Goal: Information Seeking & Learning: Learn about a topic

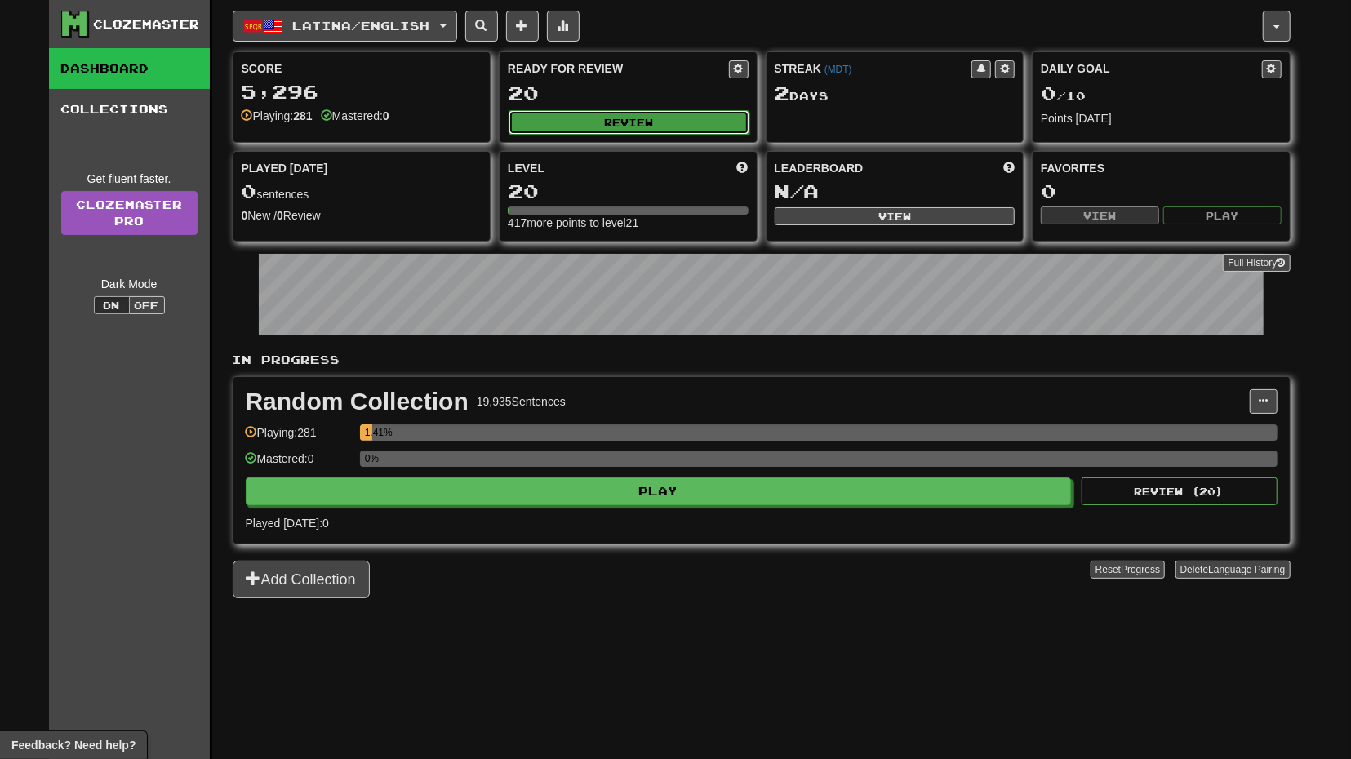
click at [673, 117] on button "Review" at bounding box center [629, 122] width 241 height 24
select select "**"
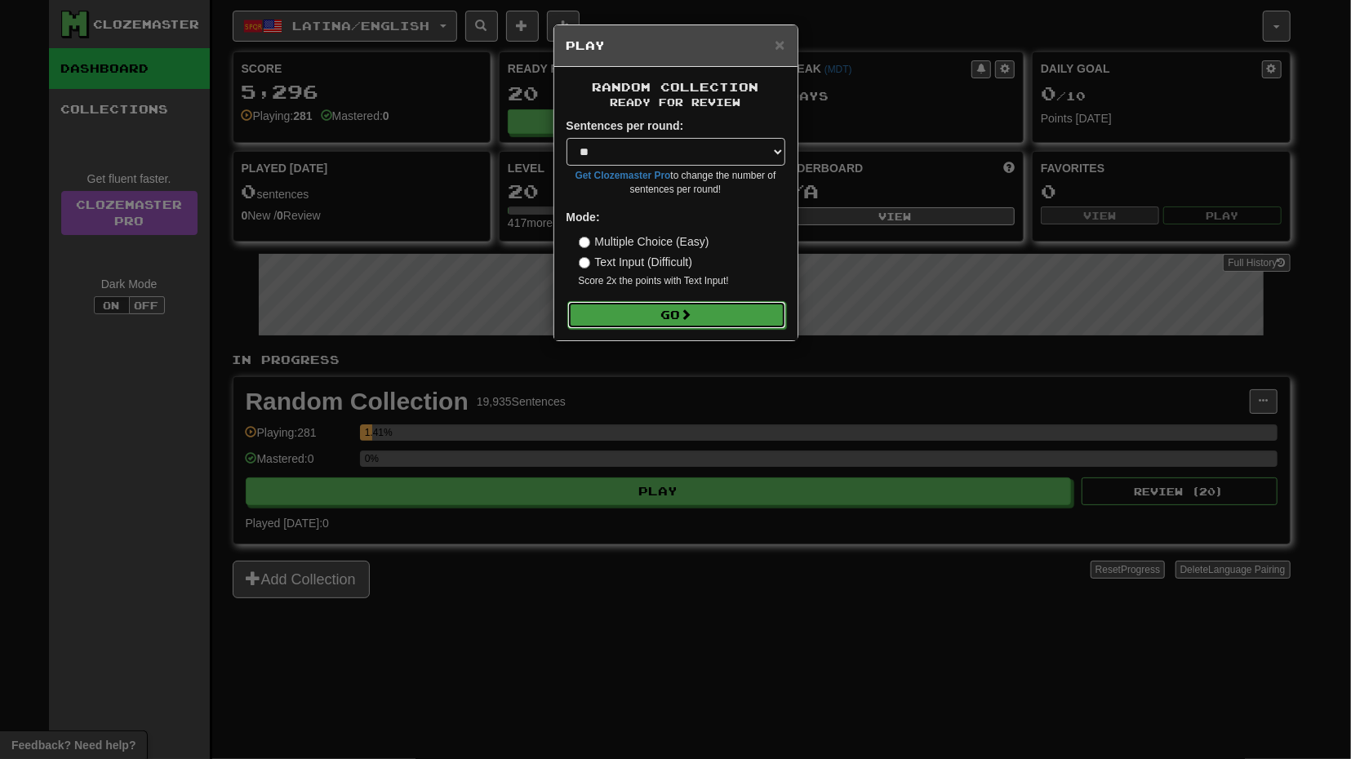
click at [707, 310] on button "Go" at bounding box center [676, 315] width 219 height 28
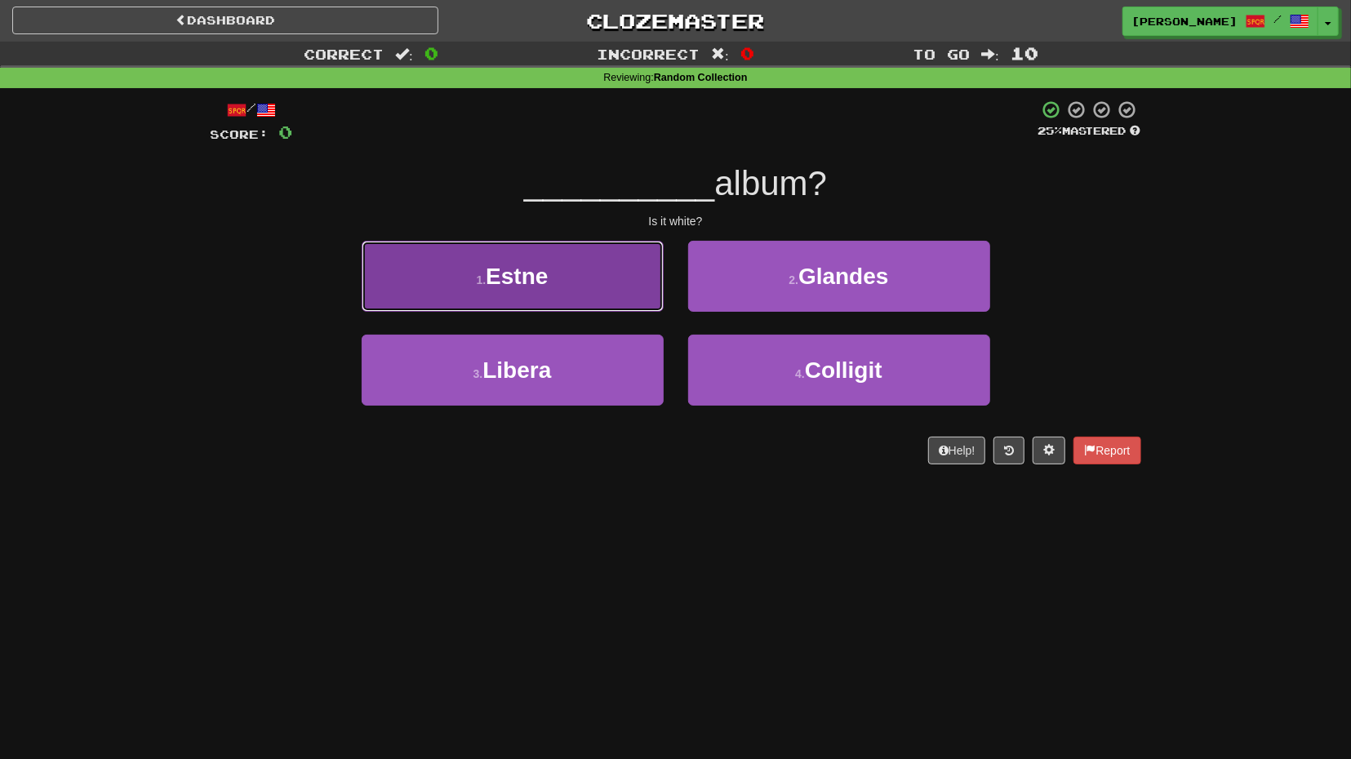
click at [592, 301] on button "1 . Estne" at bounding box center [513, 276] width 302 height 71
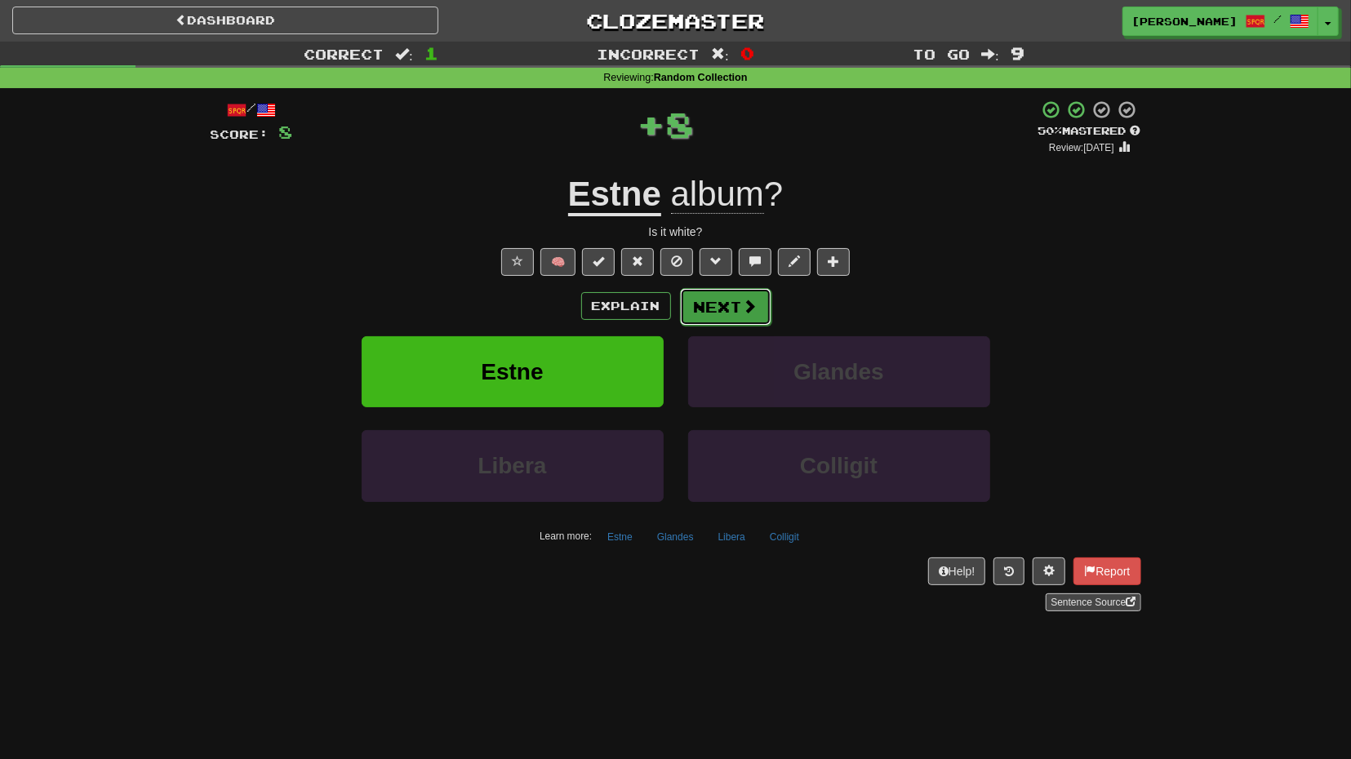
click at [719, 309] on button "Next" at bounding box center [725, 307] width 91 height 38
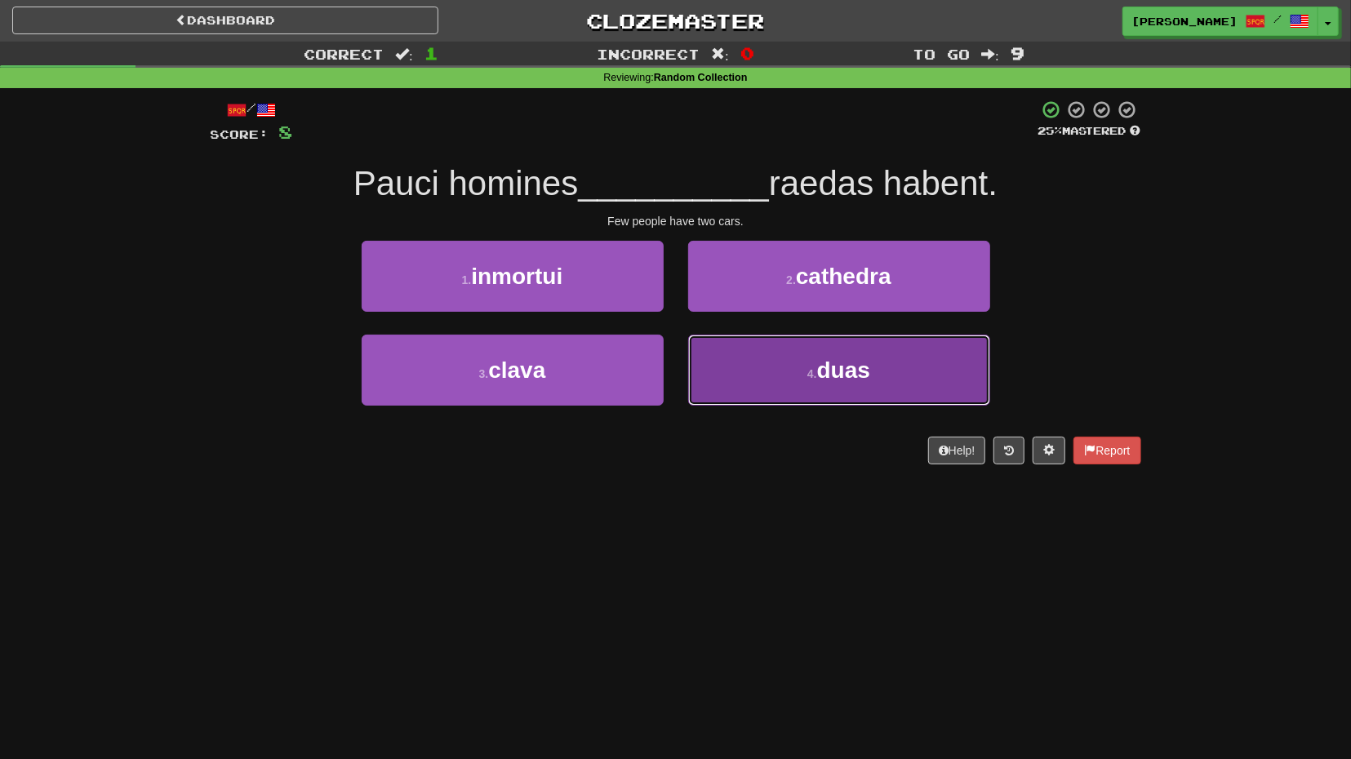
click at [776, 355] on button "4 . duas" at bounding box center [839, 370] width 302 height 71
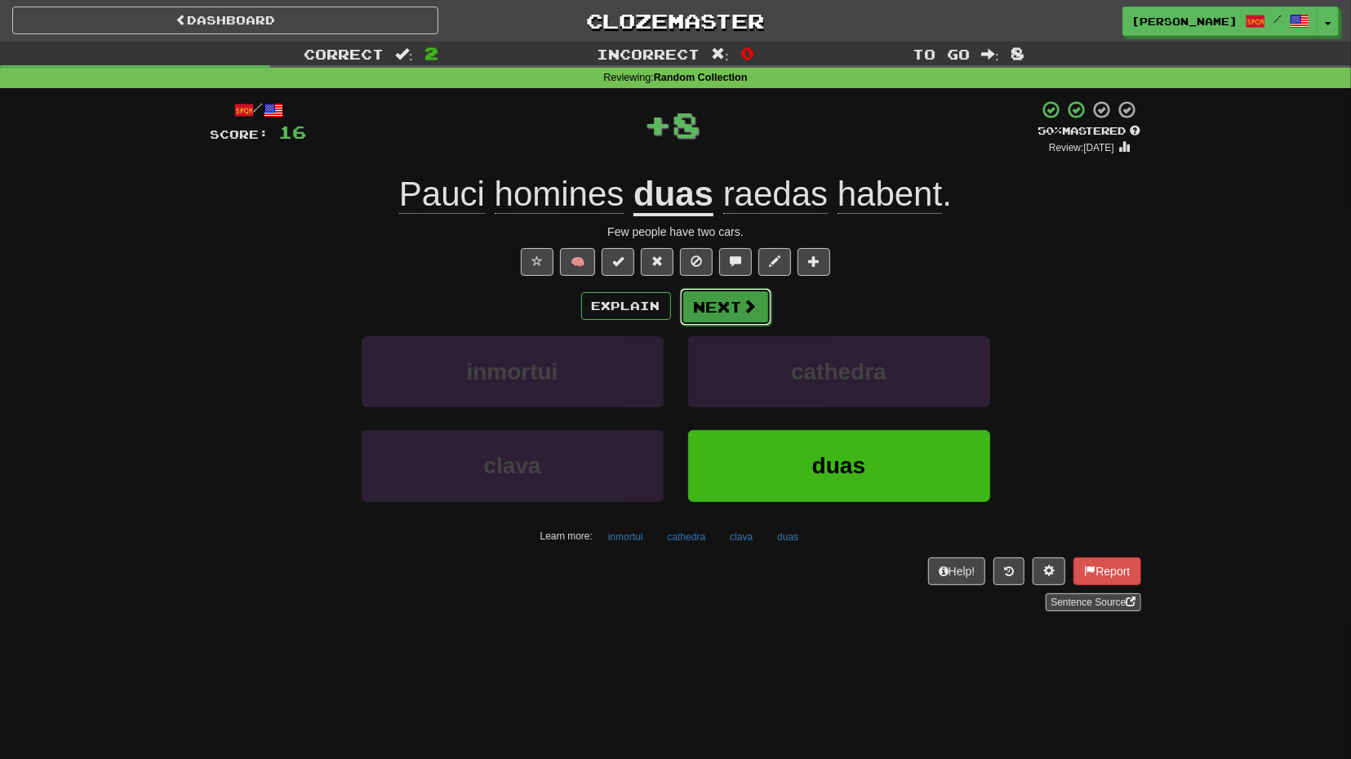
click at [711, 321] on button "Next" at bounding box center [725, 307] width 91 height 38
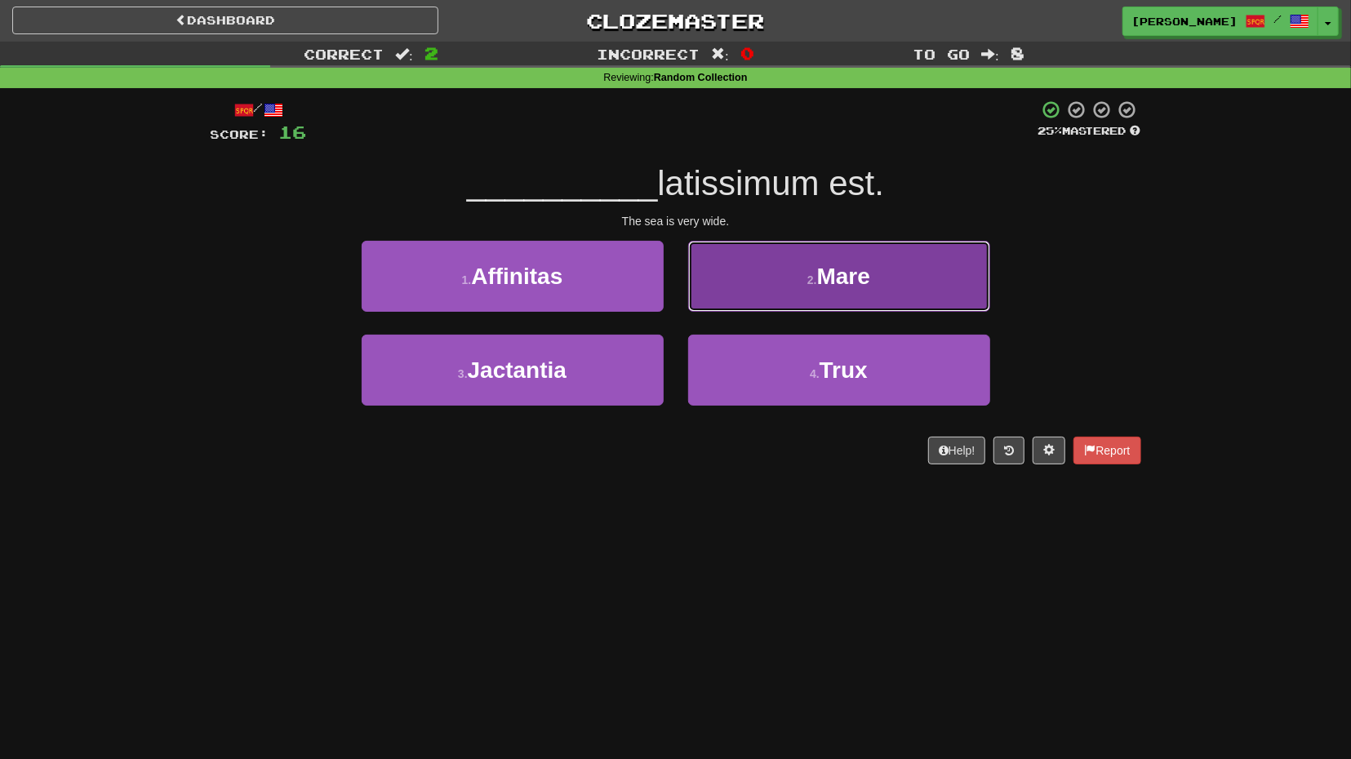
click at [783, 292] on button "2 . Mare" at bounding box center [839, 276] width 302 height 71
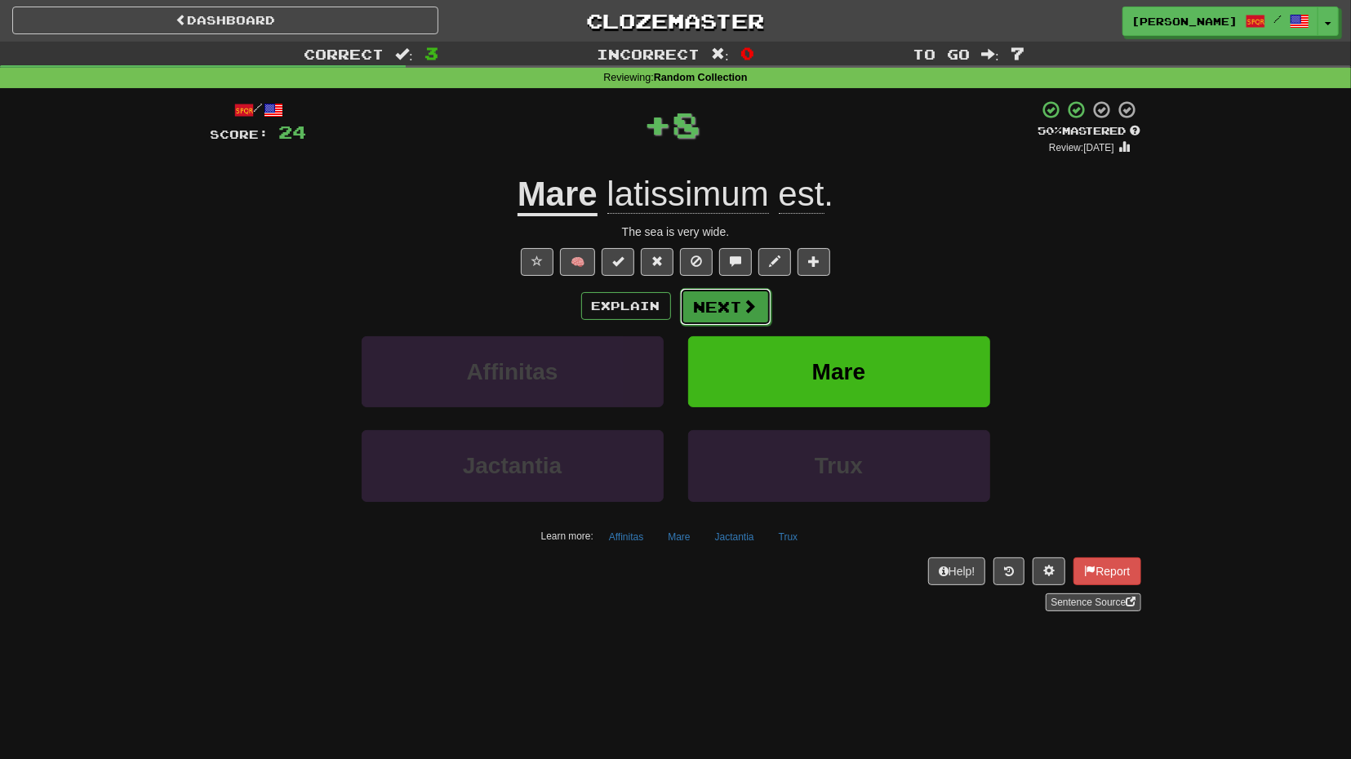
click at [717, 306] on button "Next" at bounding box center [725, 307] width 91 height 38
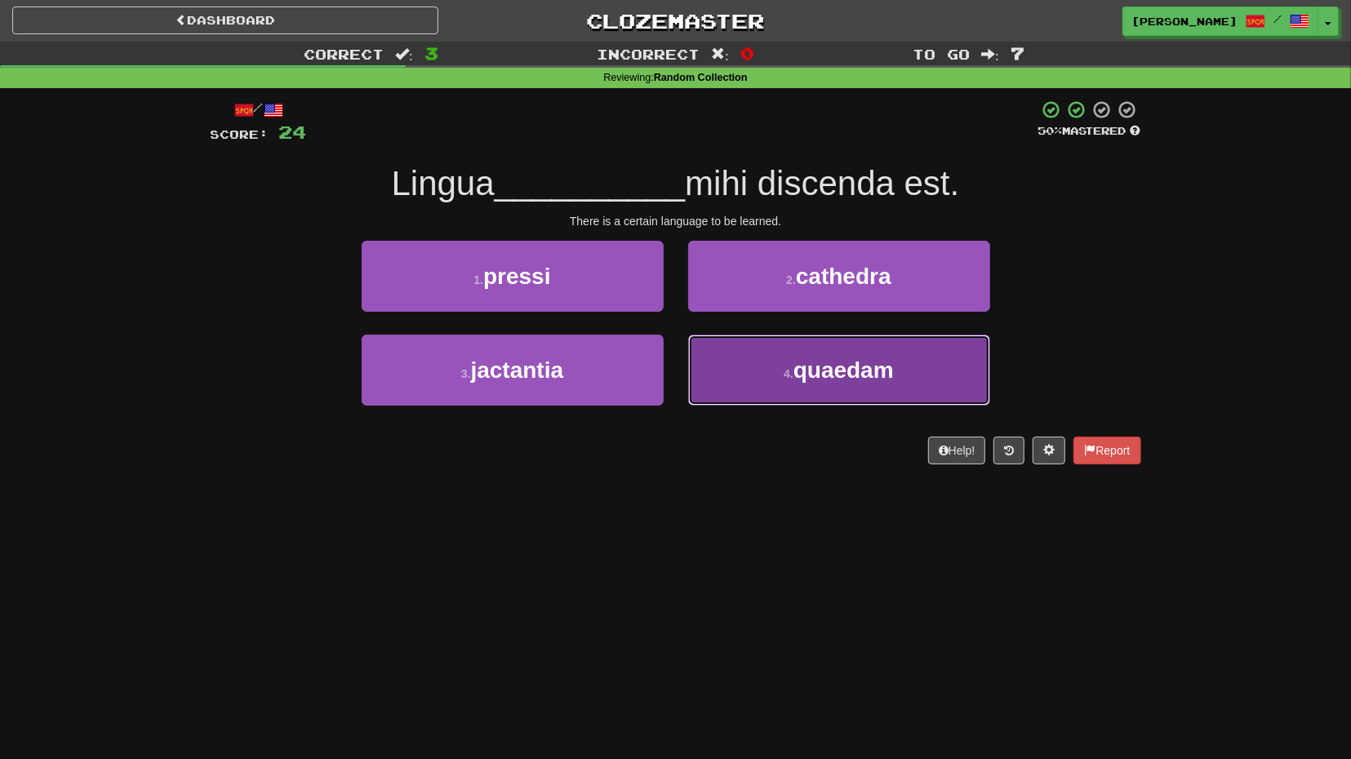
click at [778, 368] on button "4 . quaedam" at bounding box center [839, 370] width 302 height 71
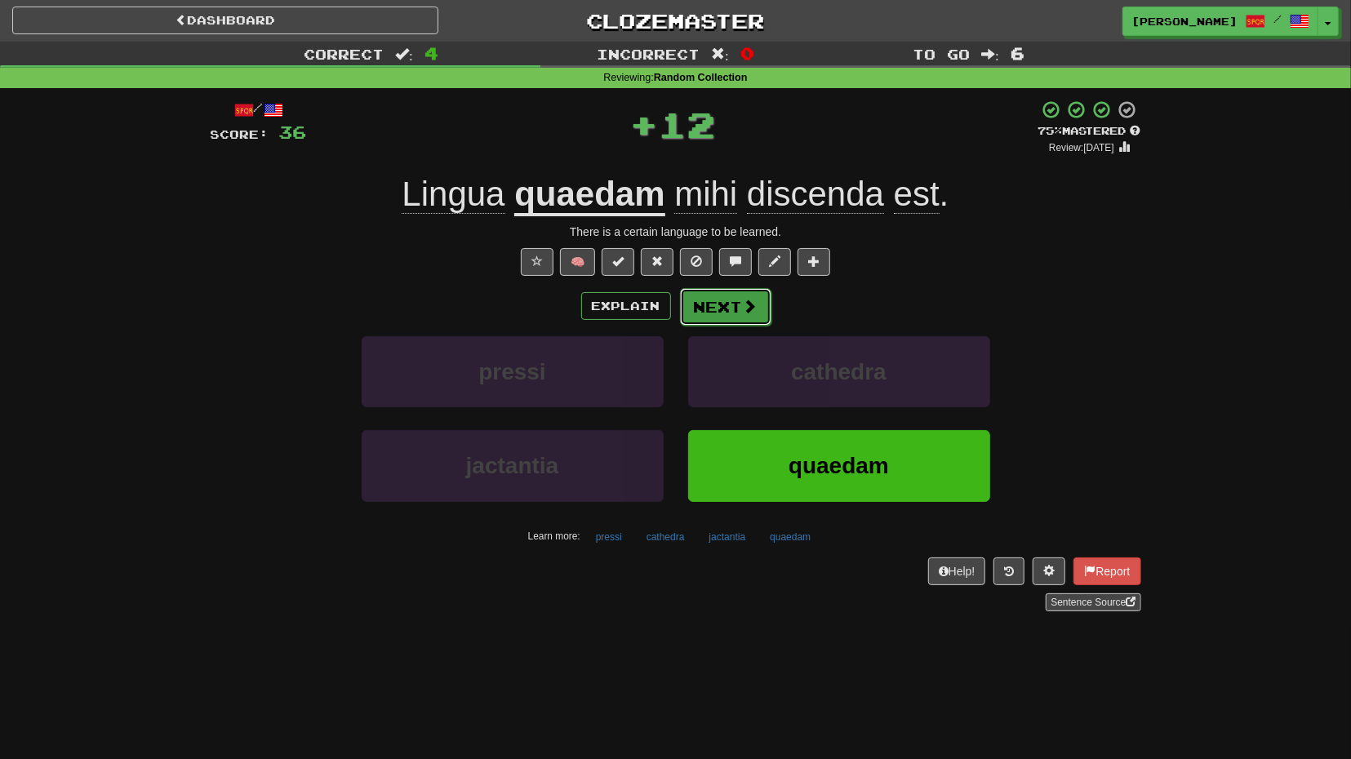
click at [727, 314] on button "Next" at bounding box center [725, 307] width 91 height 38
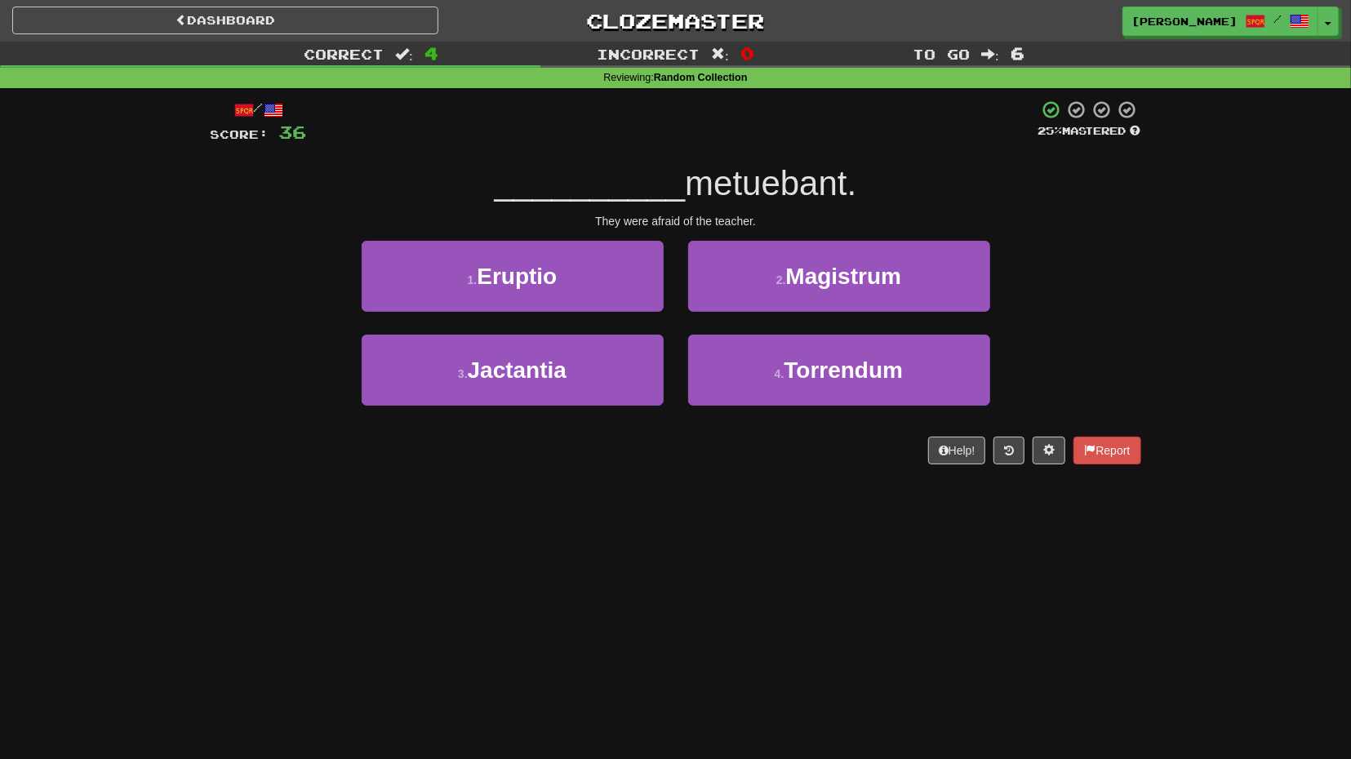
click at [791, 325] on div "2 . Magistrum" at bounding box center [839, 288] width 326 height 94
click at [800, 312] on div "2 . Magistrum" at bounding box center [839, 288] width 326 height 94
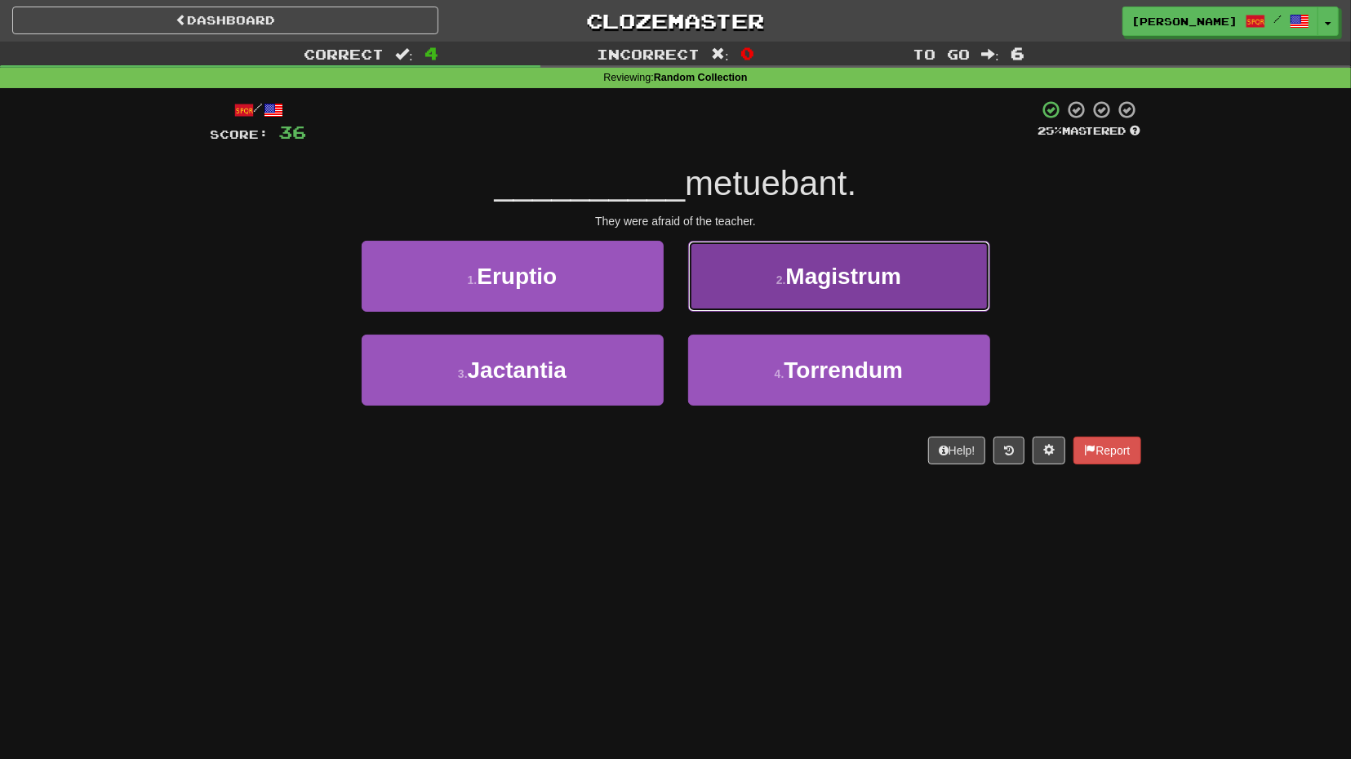
click at [811, 291] on button "2 . Magistrum" at bounding box center [839, 276] width 302 height 71
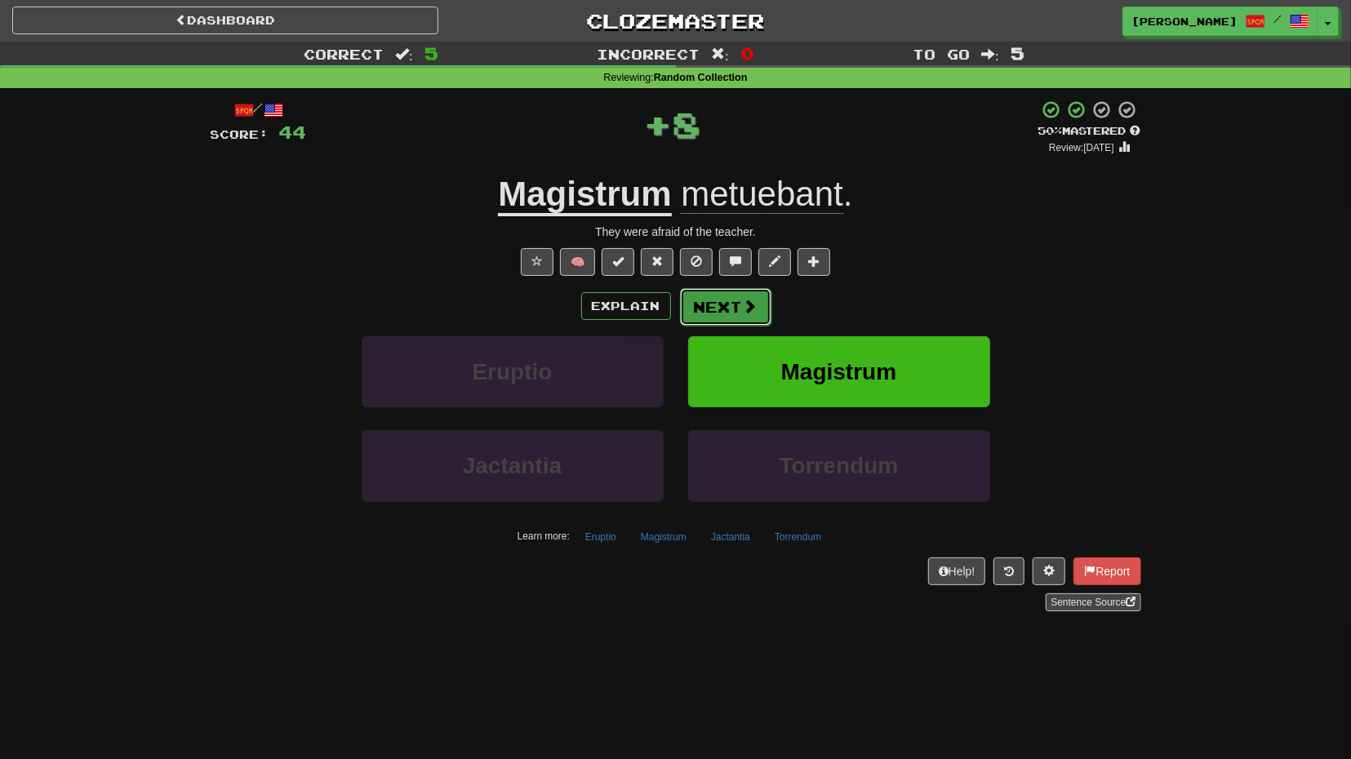
click at [739, 319] on button "Next" at bounding box center [725, 307] width 91 height 38
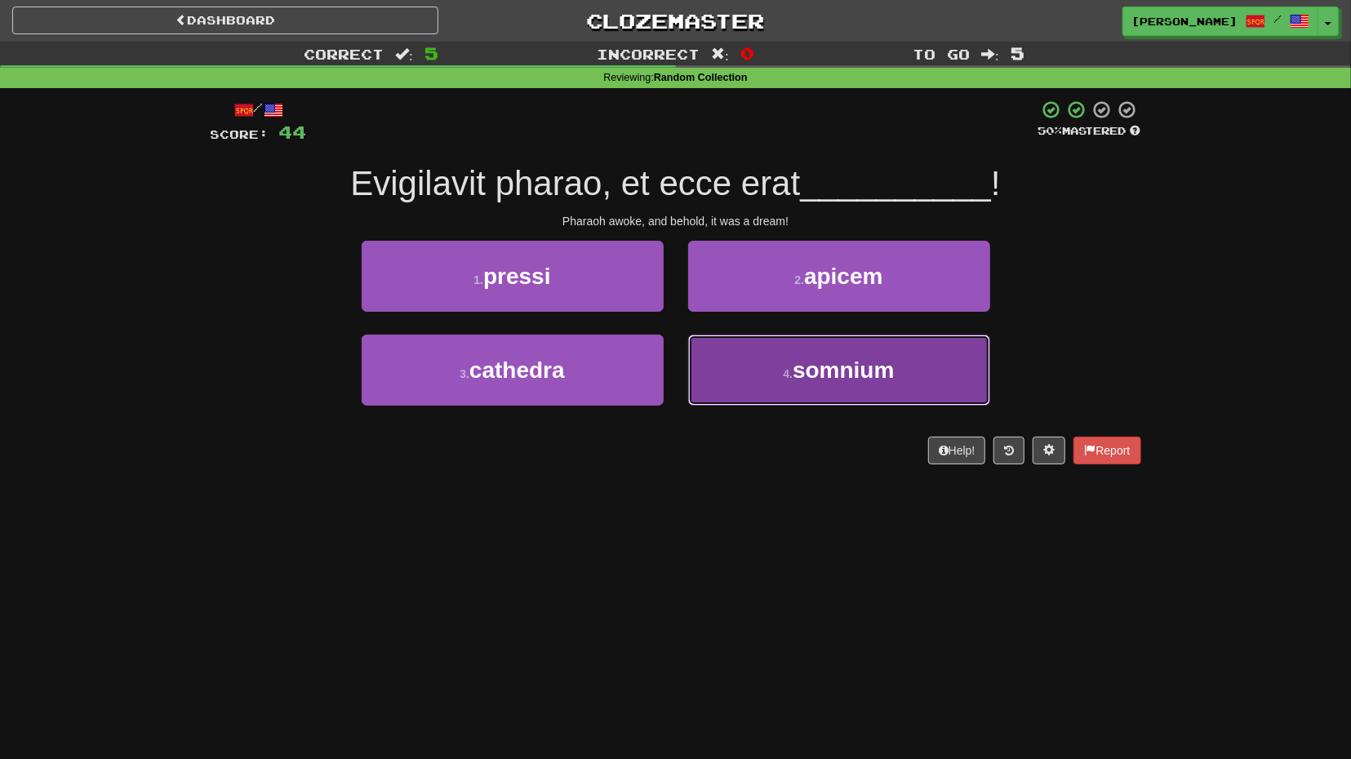
click at [778, 358] on button "4 . somnium" at bounding box center [839, 370] width 302 height 71
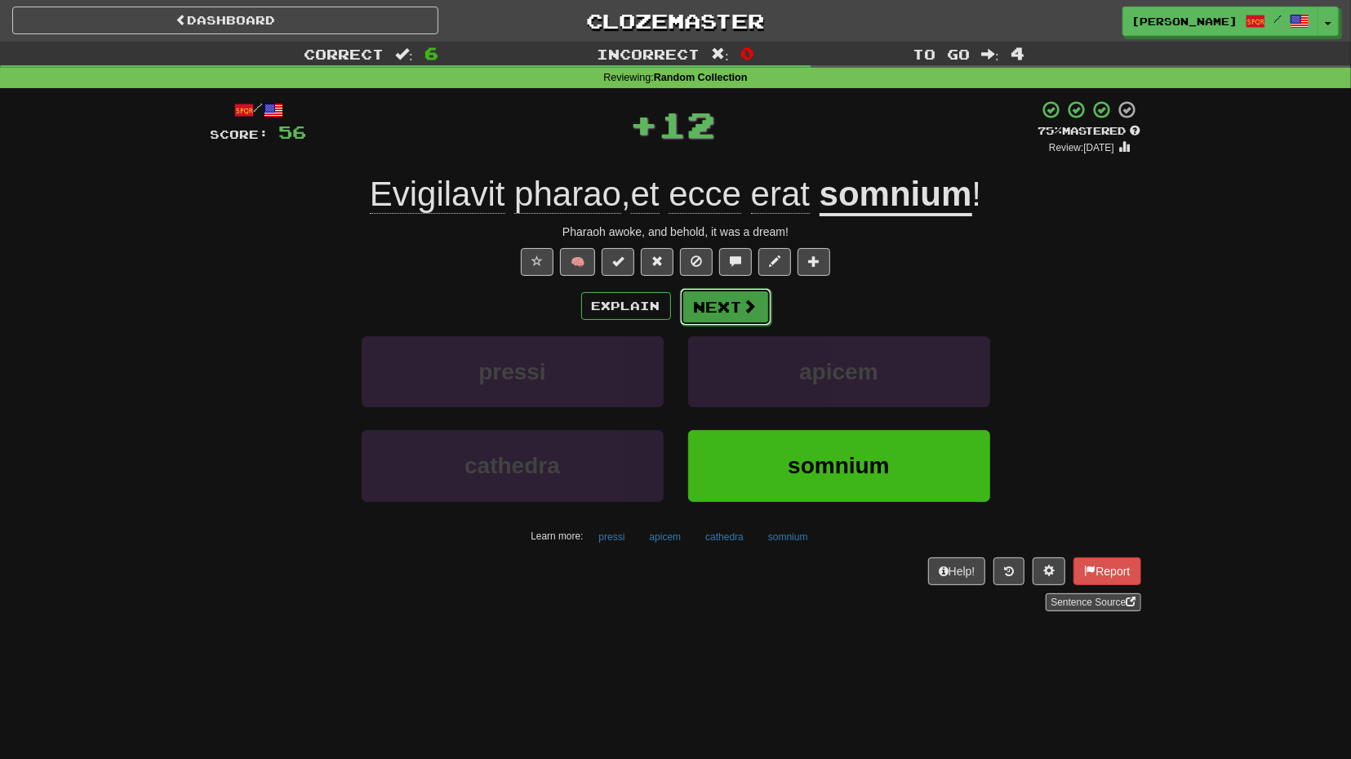
click at [730, 304] on button "Next" at bounding box center [725, 307] width 91 height 38
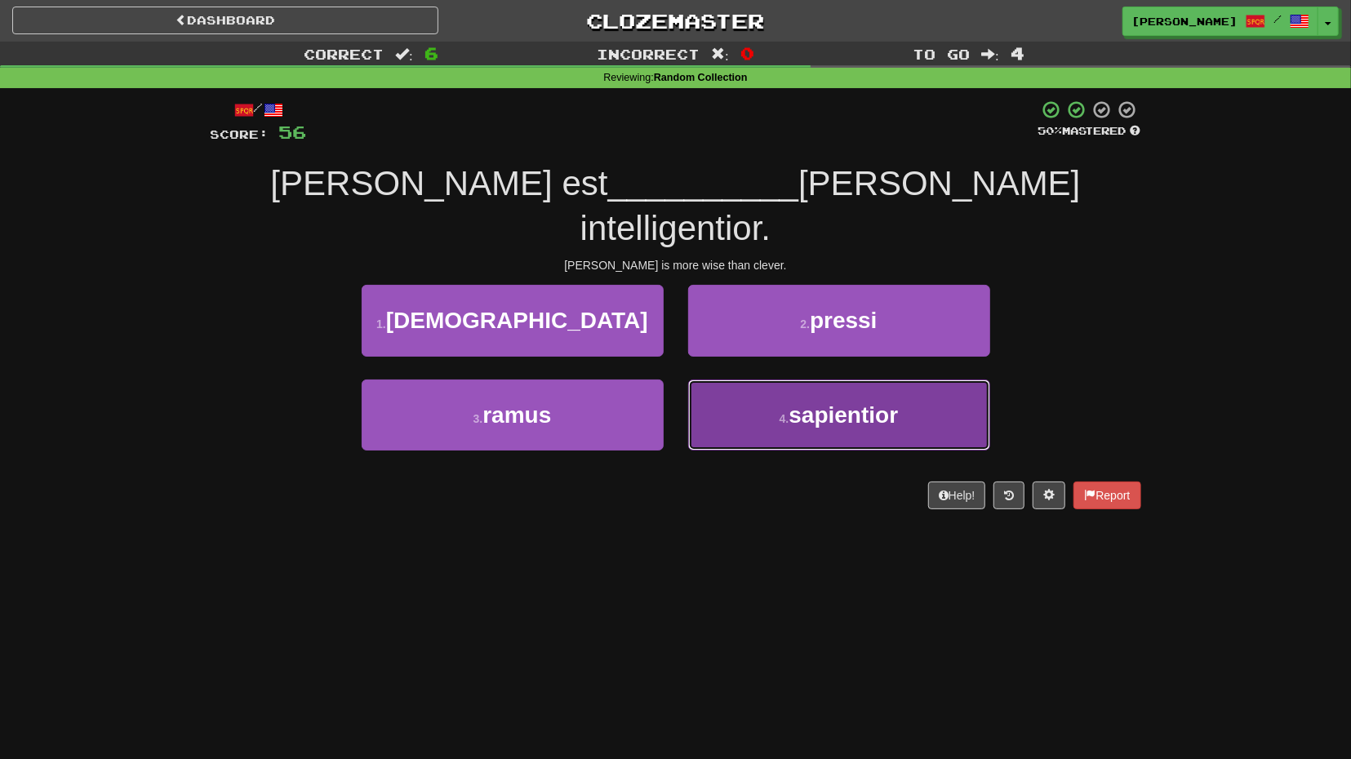
click at [726, 380] on button "4 . sapientior" at bounding box center [839, 415] width 302 height 71
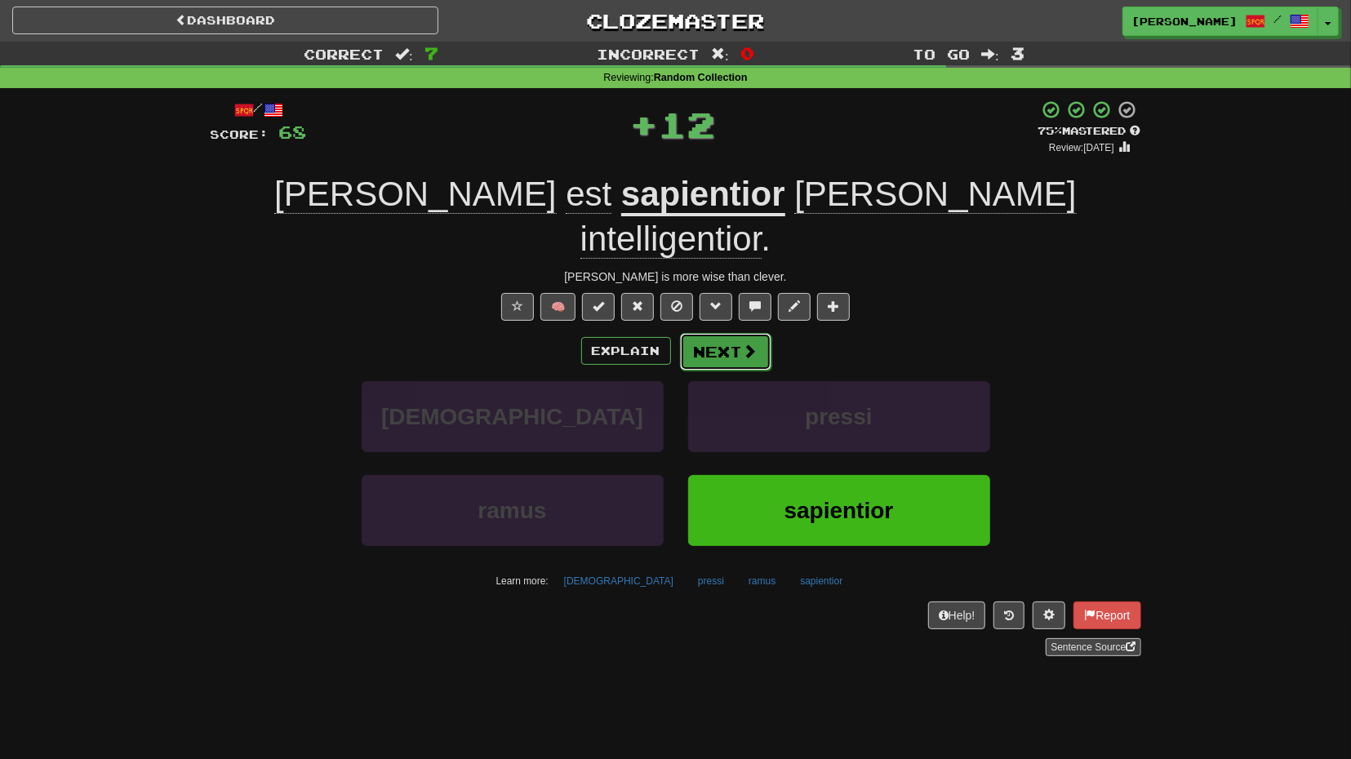
click at [729, 333] on button "Next" at bounding box center [725, 352] width 91 height 38
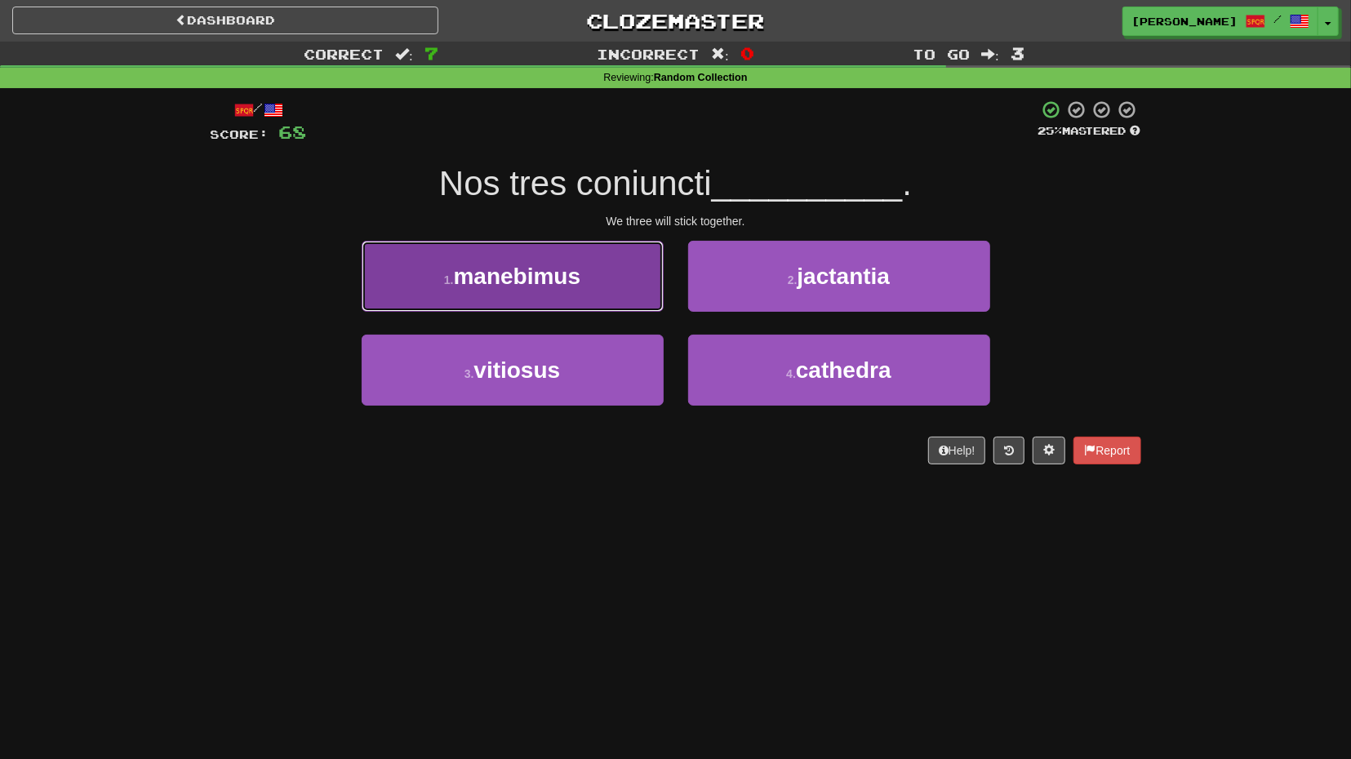
click at [627, 297] on button "1 . manebimus" at bounding box center [513, 276] width 302 height 71
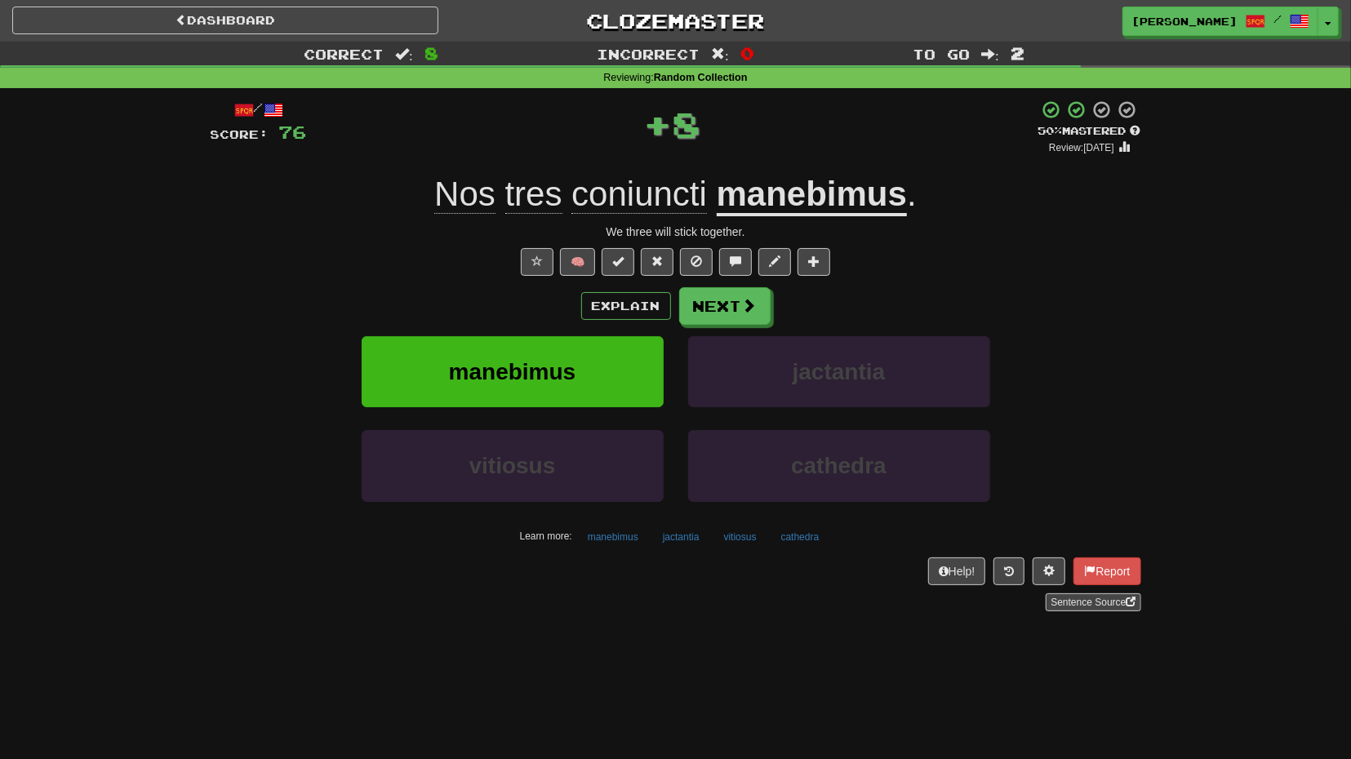
click at [772, 300] on div "Explain Next" at bounding box center [676, 306] width 930 height 38
click at [745, 315] on button "Next" at bounding box center [725, 307] width 91 height 38
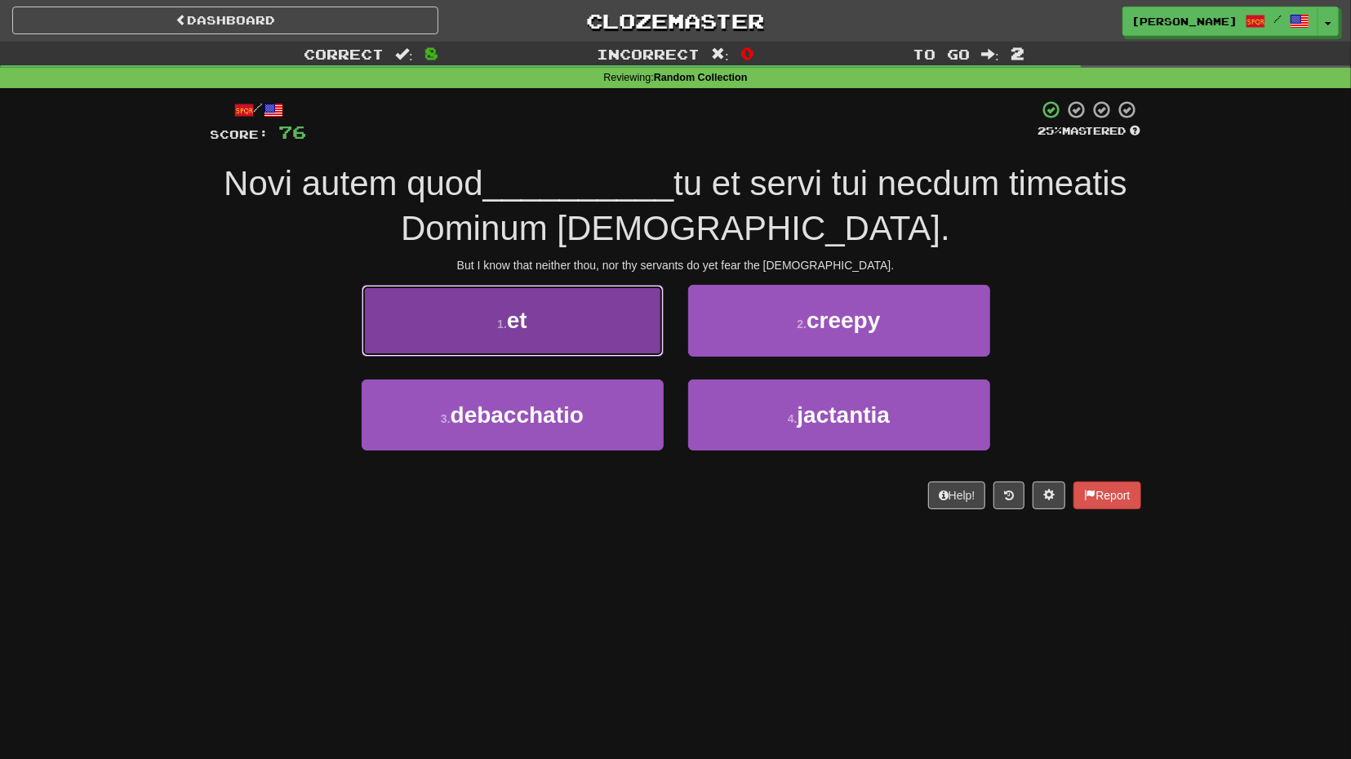
click at [626, 326] on button "1 . et" at bounding box center [513, 320] width 302 height 71
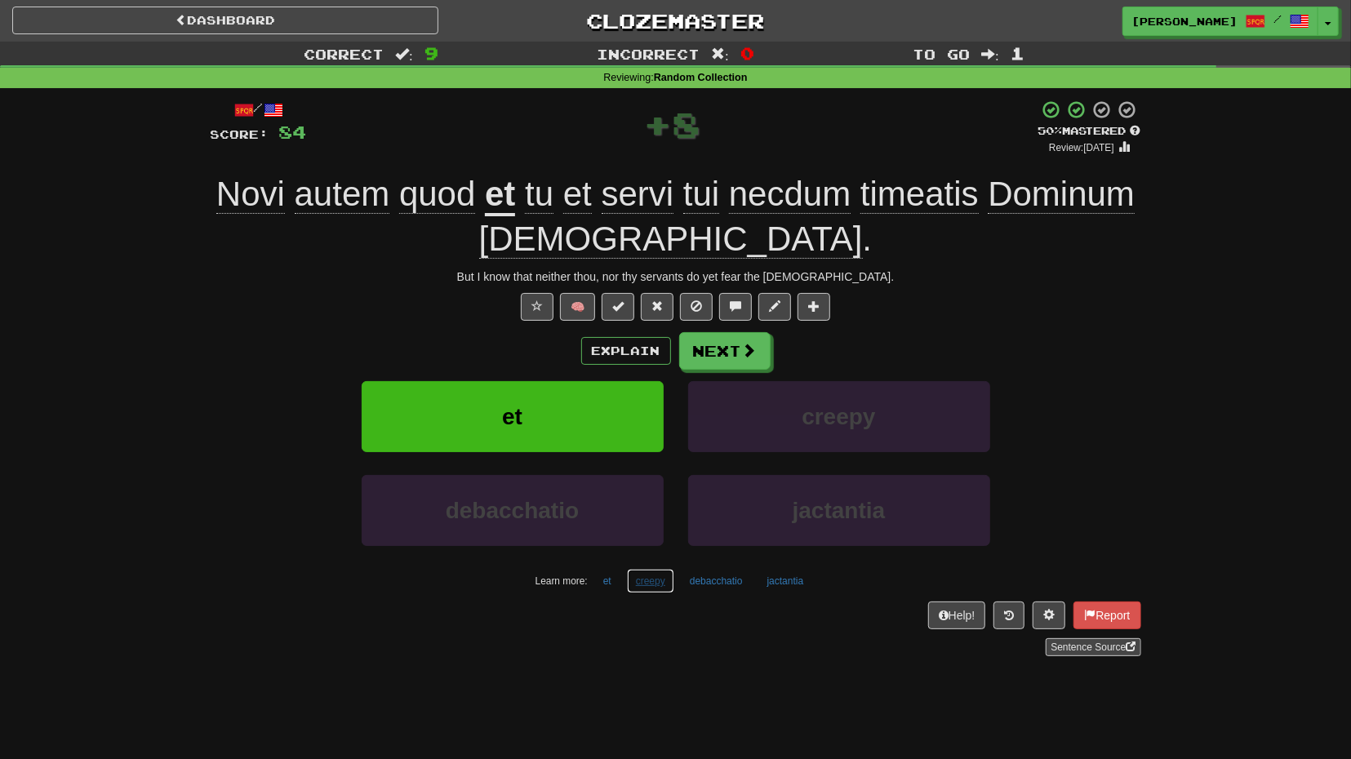
click at [662, 577] on button "creepy" at bounding box center [650, 581] width 47 height 24
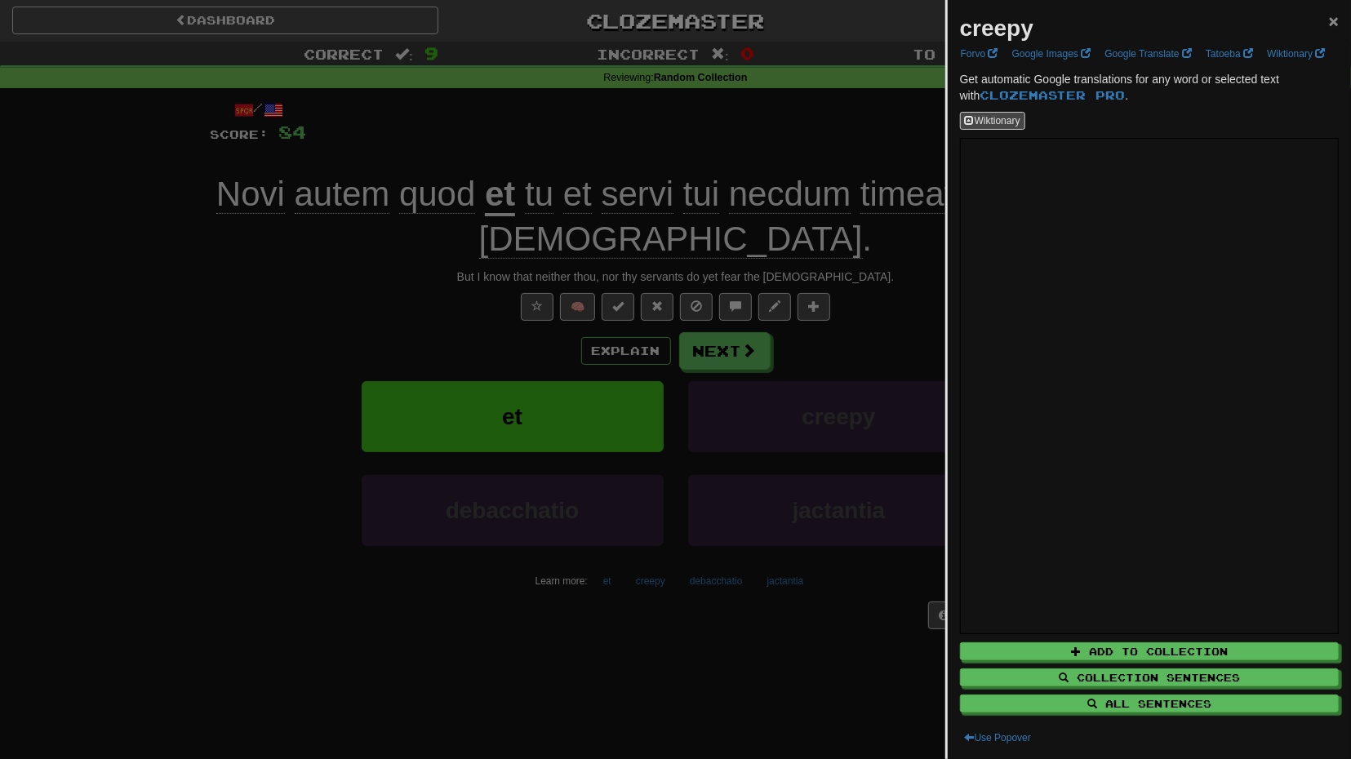
click at [1330, 25] on div "creepy ×" at bounding box center [1149, 28] width 379 height 33
click at [1333, 20] on span "×" at bounding box center [1334, 20] width 10 height 19
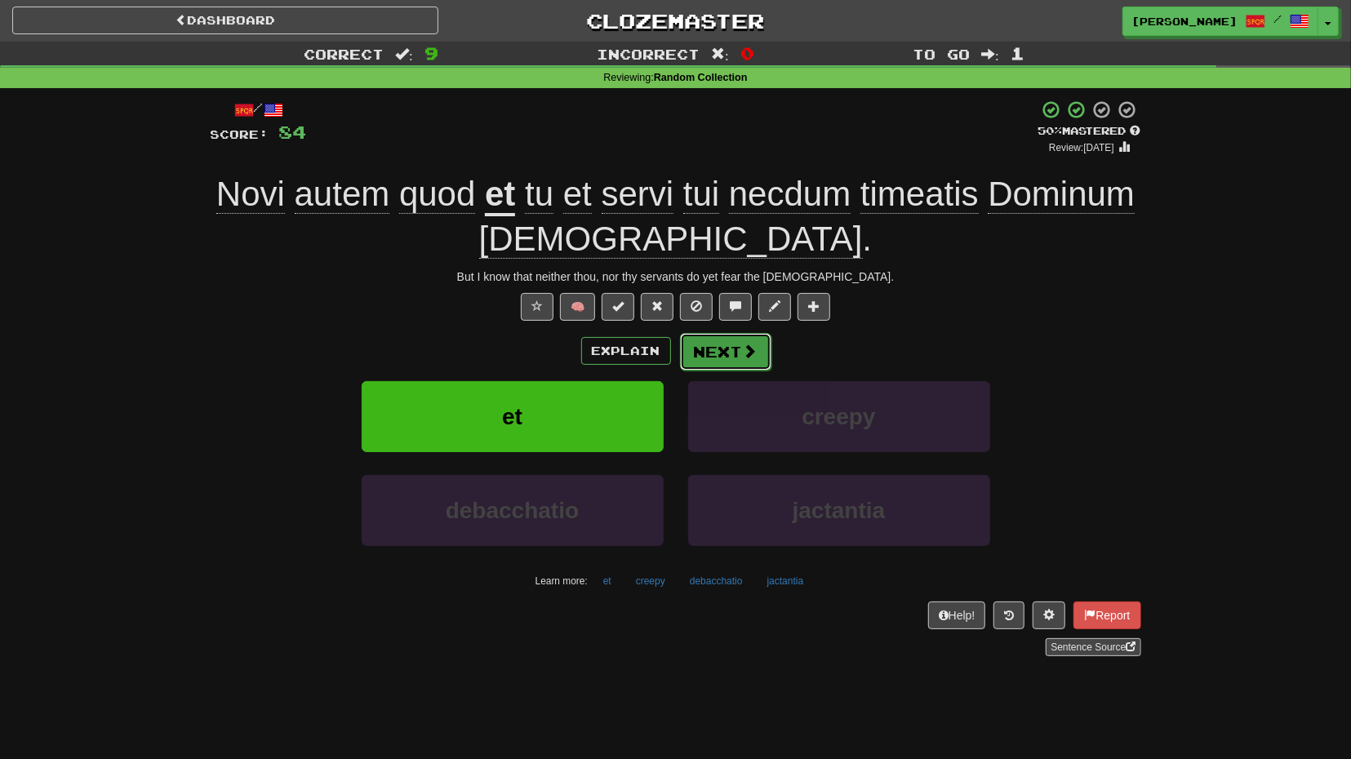
click at [747, 361] on button "Next" at bounding box center [725, 352] width 91 height 38
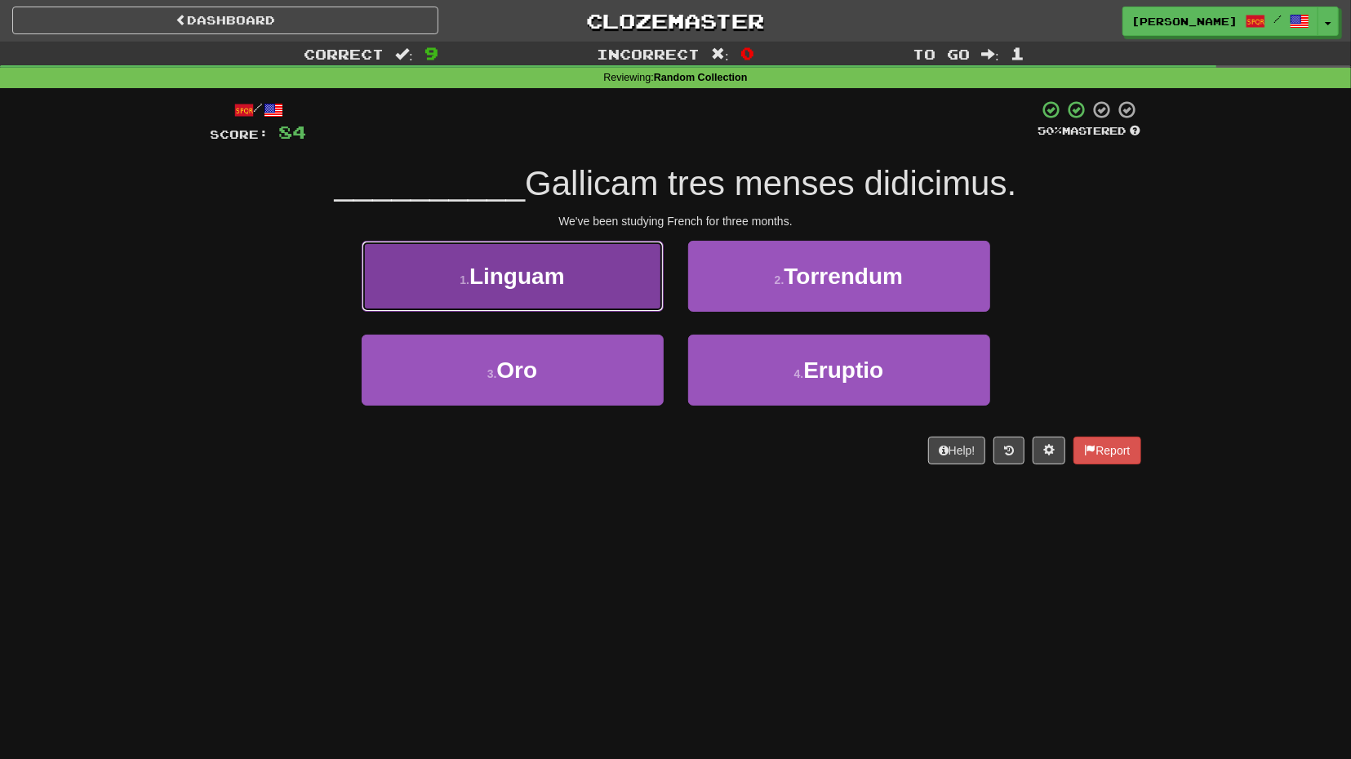
click at [587, 305] on button "1 . Linguam" at bounding box center [513, 276] width 302 height 71
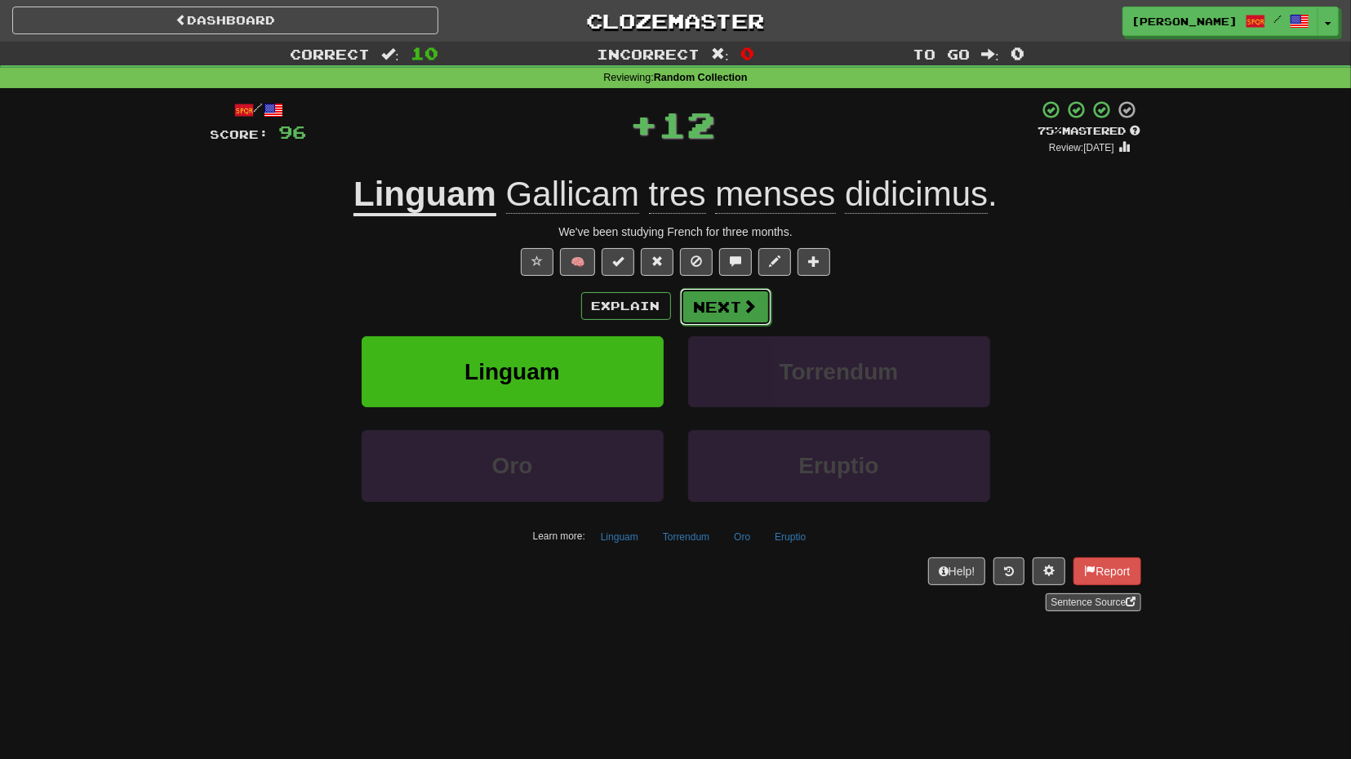
click at [735, 305] on button "Next" at bounding box center [725, 307] width 91 height 38
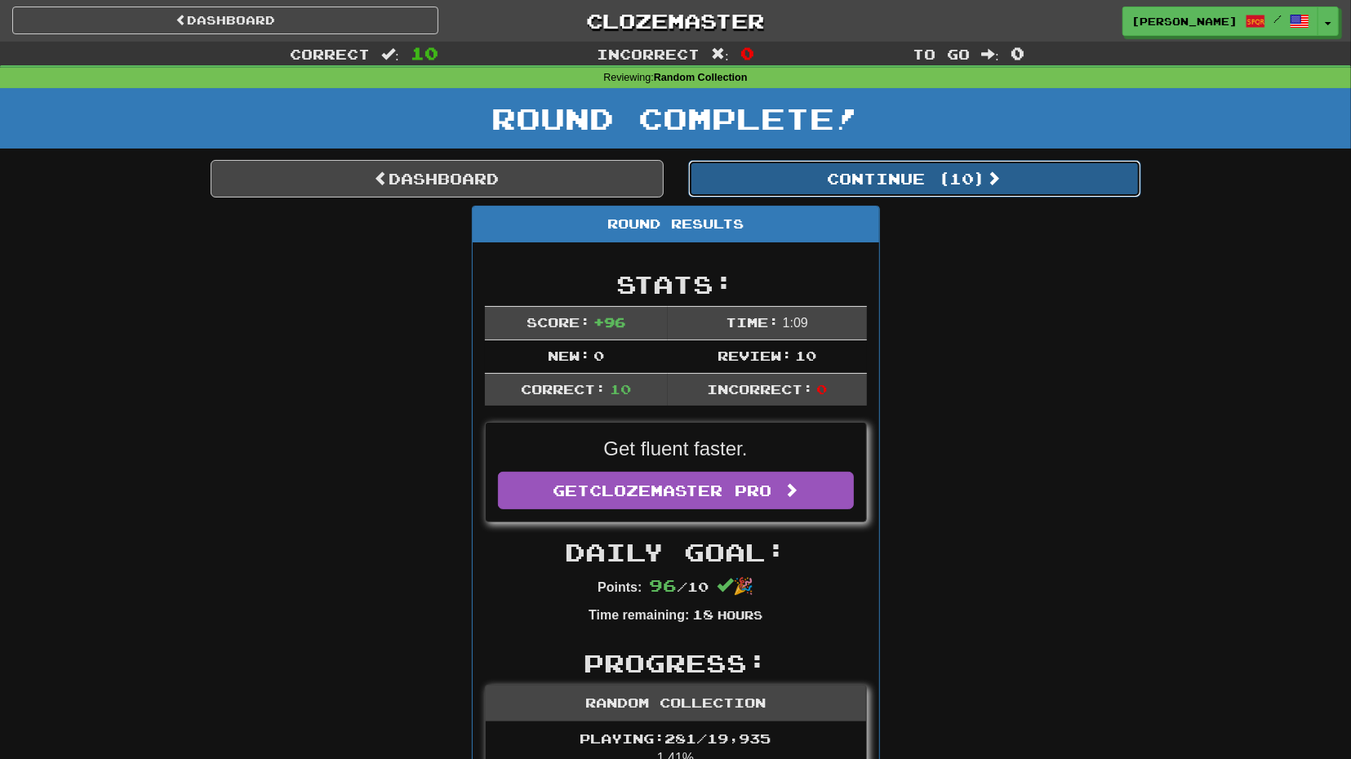
click at [863, 178] on button "Continue ( 10 )" at bounding box center [914, 179] width 453 height 38
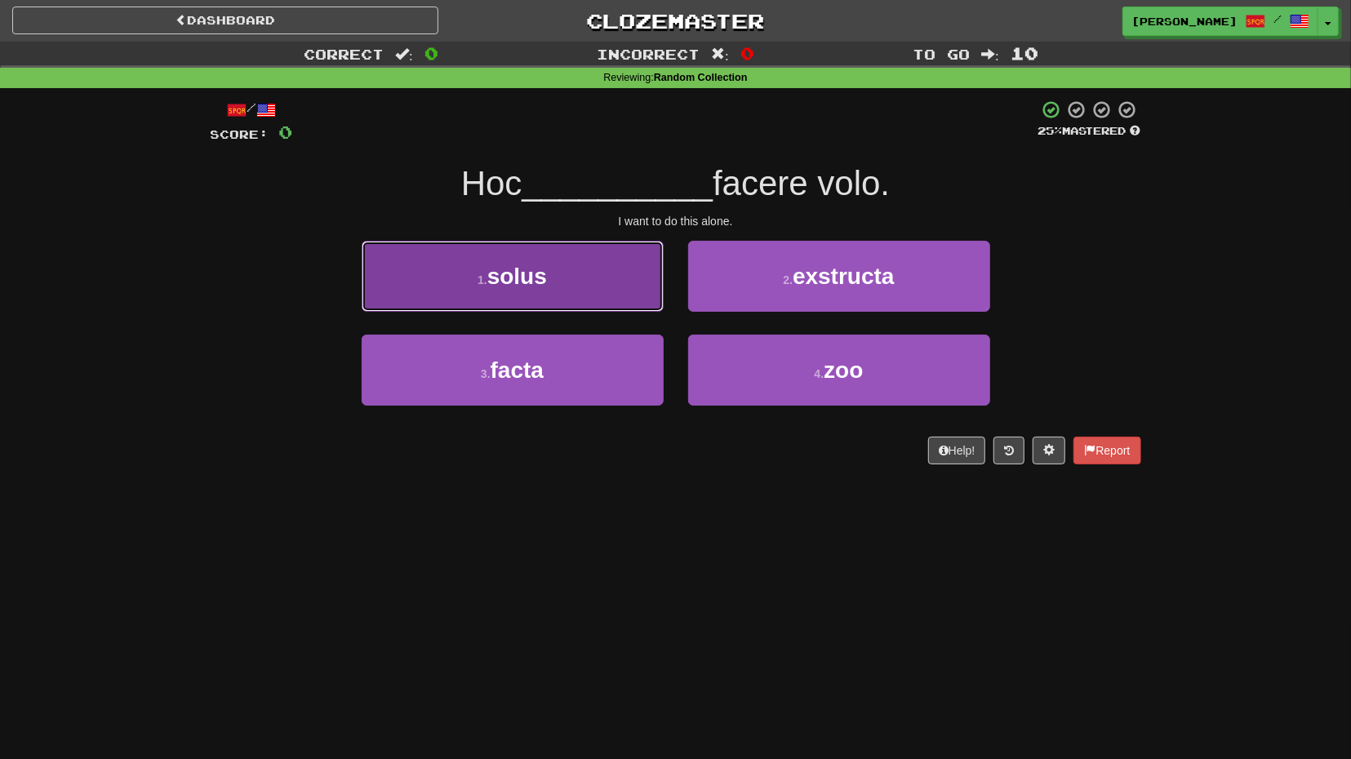
click at [616, 304] on button "1 . solus" at bounding box center [513, 276] width 302 height 71
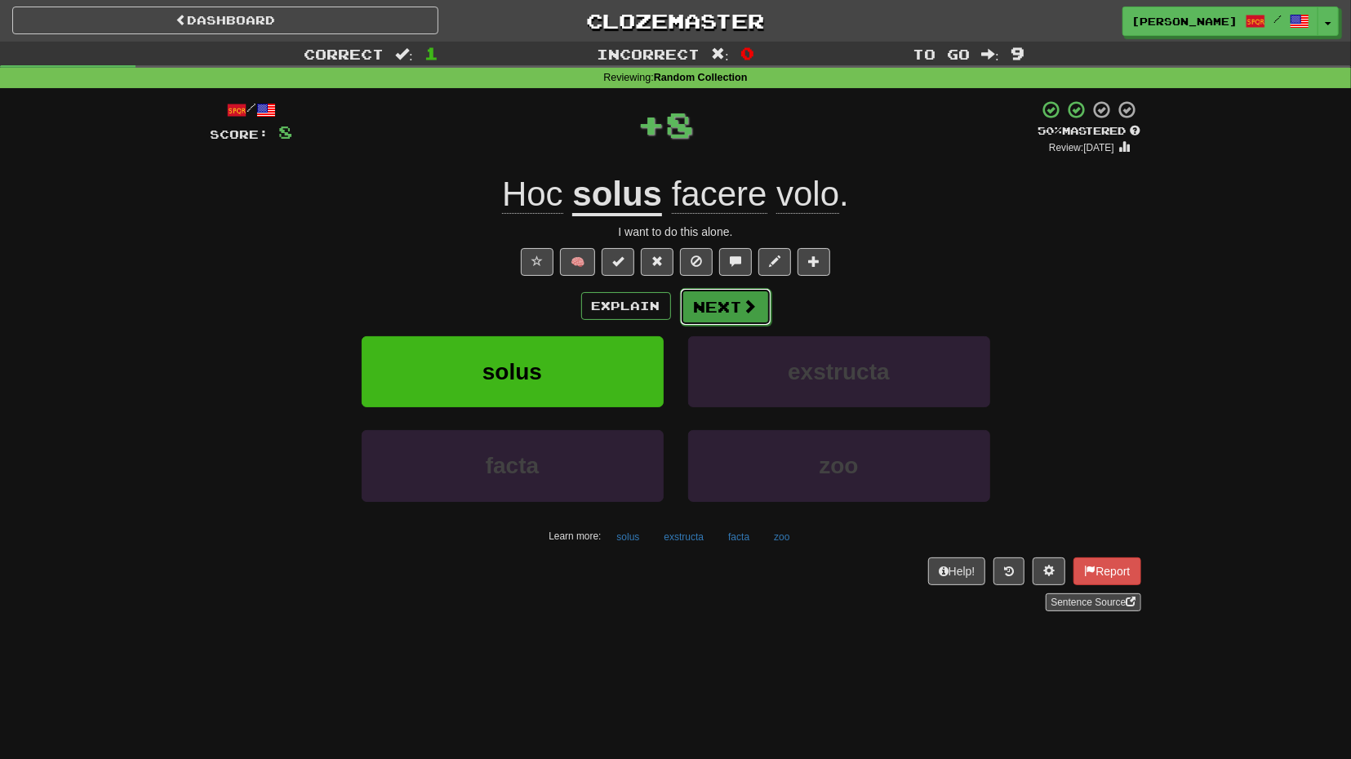
click at [705, 300] on button "Next" at bounding box center [725, 307] width 91 height 38
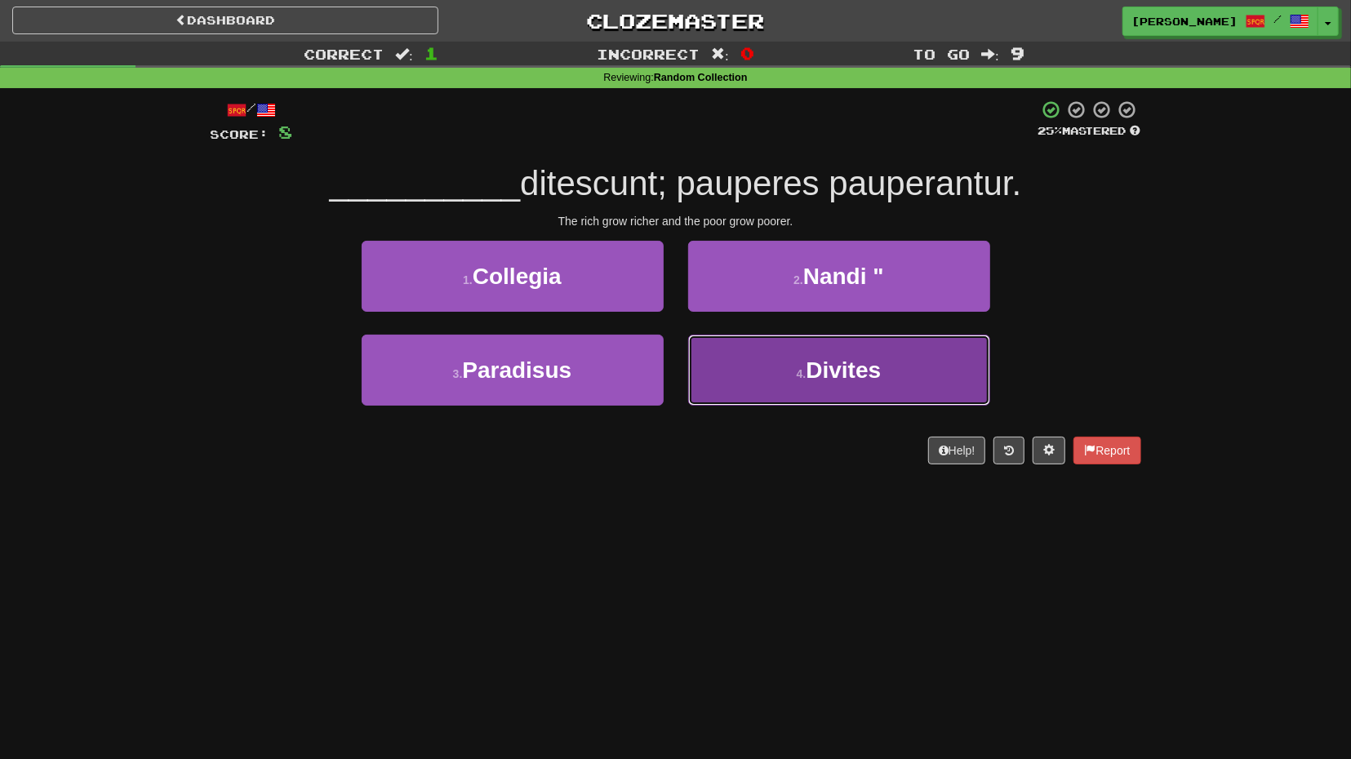
click at [721, 349] on button "4 . Divites" at bounding box center [839, 370] width 302 height 71
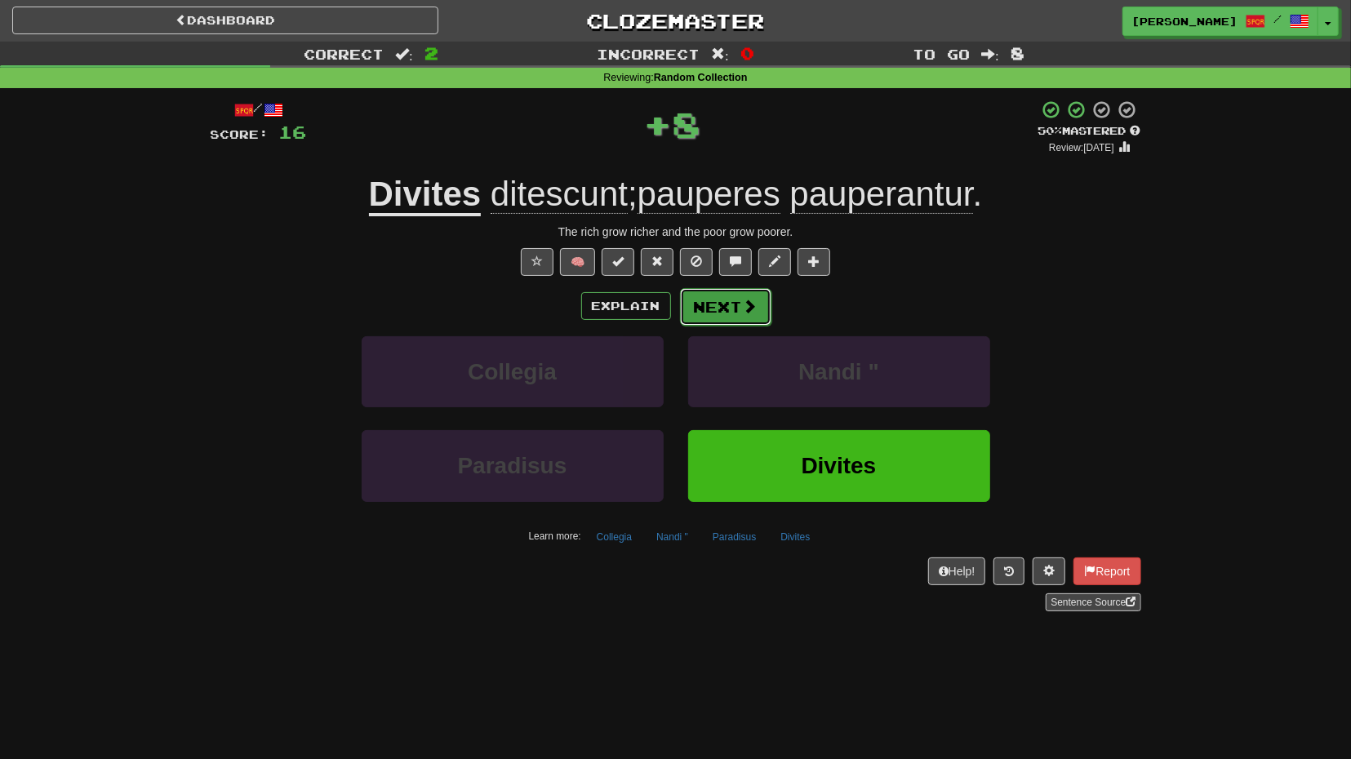
click at [712, 291] on button "Next" at bounding box center [725, 307] width 91 height 38
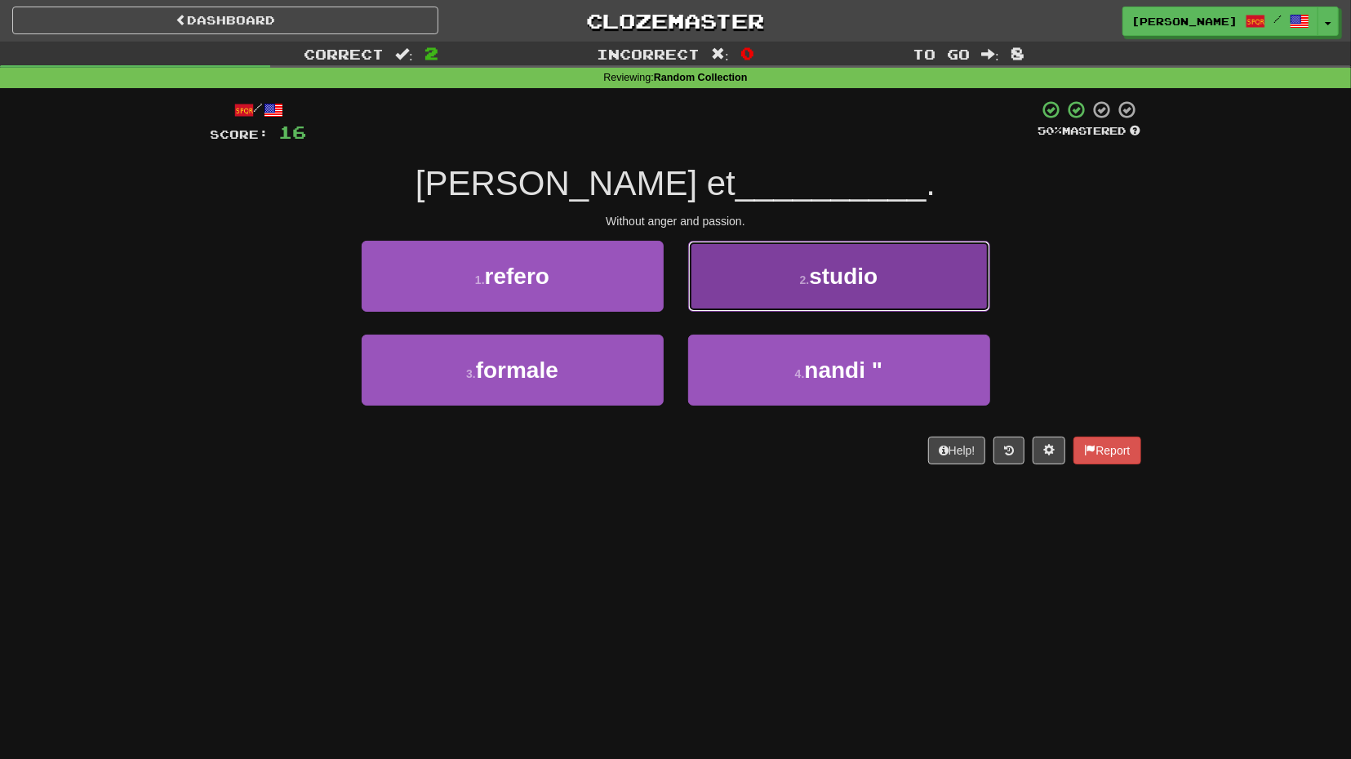
click at [735, 281] on button "2 . studio" at bounding box center [839, 276] width 302 height 71
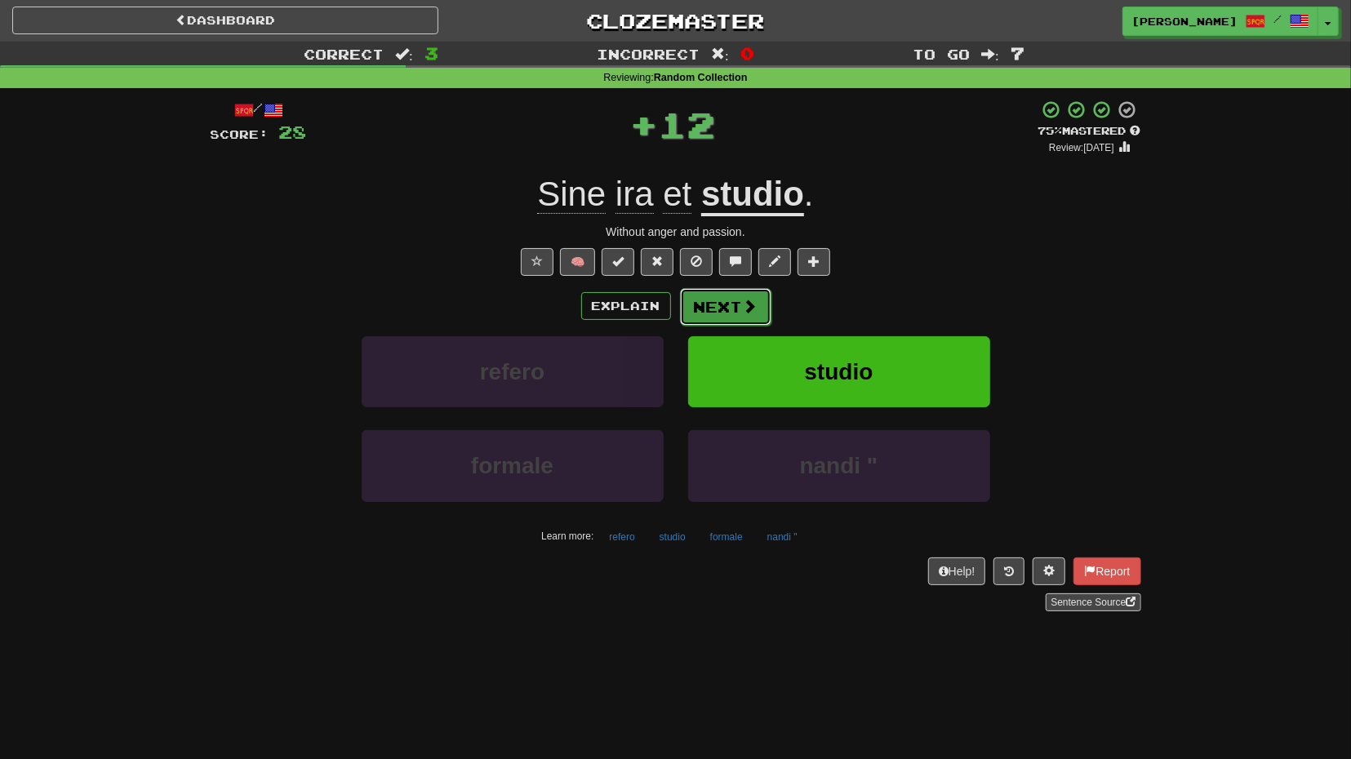
click at [733, 292] on button "Next" at bounding box center [725, 307] width 91 height 38
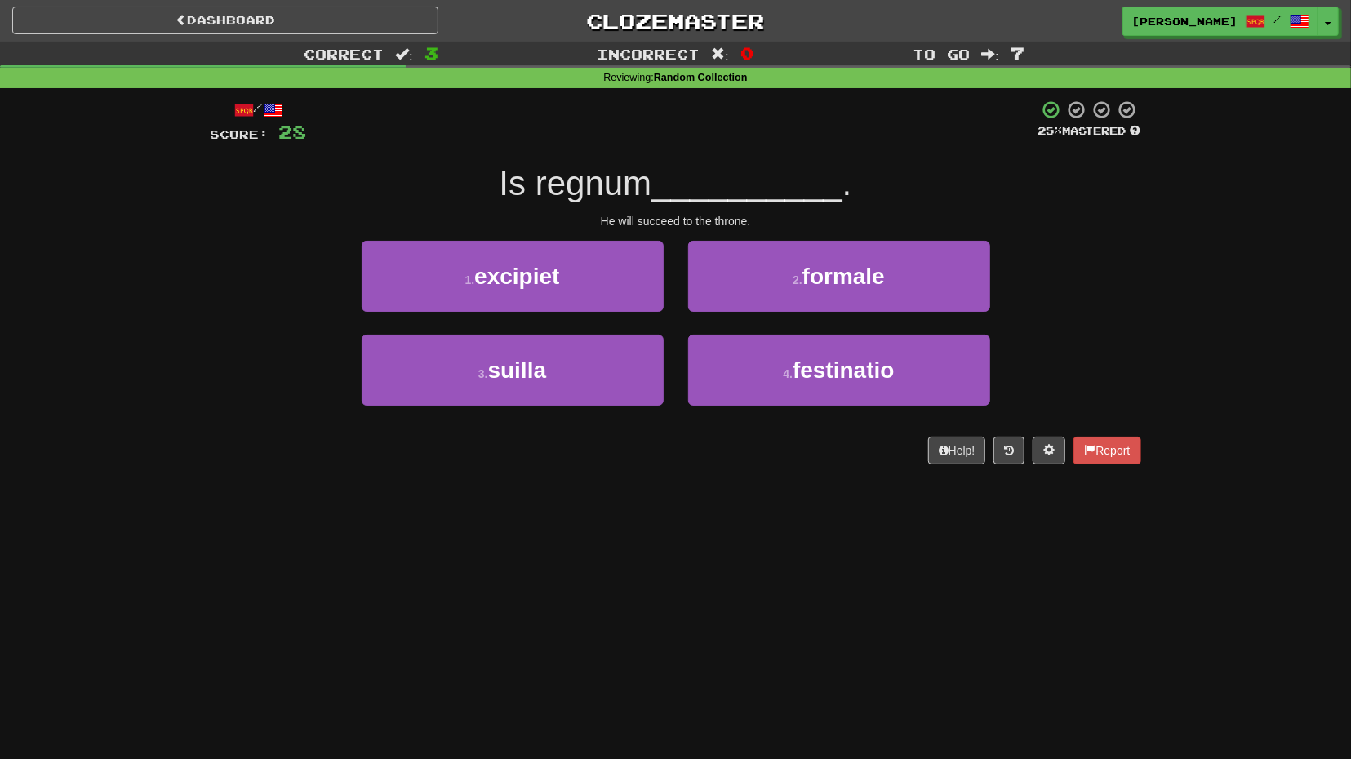
click at [672, 301] on div "1 . excipiet" at bounding box center [512, 288] width 326 height 94
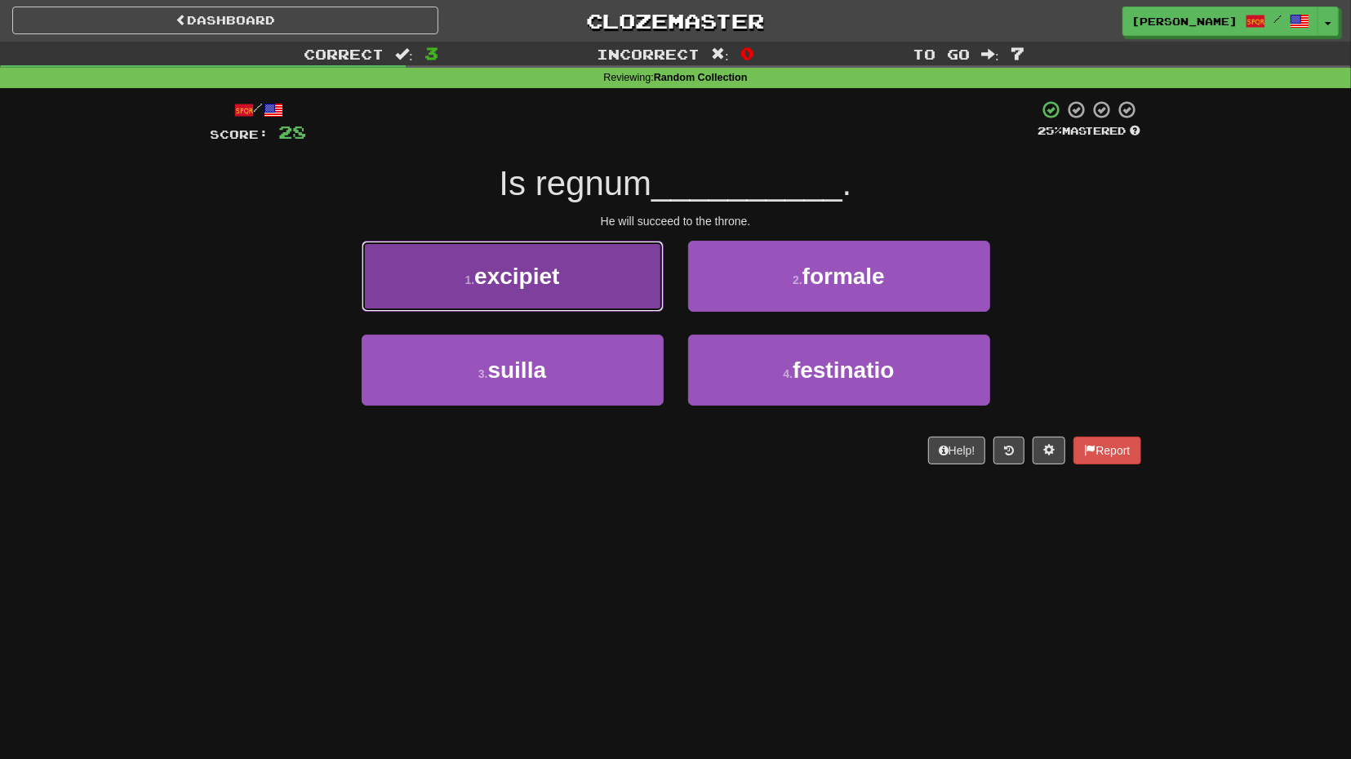
click at [642, 300] on button "1 . excipiet" at bounding box center [513, 276] width 302 height 71
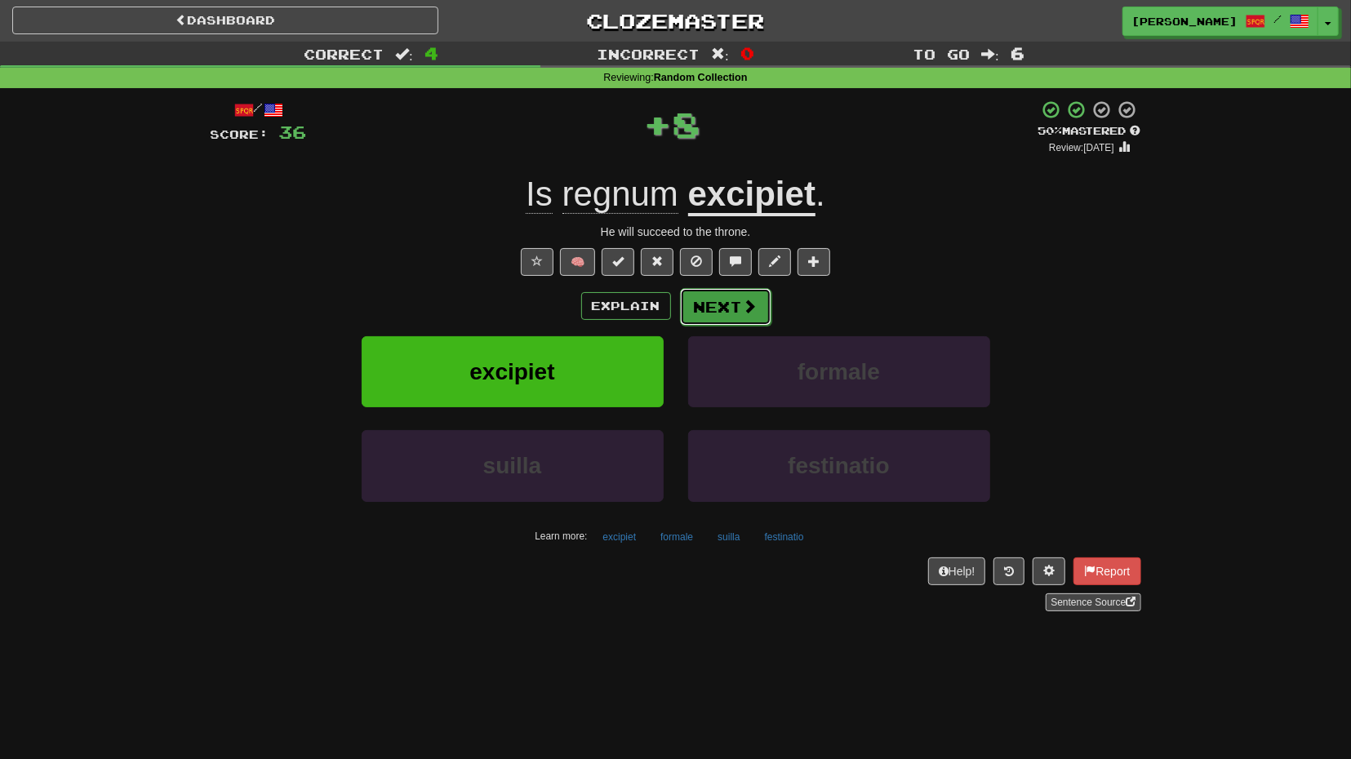
click at [760, 312] on button "Next" at bounding box center [725, 307] width 91 height 38
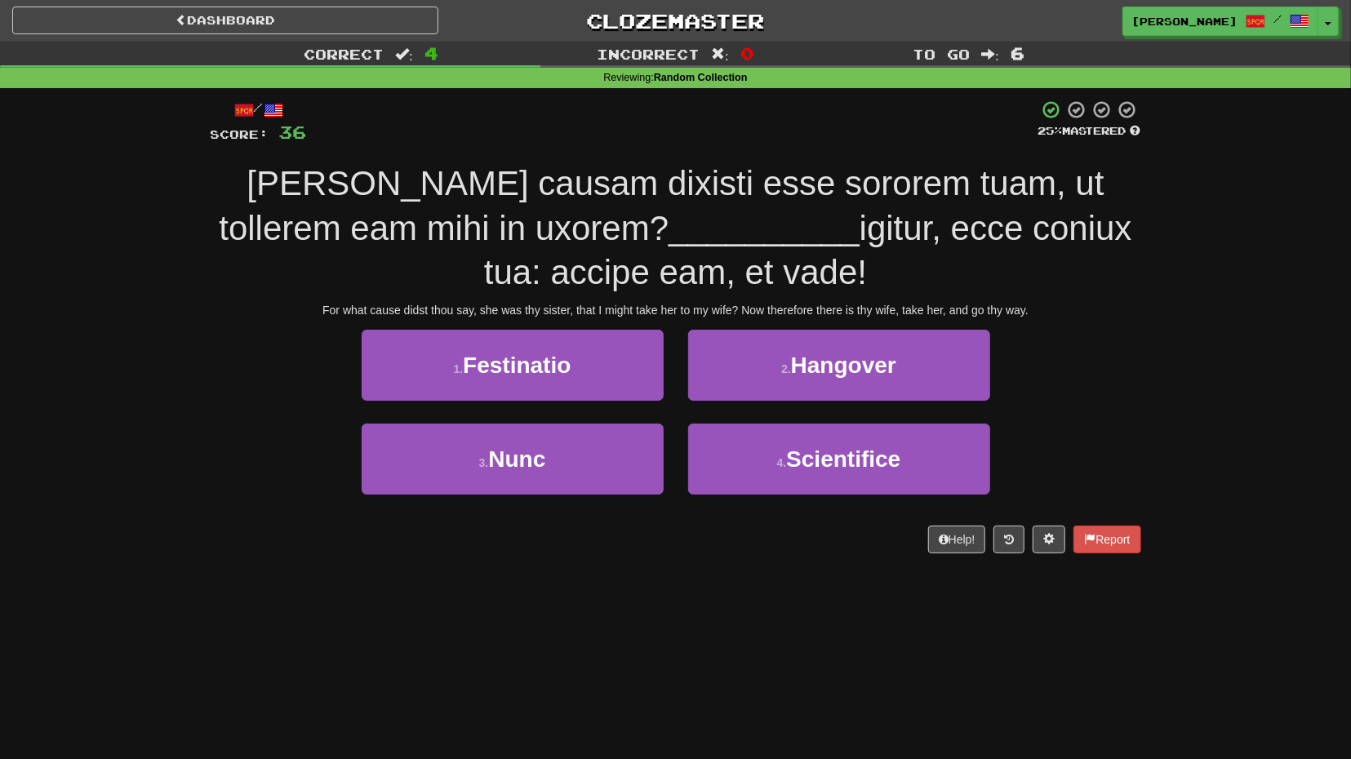
click at [563, 412] on div "1 . Festinatio" at bounding box center [512, 377] width 326 height 94
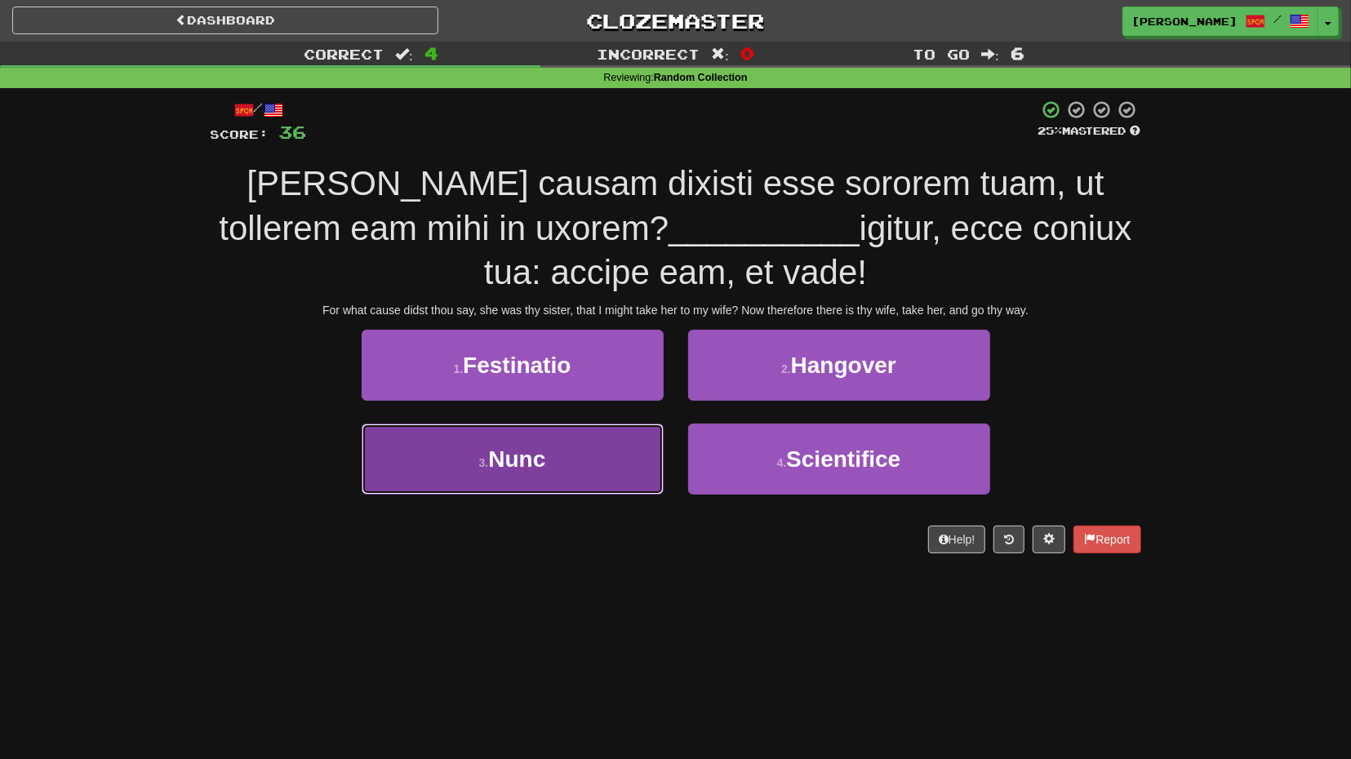
click at [562, 437] on button "3 . Nunc" at bounding box center [513, 459] width 302 height 71
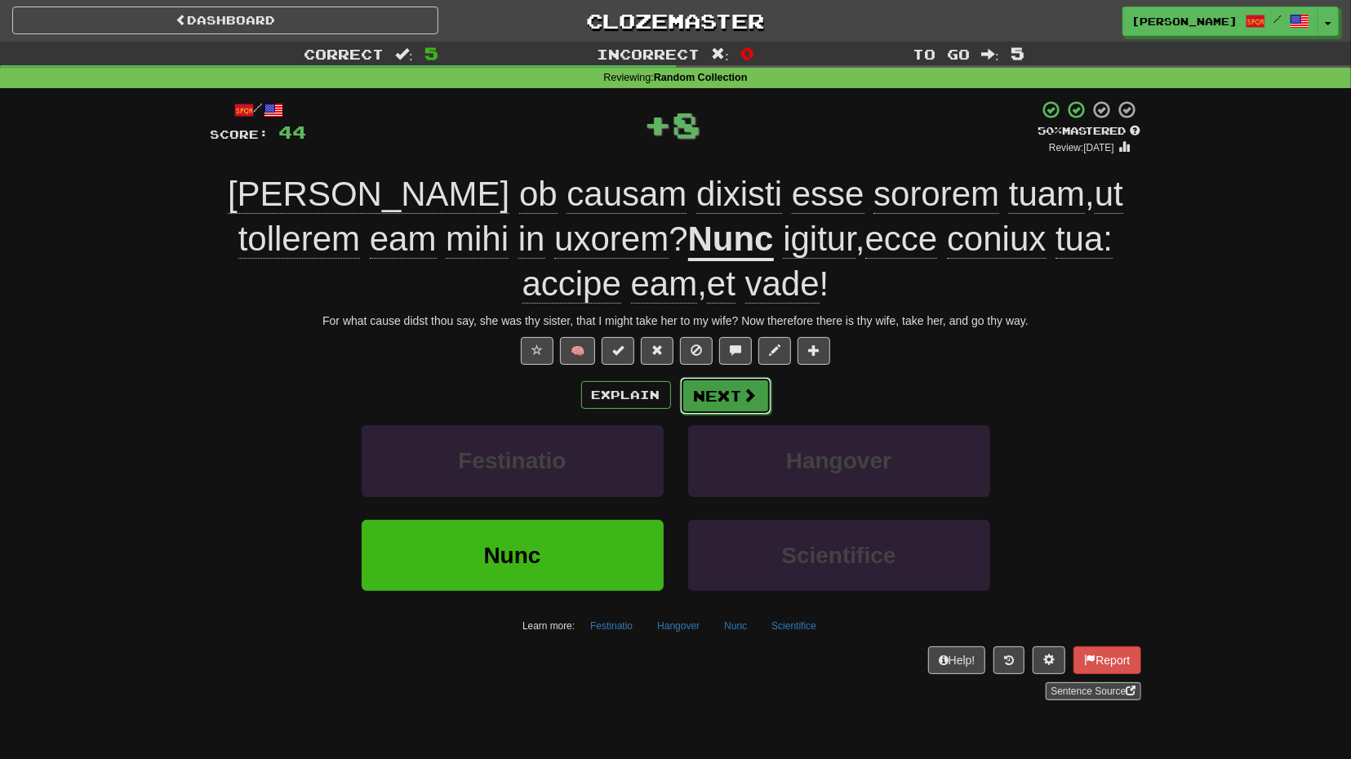
click at [728, 406] on button "Next" at bounding box center [725, 396] width 91 height 38
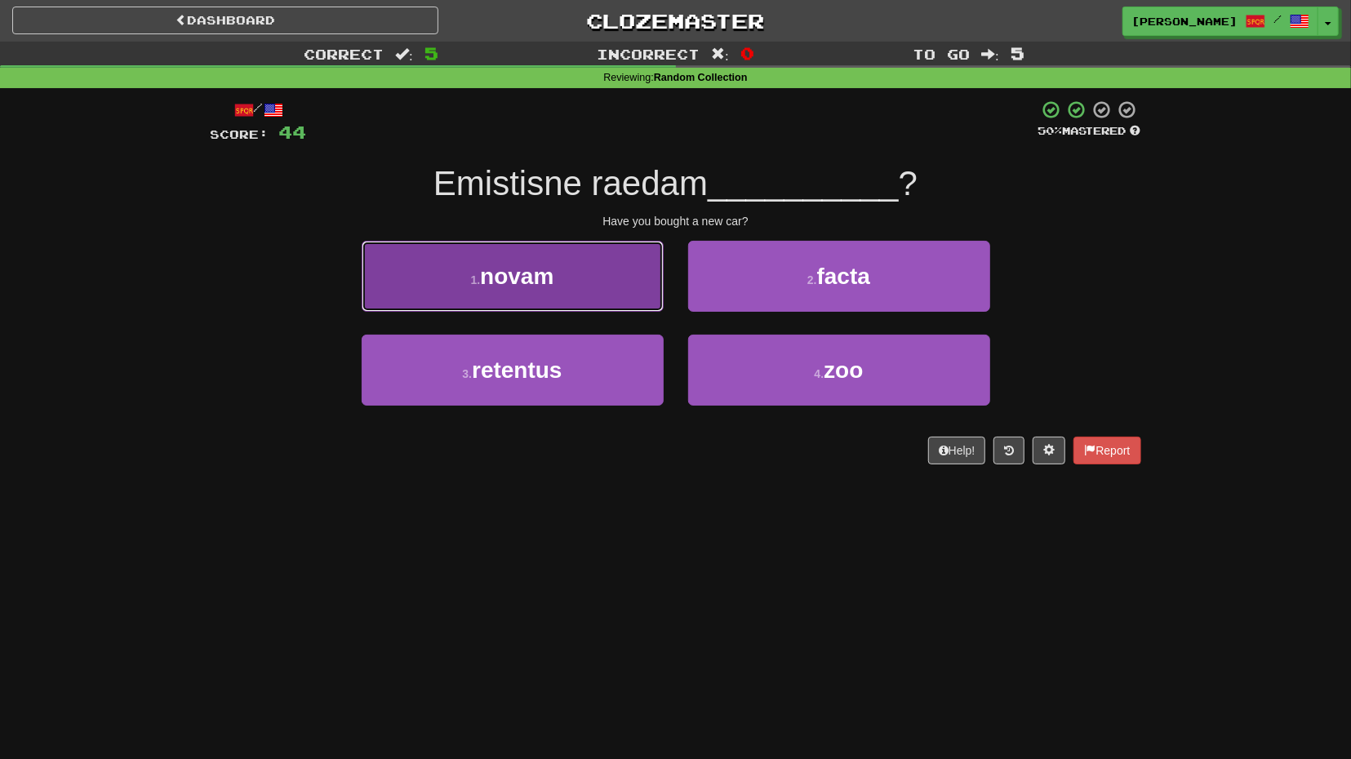
click at [598, 273] on button "1 . novam" at bounding box center [513, 276] width 302 height 71
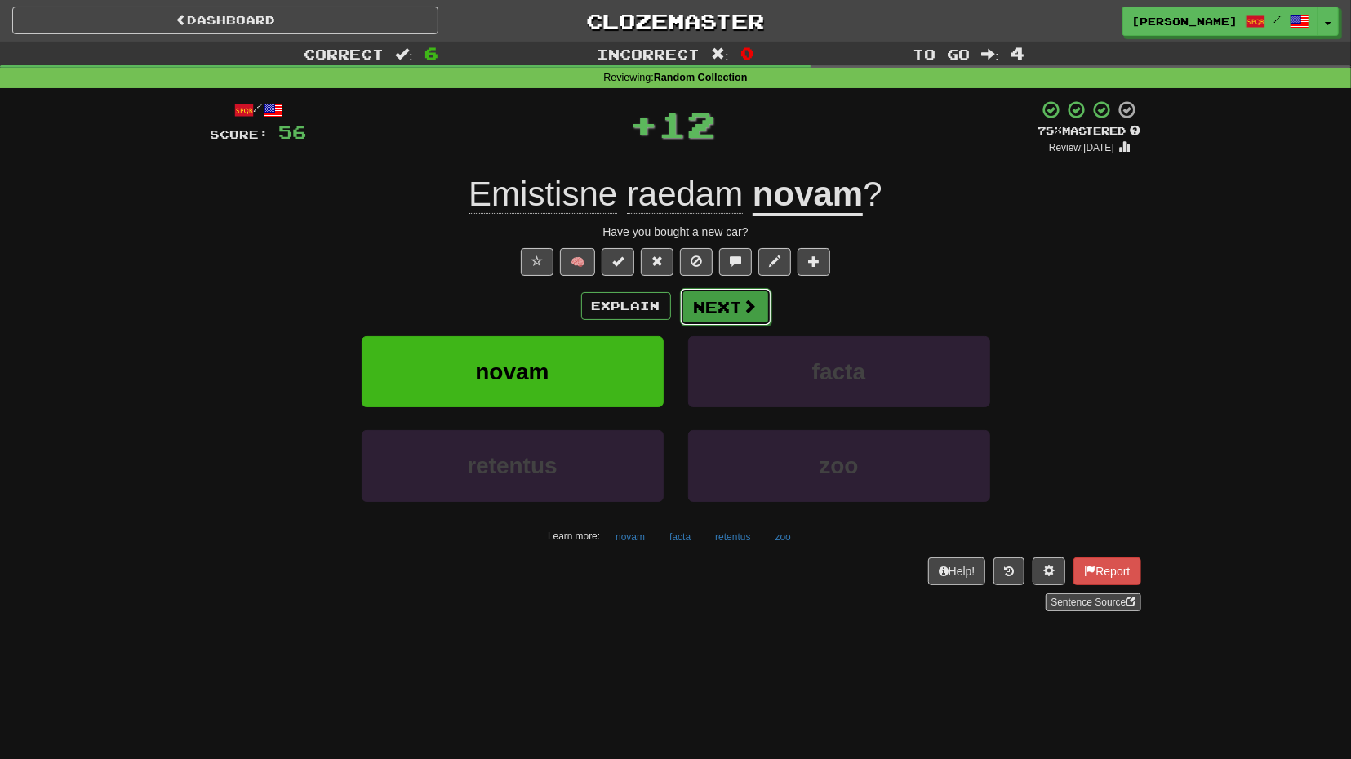
click at [717, 318] on button "Next" at bounding box center [725, 307] width 91 height 38
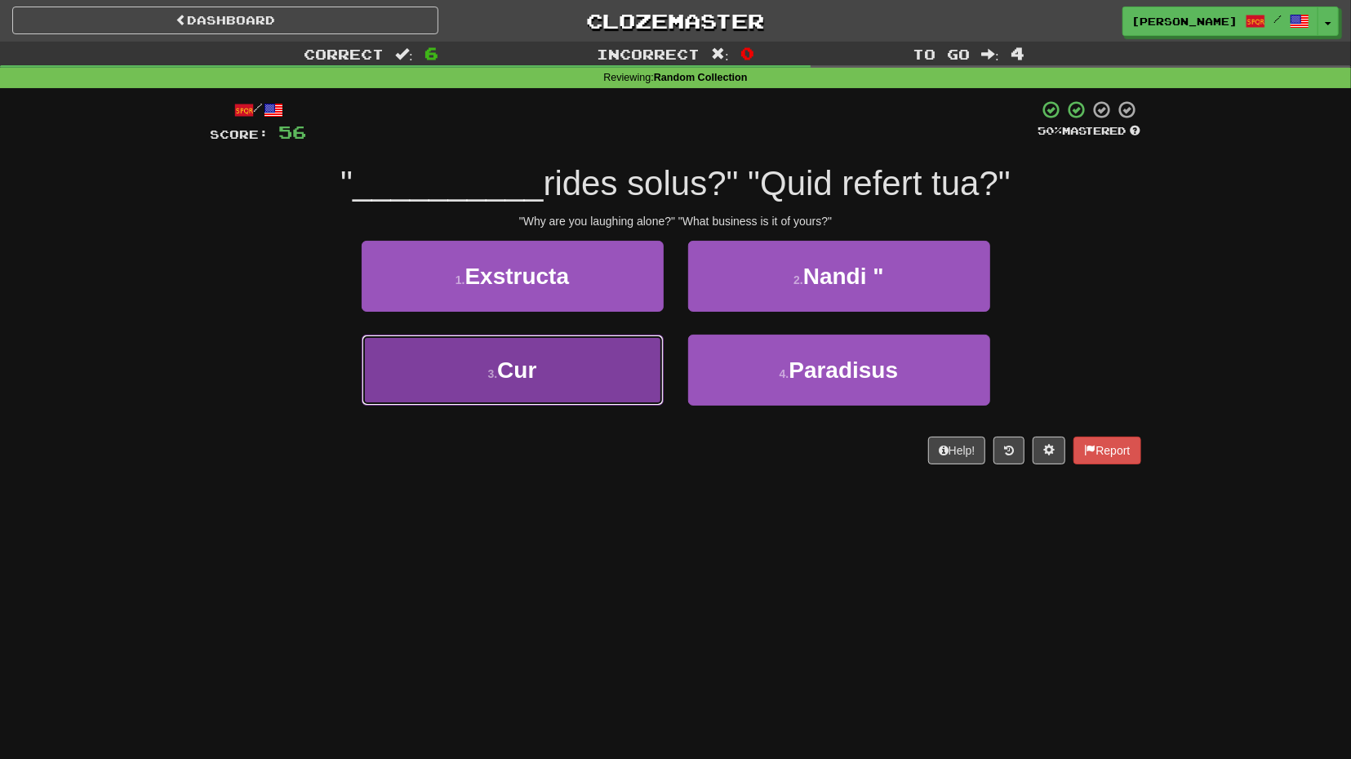
click at [622, 389] on button "3 . Cur" at bounding box center [513, 370] width 302 height 71
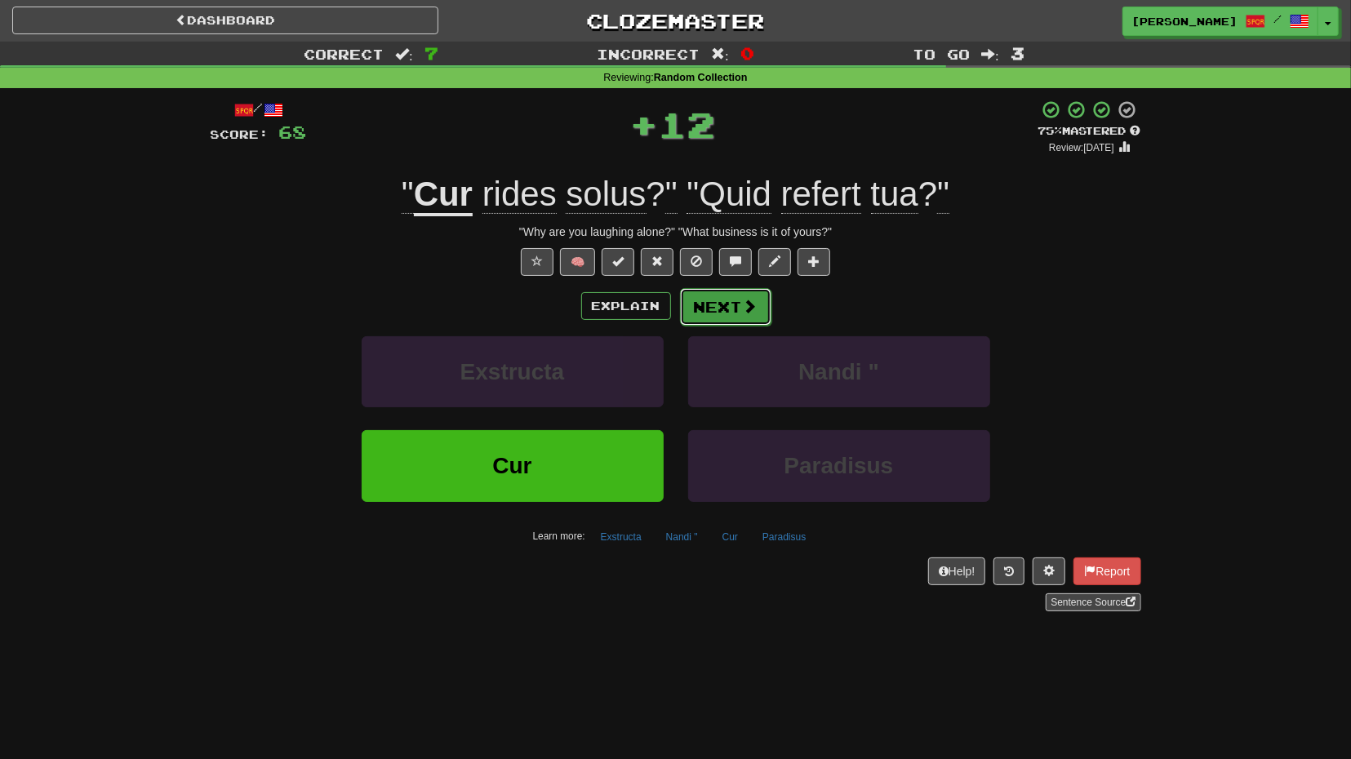
click at [699, 310] on button "Next" at bounding box center [725, 307] width 91 height 38
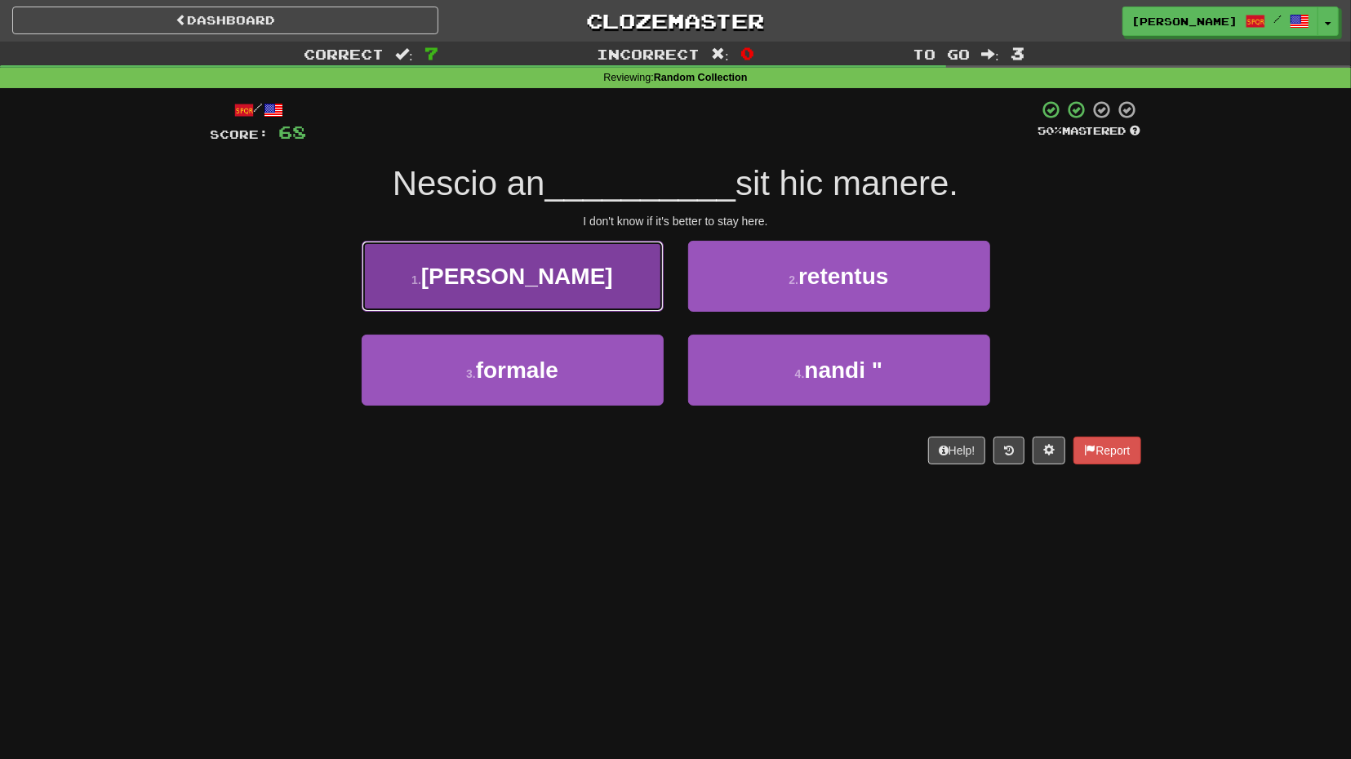
click at [640, 291] on button "1 . melius" at bounding box center [513, 276] width 302 height 71
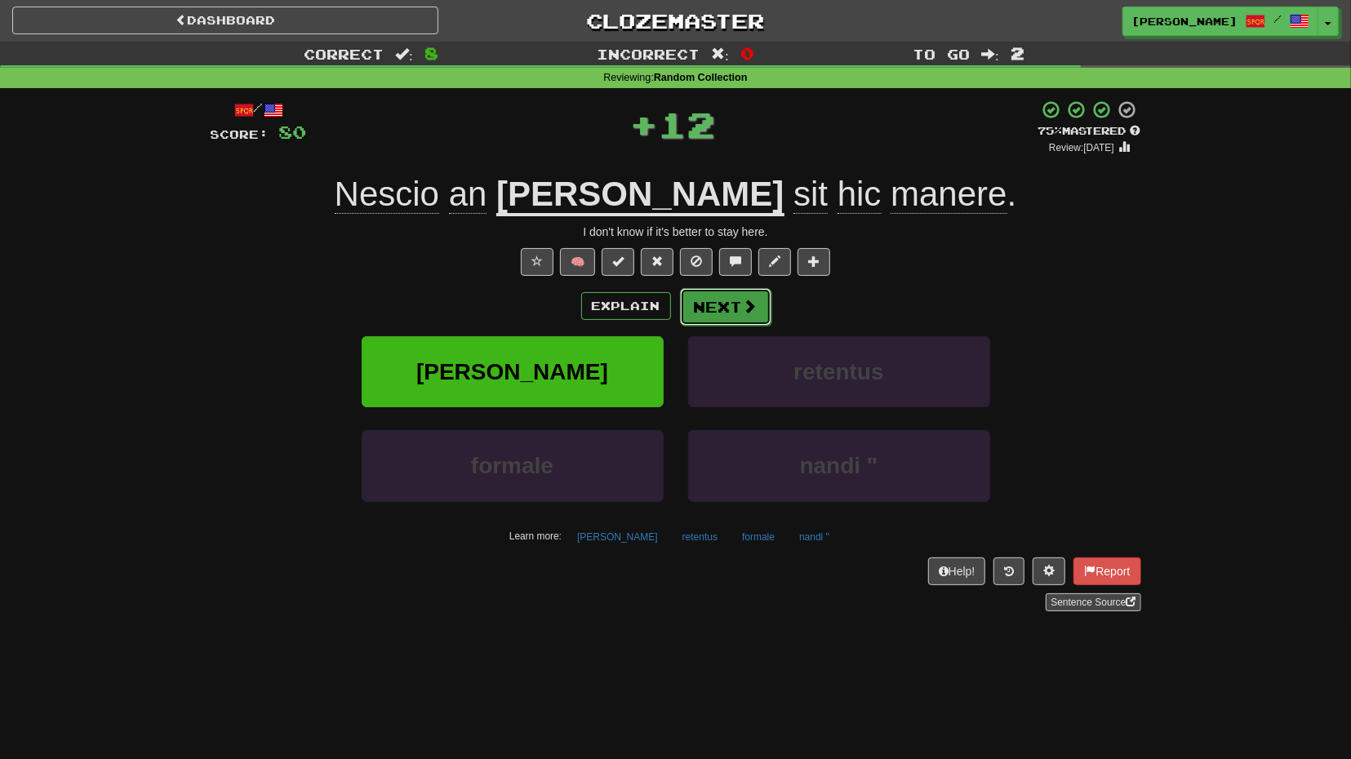
click at [728, 320] on button "Next" at bounding box center [725, 307] width 91 height 38
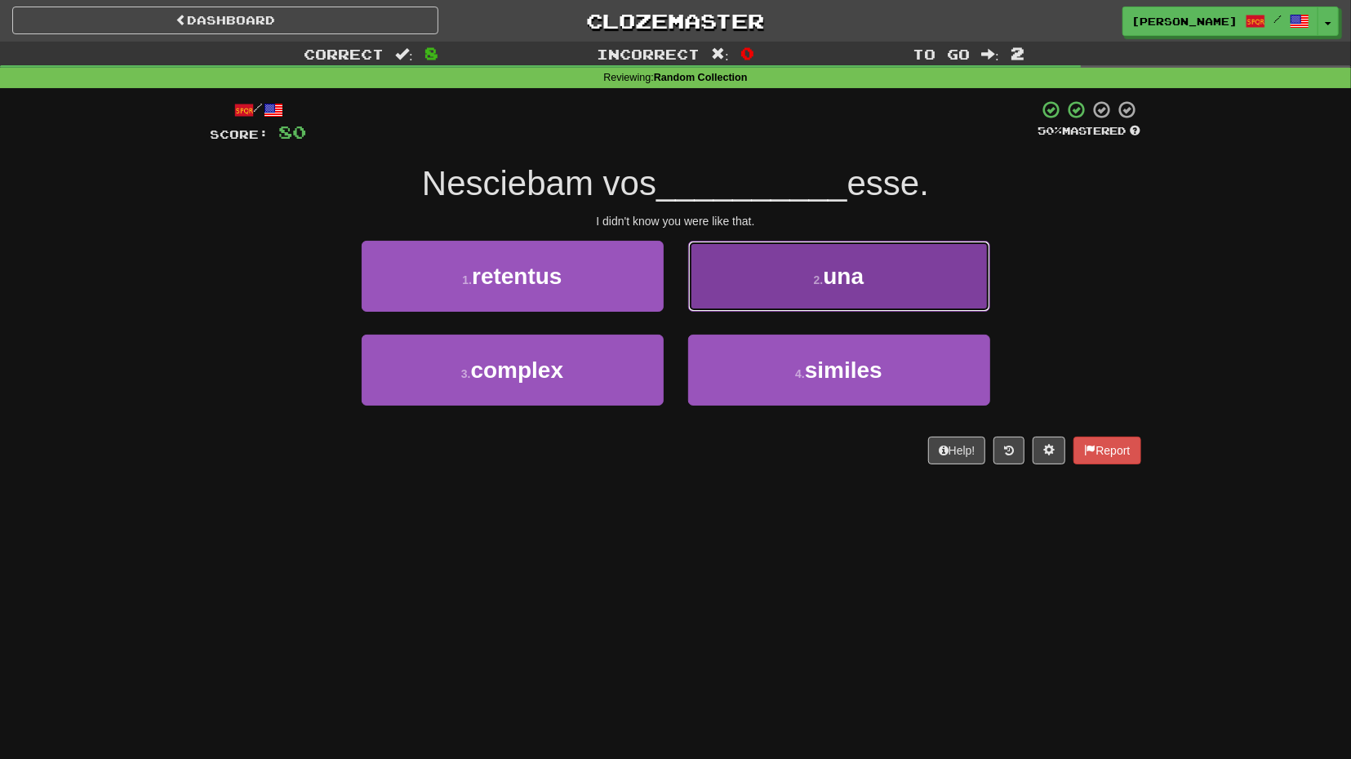
click at [755, 296] on button "2 . una" at bounding box center [839, 276] width 302 height 71
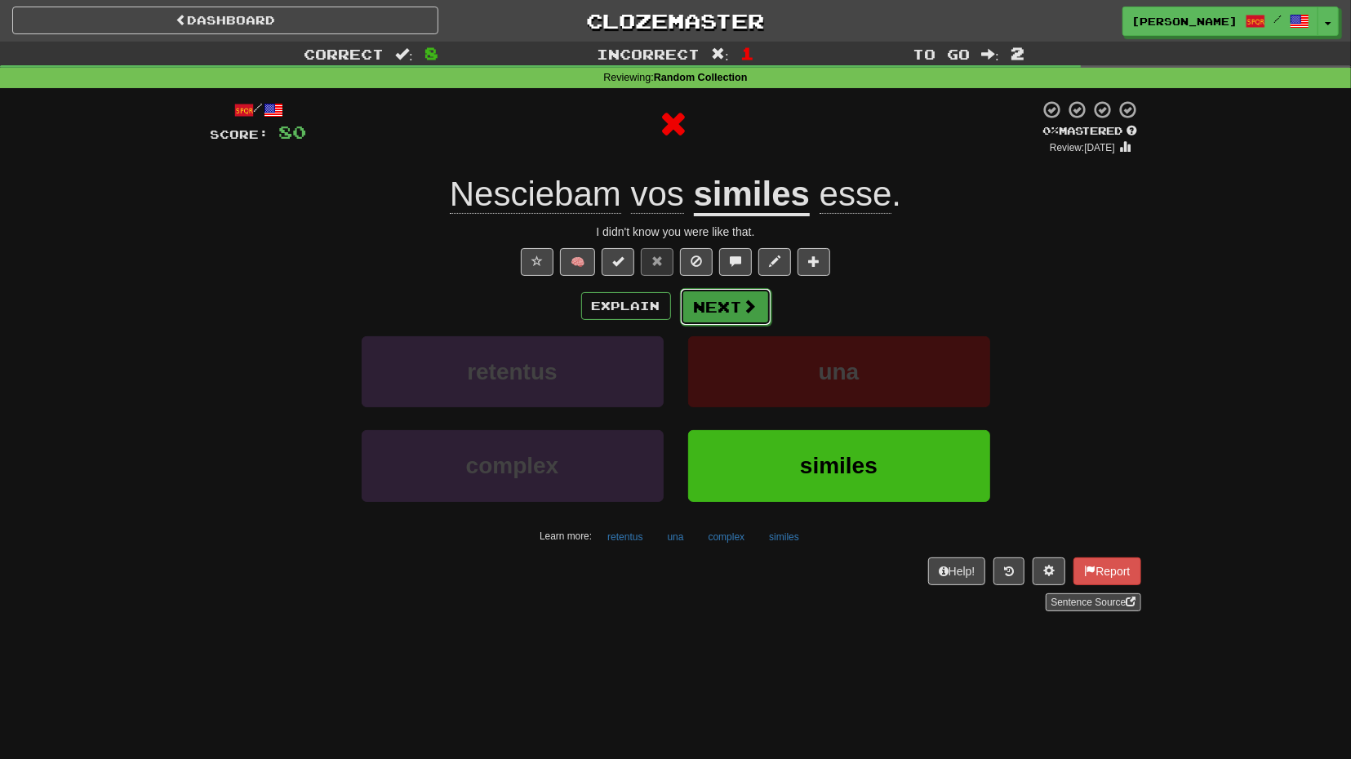
click at [735, 316] on button "Next" at bounding box center [725, 307] width 91 height 38
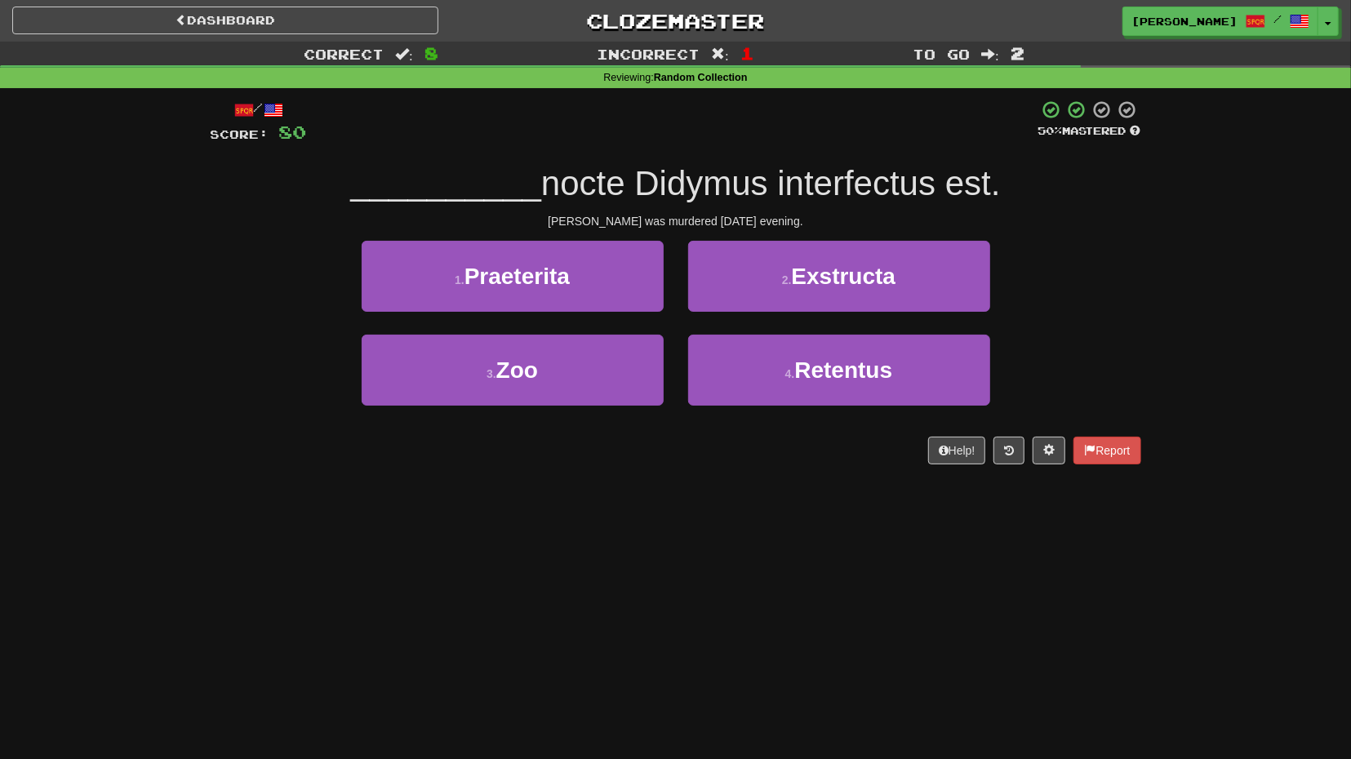
click at [647, 317] on div "1 . Praeterita" at bounding box center [512, 288] width 326 height 94
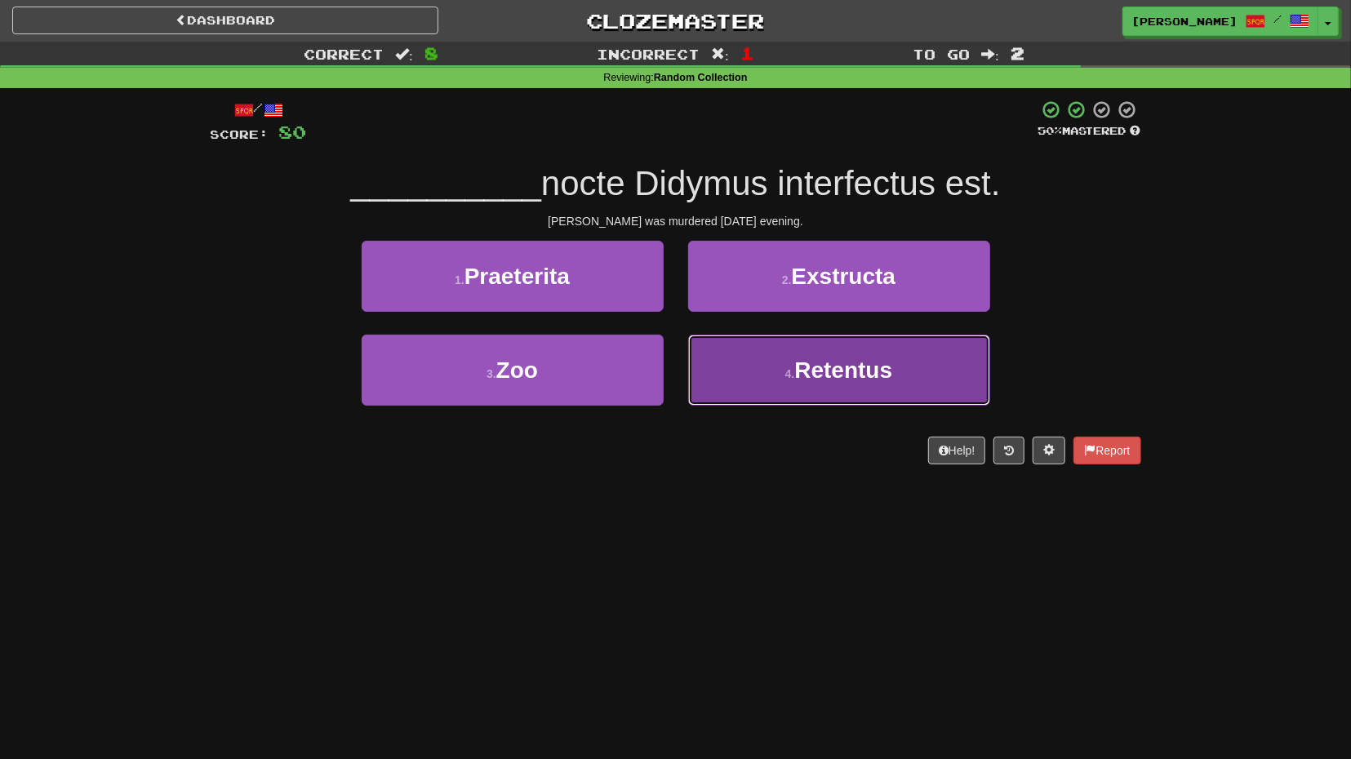
click at [740, 363] on button "4 . Retentus" at bounding box center [839, 370] width 302 height 71
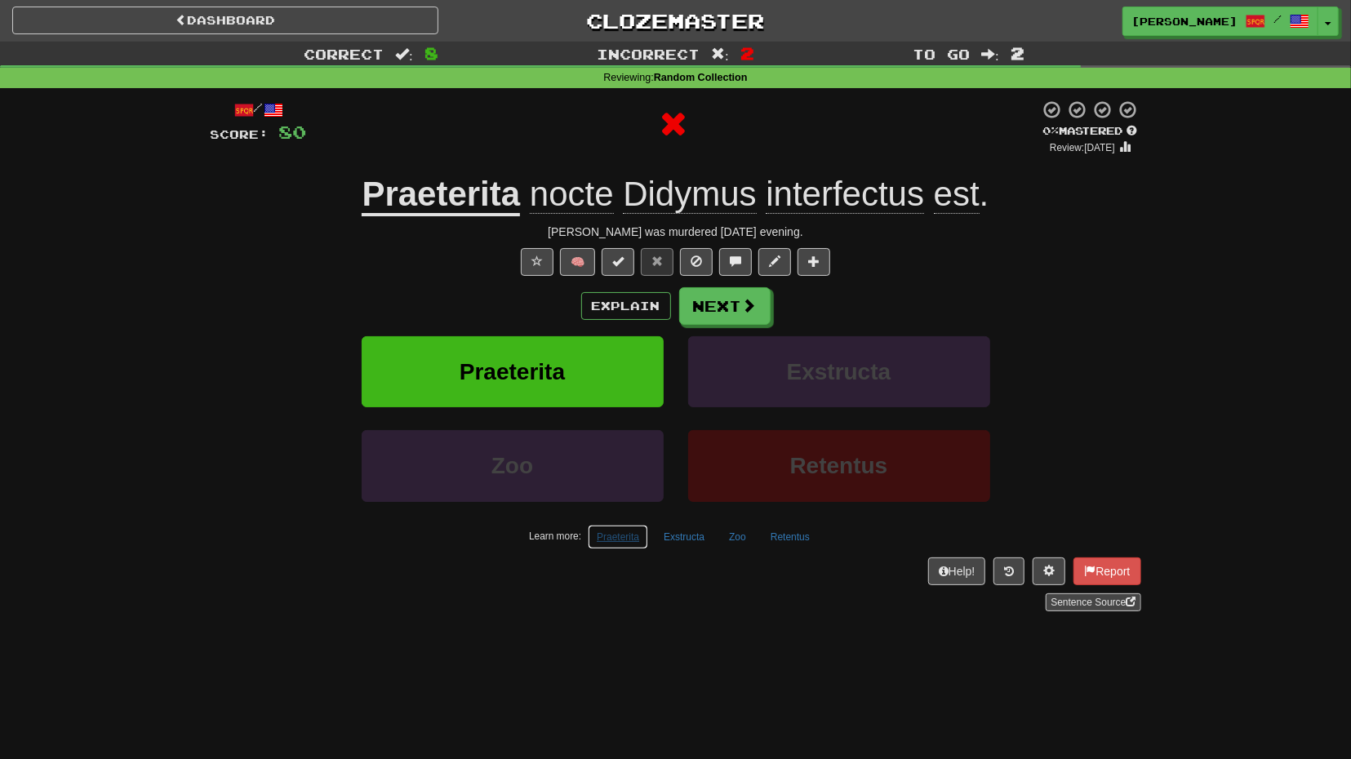
click at [628, 528] on button "Praeterita" at bounding box center [618, 537] width 60 height 24
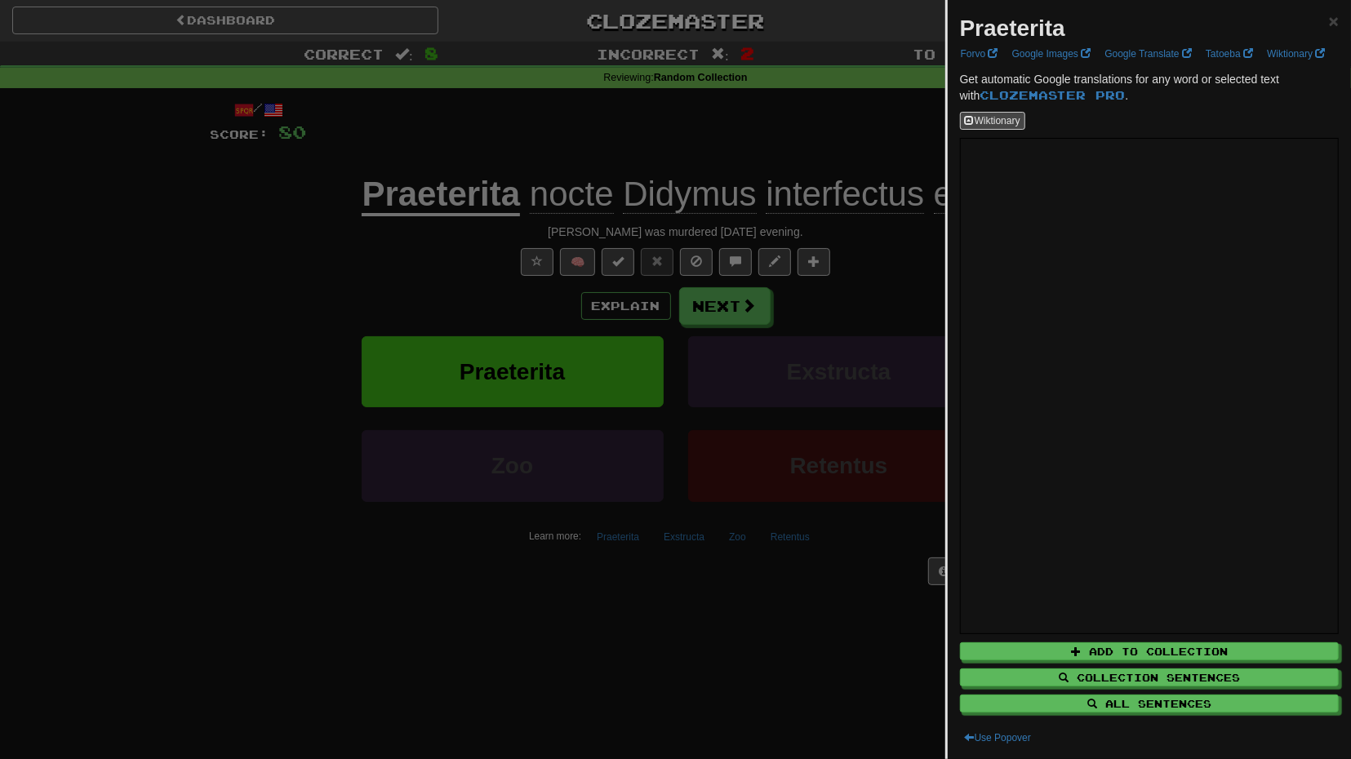
click at [672, 303] on div at bounding box center [675, 379] width 1351 height 759
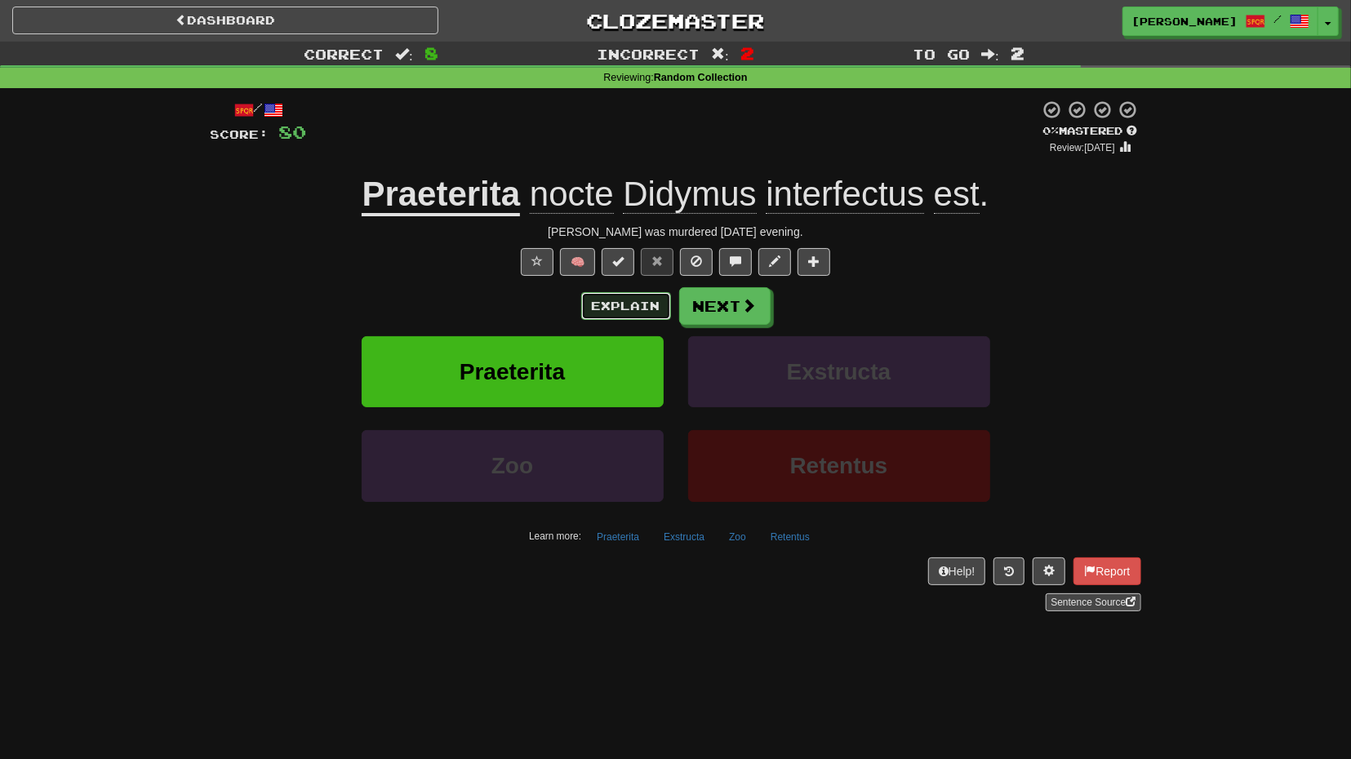
click at [664, 309] on button "Explain" at bounding box center [626, 306] width 90 height 28
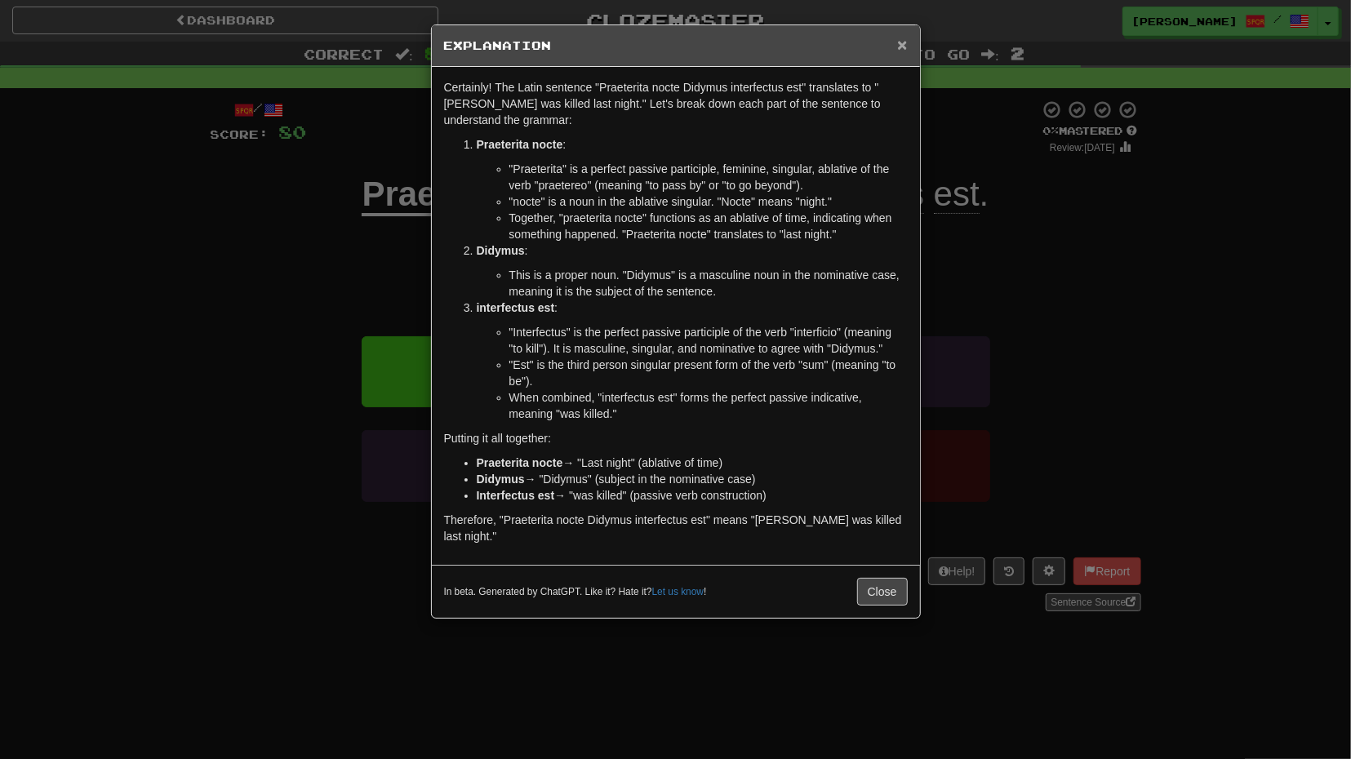
click at [903, 41] on span "×" at bounding box center [902, 44] width 10 height 19
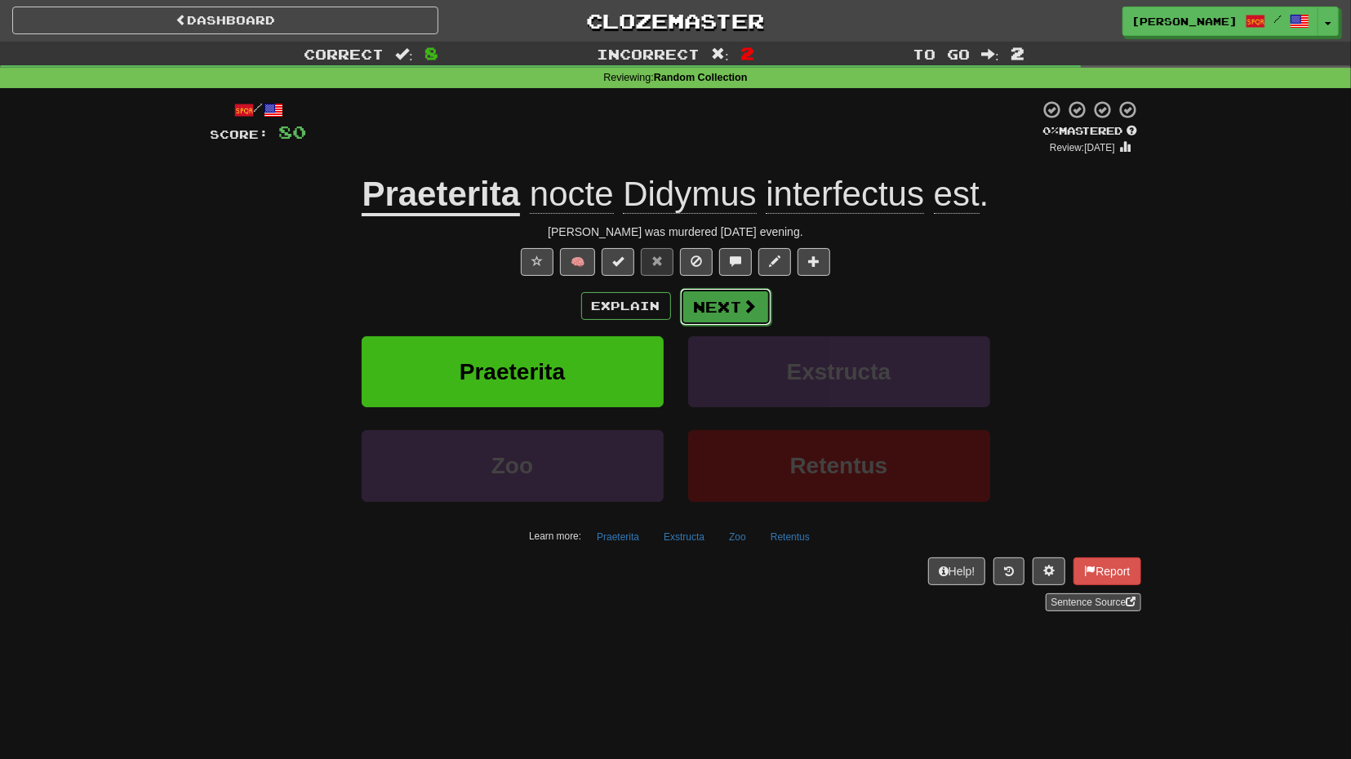
click at [748, 318] on button "Next" at bounding box center [725, 307] width 91 height 38
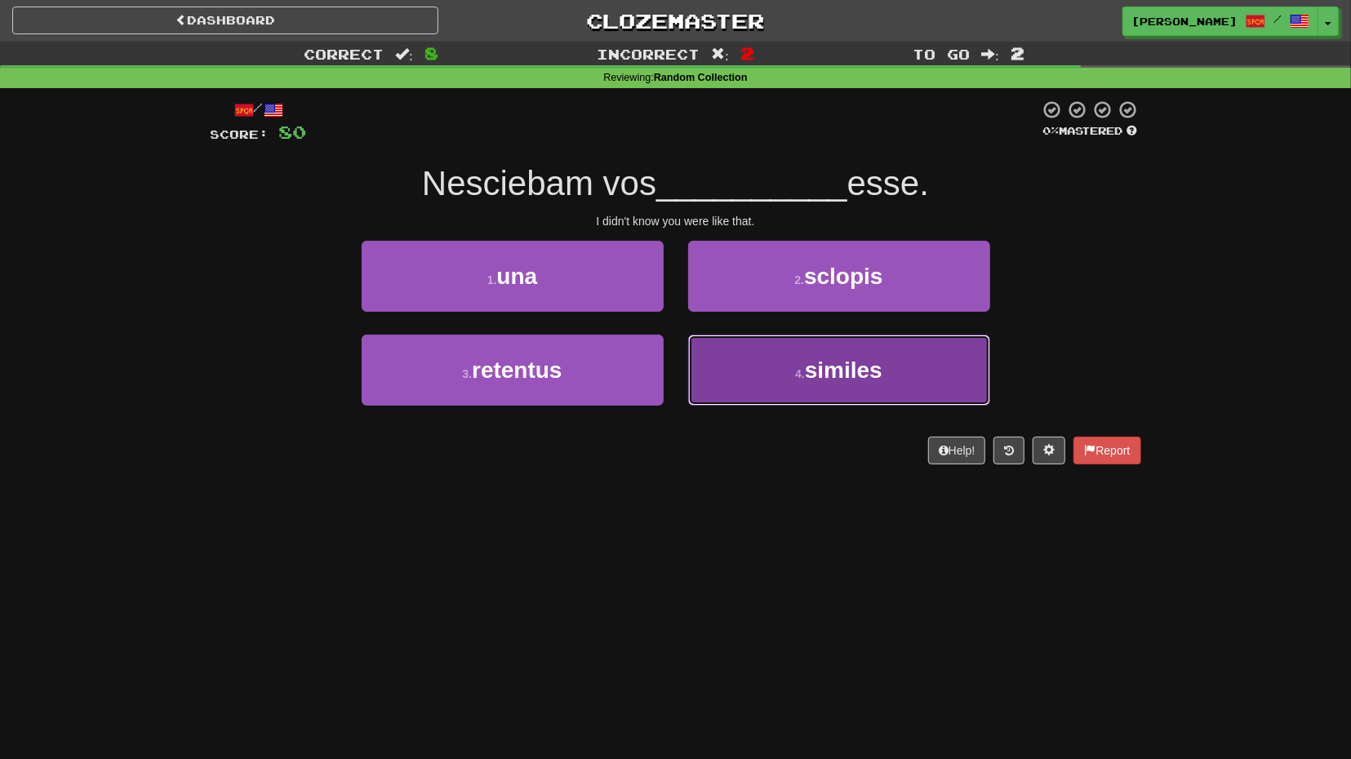
click at [788, 371] on button "4 . similes" at bounding box center [839, 370] width 302 height 71
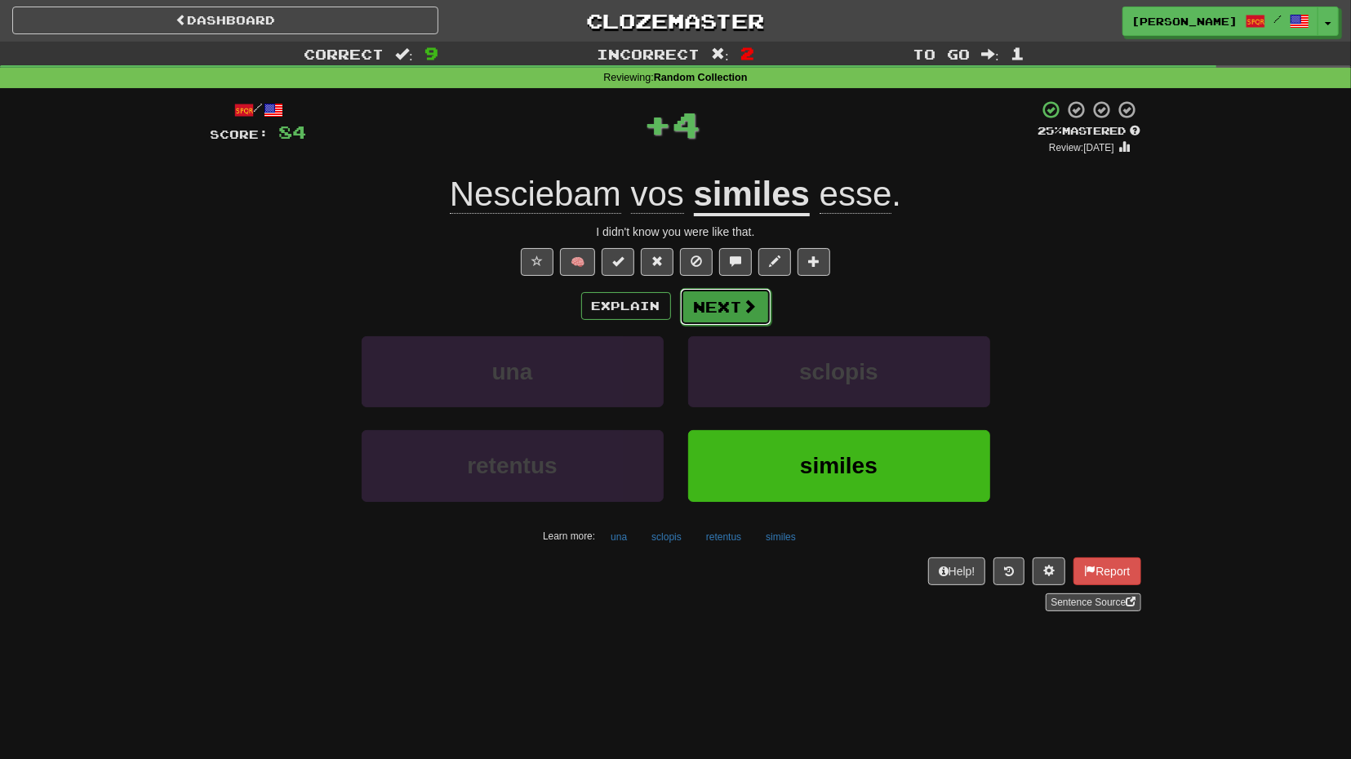
click at [753, 319] on button "Next" at bounding box center [725, 307] width 91 height 38
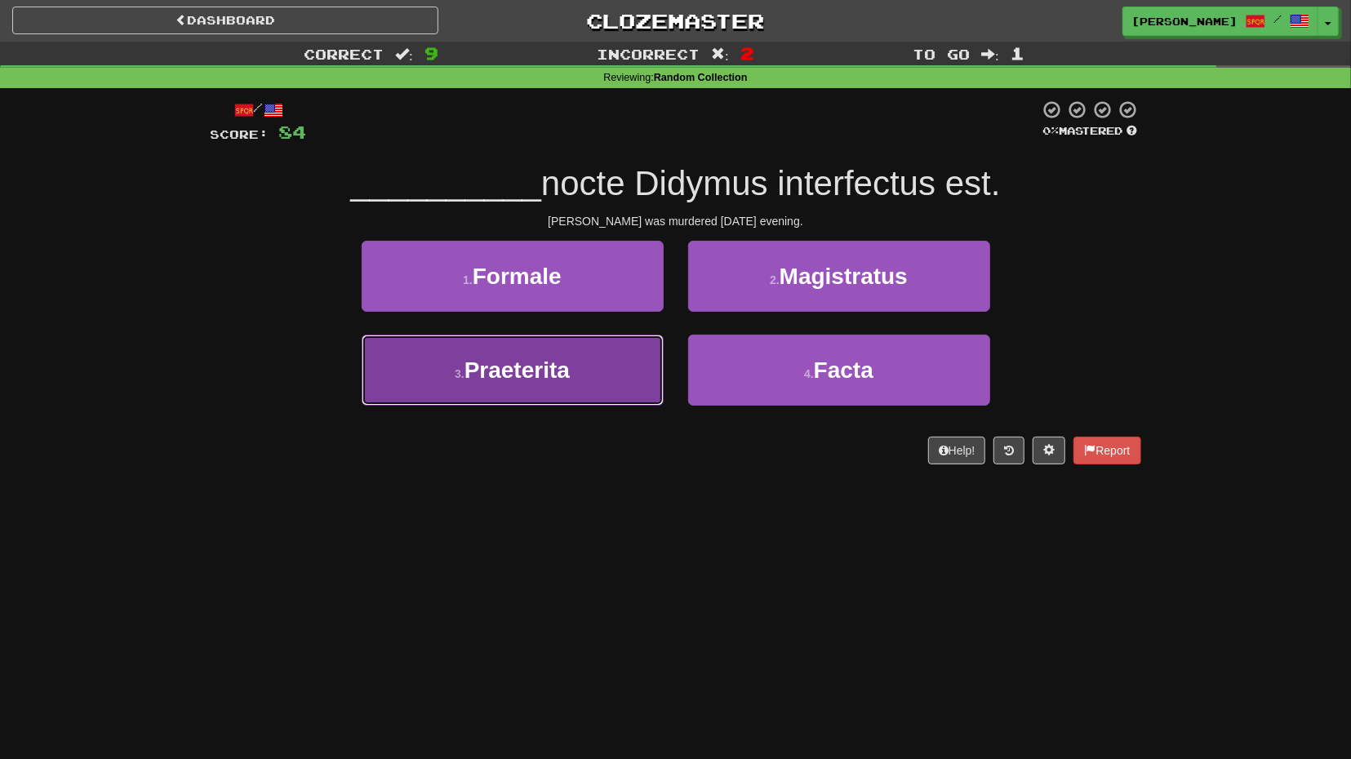
click at [602, 362] on button "3 . Praeterita" at bounding box center [513, 370] width 302 height 71
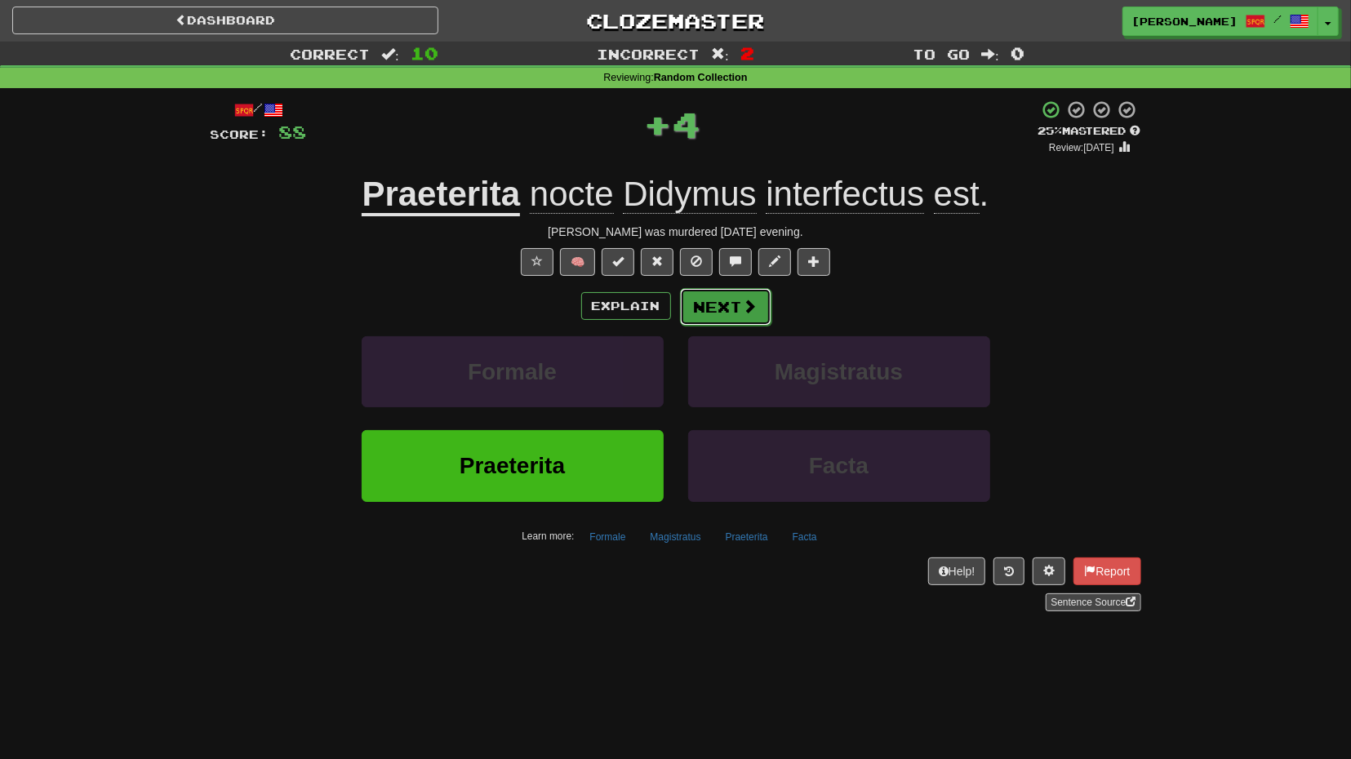
click at [732, 311] on button "Next" at bounding box center [725, 307] width 91 height 38
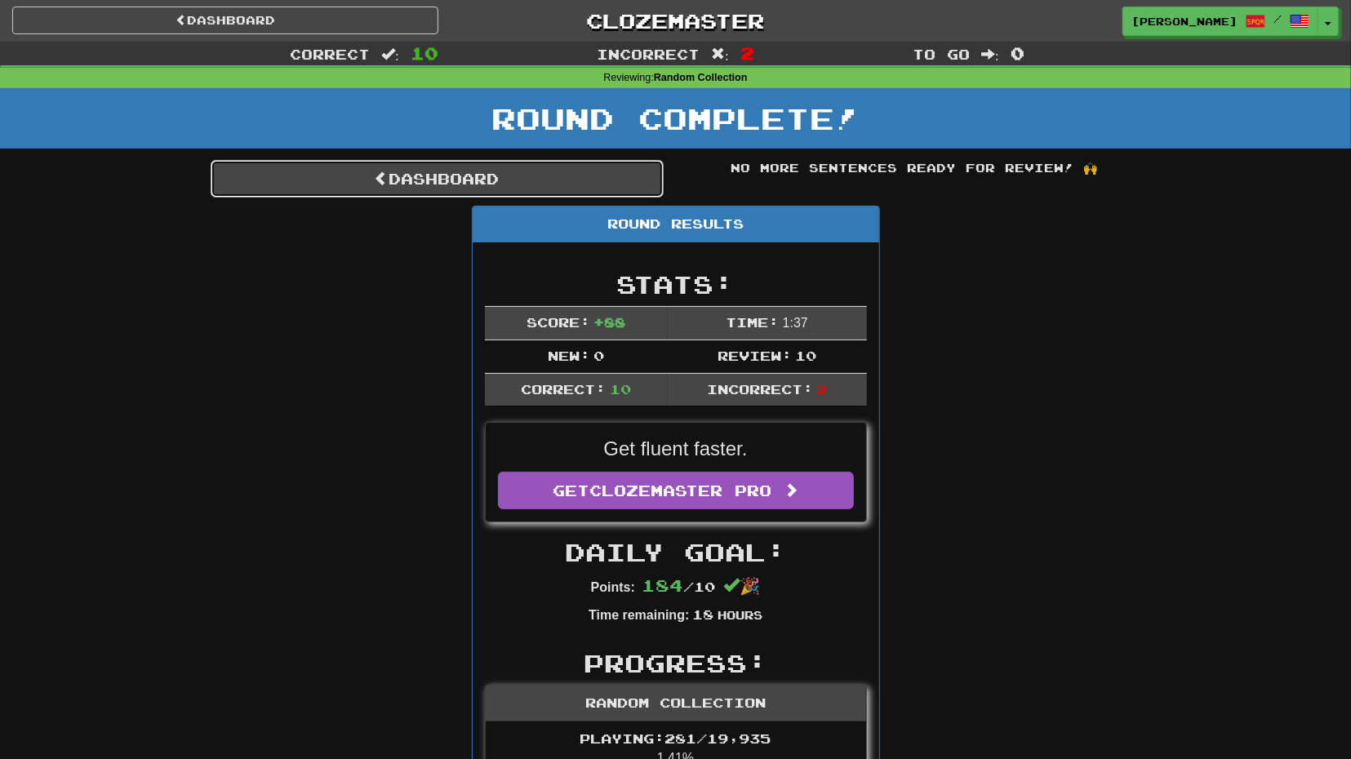
click at [538, 186] on link "Dashboard" at bounding box center [437, 179] width 453 height 38
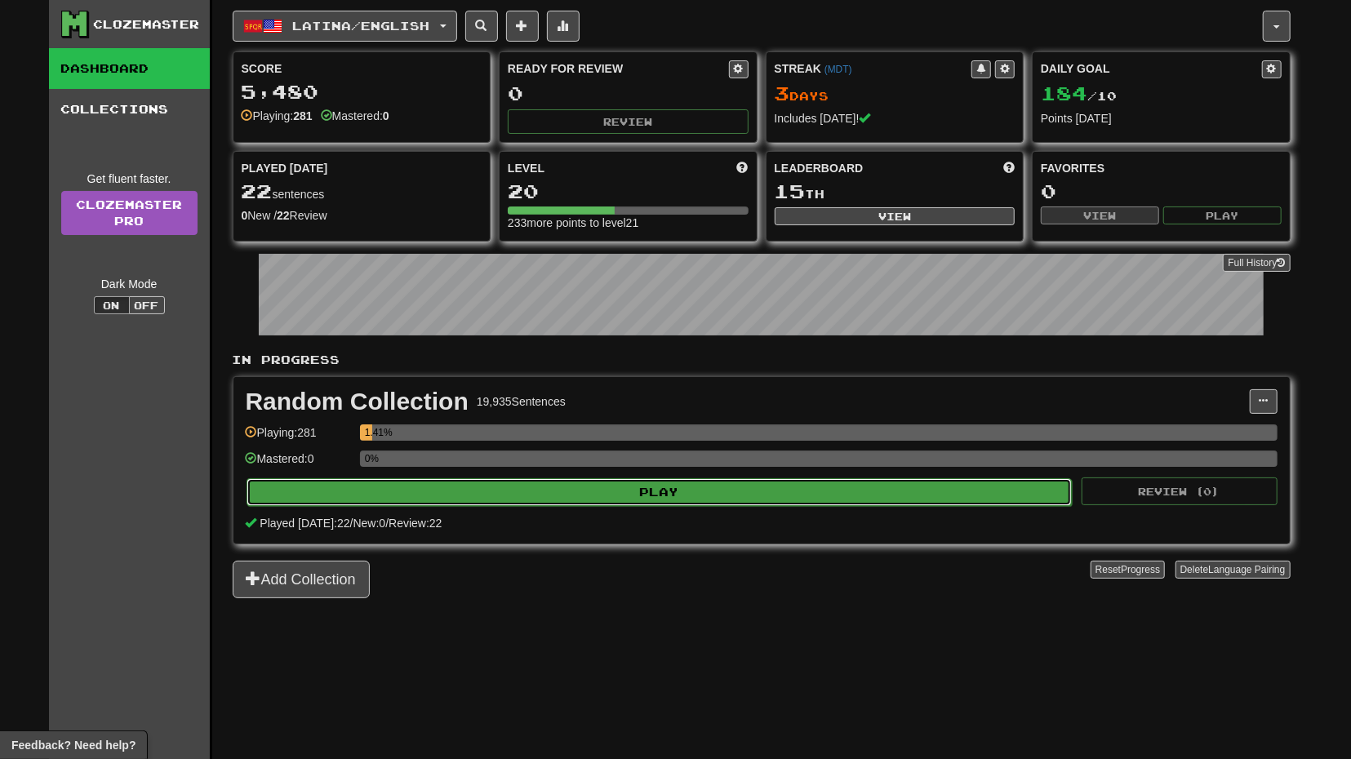
click at [628, 487] on button "Play" at bounding box center [659, 492] width 826 height 28
select select "**"
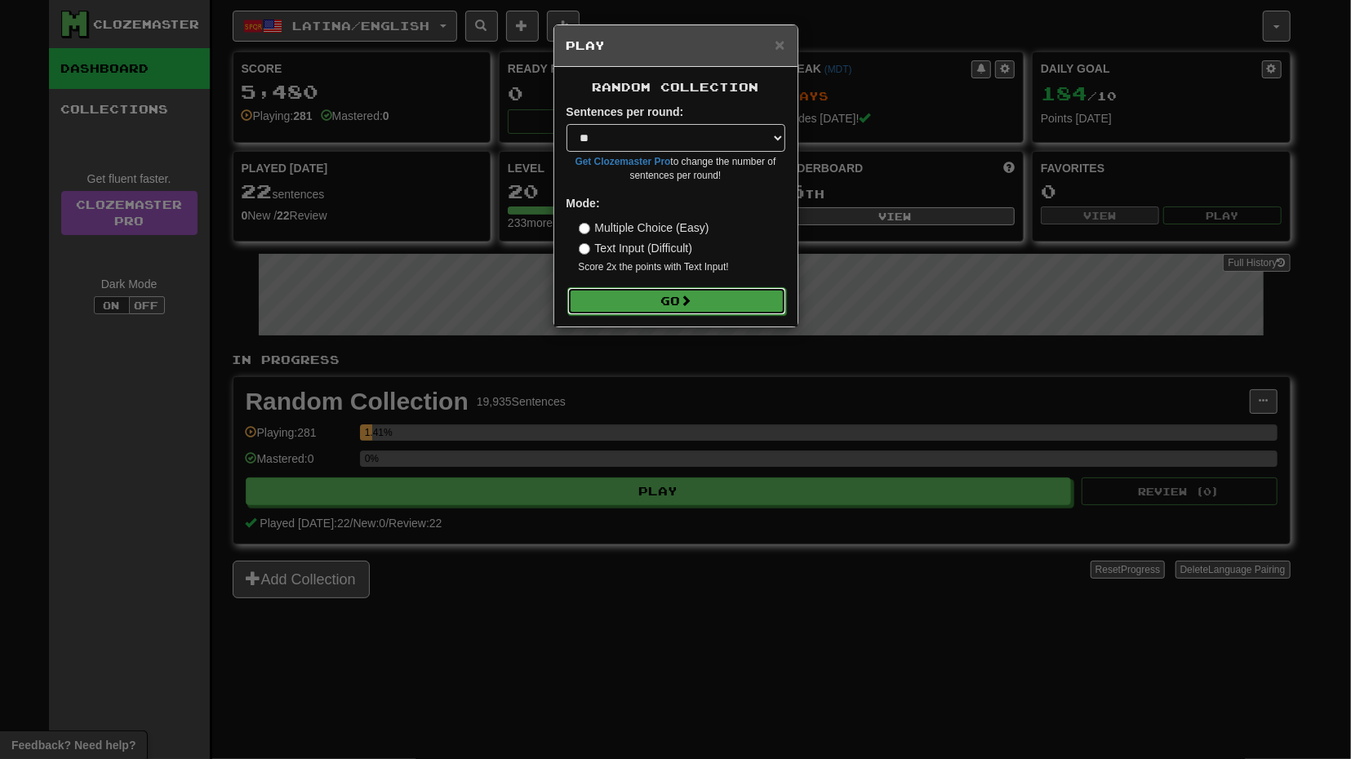
click at [640, 292] on button "Go" at bounding box center [676, 301] width 219 height 28
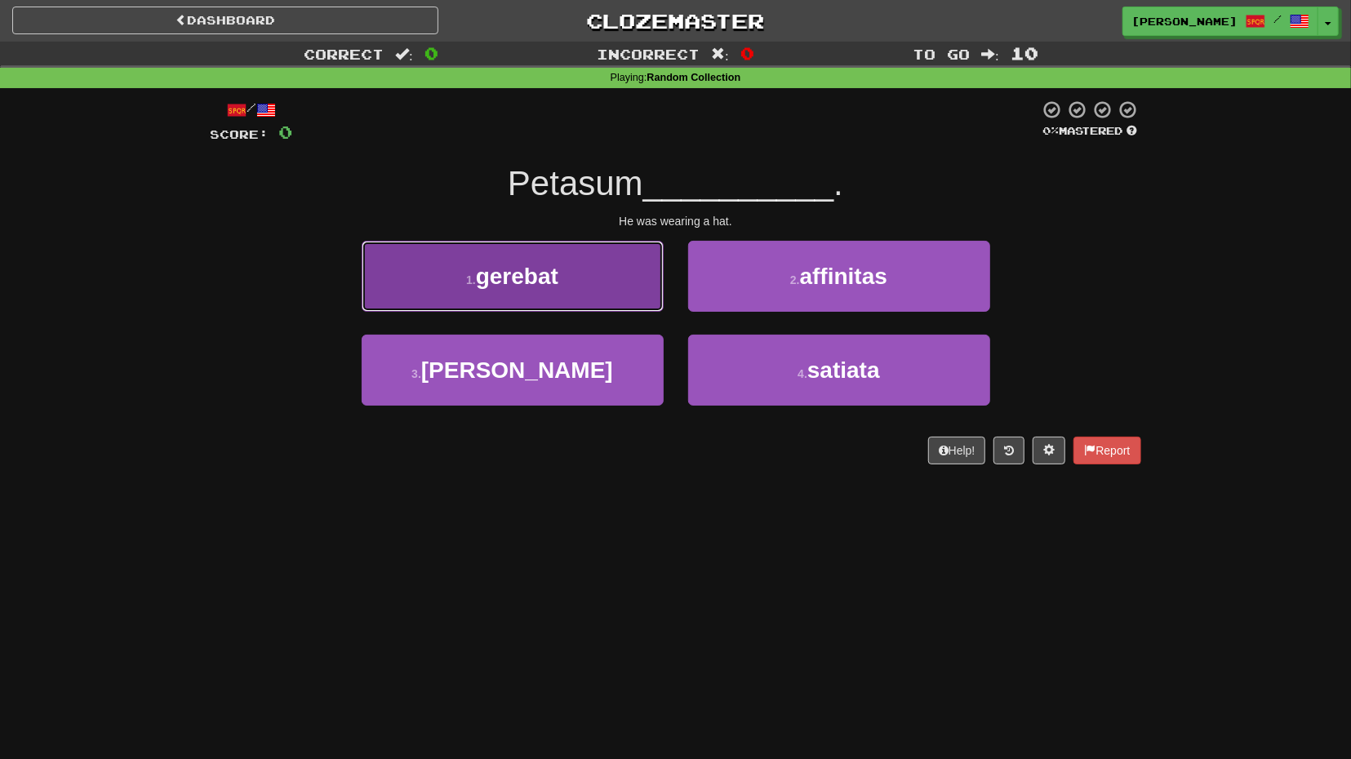
click at [634, 292] on button "1 . gerebat" at bounding box center [513, 276] width 302 height 71
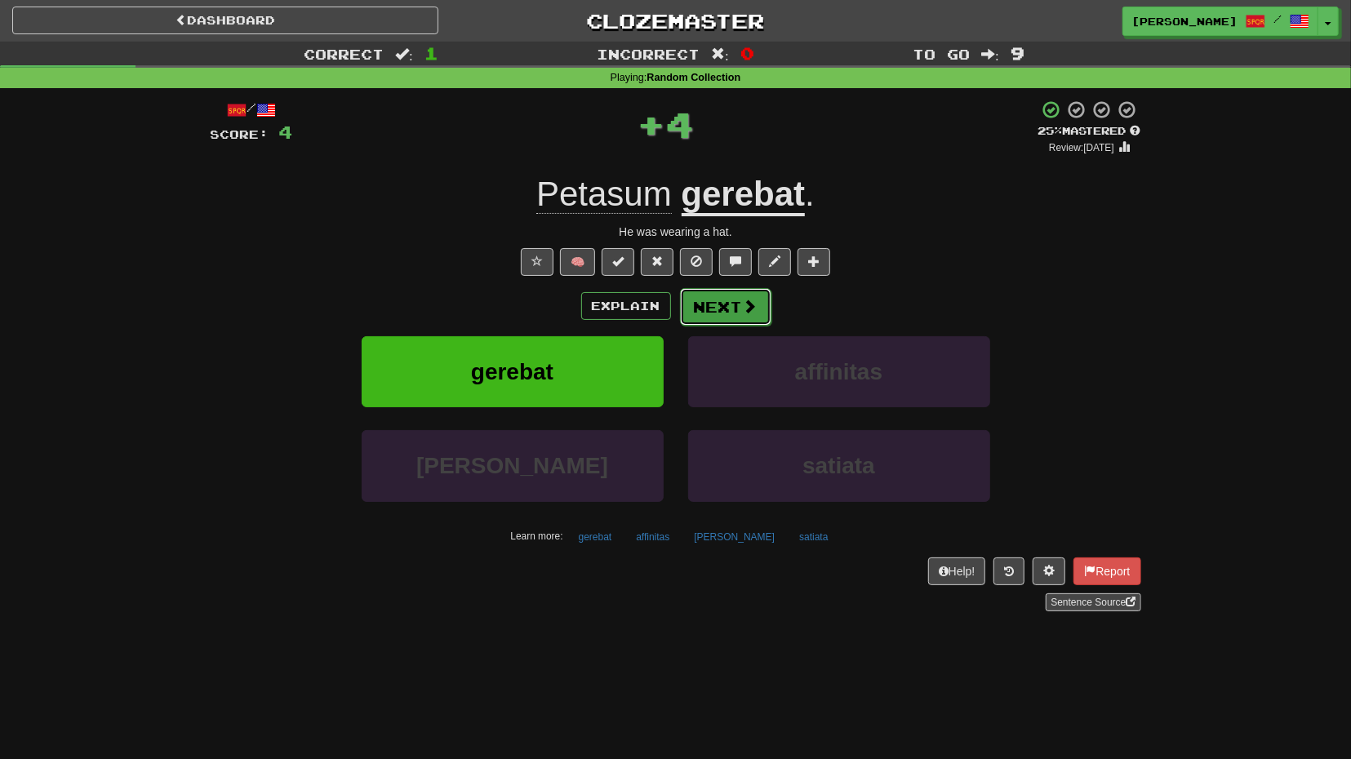
click at [717, 301] on button "Next" at bounding box center [725, 307] width 91 height 38
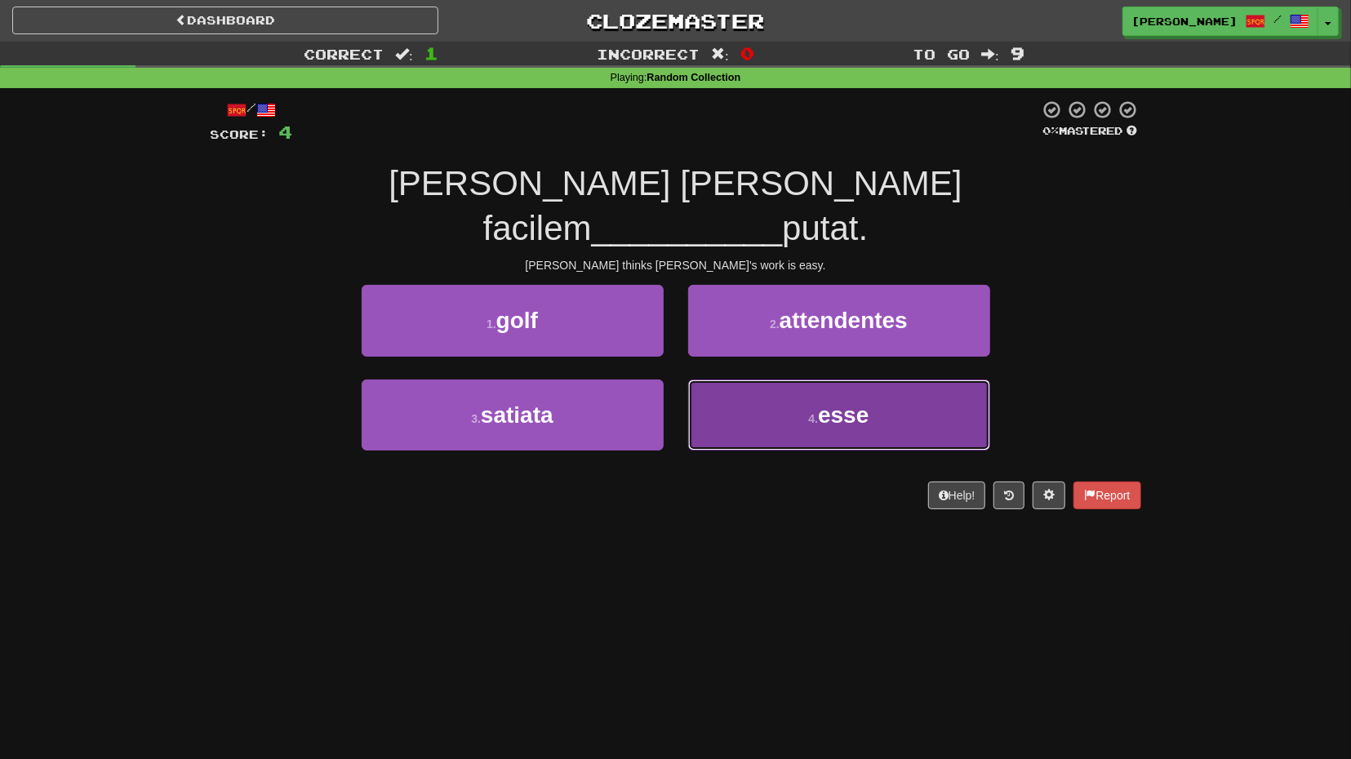
click at [765, 380] on button "4 . esse" at bounding box center [839, 415] width 302 height 71
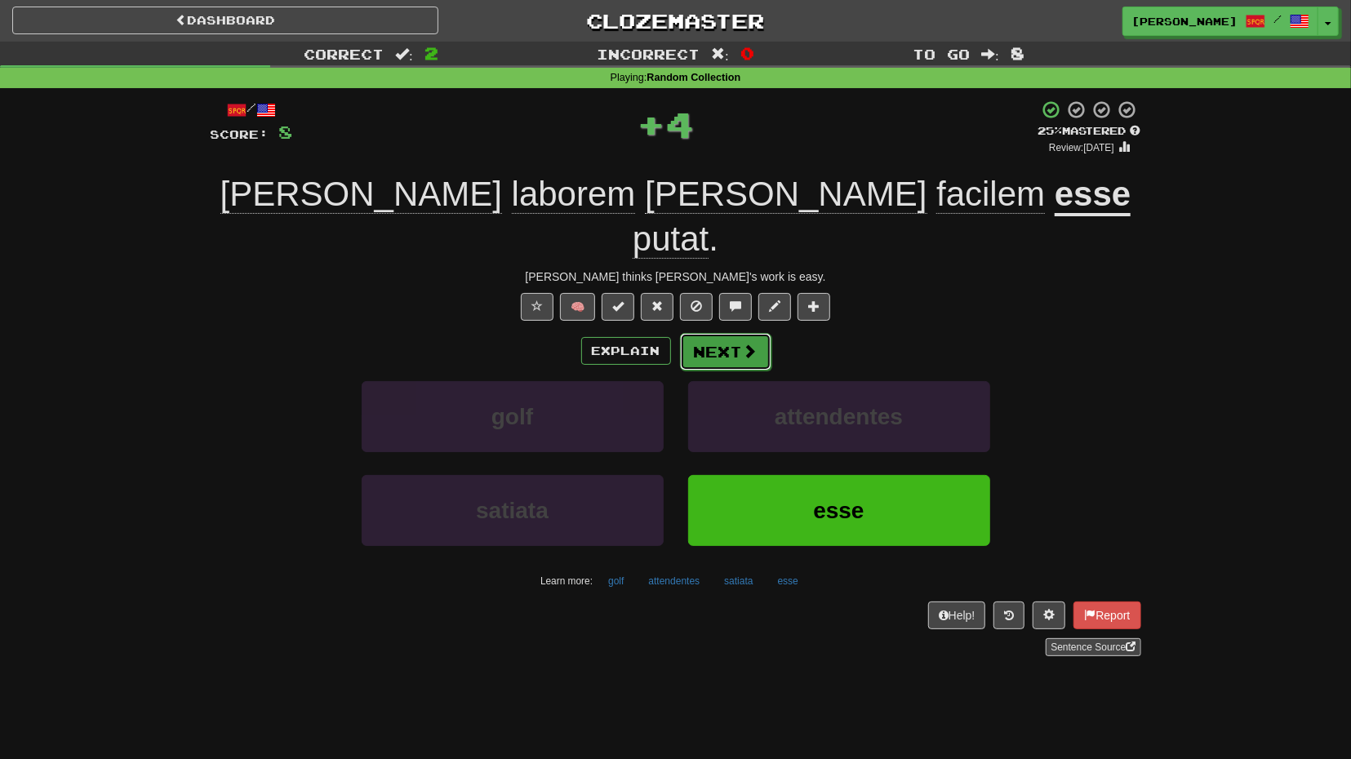
click at [708, 333] on button "Next" at bounding box center [725, 352] width 91 height 38
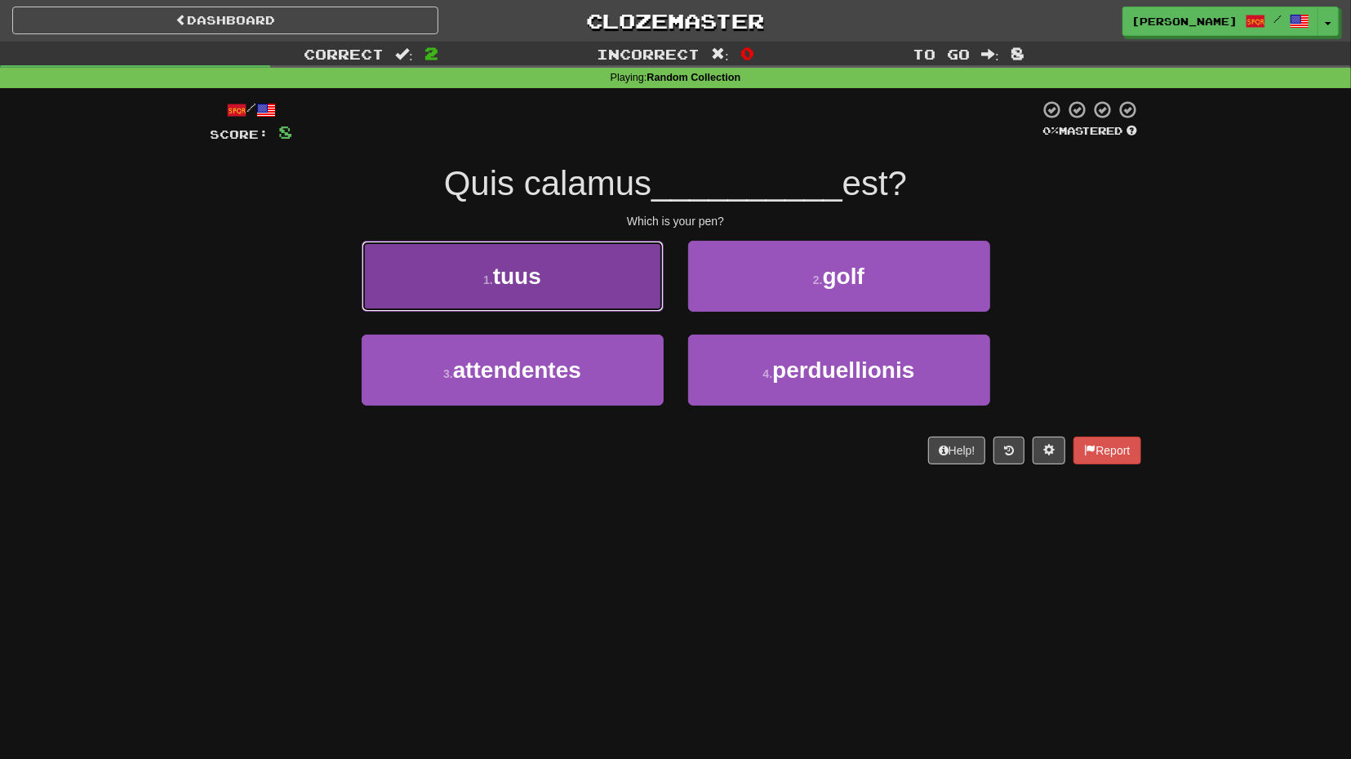
click at [633, 304] on button "1 . tuus" at bounding box center [513, 276] width 302 height 71
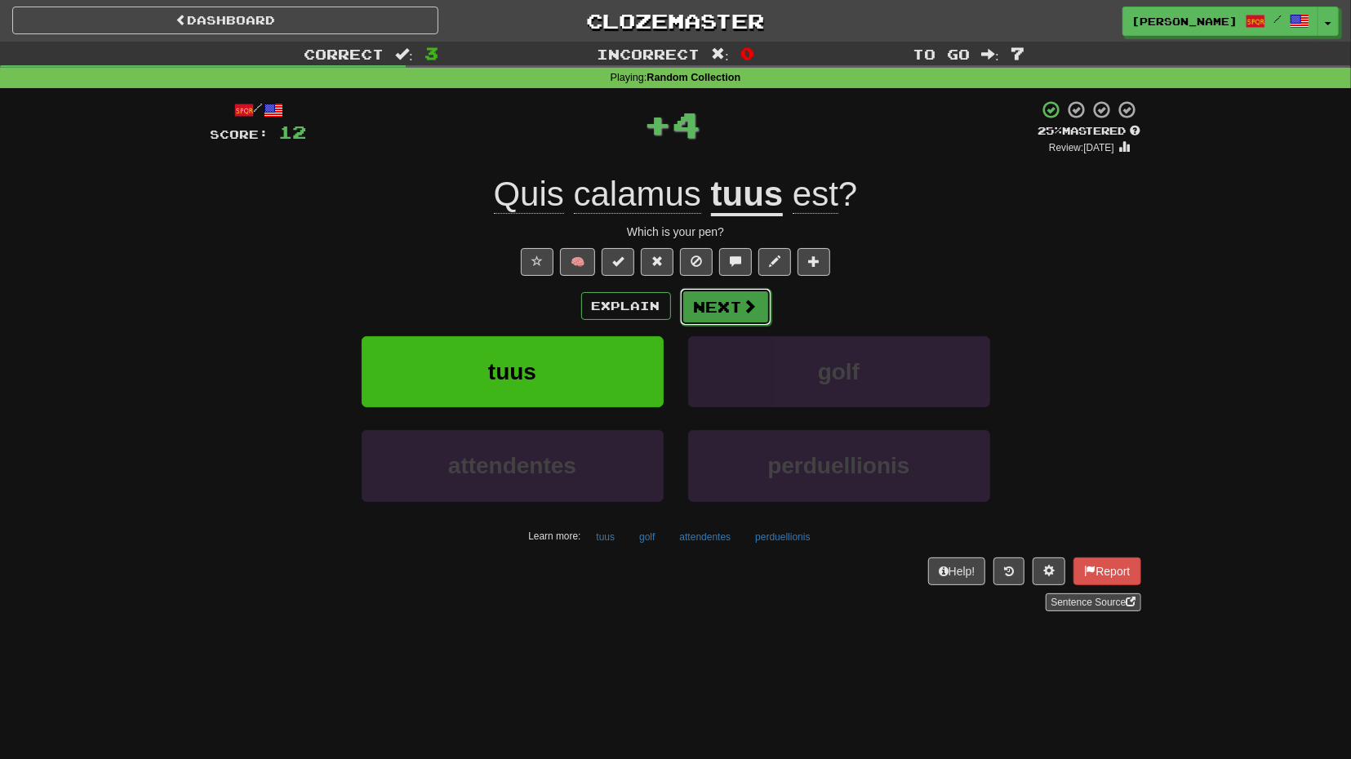
click at [729, 298] on button "Next" at bounding box center [725, 307] width 91 height 38
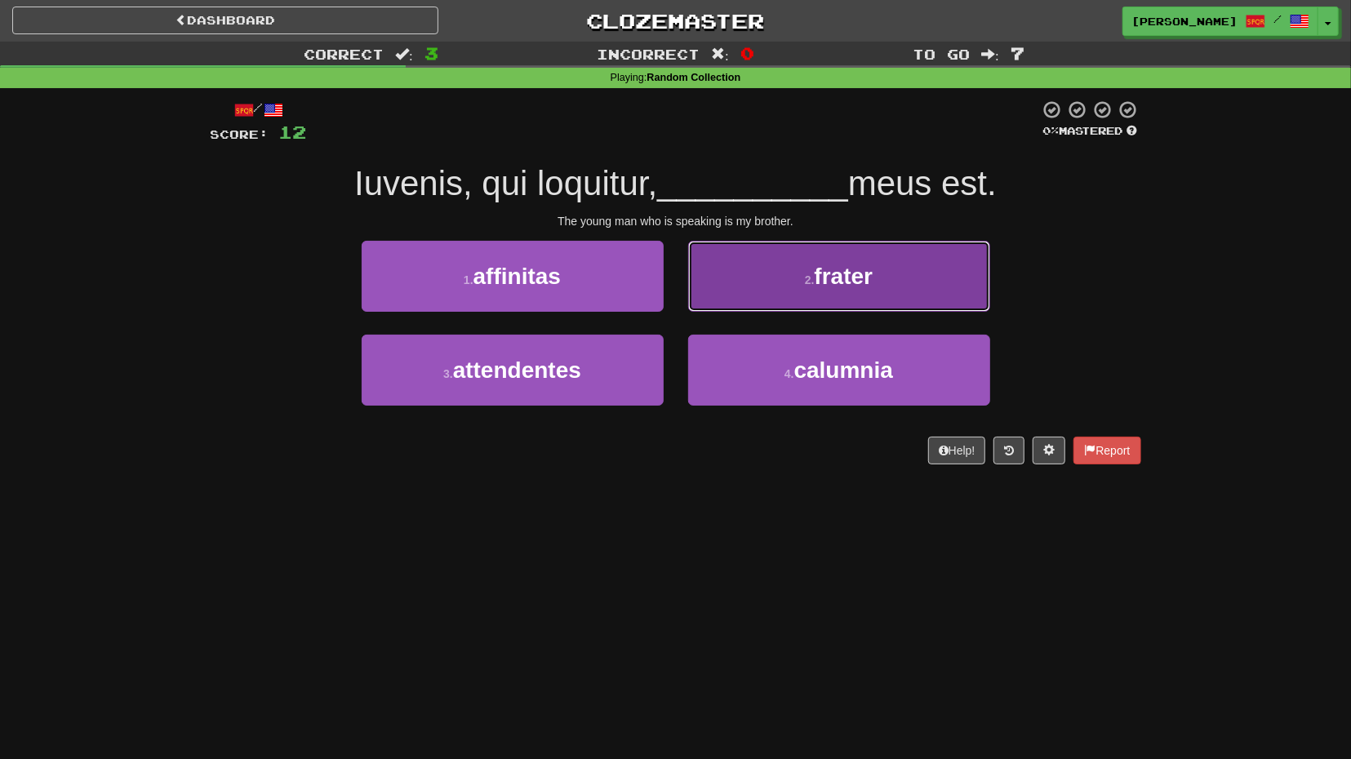
click at [729, 294] on button "2 . frater" at bounding box center [839, 276] width 302 height 71
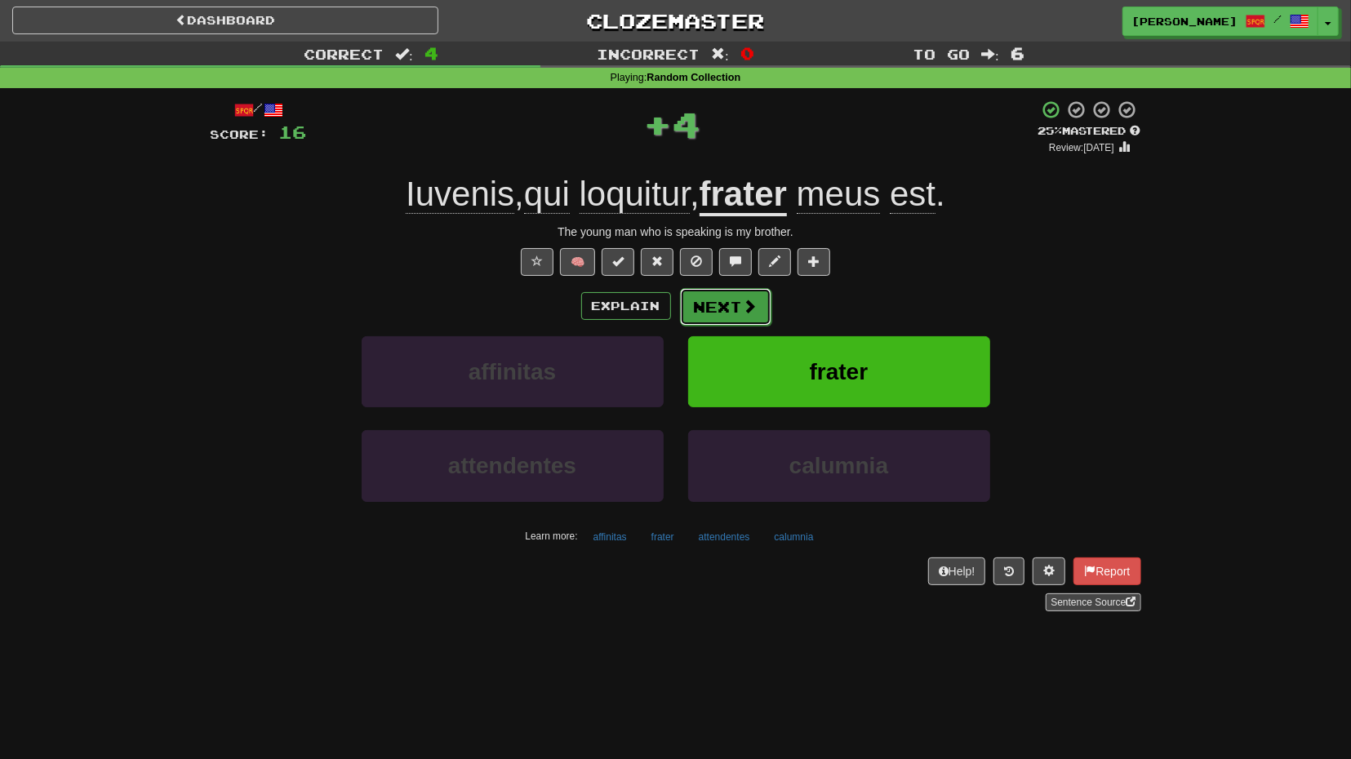
click at [717, 301] on button "Next" at bounding box center [725, 307] width 91 height 38
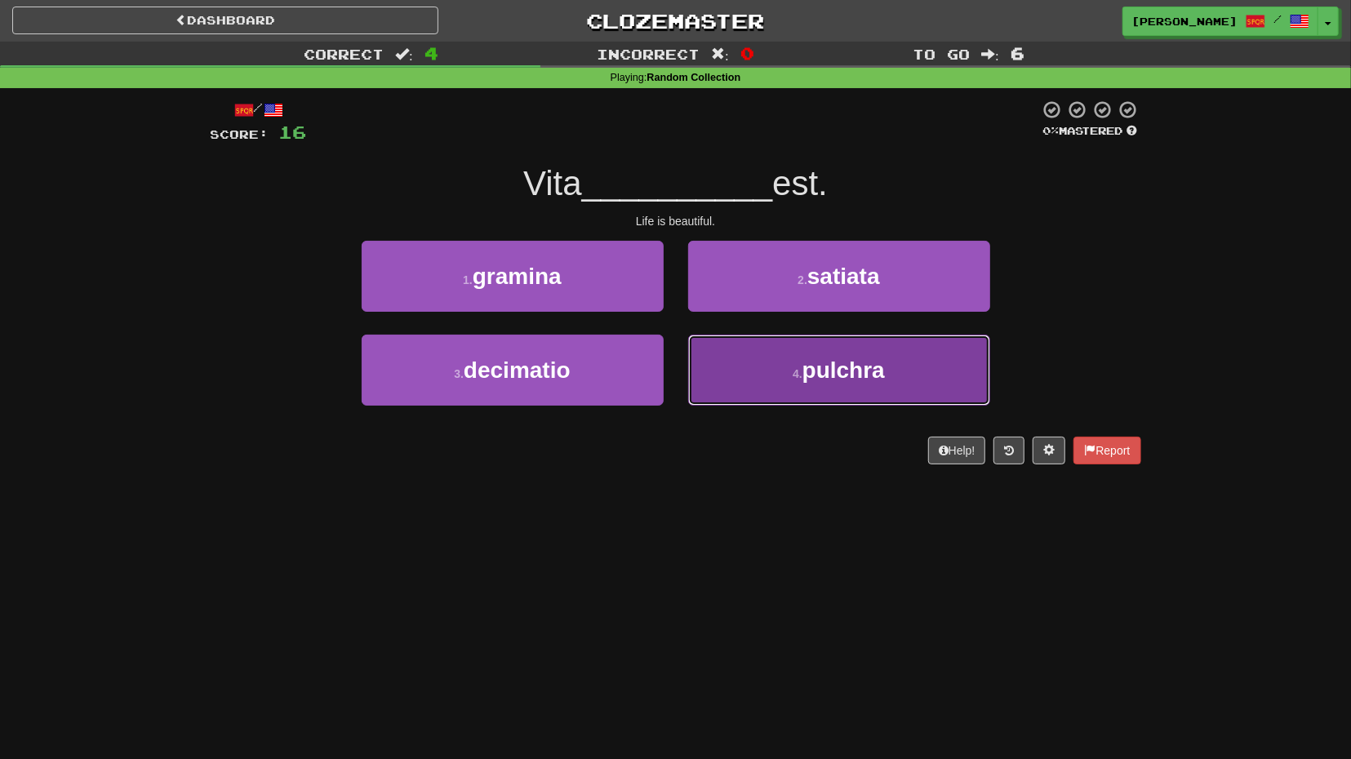
click at [790, 355] on button "4 . pulchra" at bounding box center [839, 370] width 302 height 71
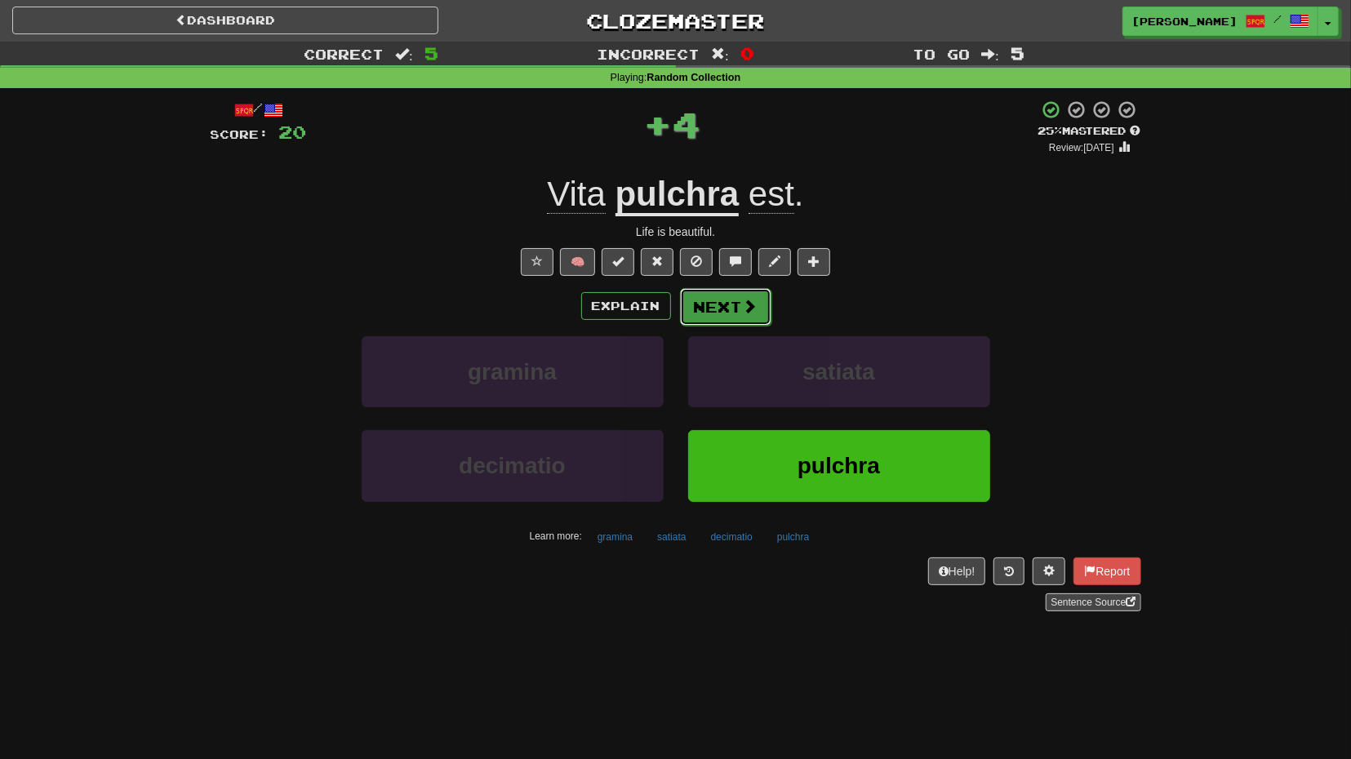
click at [753, 304] on button "Next" at bounding box center [725, 307] width 91 height 38
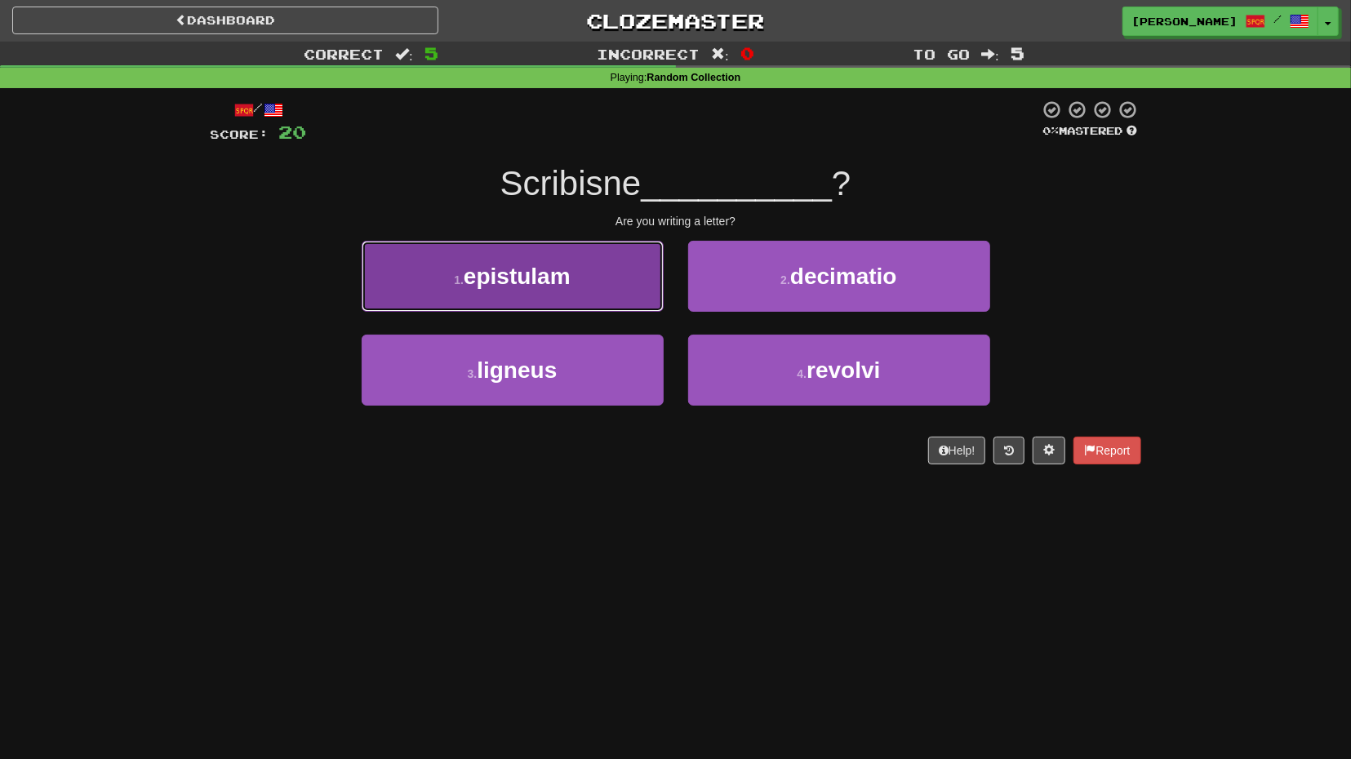
click at [633, 306] on button "1 . epistulam" at bounding box center [513, 276] width 302 height 71
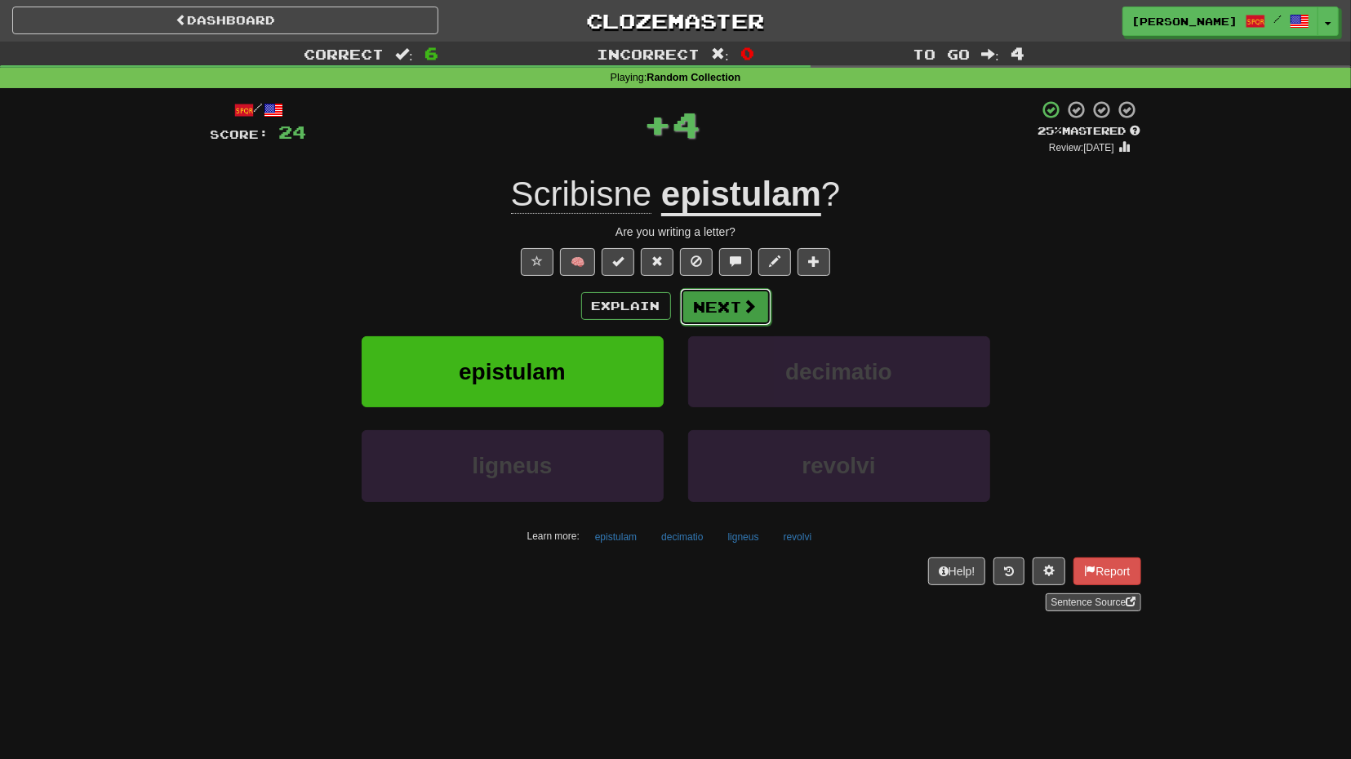
click at [744, 310] on span at bounding box center [750, 306] width 15 height 15
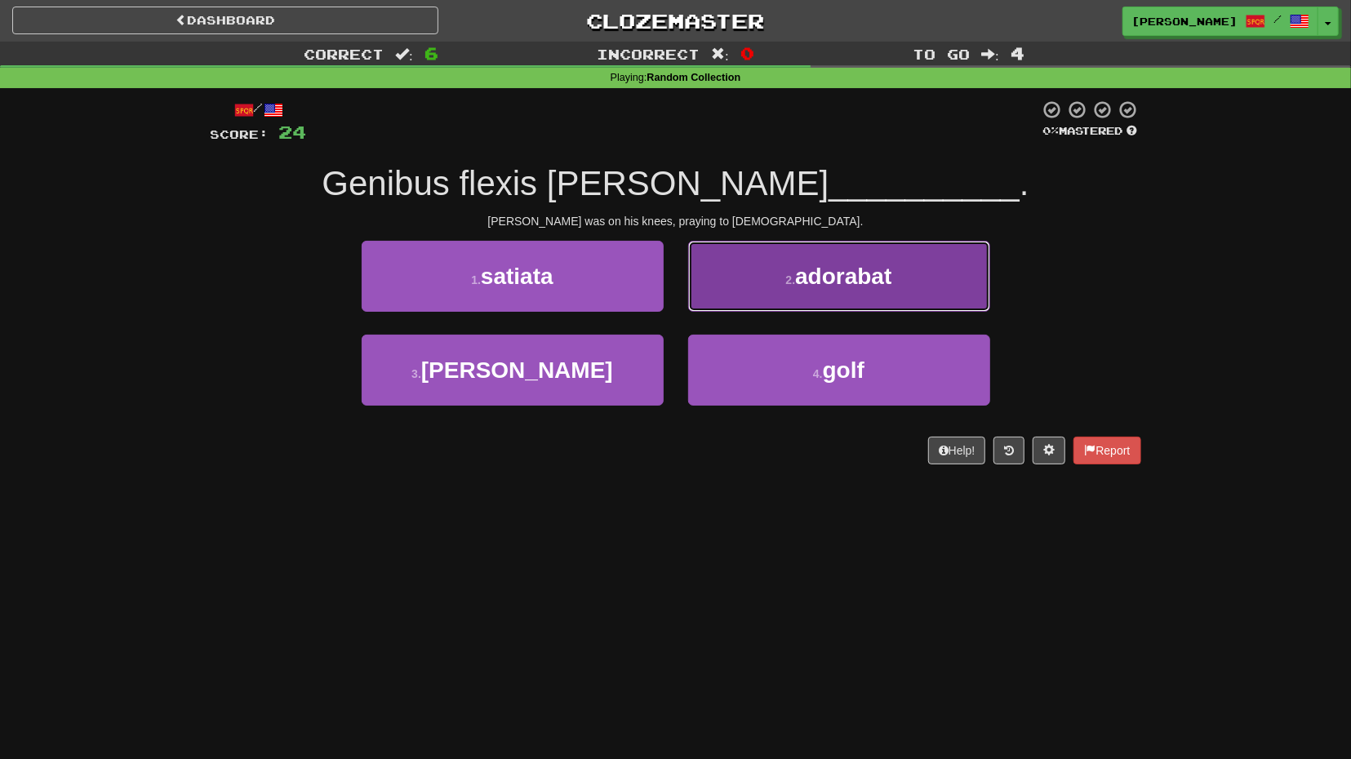
click at [735, 307] on button "2 . adorabat" at bounding box center [839, 276] width 302 height 71
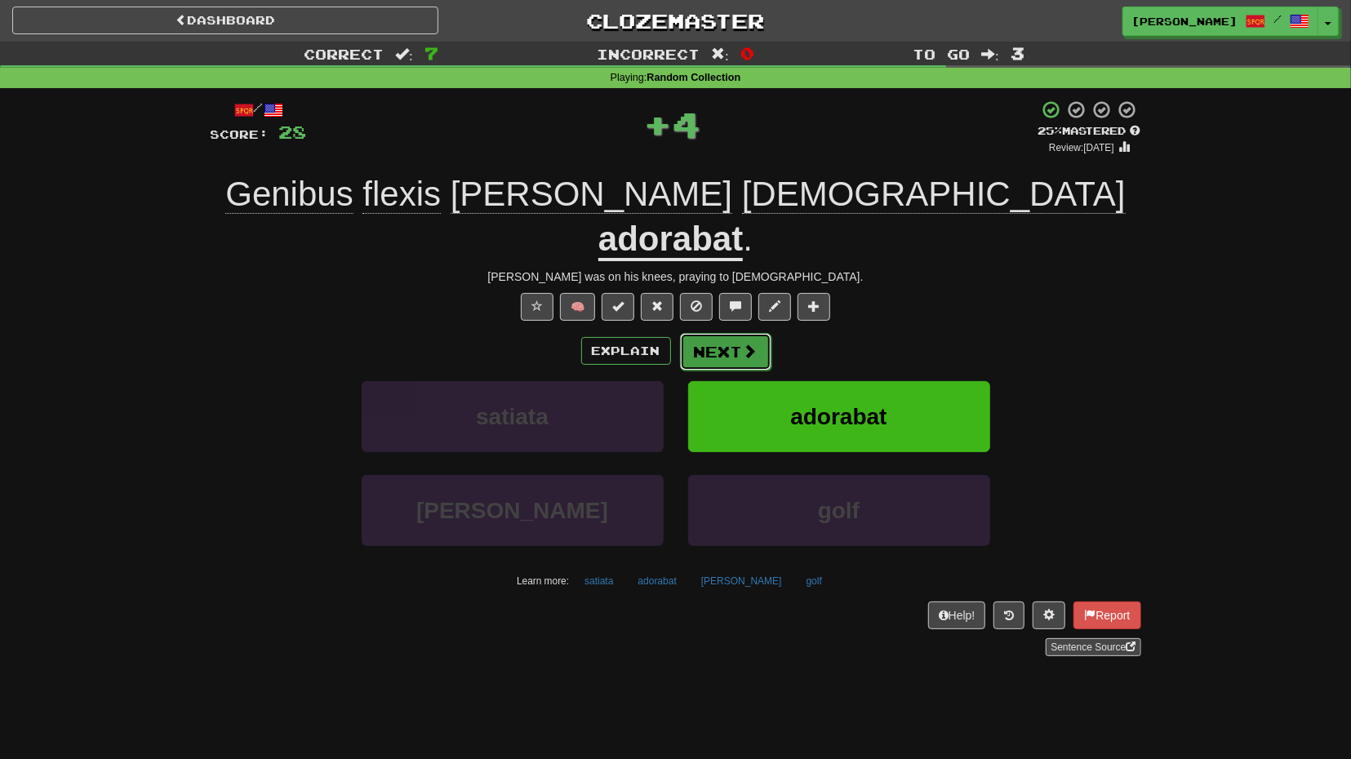
click at [716, 333] on button "Next" at bounding box center [725, 352] width 91 height 38
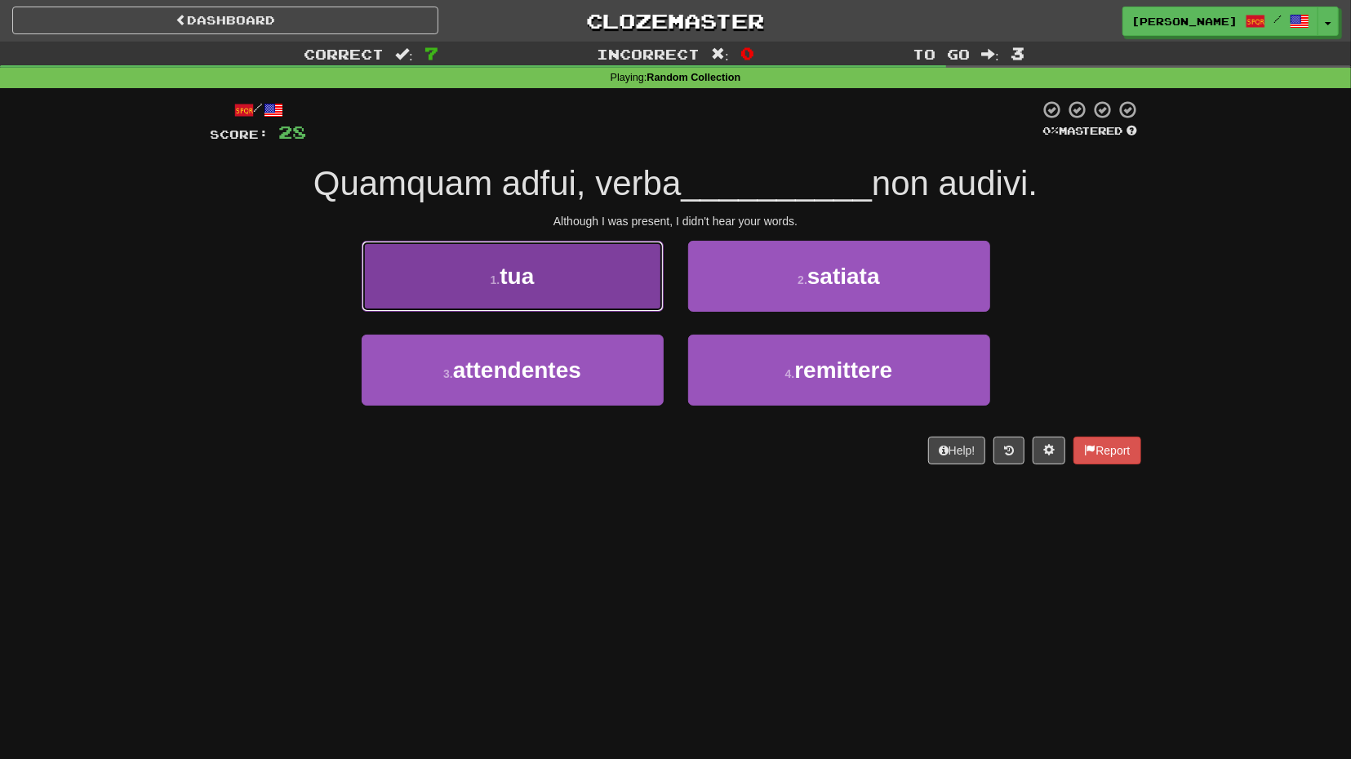
click at [595, 304] on button "1 . tua" at bounding box center [513, 276] width 302 height 71
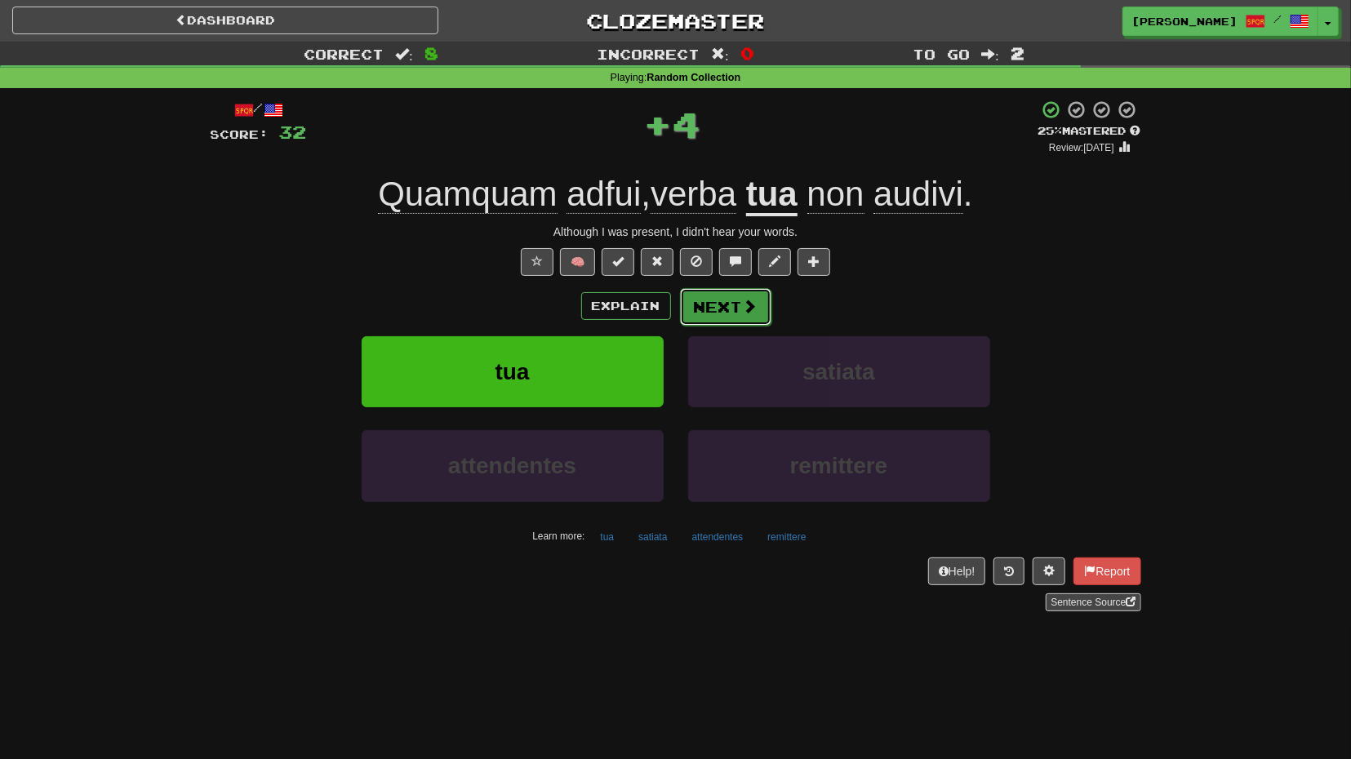
click at [726, 291] on button "Next" at bounding box center [725, 307] width 91 height 38
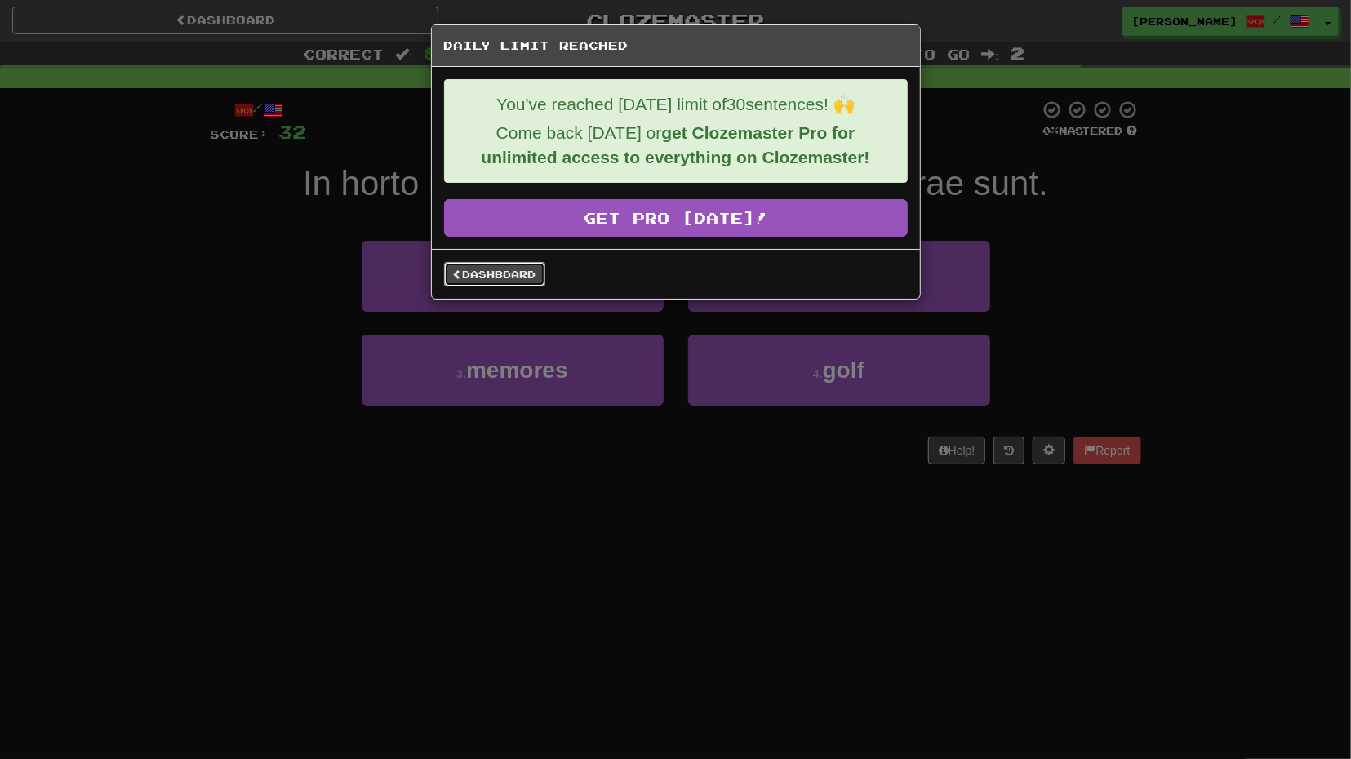
click at [517, 269] on link "Dashboard" at bounding box center [494, 274] width 101 height 24
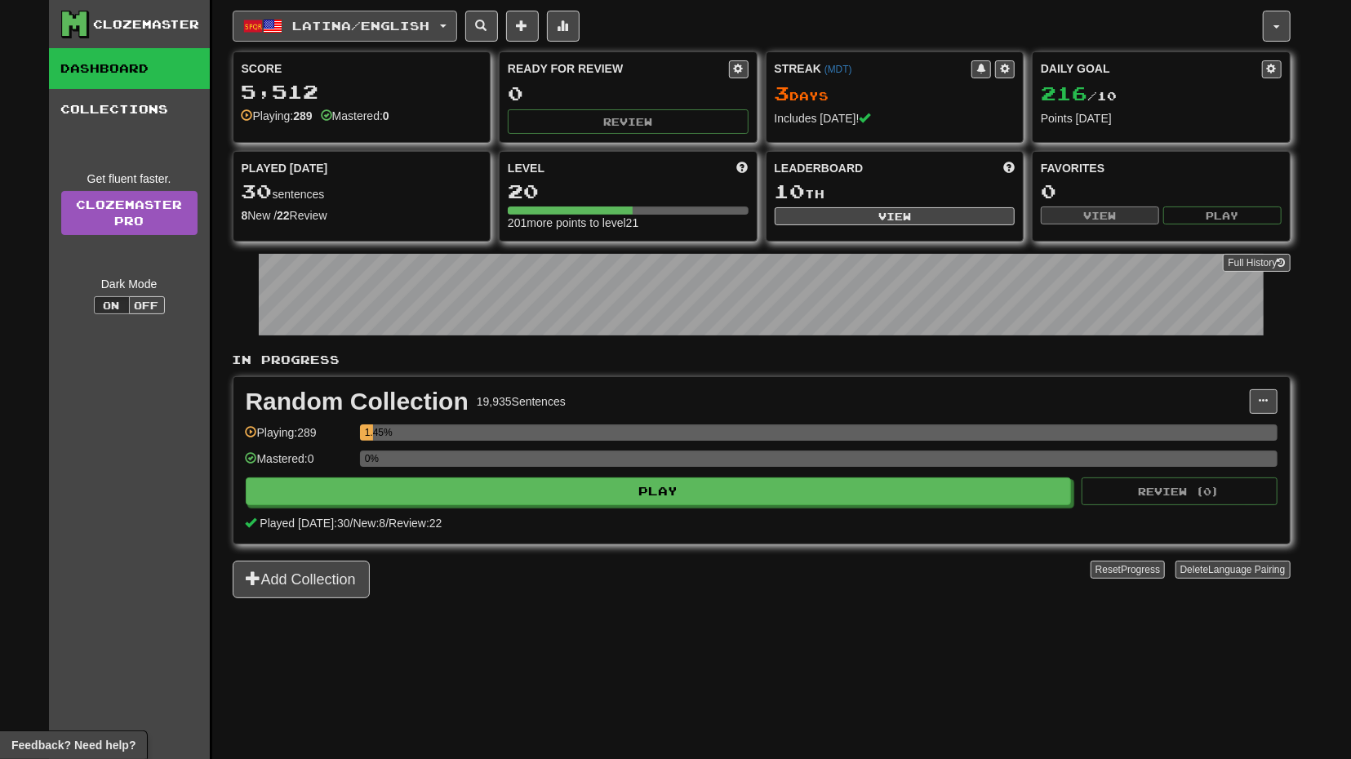
click at [402, 27] on span "Latina / English" at bounding box center [360, 26] width 137 height 14
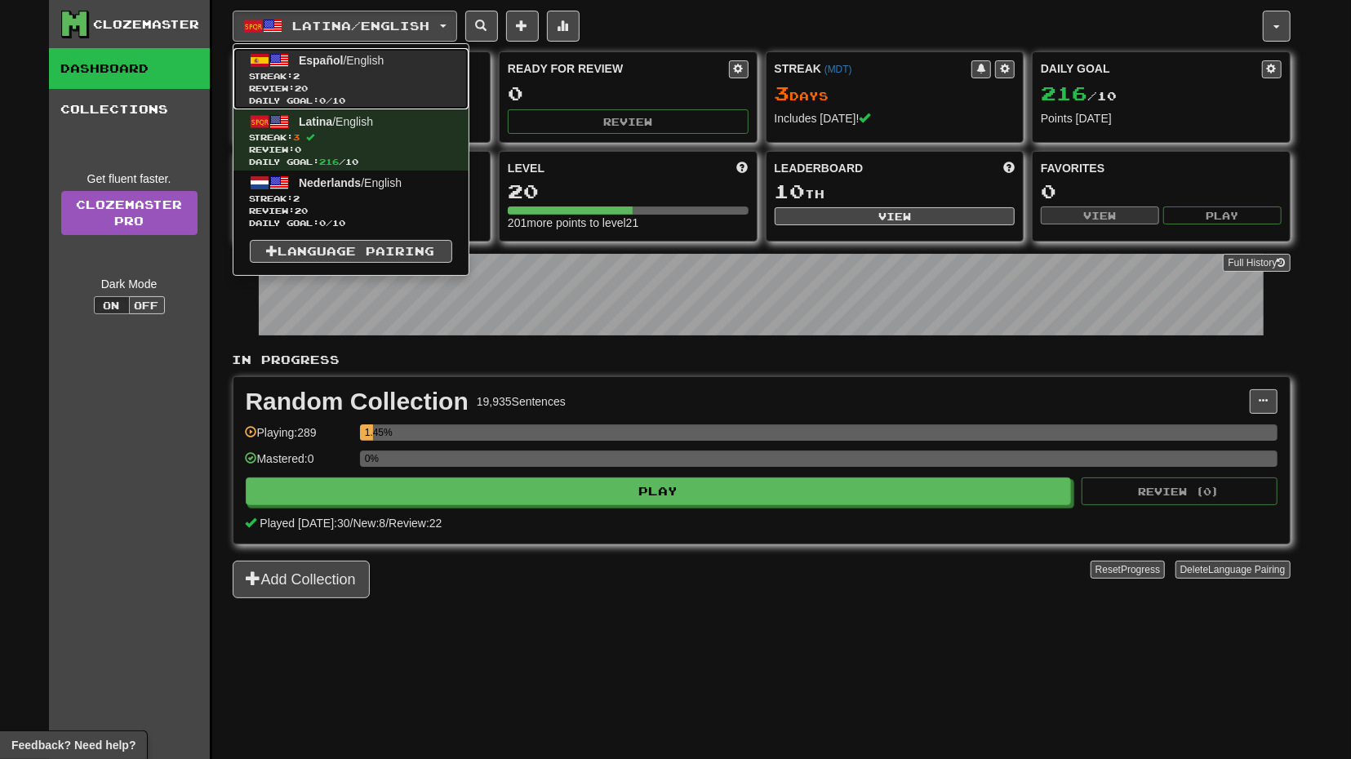
click at [382, 60] on span "Español / English" at bounding box center [341, 60] width 85 height 13
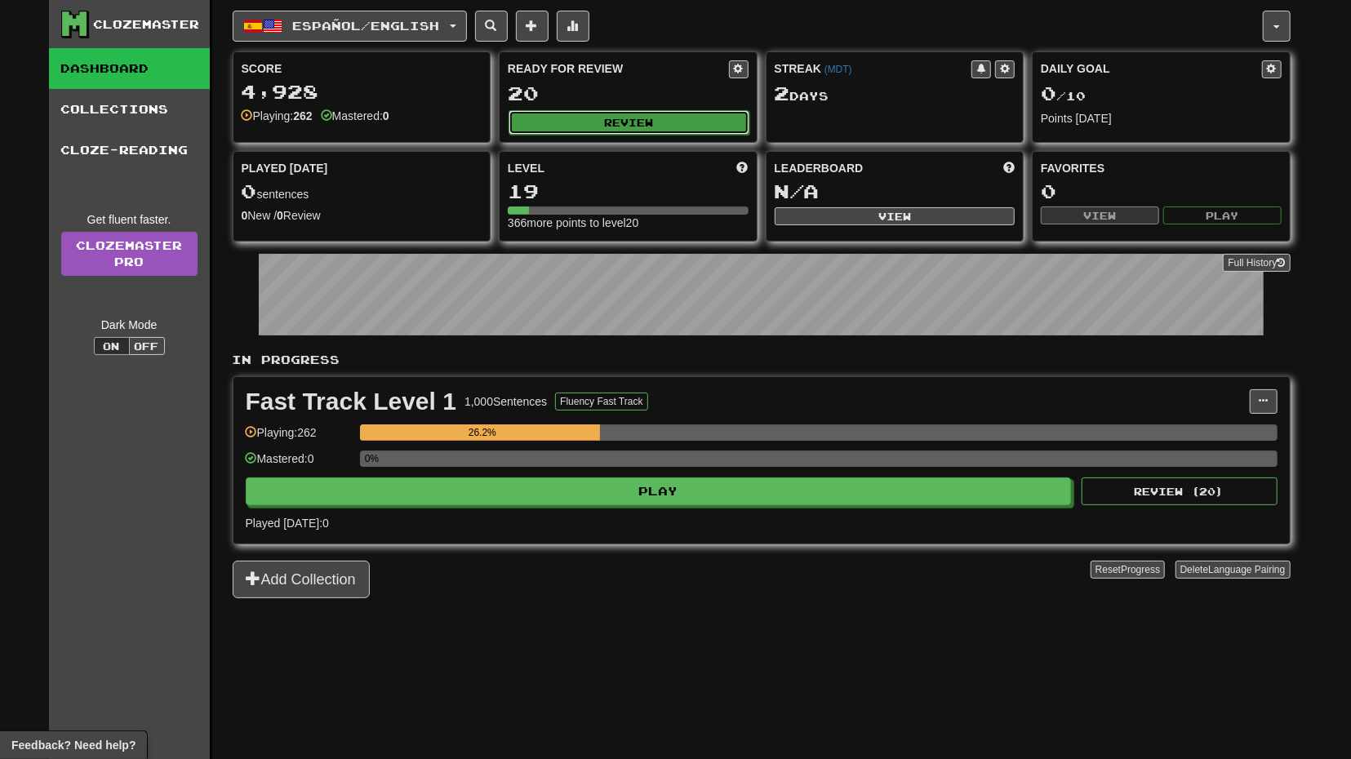
click at [628, 127] on button "Review" at bounding box center [629, 122] width 241 height 24
select select "**"
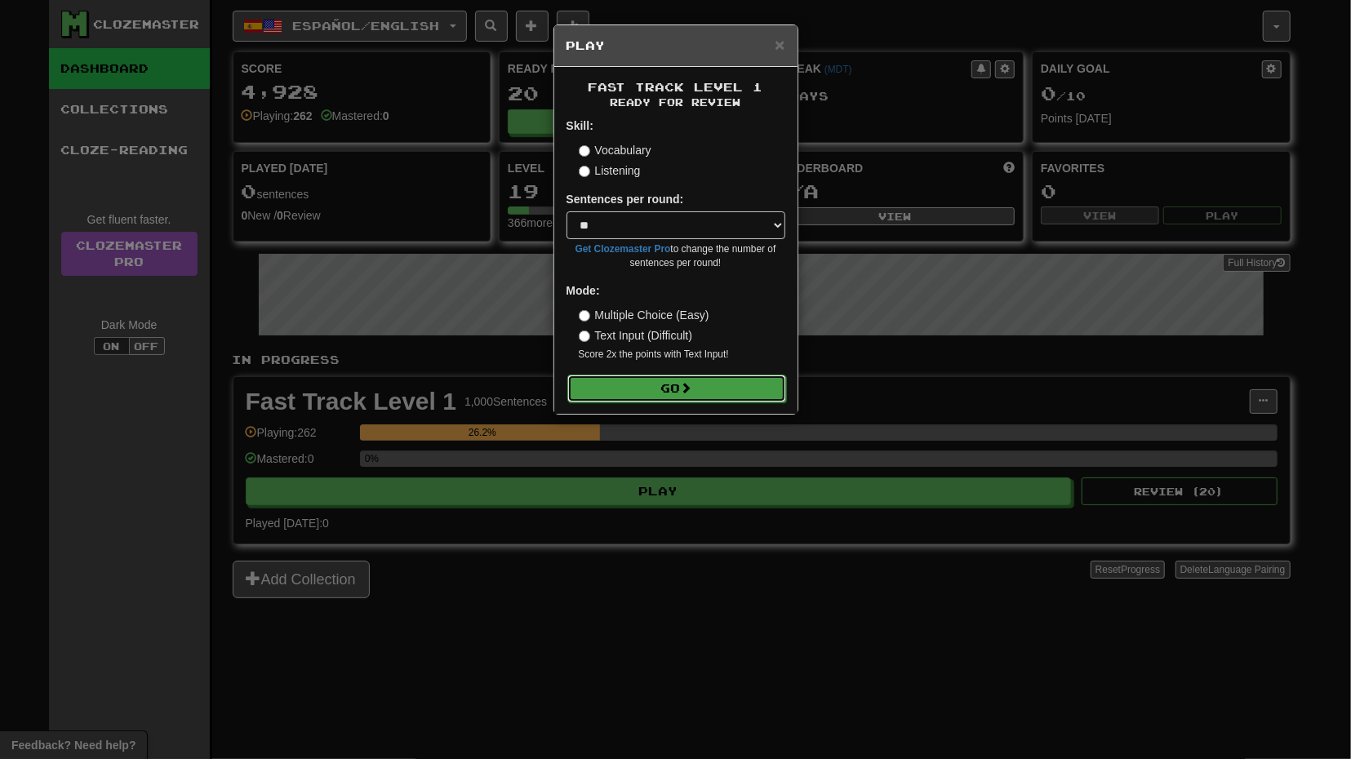
click at [653, 382] on button "Go" at bounding box center [676, 389] width 219 height 28
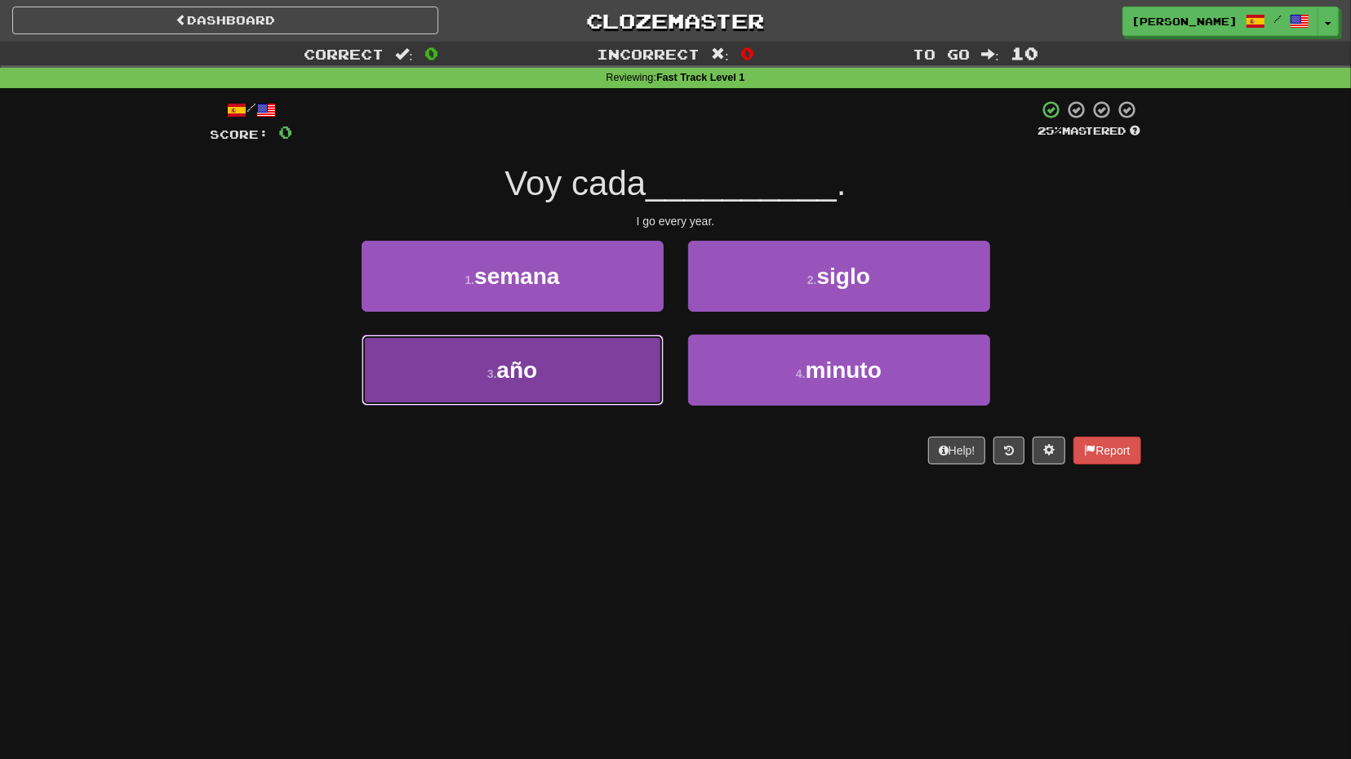
click at [528, 360] on span "año" at bounding box center [516, 370] width 41 height 25
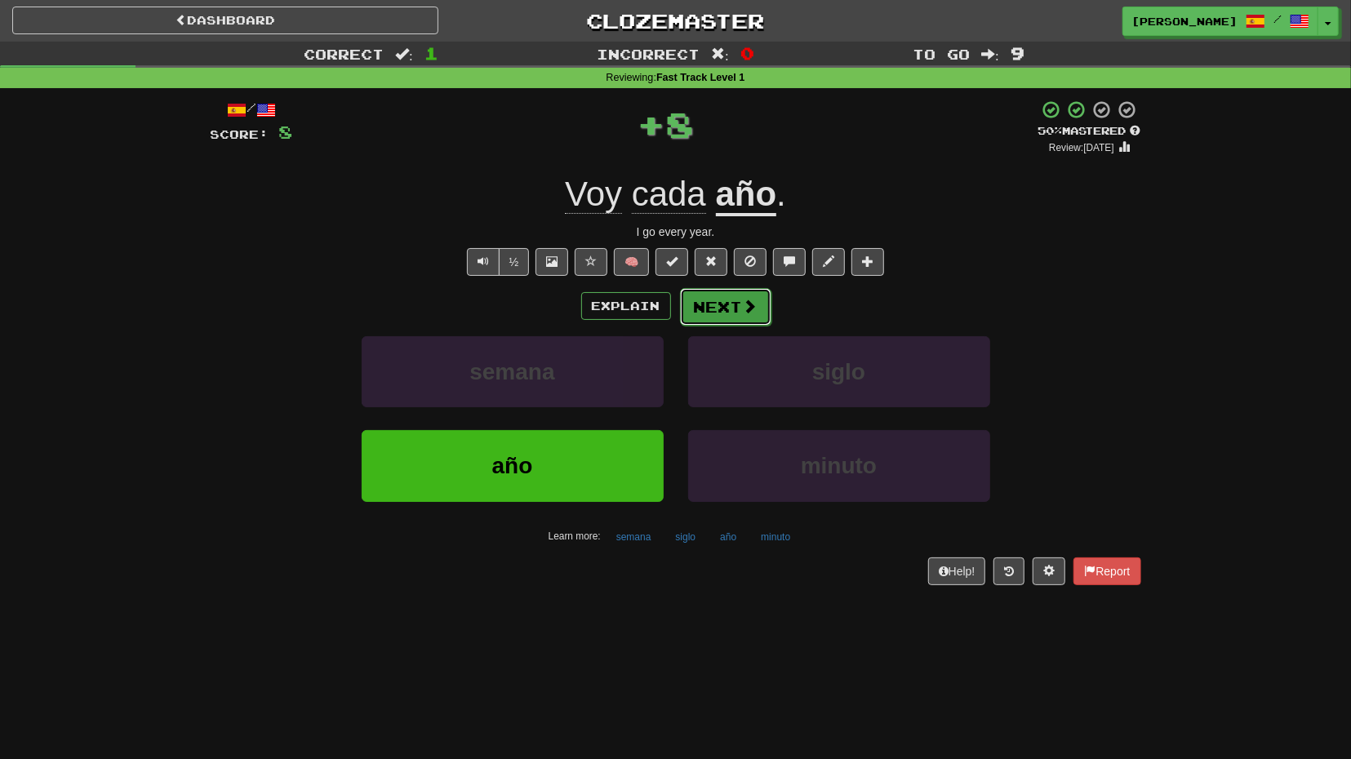
click at [726, 312] on button "Next" at bounding box center [725, 307] width 91 height 38
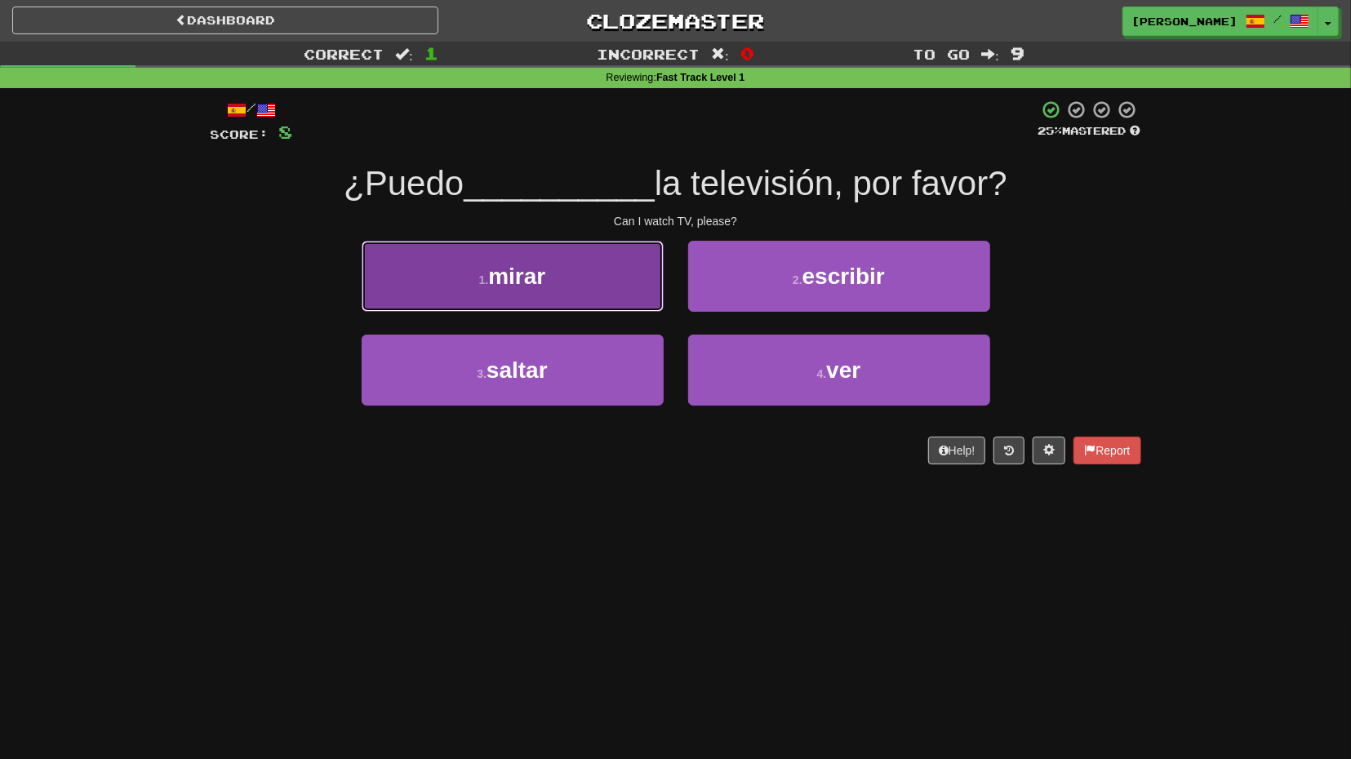
click at [579, 288] on button "1 . mirar" at bounding box center [513, 276] width 302 height 71
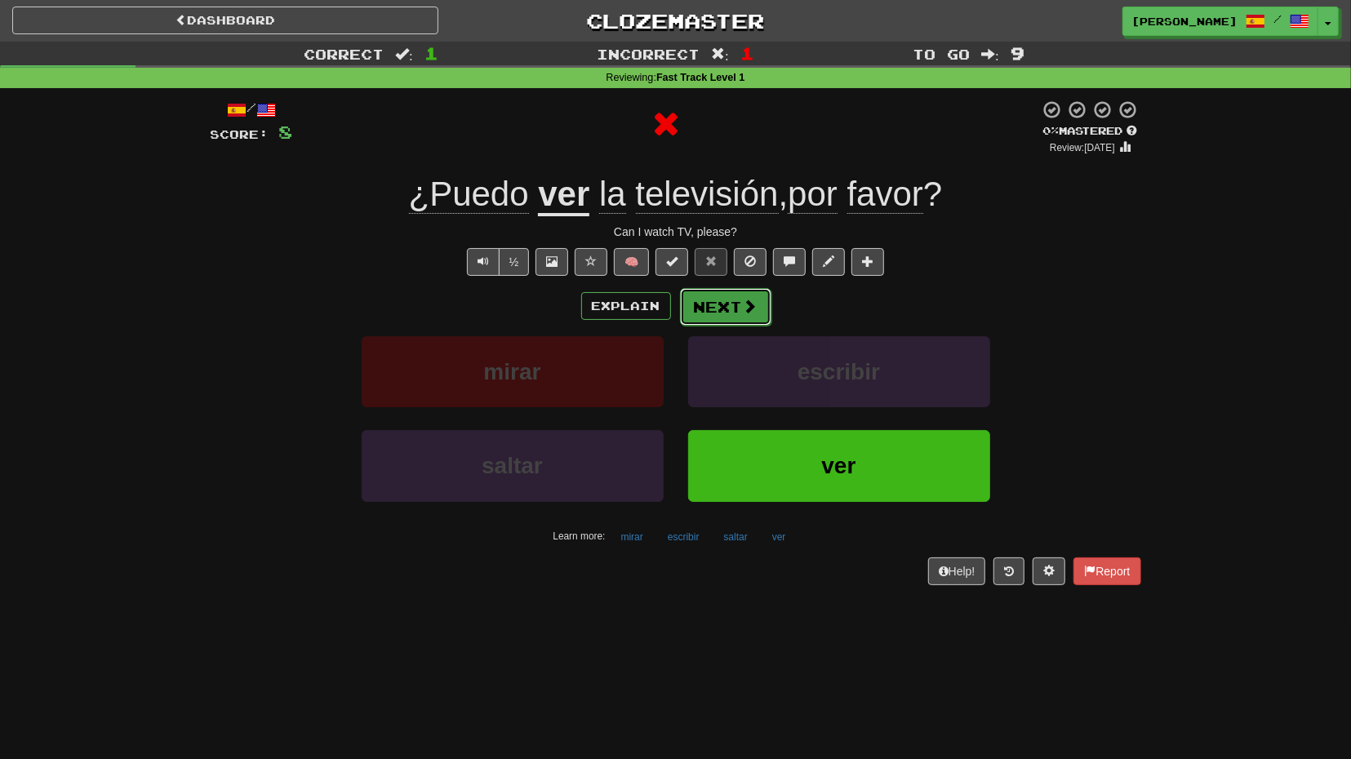
click at [724, 318] on button "Next" at bounding box center [725, 307] width 91 height 38
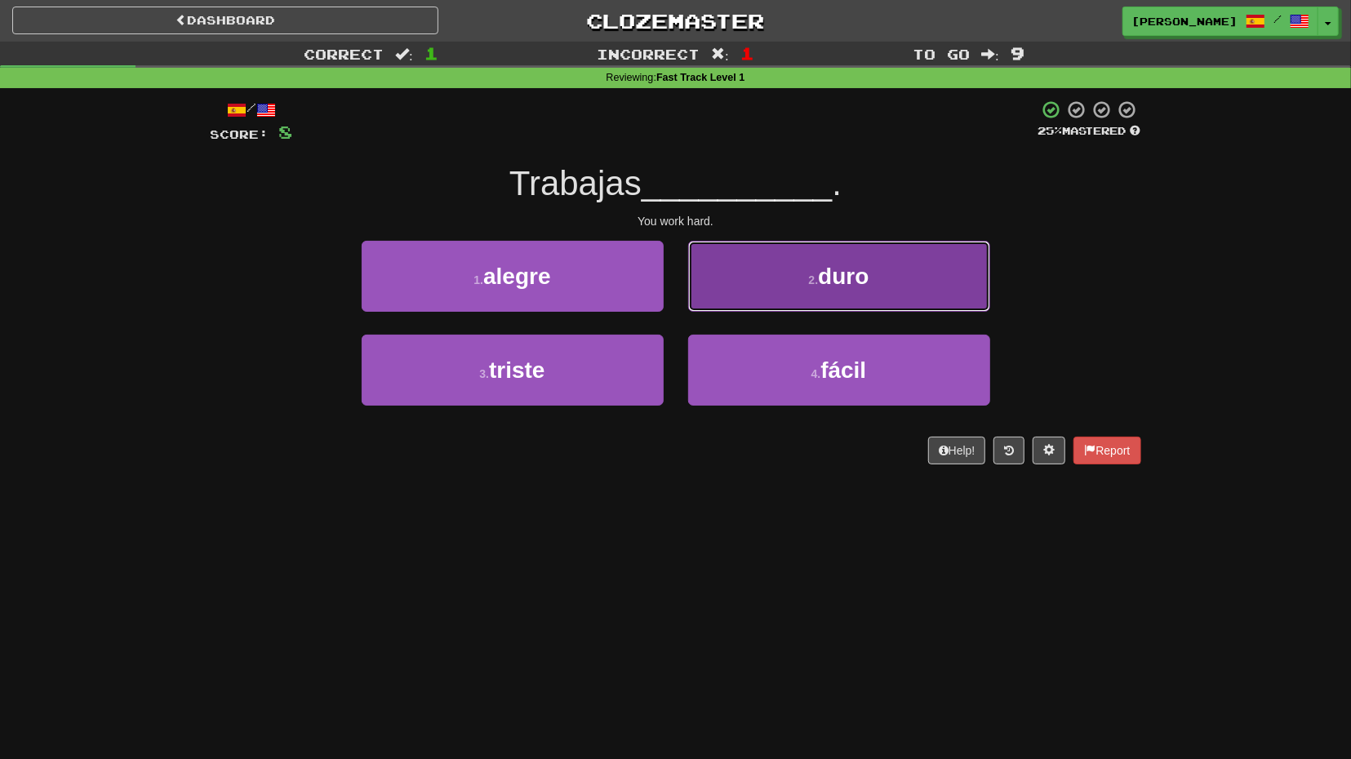
click at [770, 282] on button "2 . duro" at bounding box center [839, 276] width 302 height 71
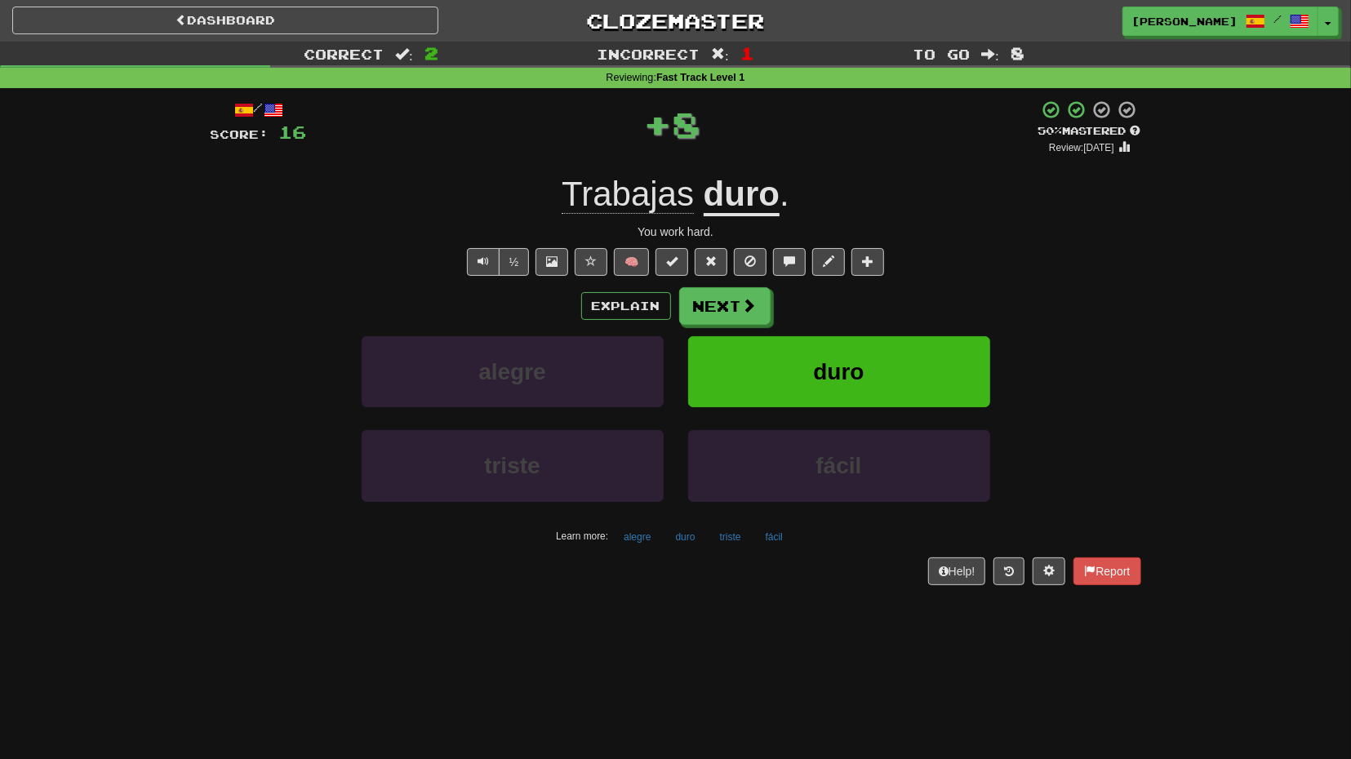
click at [703, 326] on div "Explain Next alegre duro triste fácil Learn more: alegre duro triste fácil" at bounding box center [676, 418] width 930 height 262
click at [731, 313] on button "Next" at bounding box center [725, 307] width 91 height 38
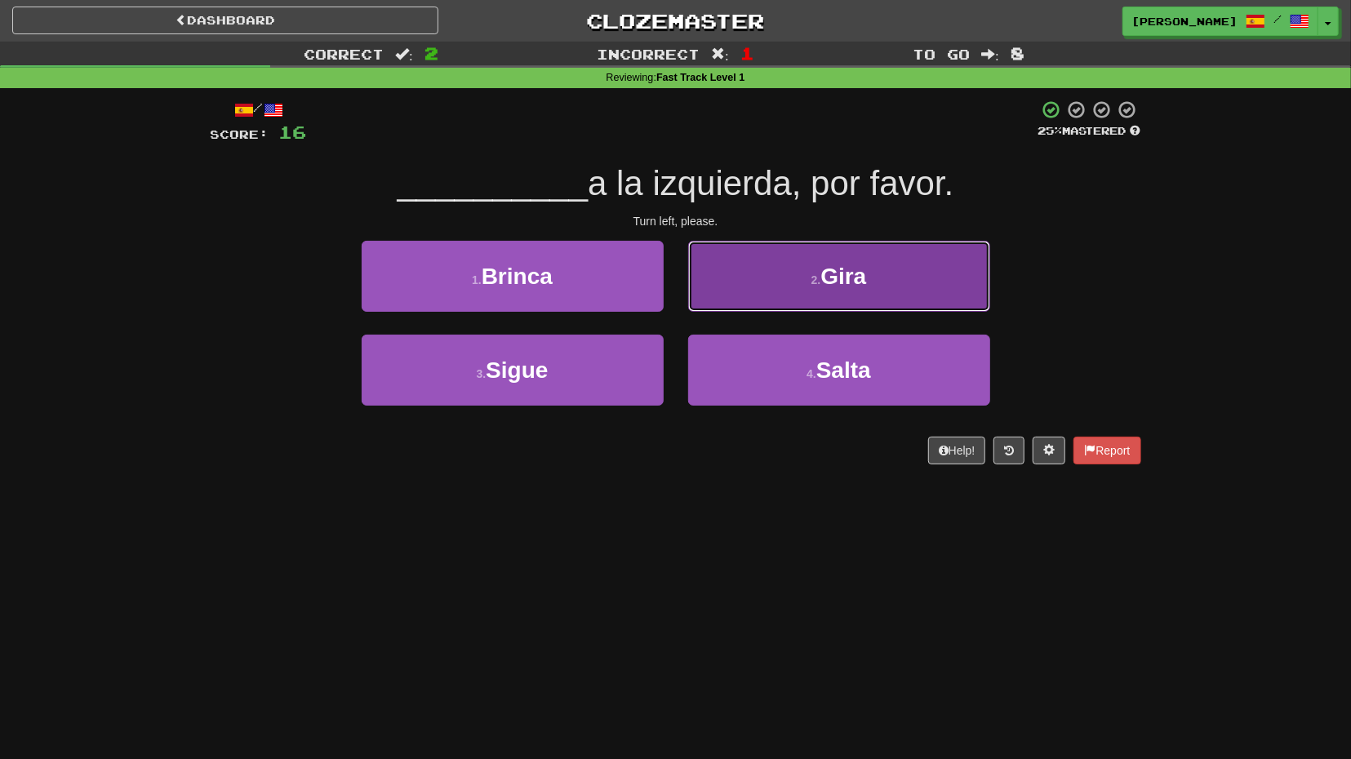
click at [726, 311] on button "2 . Gira" at bounding box center [839, 276] width 302 height 71
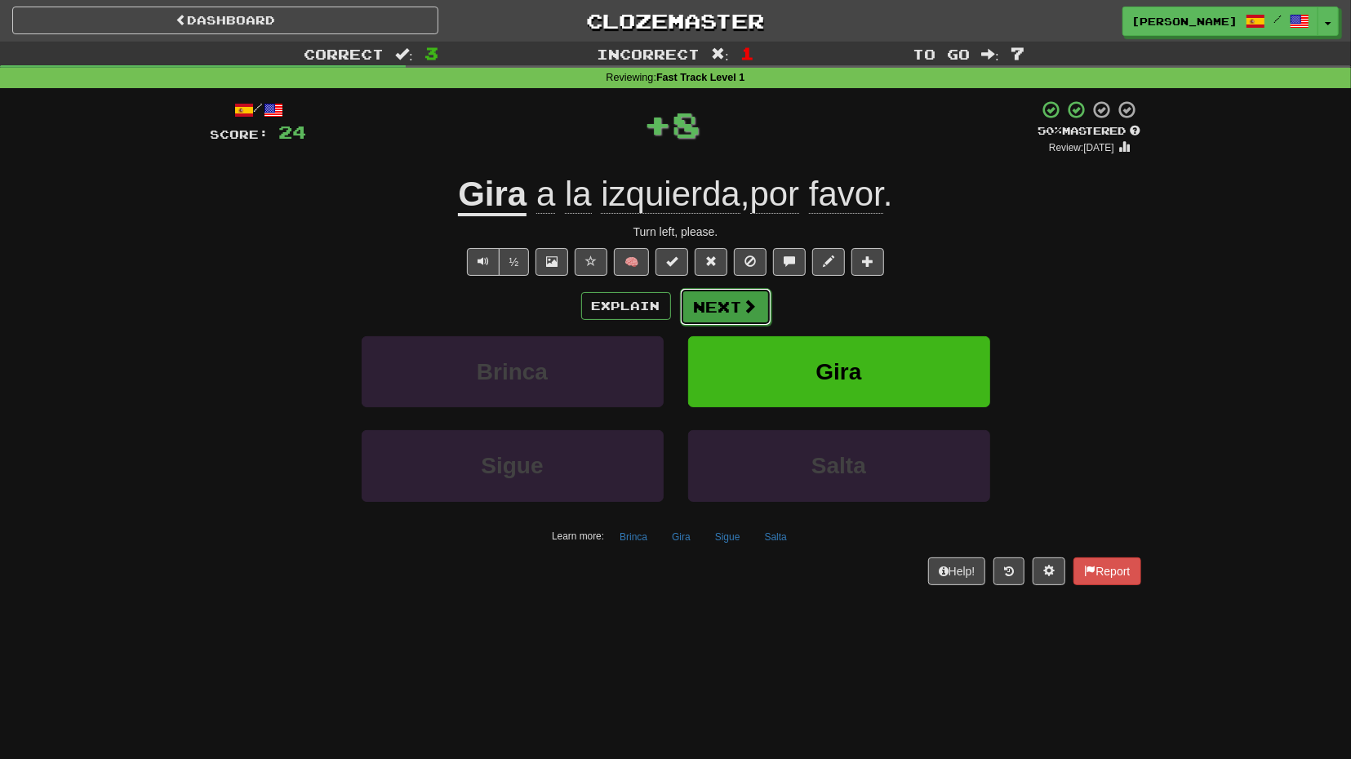
click at [717, 321] on button "Next" at bounding box center [725, 307] width 91 height 38
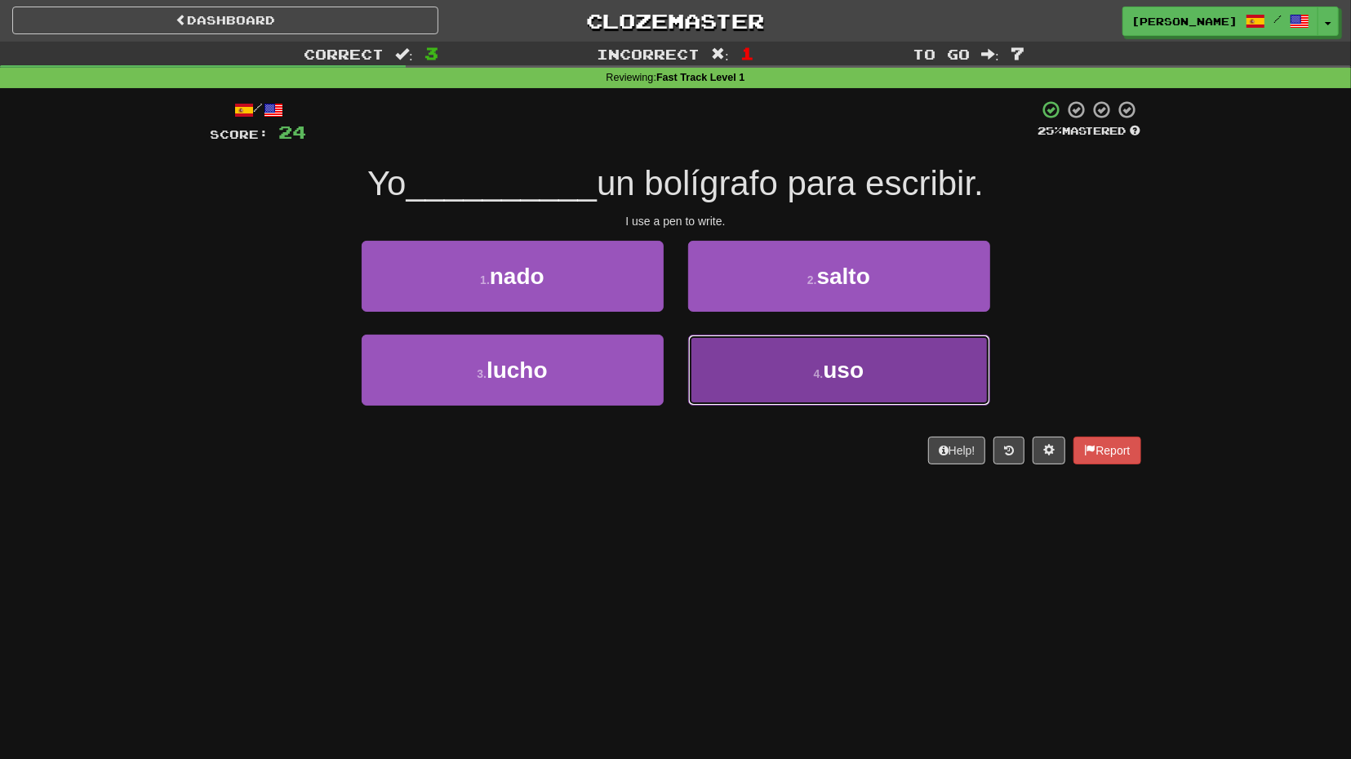
click at [752, 363] on button "4 . uso" at bounding box center [839, 370] width 302 height 71
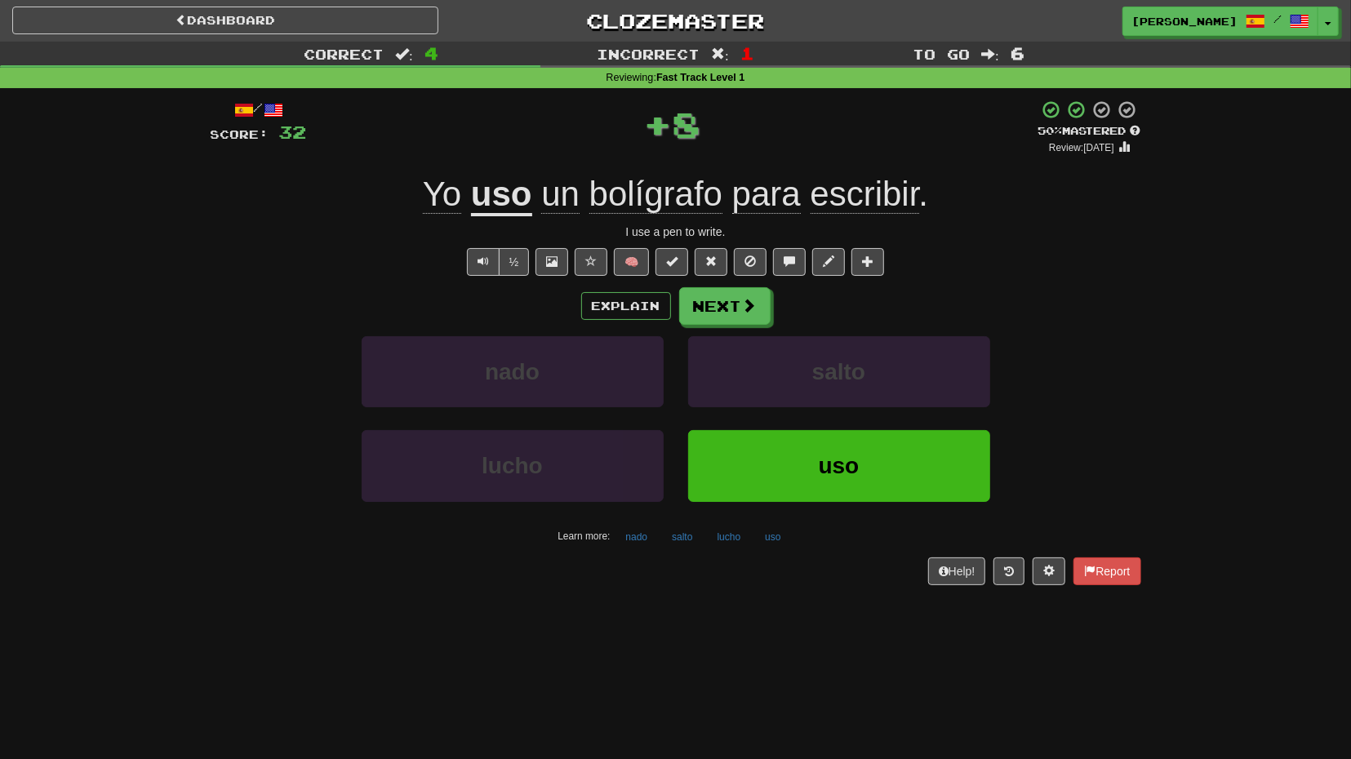
click at [735, 325] on div "Explain Next nado salto lucho uso Learn more: nado salto lucho uso" at bounding box center [676, 418] width 930 height 262
click at [743, 316] on button "Next" at bounding box center [725, 307] width 91 height 38
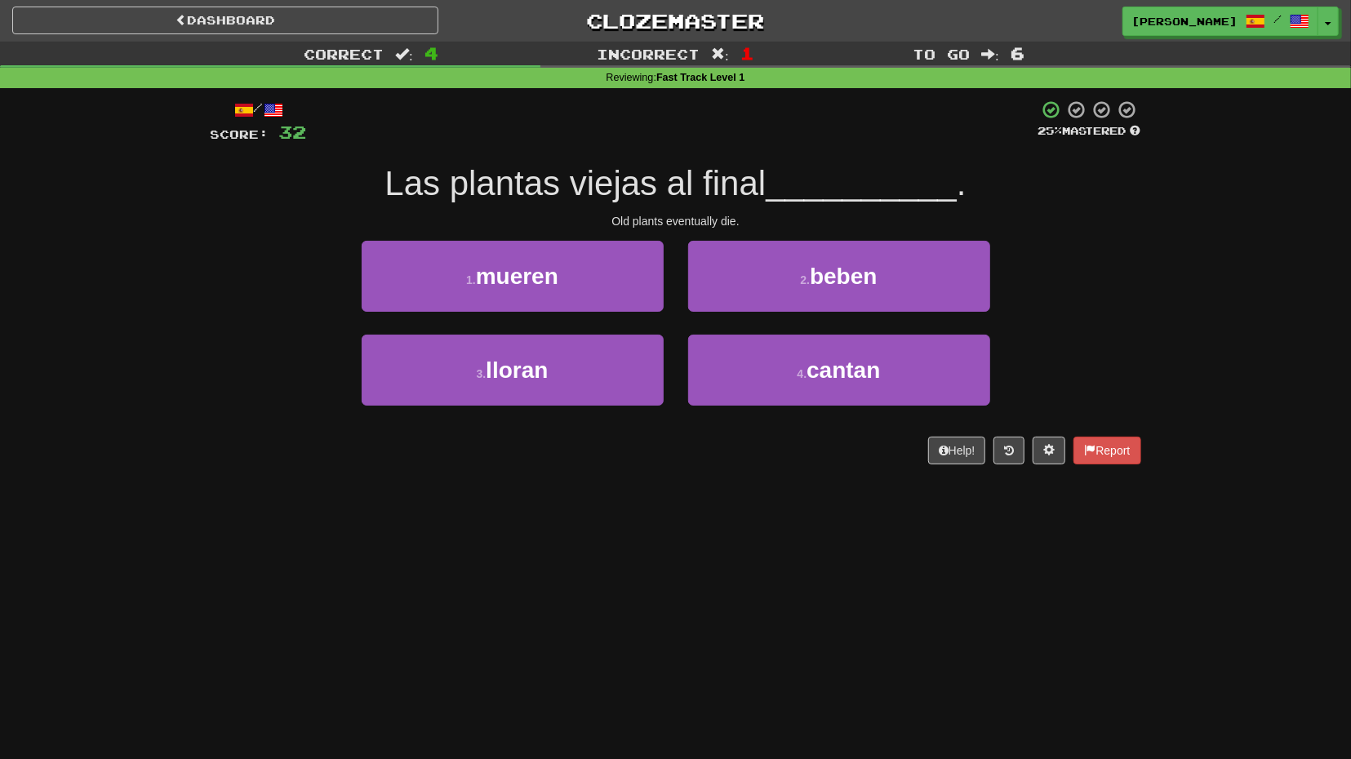
click at [632, 316] on div "1 . mueren" at bounding box center [512, 288] width 326 height 94
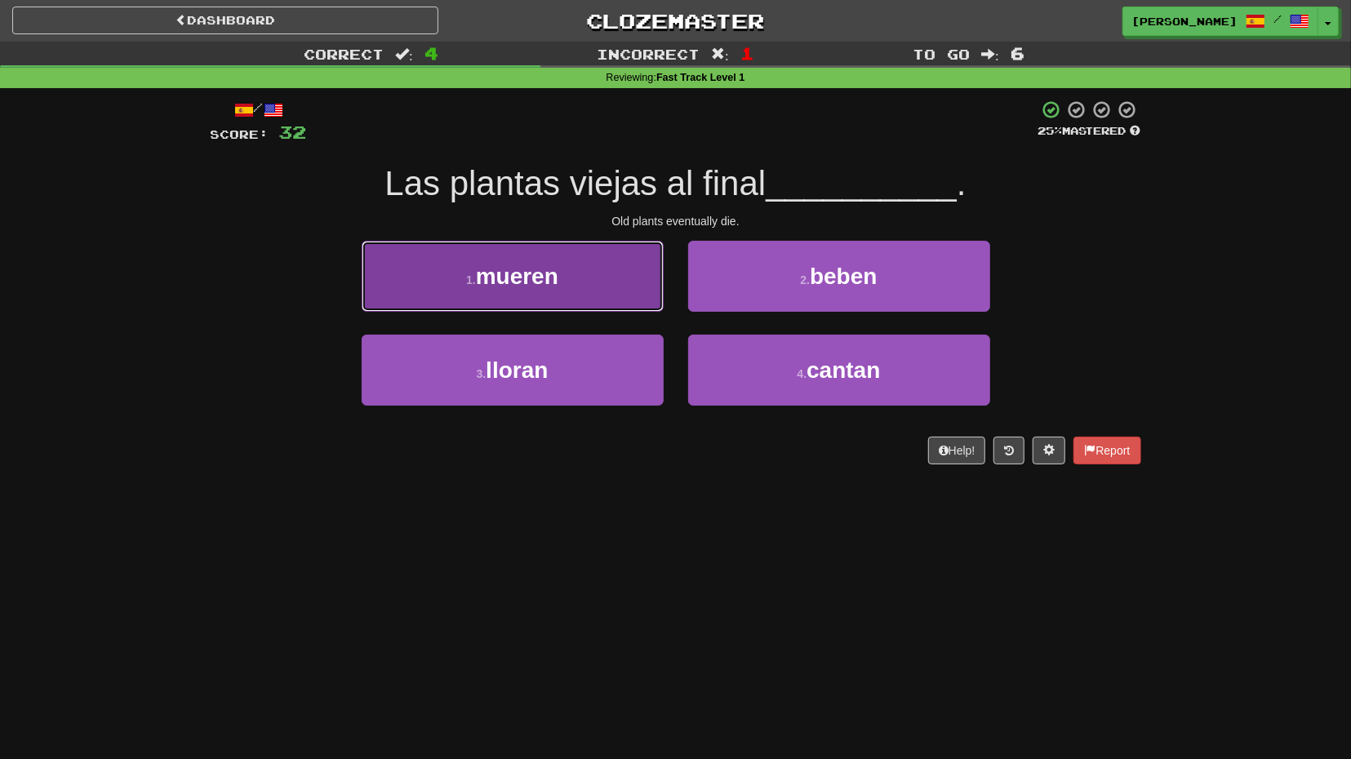
click at [613, 286] on button "1 . mueren" at bounding box center [513, 276] width 302 height 71
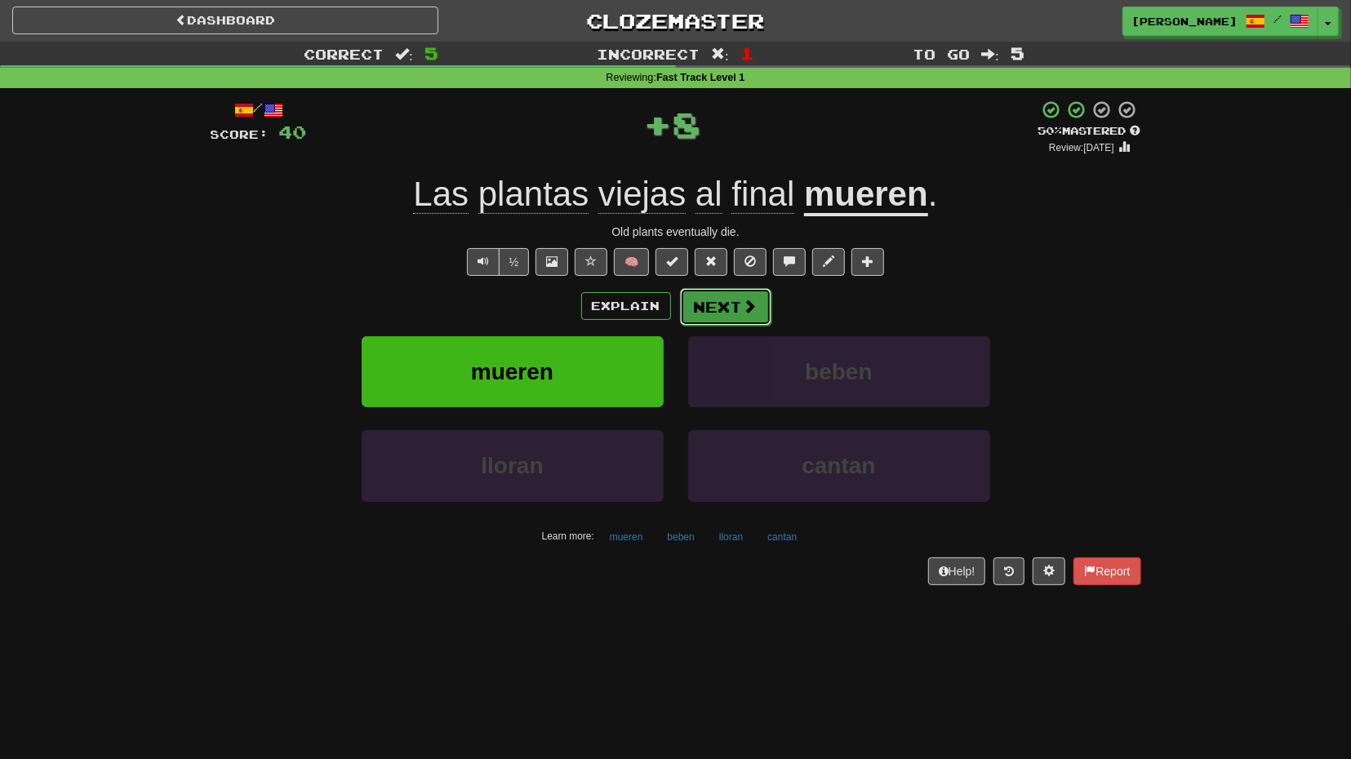
click at [713, 306] on button "Next" at bounding box center [725, 307] width 91 height 38
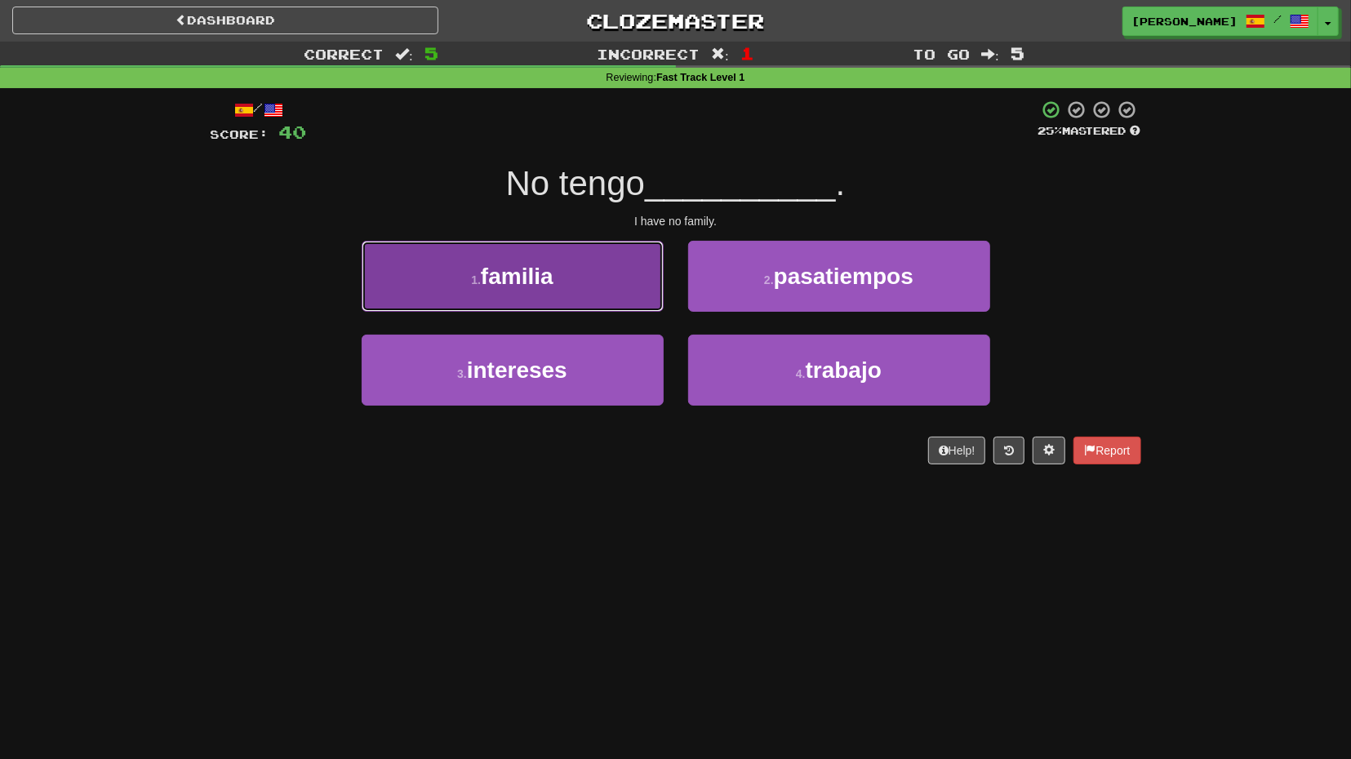
click at [631, 304] on button "1 . familia" at bounding box center [513, 276] width 302 height 71
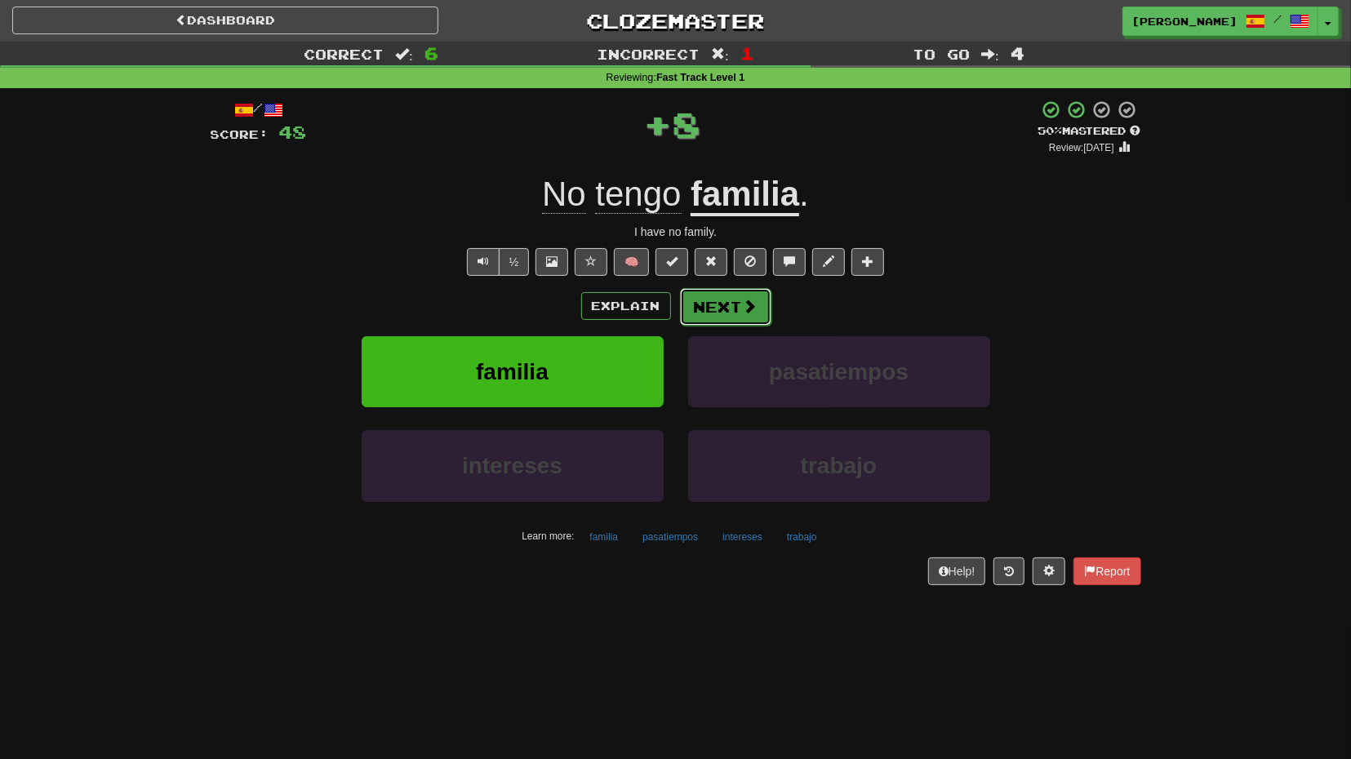
click at [699, 316] on button "Next" at bounding box center [725, 307] width 91 height 38
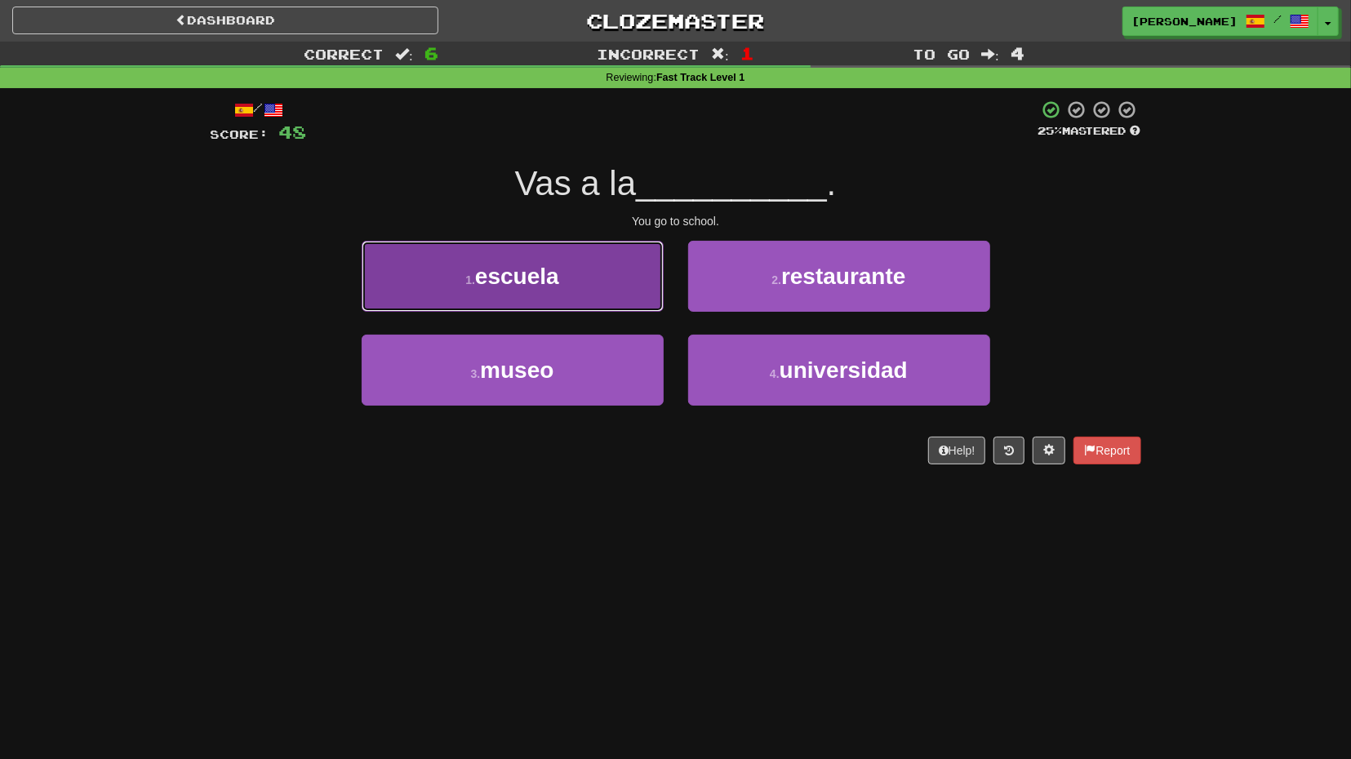
click at [599, 304] on button "1 . escuela" at bounding box center [513, 276] width 302 height 71
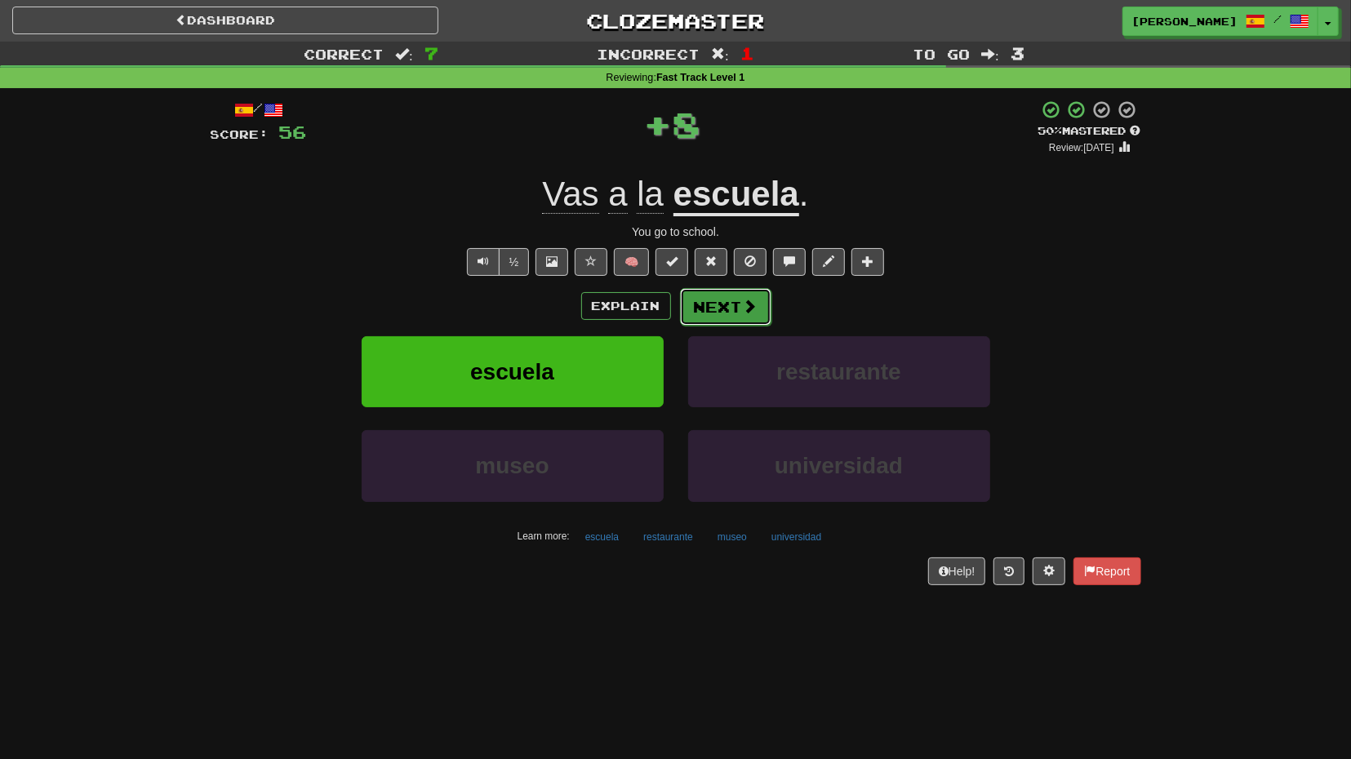
click at [716, 318] on button "Next" at bounding box center [725, 307] width 91 height 38
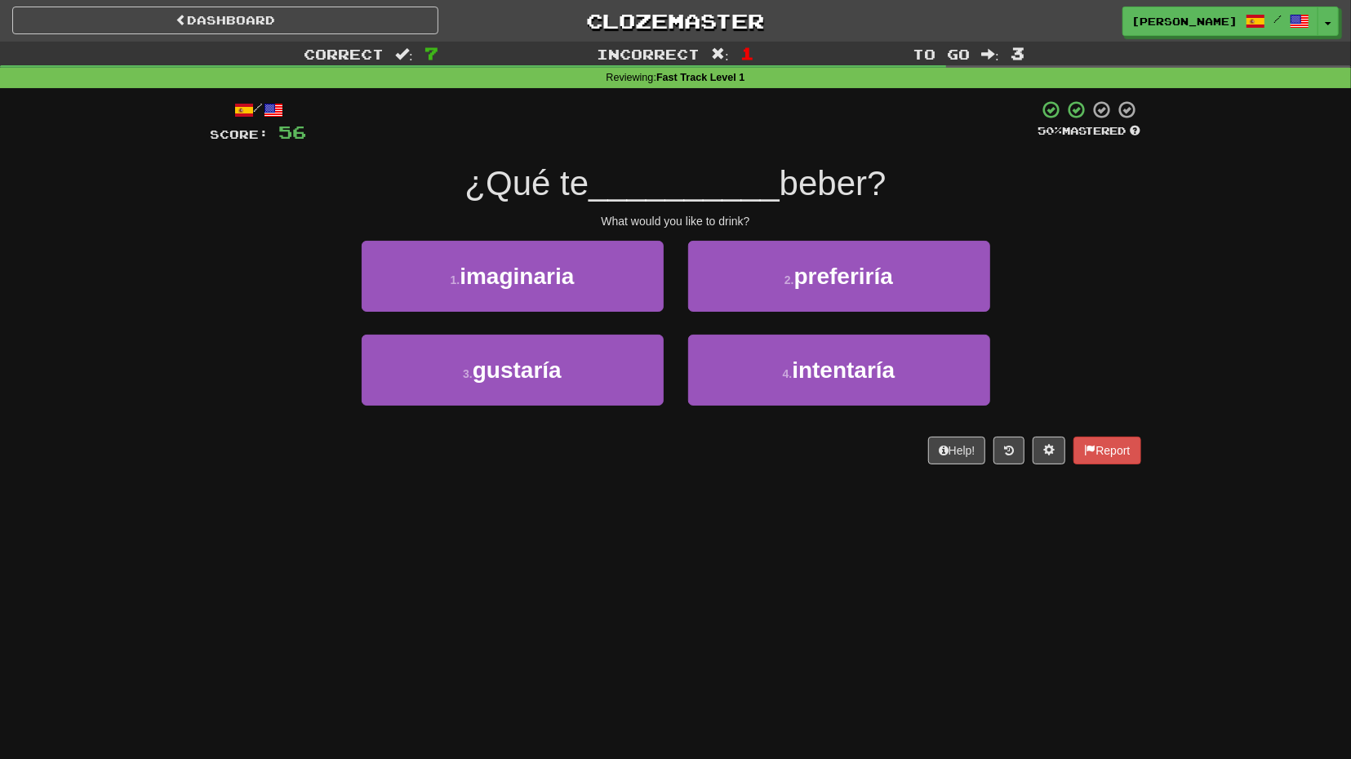
click at [726, 312] on div "2 . preferiría" at bounding box center [839, 288] width 326 height 94
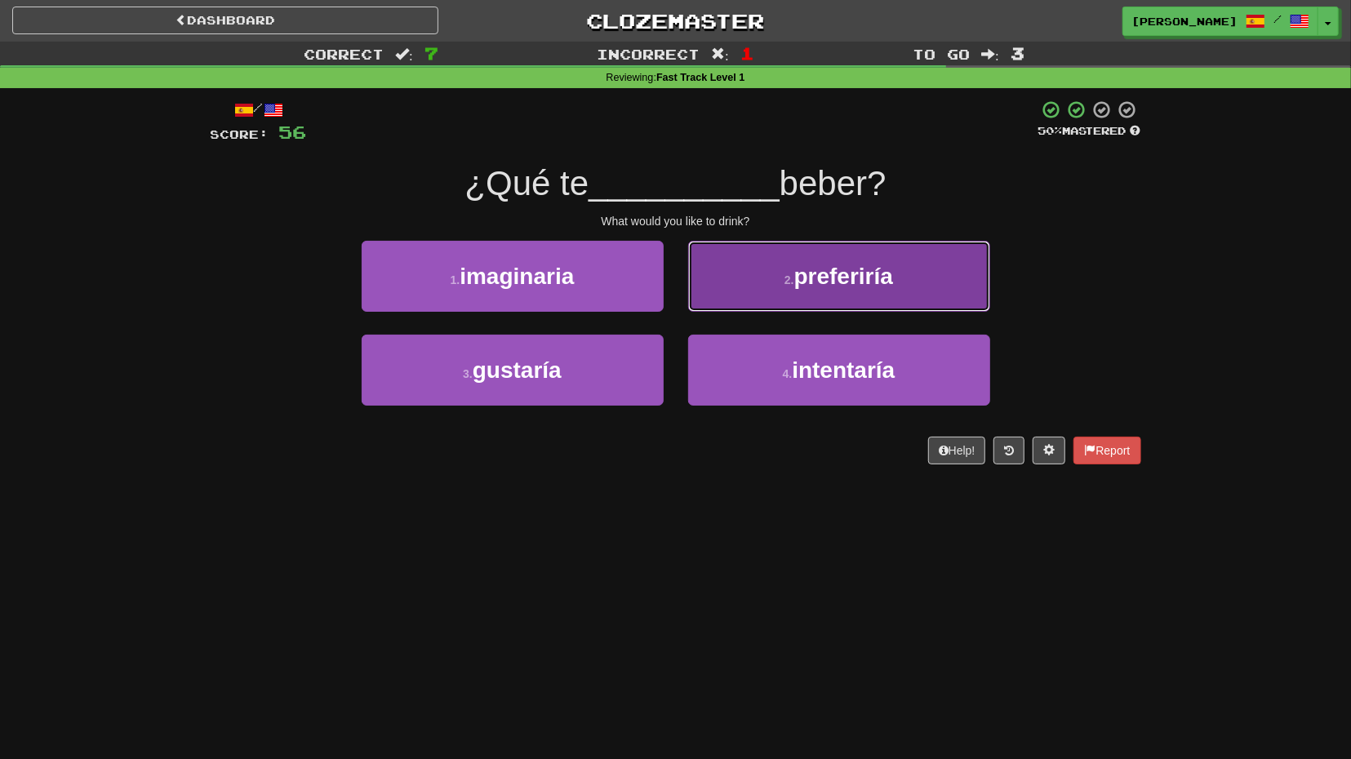
click at [748, 298] on button "2 . preferiría" at bounding box center [839, 276] width 302 height 71
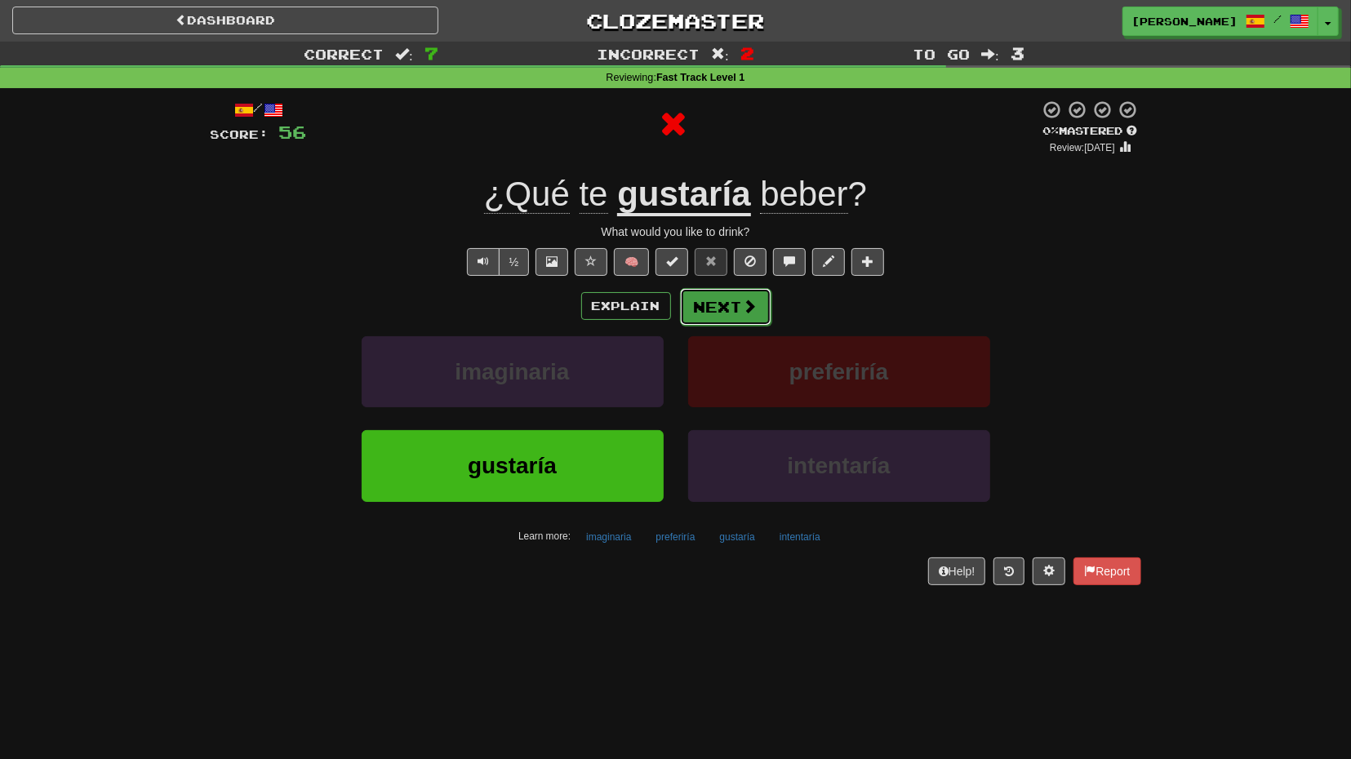
click at [723, 309] on button "Next" at bounding box center [725, 307] width 91 height 38
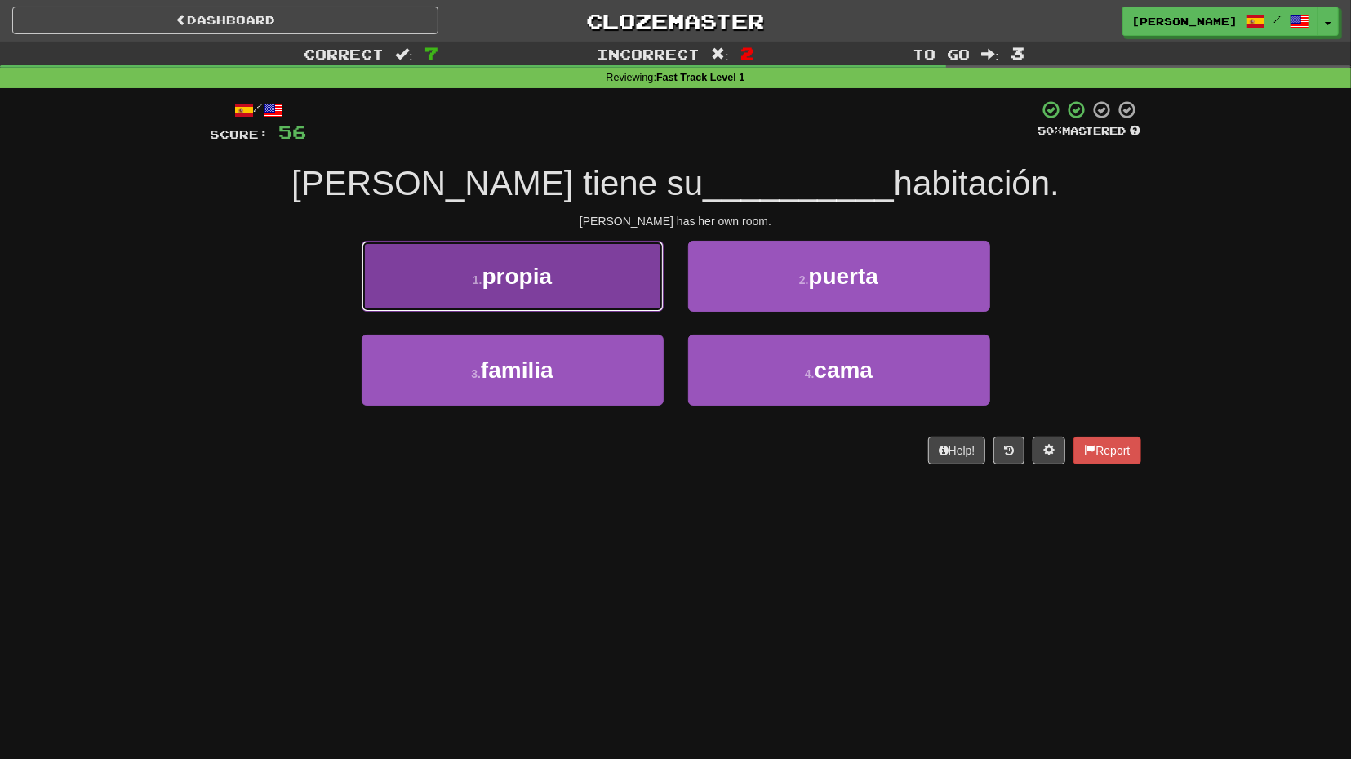
click at [621, 311] on button "1 . propia" at bounding box center [513, 276] width 302 height 71
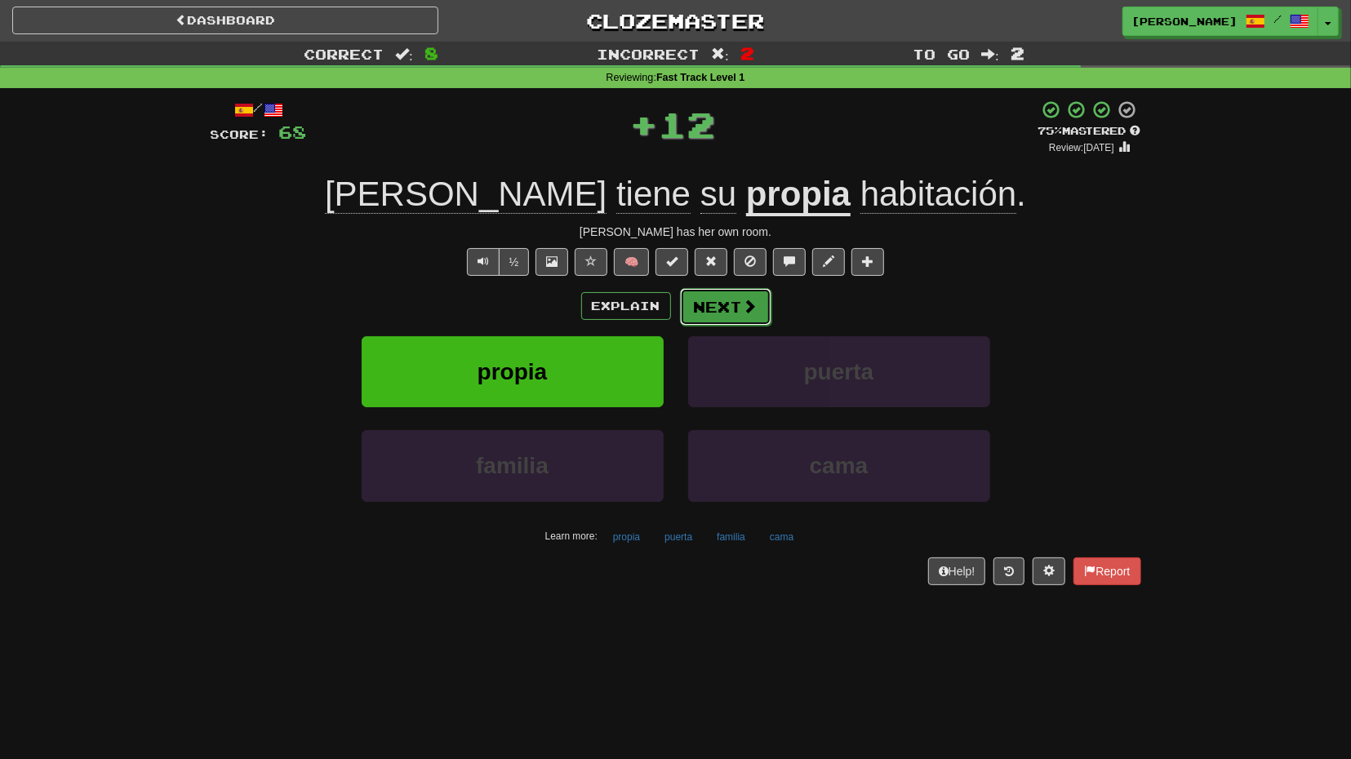
click at [717, 314] on button "Next" at bounding box center [725, 307] width 91 height 38
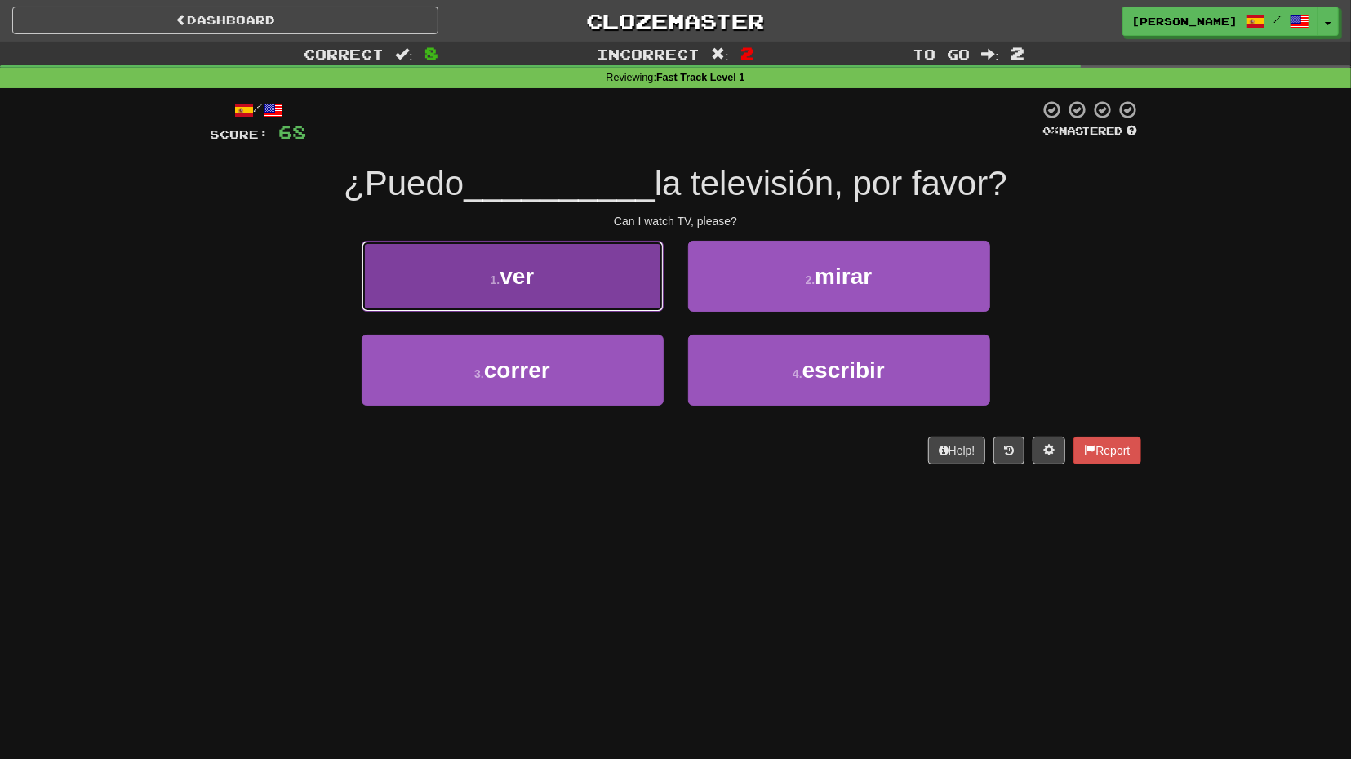
click at [594, 283] on button "1 . ver" at bounding box center [513, 276] width 302 height 71
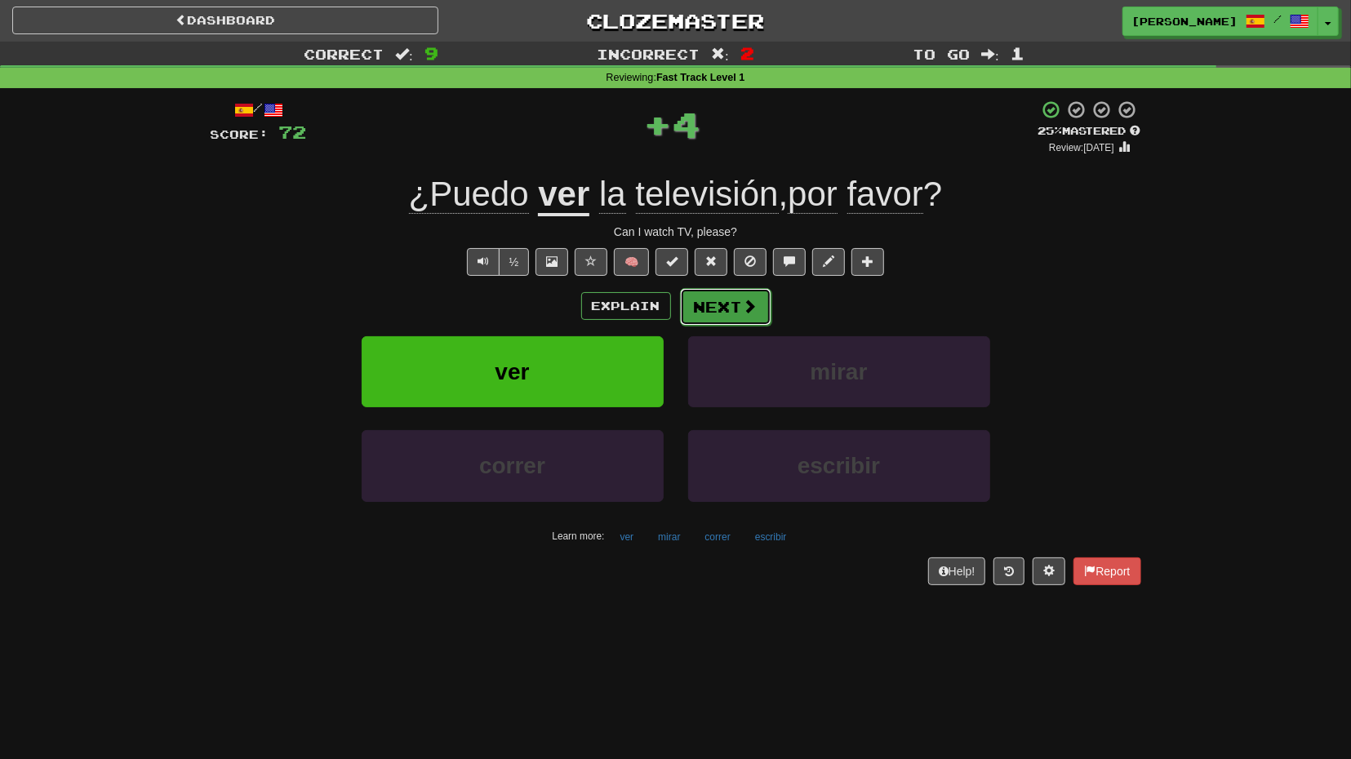
click at [714, 311] on button "Next" at bounding box center [725, 307] width 91 height 38
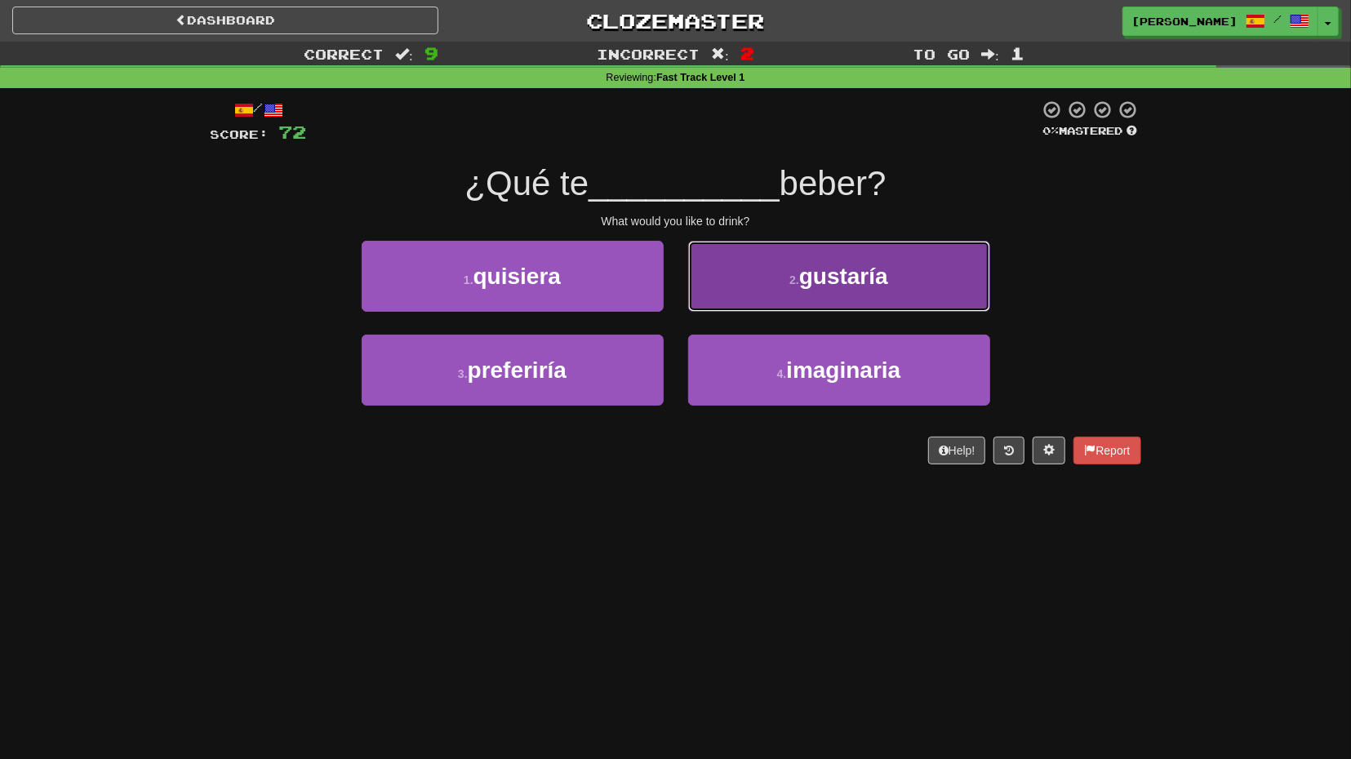
click at [731, 305] on button "2 . gustaría" at bounding box center [839, 276] width 302 height 71
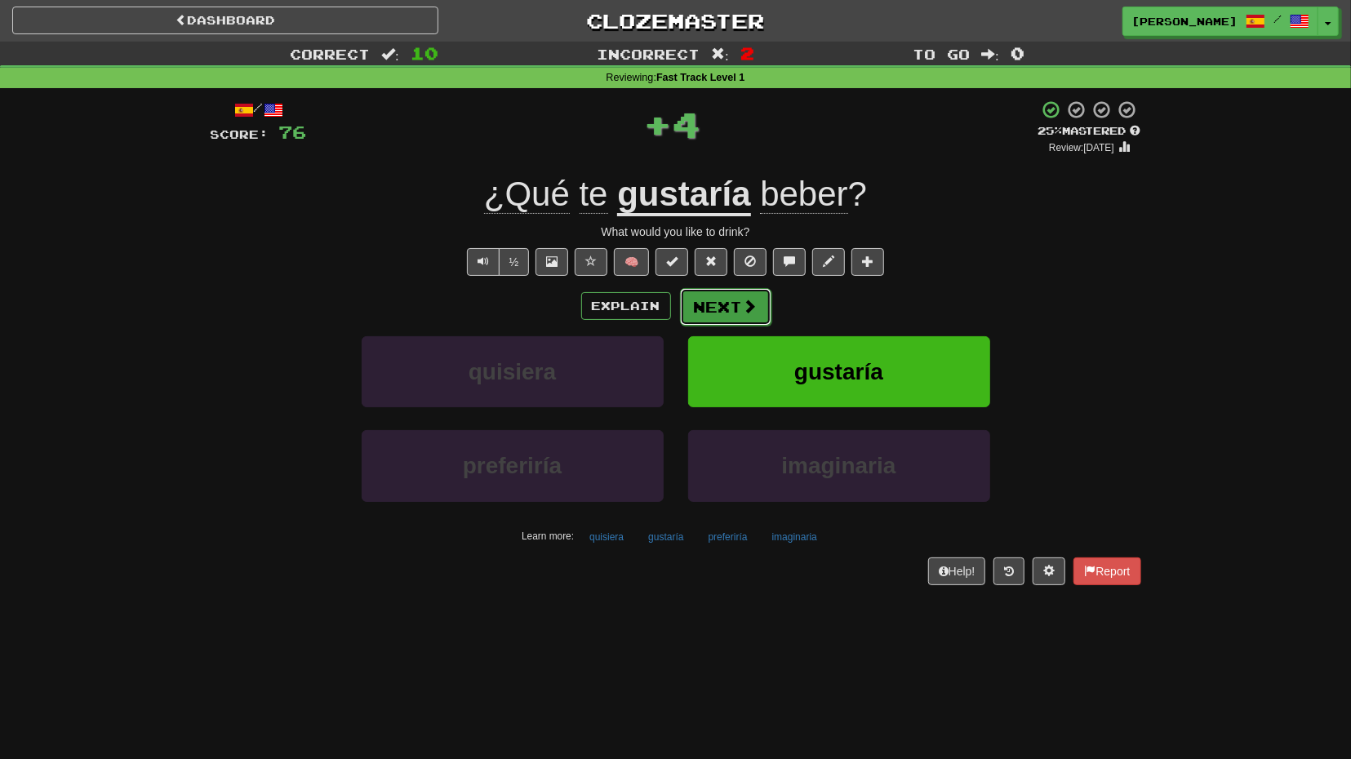
click at [725, 313] on button "Next" at bounding box center [725, 307] width 91 height 38
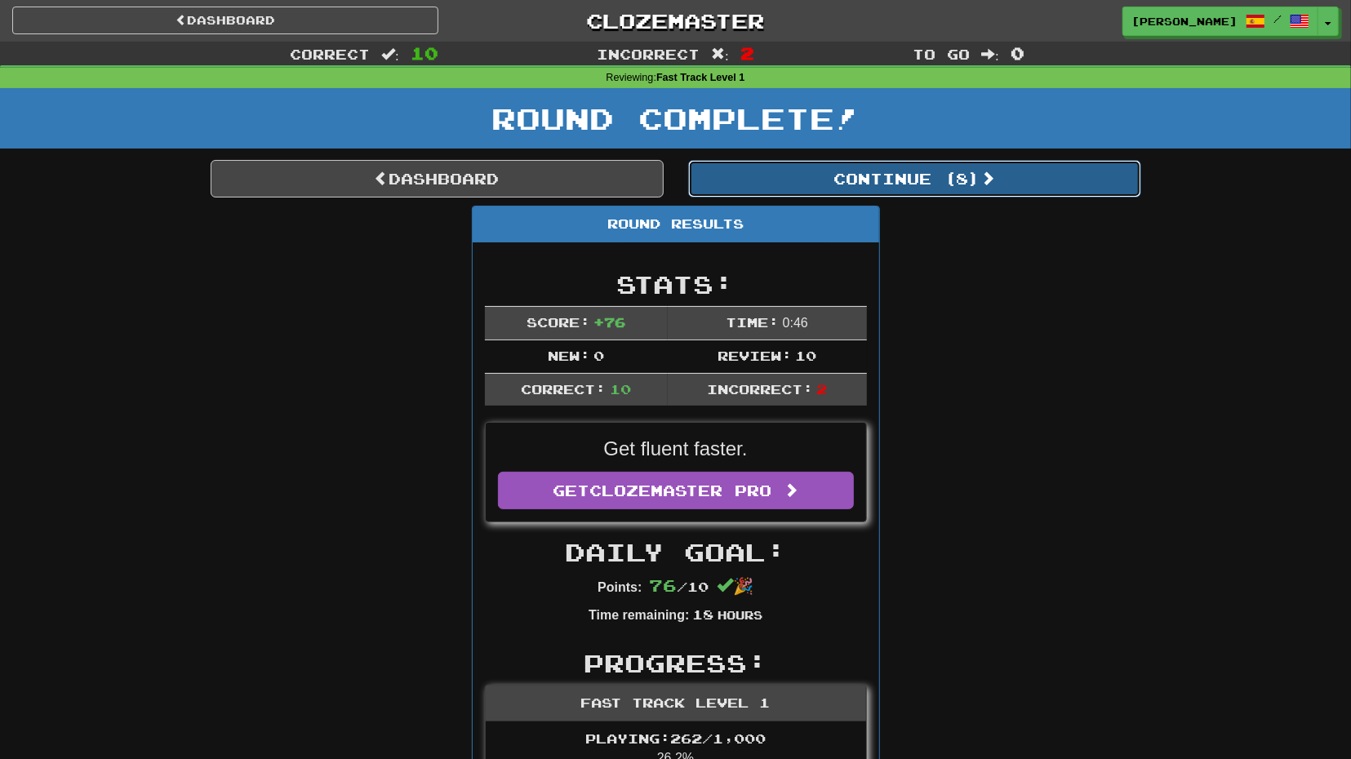
click at [833, 196] on button "Continue ( 8 )" at bounding box center [914, 179] width 453 height 38
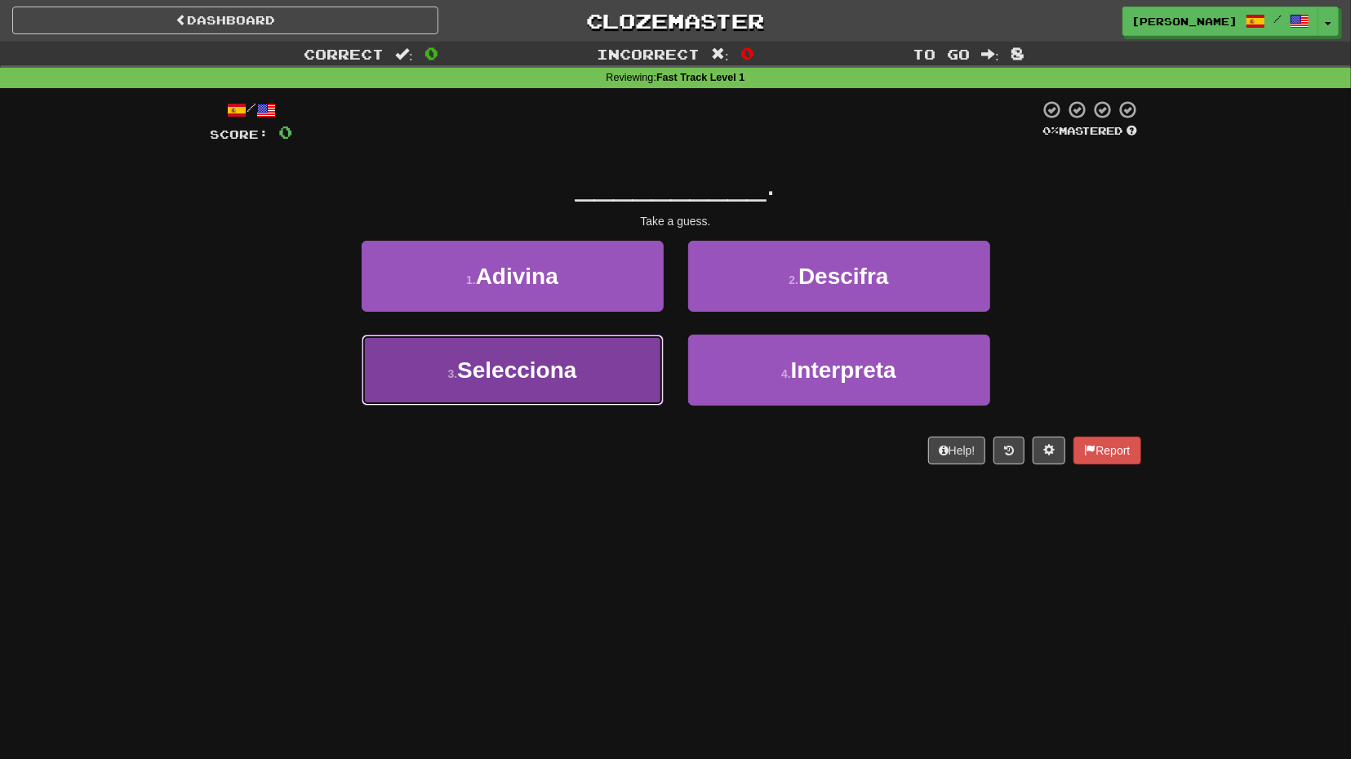
click at [647, 358] on button "3 . Selecciona" at bounding box center [513, 370] width 302 height 71
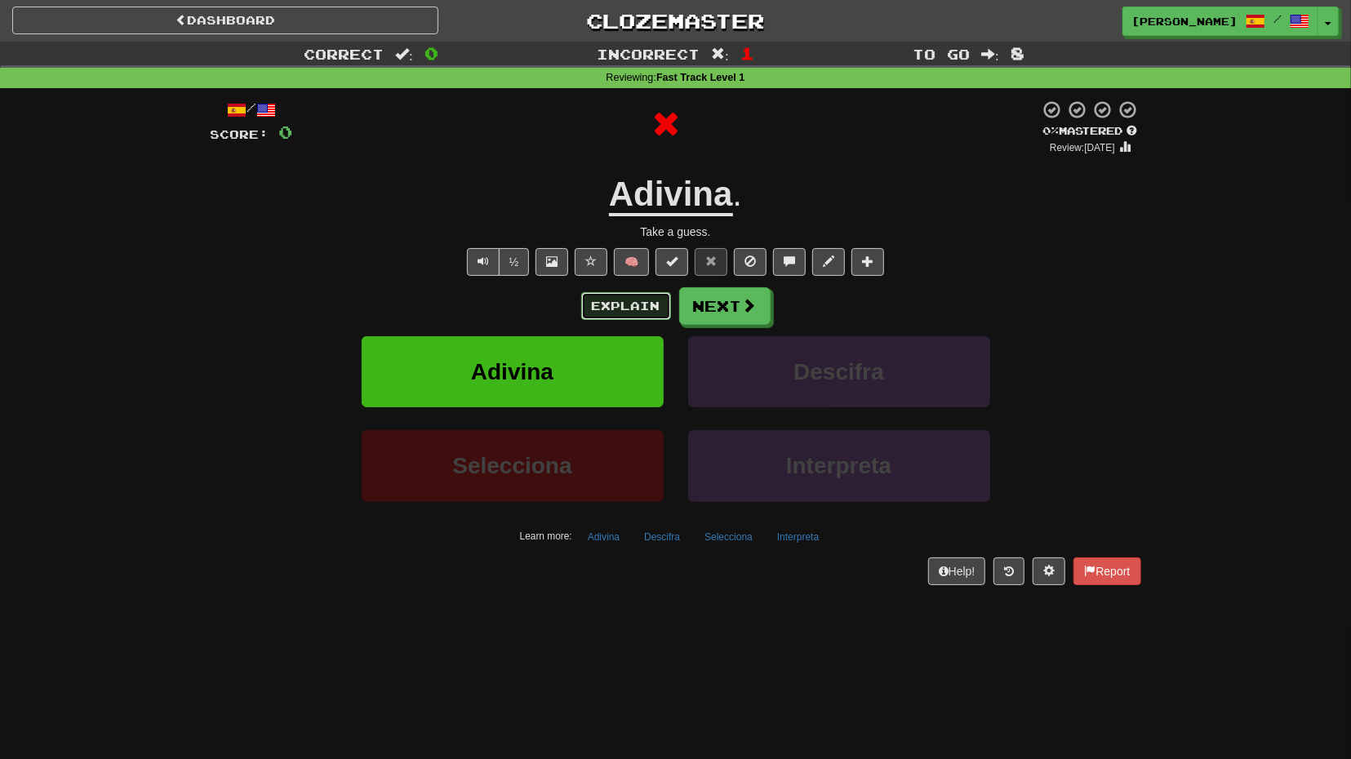
click at [648, 319] on button "Explain" at bounding box center [626, 306] width 90 height 28
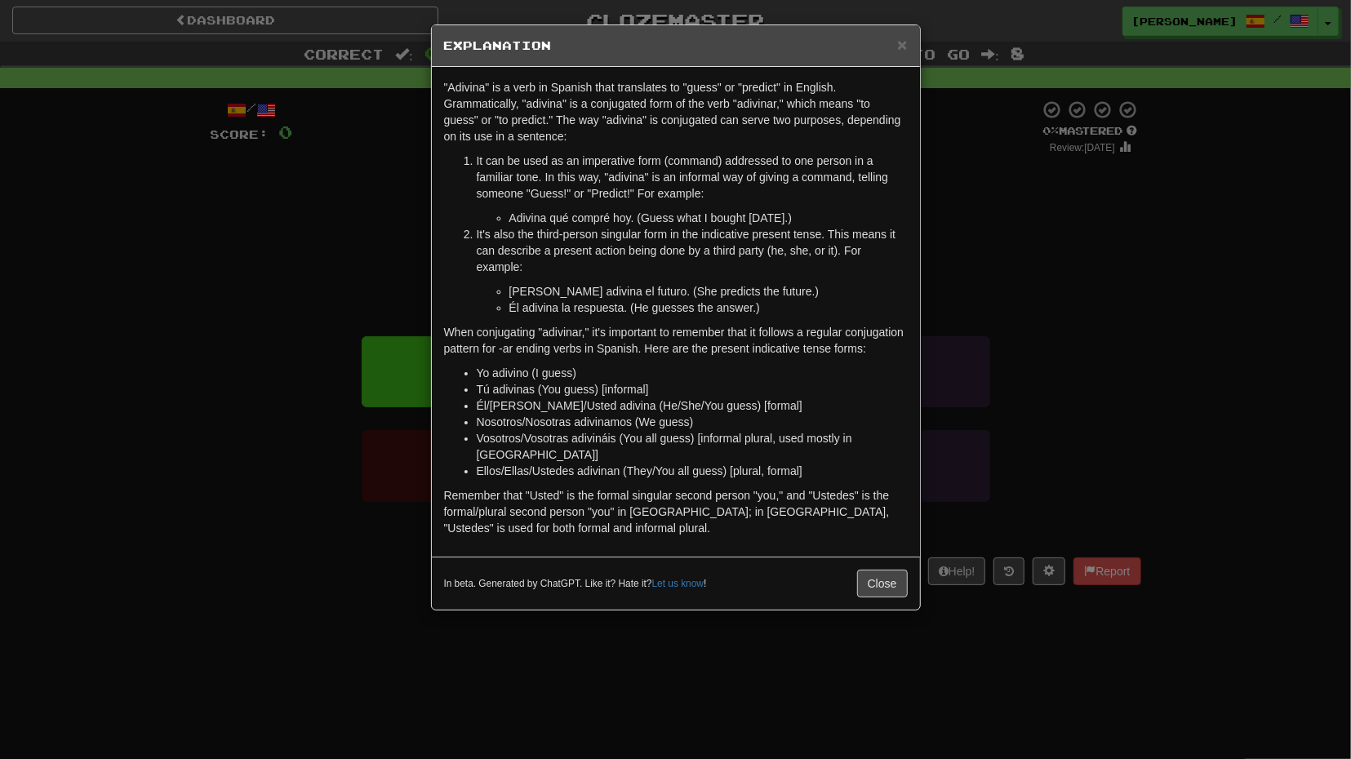
click at [868, 557] on div "In beta. Generated by ChatGPT. Like it? Hate it? Let us know ! Close" at bounding box center [676, 583] width 488 height 53
click at [869, 570] on button "Close" at bounding box center [882, 584] width 51 height 28
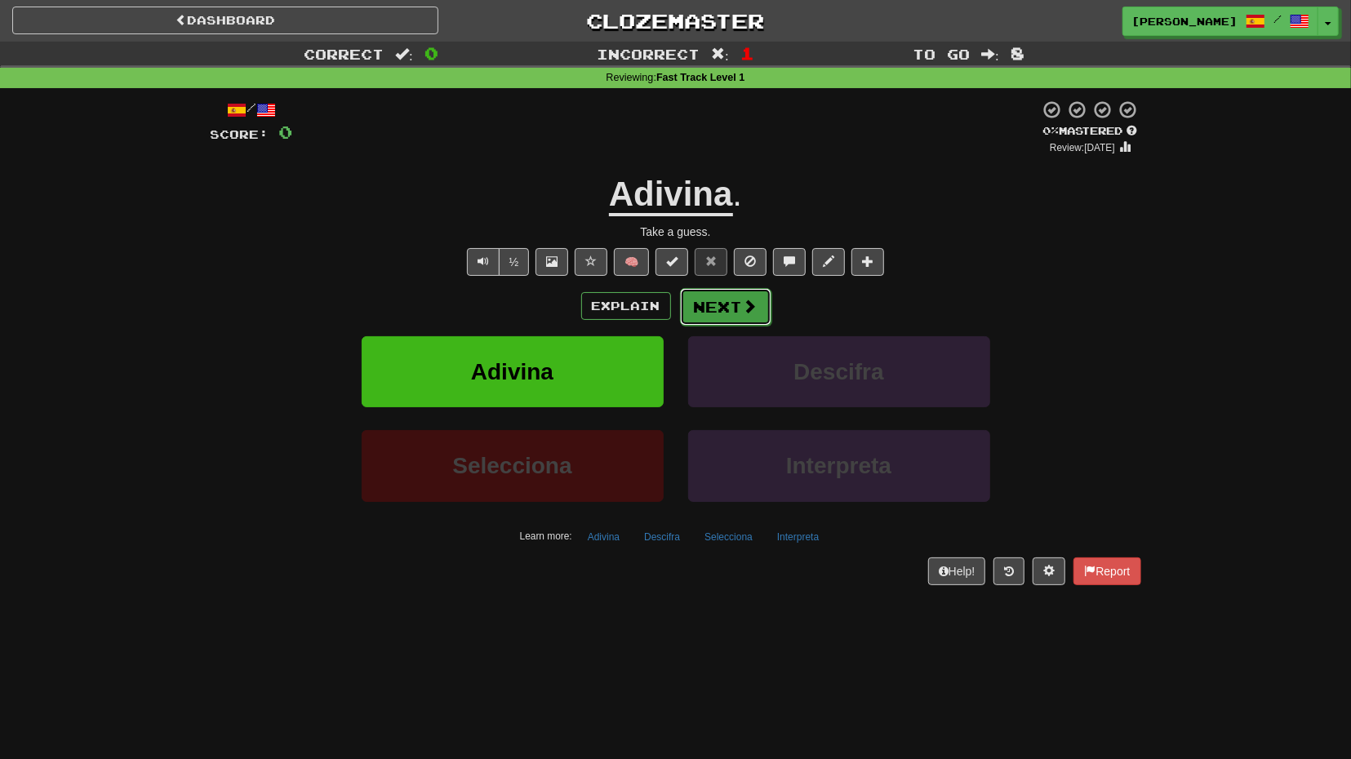
click at [736, 308] on button "Next" at bounding box center [725, 307] width 91 height 38
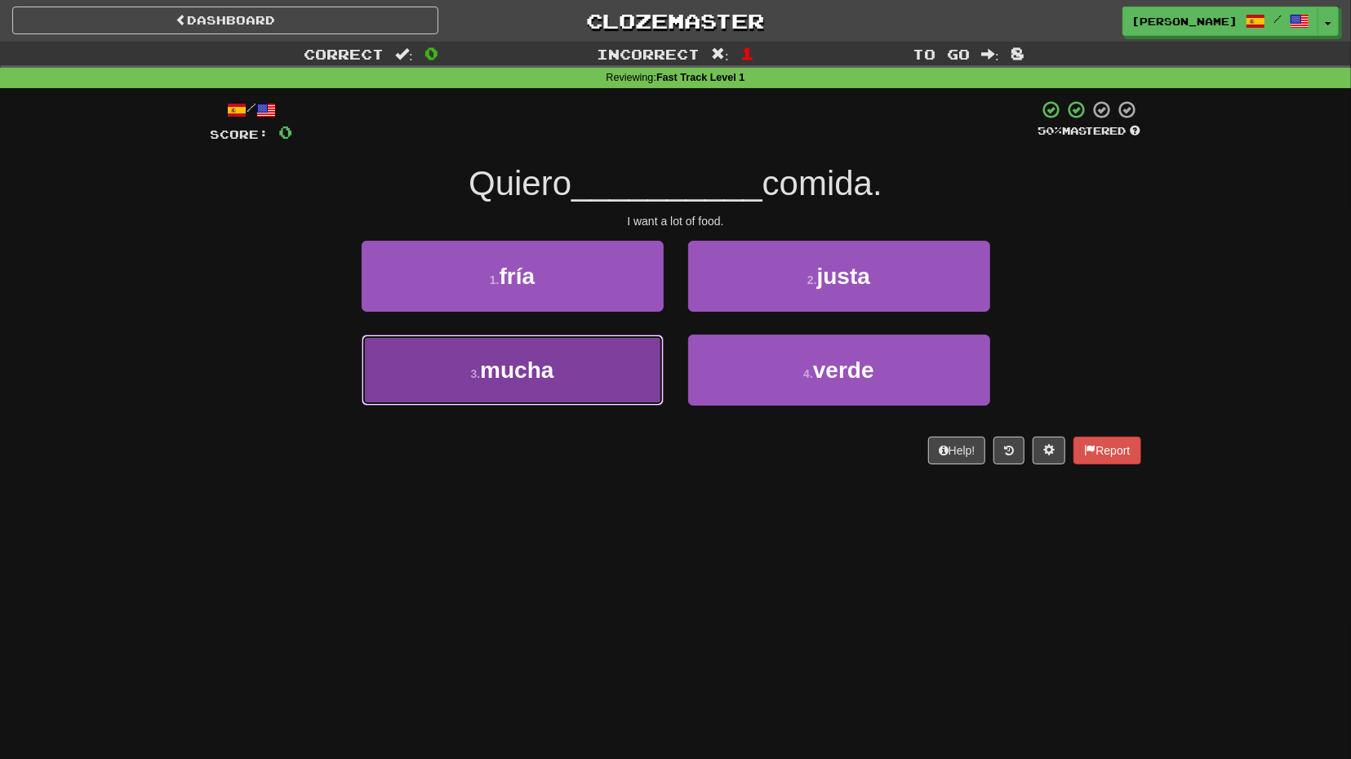
click at [616, 385] on button "3 . mucha" at bounding box center [513, 370] width 302 height 71
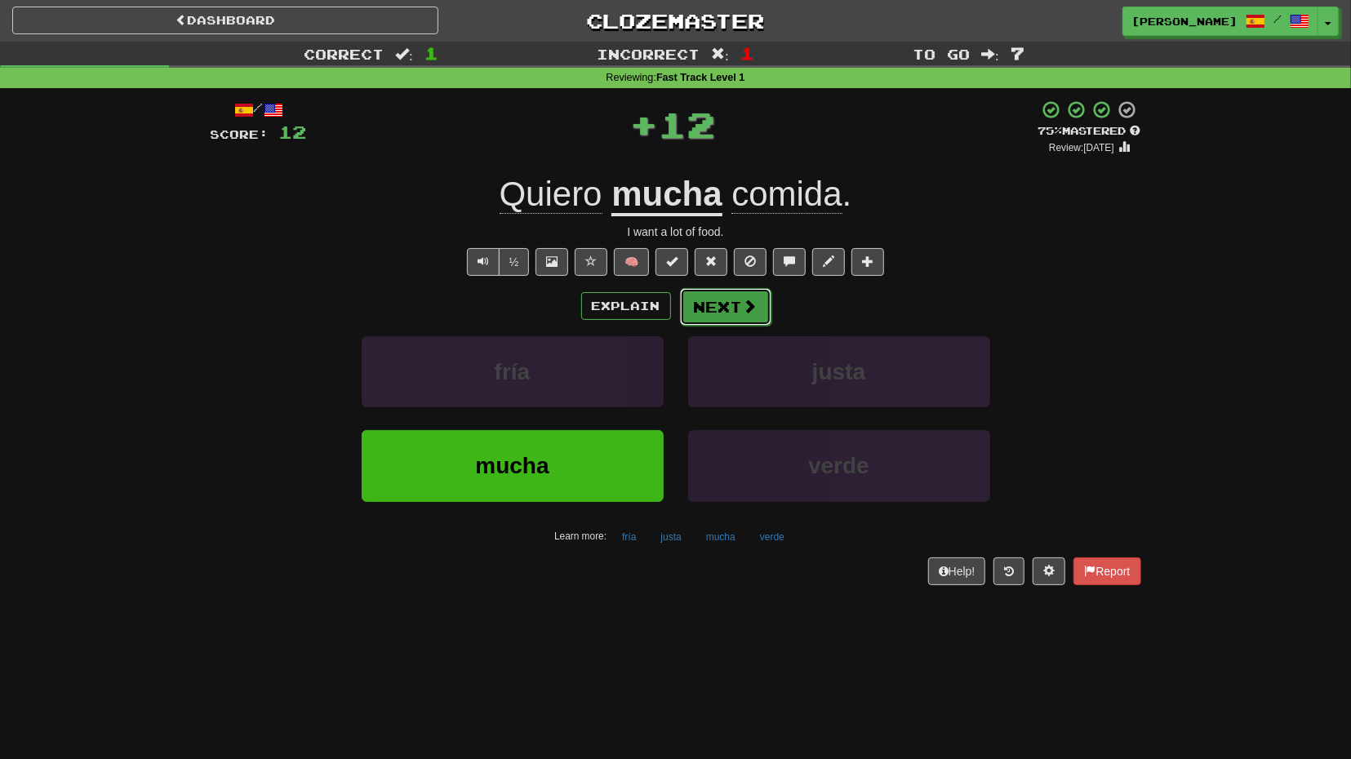
click at [709, 310] on button "Next" at bounding box center [725, 307] width 91 height 38
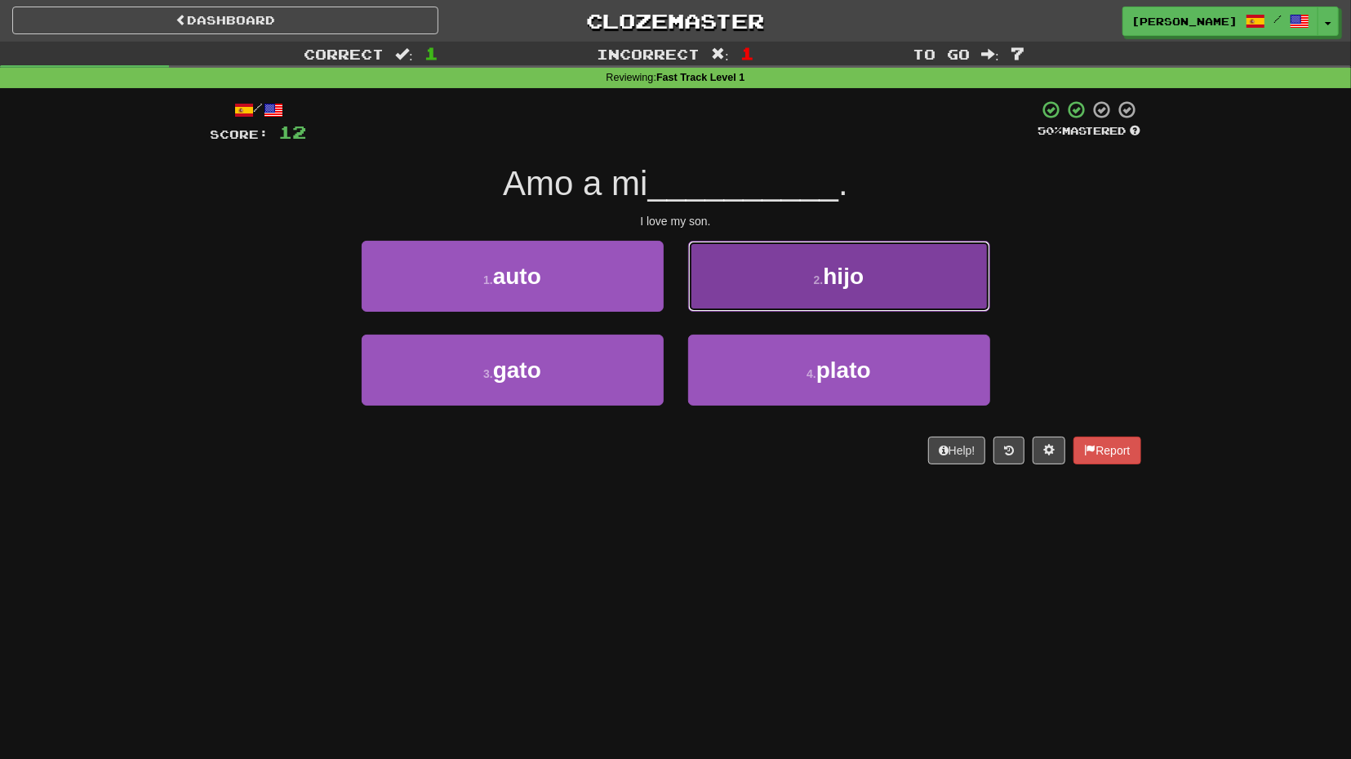
click at [775, 302] on button "2 . hijo" at bounding box center [839, 276] width 302 height 71
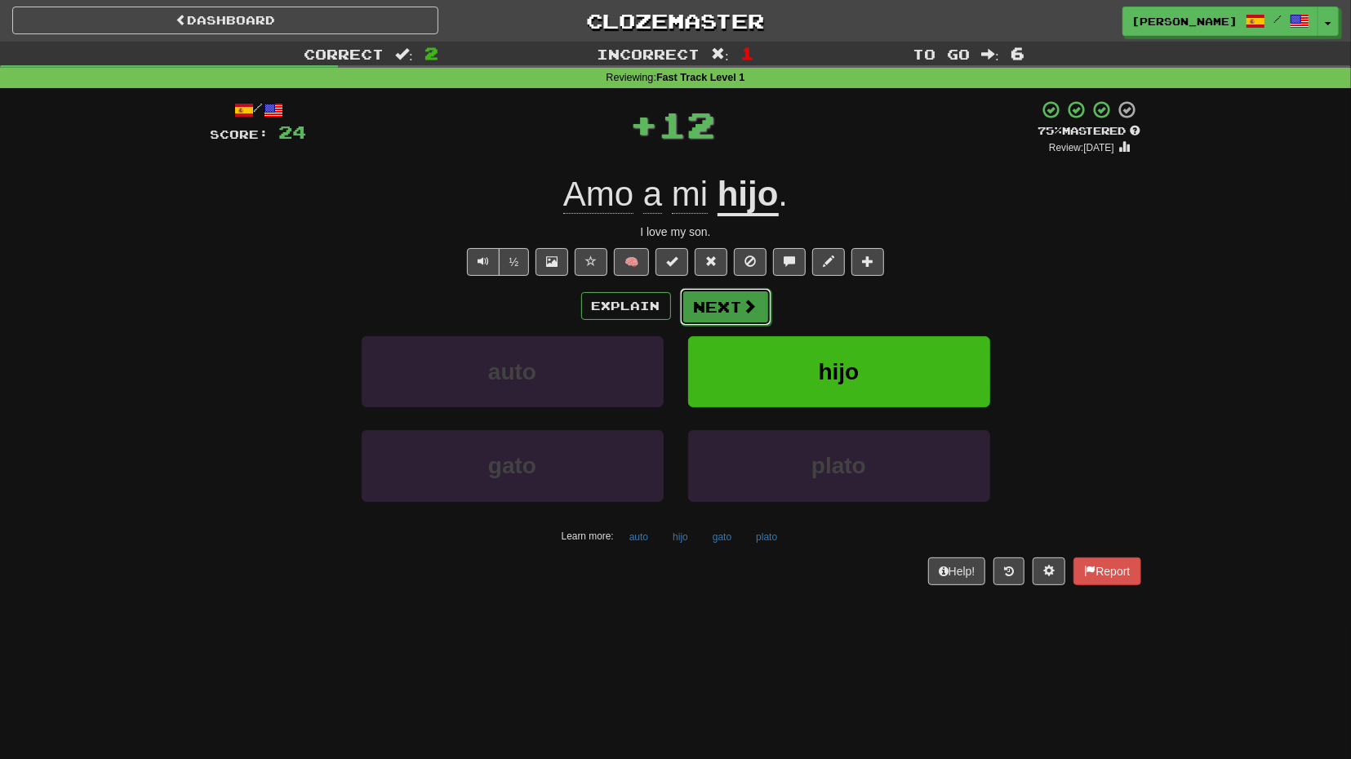
click at [735, 318] on button "Next" at bounding box center [725, 307] width 91 height 38
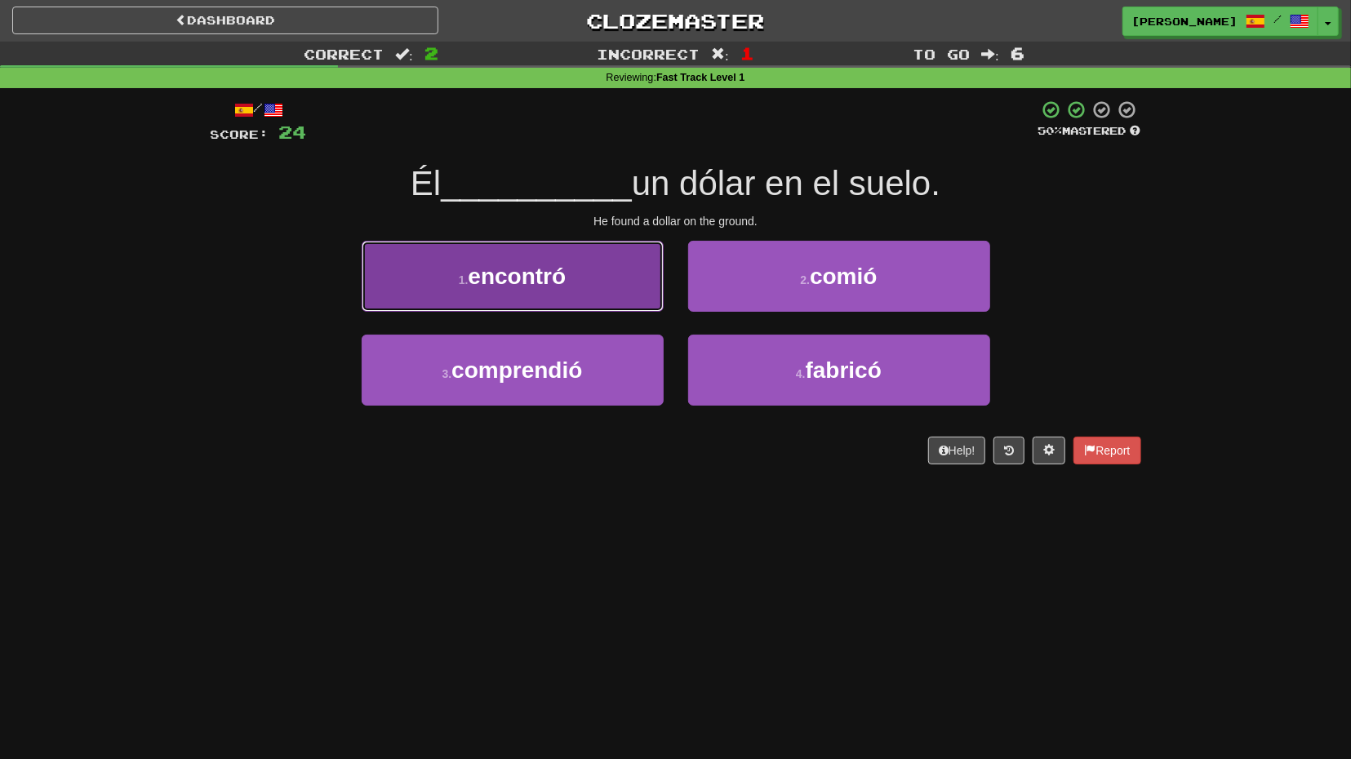
click at [652, 311] on button "1 . encontró" at bounding box center [513, 276] width 302 height 71
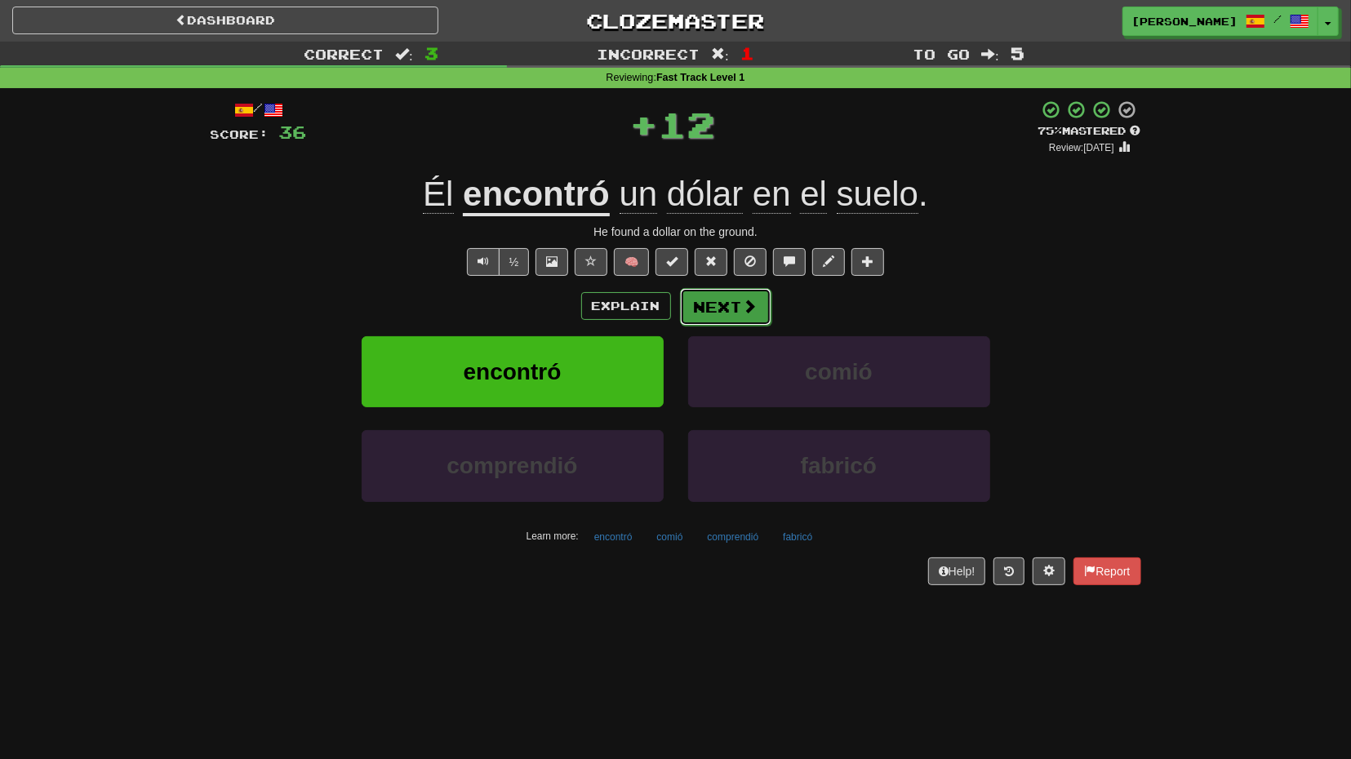
click at [728, 316] on button "Next" at bounding box center [725, 307] width 91 height 38
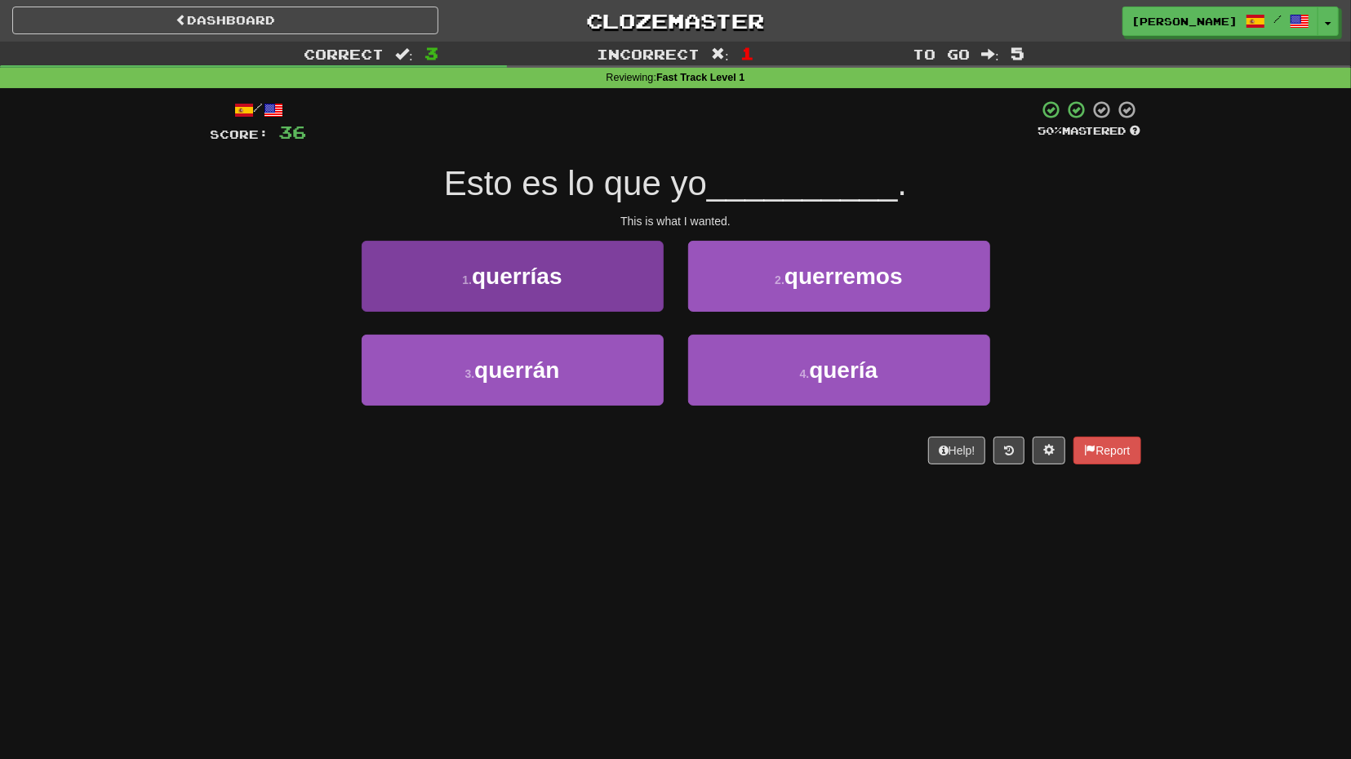
click at [649, 311] on div "1 . querrías" at bounding box center [512, 288] width 326 height 94
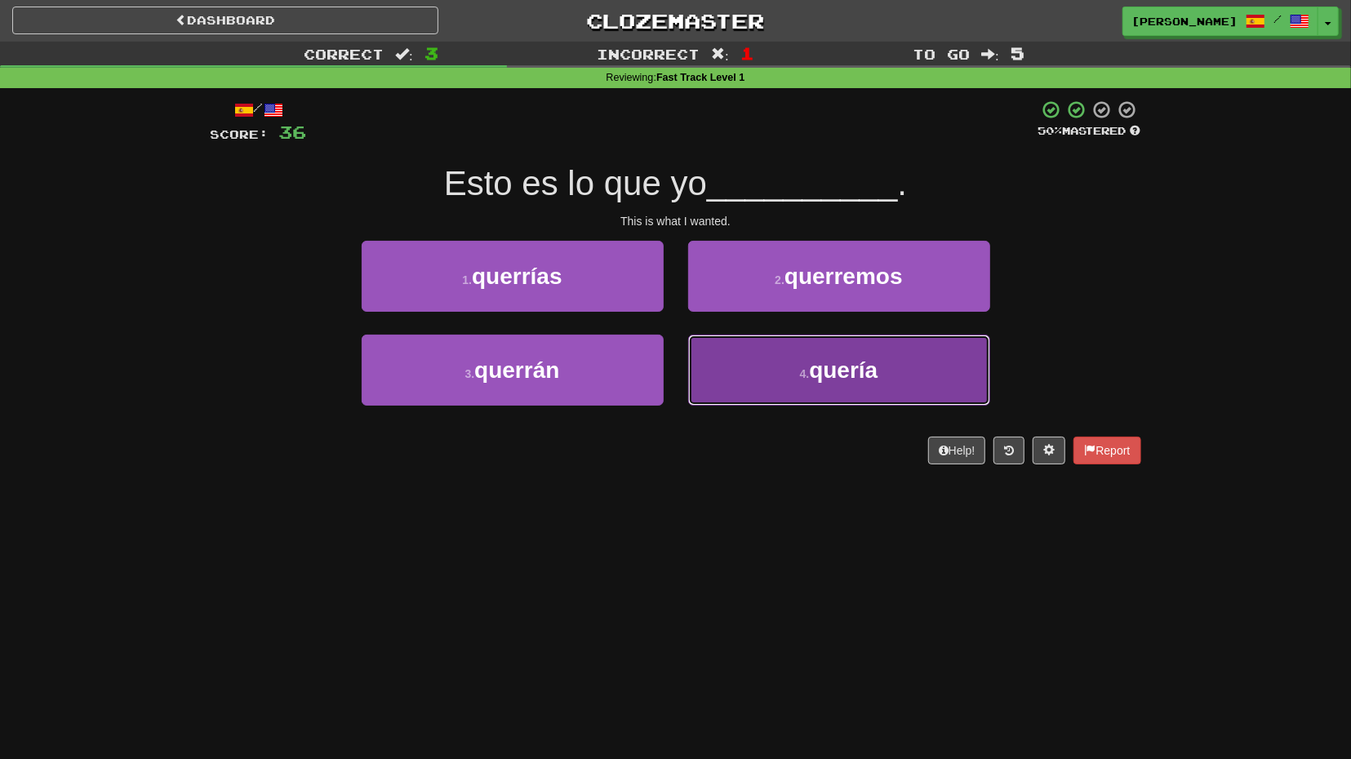
click at [729, 356] on button "4 . quería" at bounding box center [839, 370] width 302 height 71
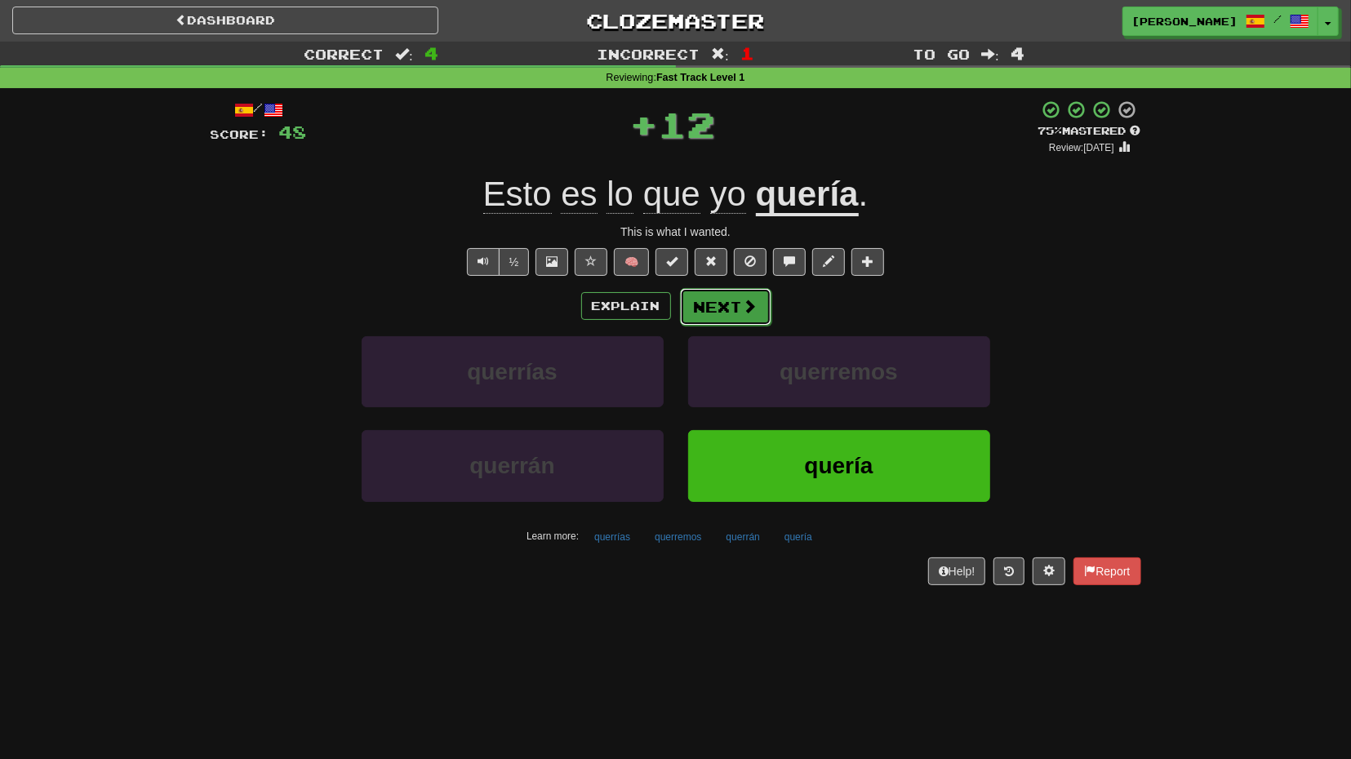
click at [735, 309] on button "Next" at bounding box center [725, 307] width 91 height 38
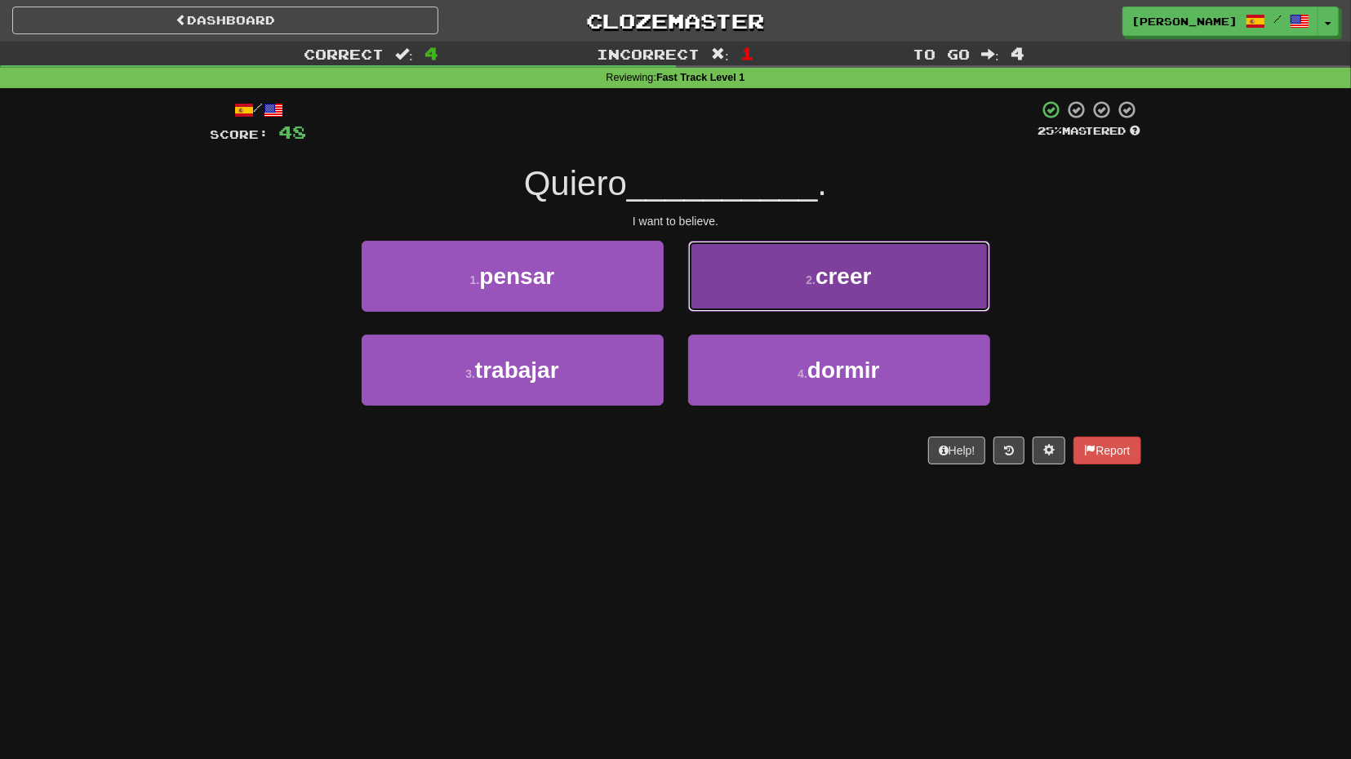
click at [755, 289] on button "2 . creer" at bounding box center [839, 276] width 302 height 71
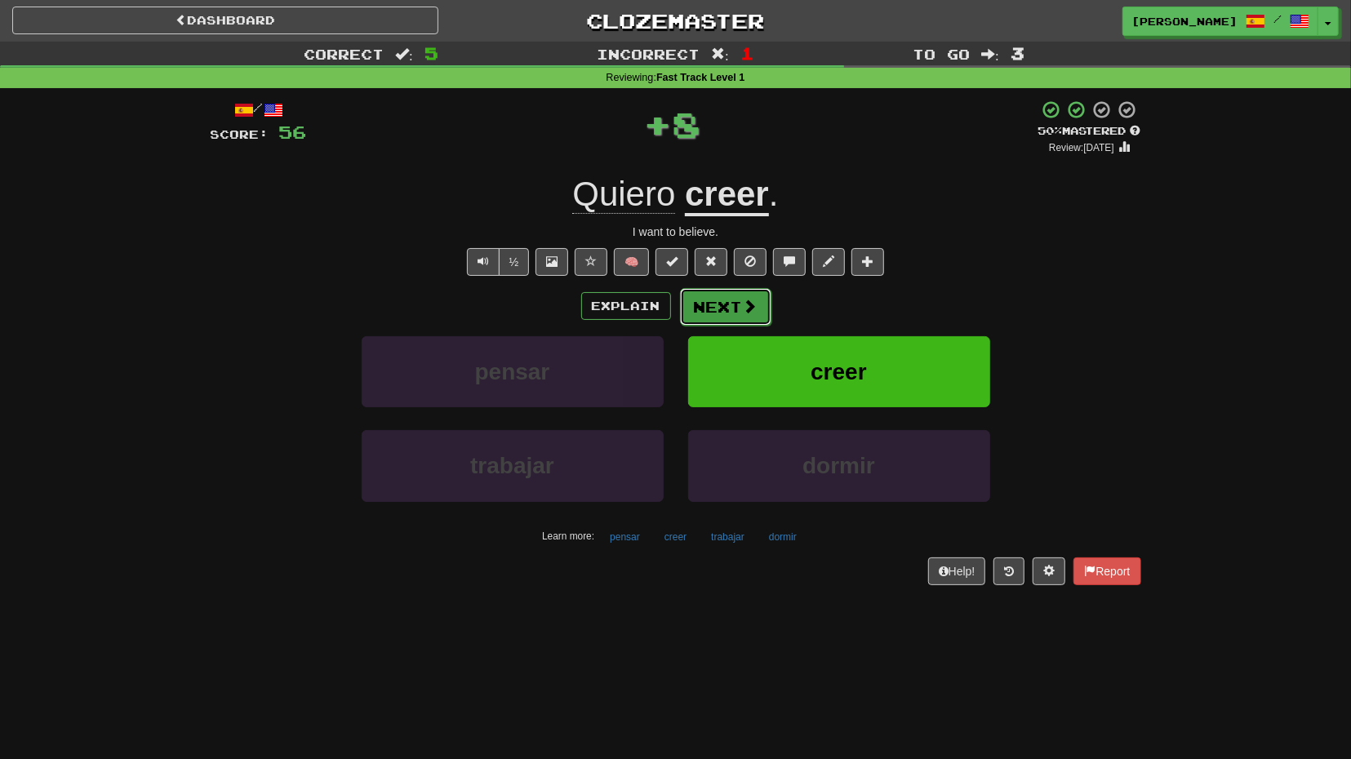
click at [744, 300] on span at bounding box center [750, 306] width 15 height 15
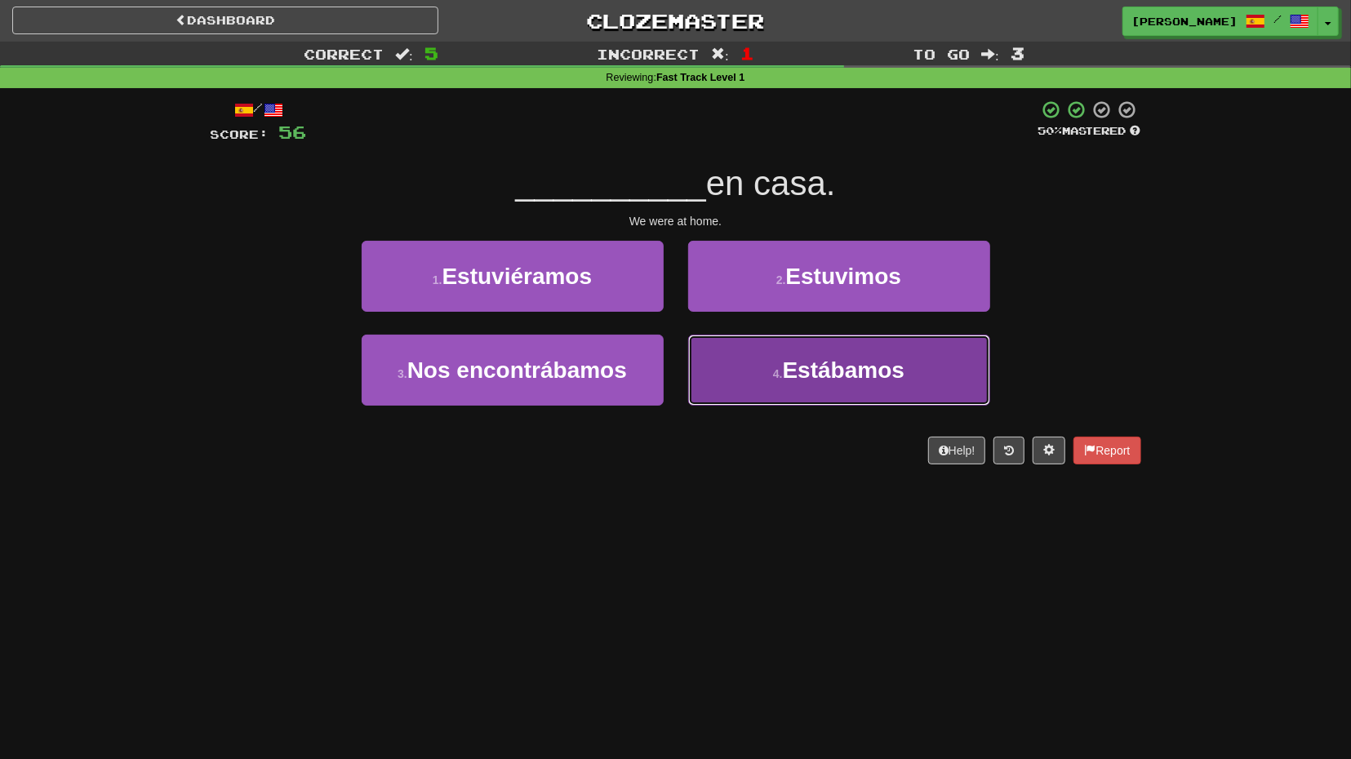
click at [721, 358] on button "4 . Estábamos" at bounding box center [839, 370] width 302 height 71
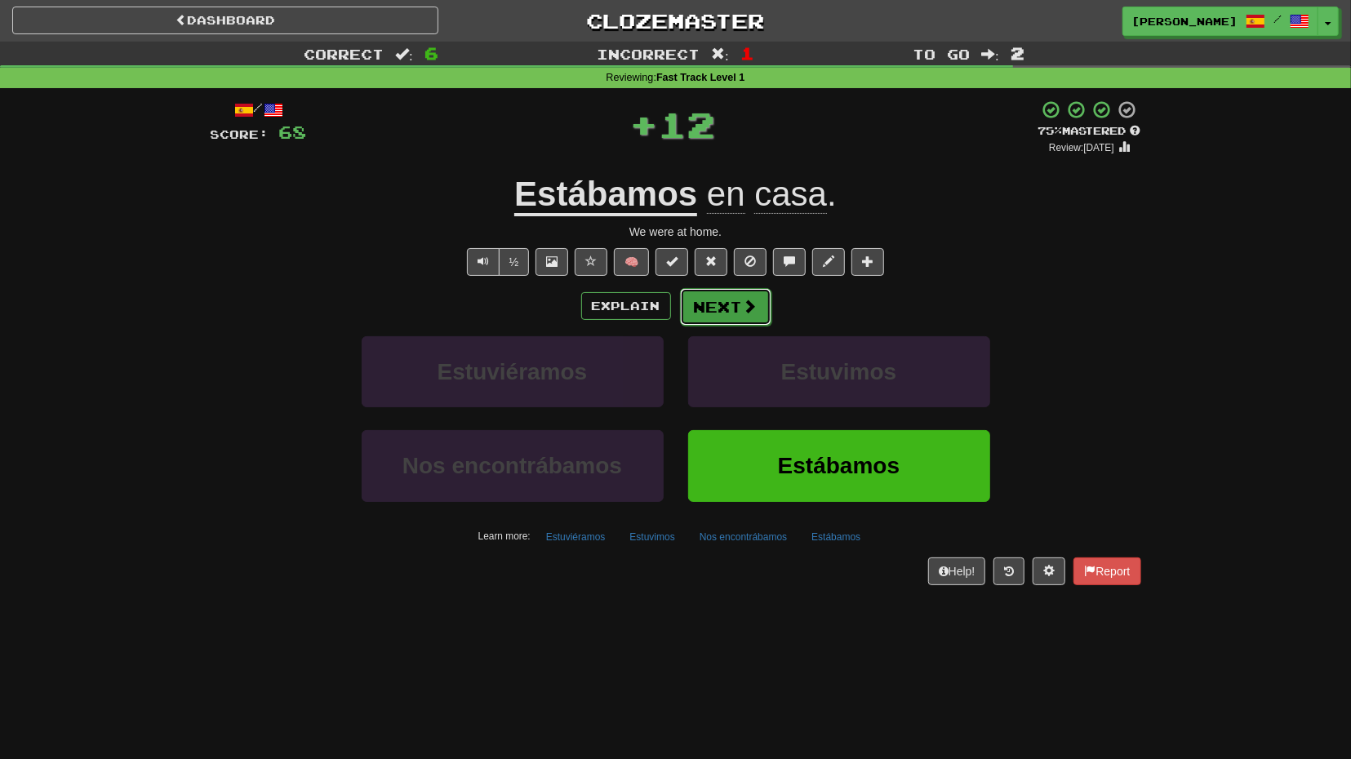
click at [724, 314] on button "Next" at bounding box center [725, 307] width 91 height 38
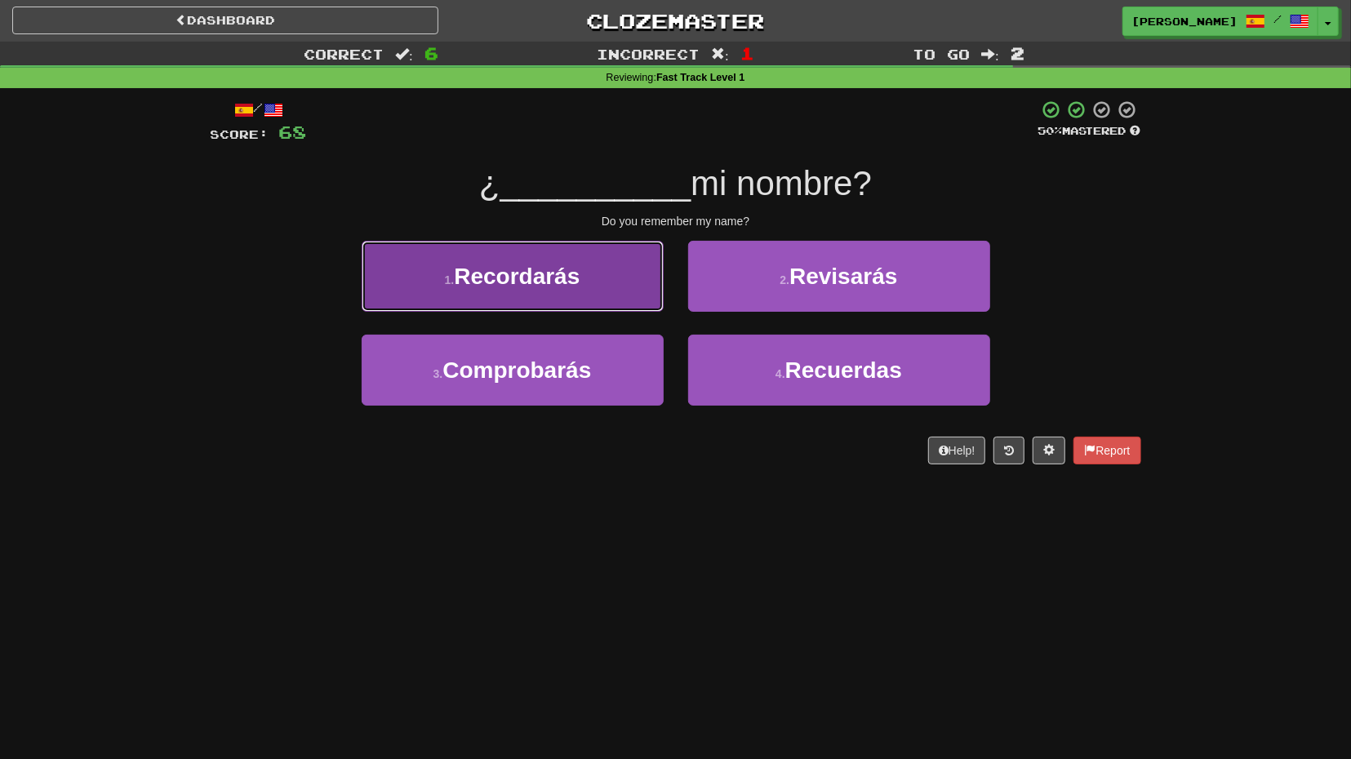
click at [637, 310] on button "1 . Recordarás" at bounding box center [513, 276] width 302 height 71
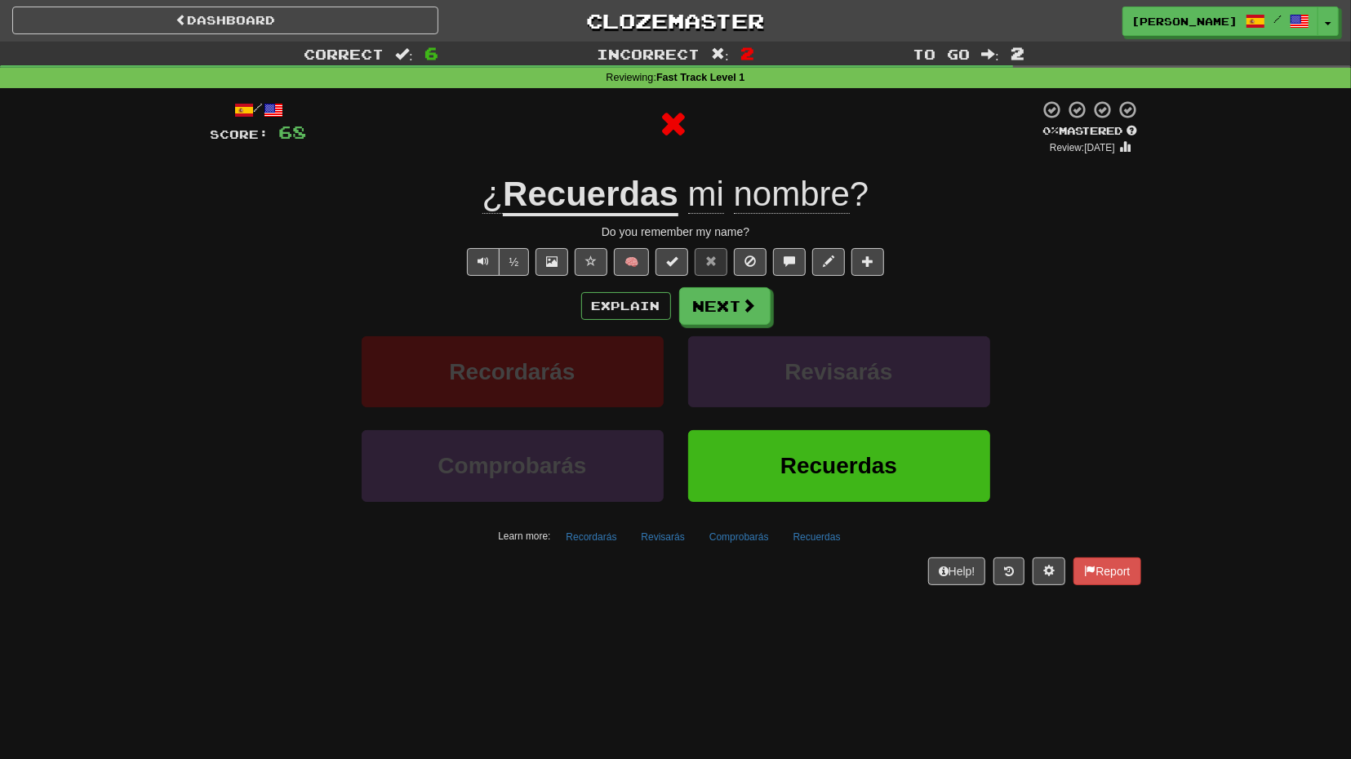
click at [727, 327] on div "Explain Next Recordarás Revisarás Comprobarás Recuerdas Learn more: Recordarás …" at bounding box center [676, 418] width 930 height 262
click at [739, 318] on button "Next" at bounding box center [725, 307] width 91 height 38
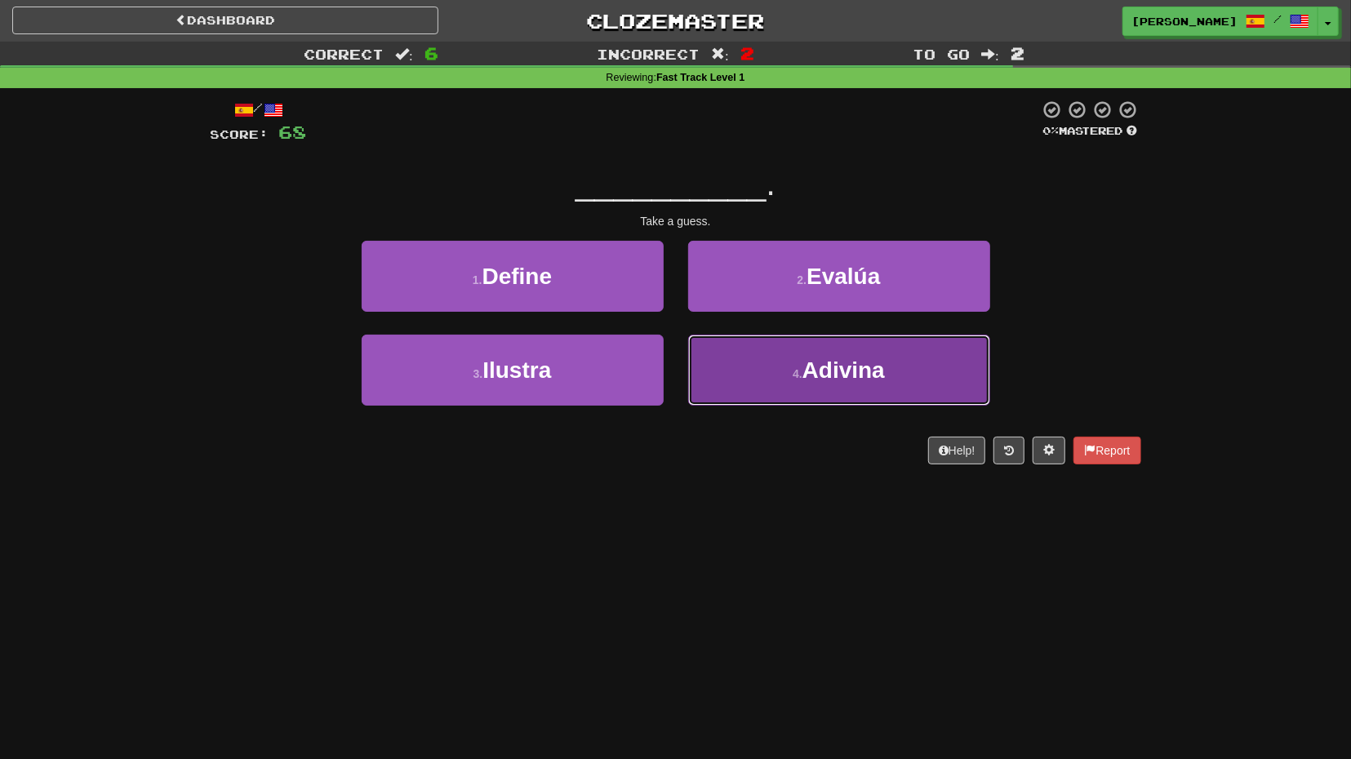
click at [755, 357] on button "4 . Adivina" at bounding box center [839, 370] width 302 height 71
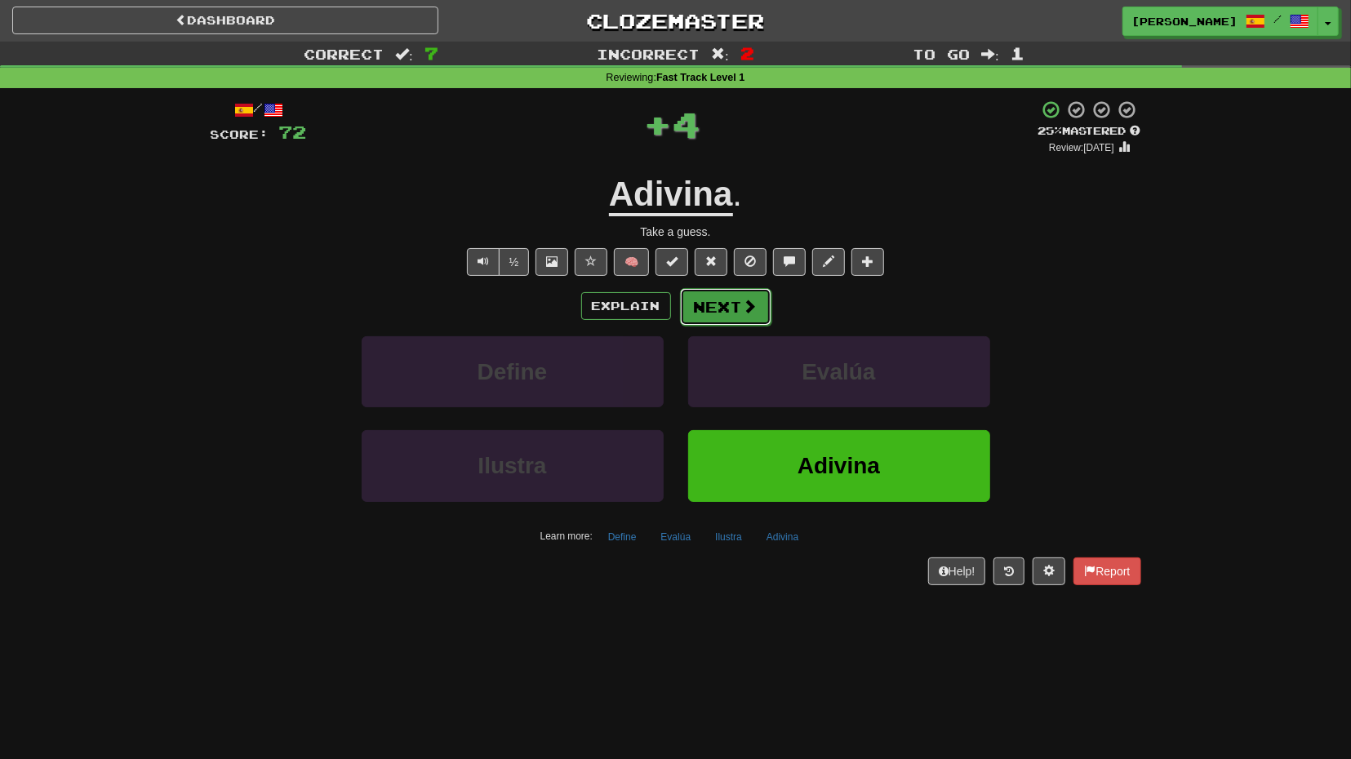
click at [732, 313] on button "Next" at bounding box center [725, 307] width 91 height 38
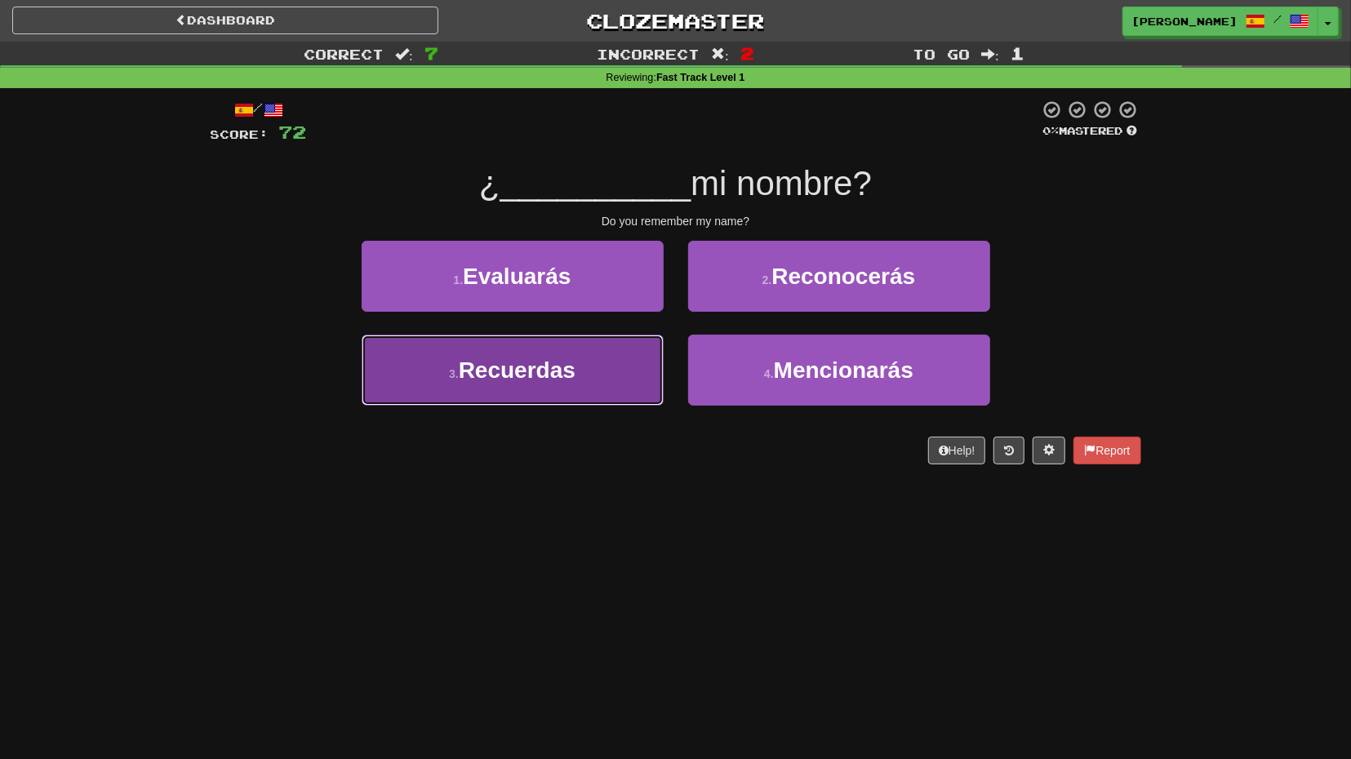
click at [649, 353] on button "3 . Recuerdas" at bounding box center [513, 370] width 302 height 71
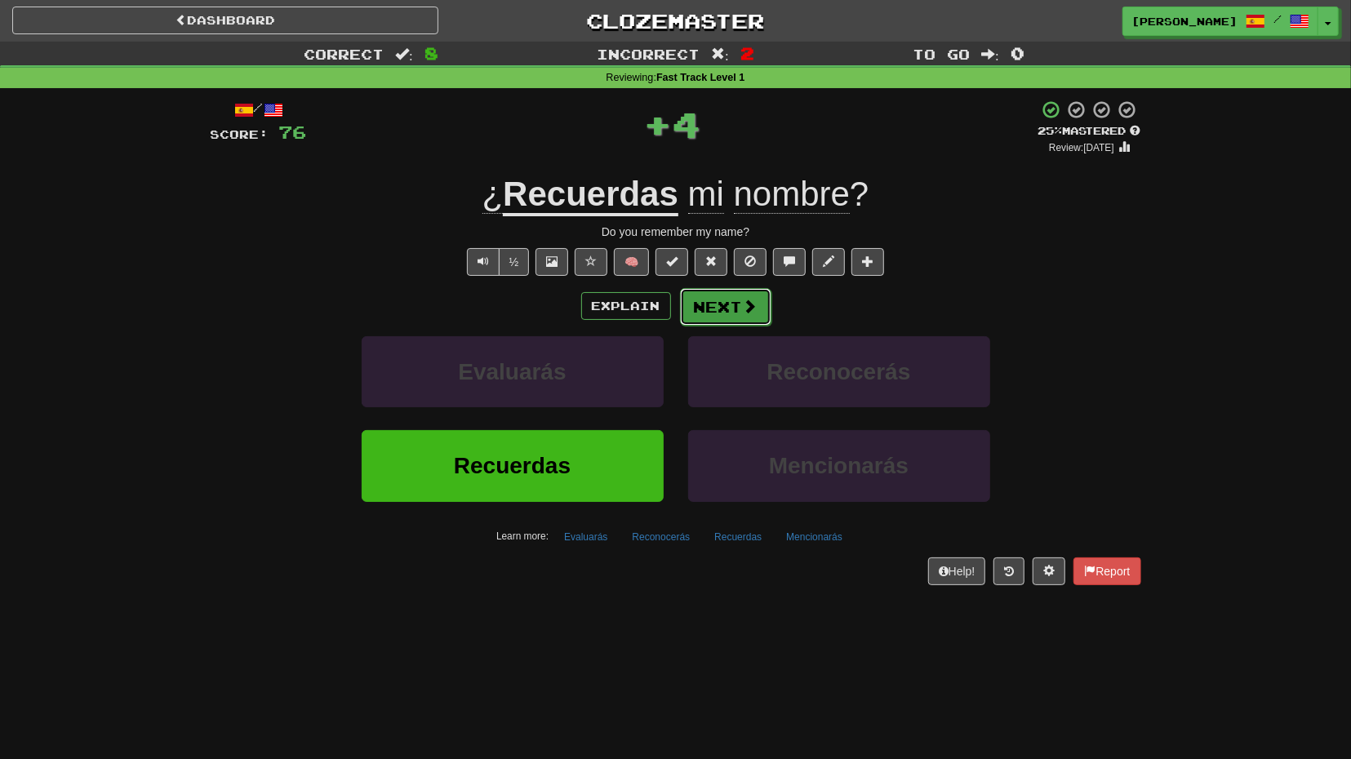
click at [704, 316] on button "Next" at bounding box center [725, 307] width 91 height 38
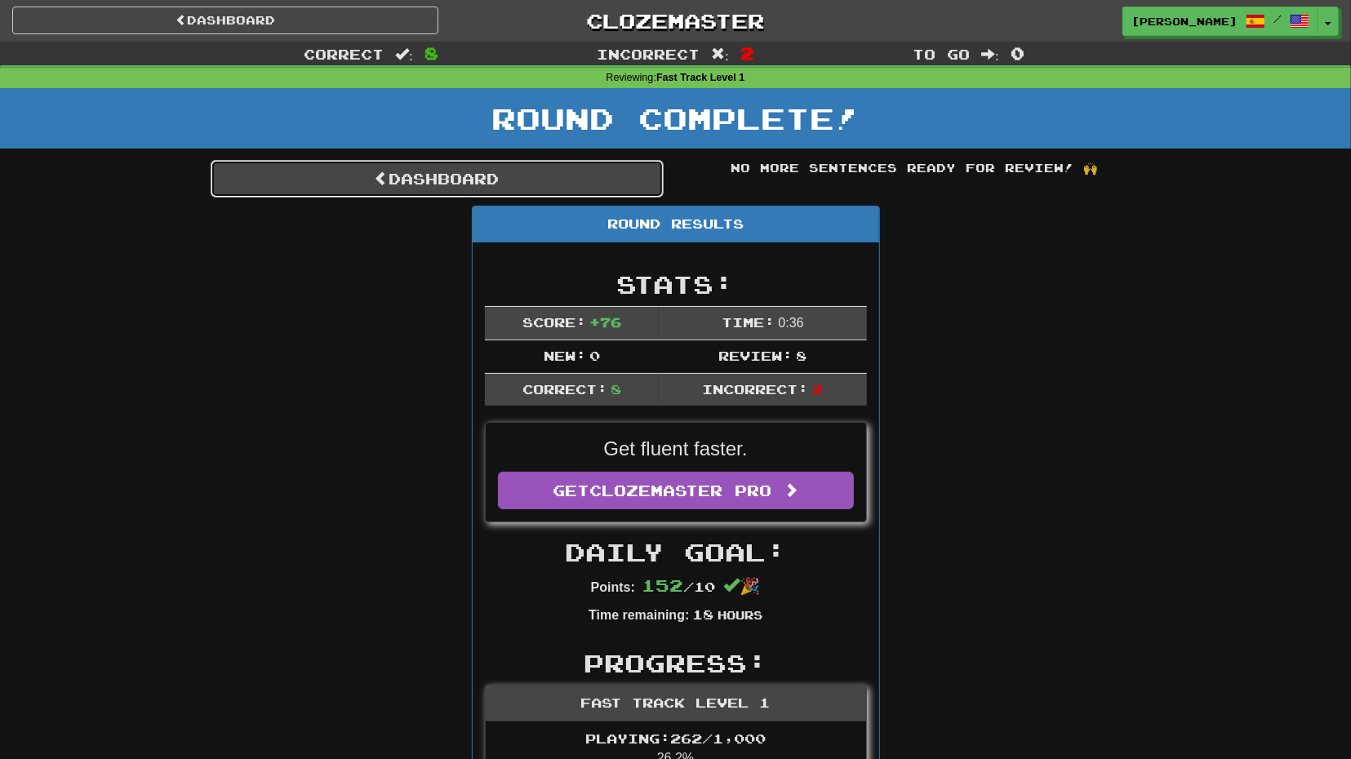
click at [533, 182] on link "Dashboard" at bounding box center [437, 179] width 453 height 38
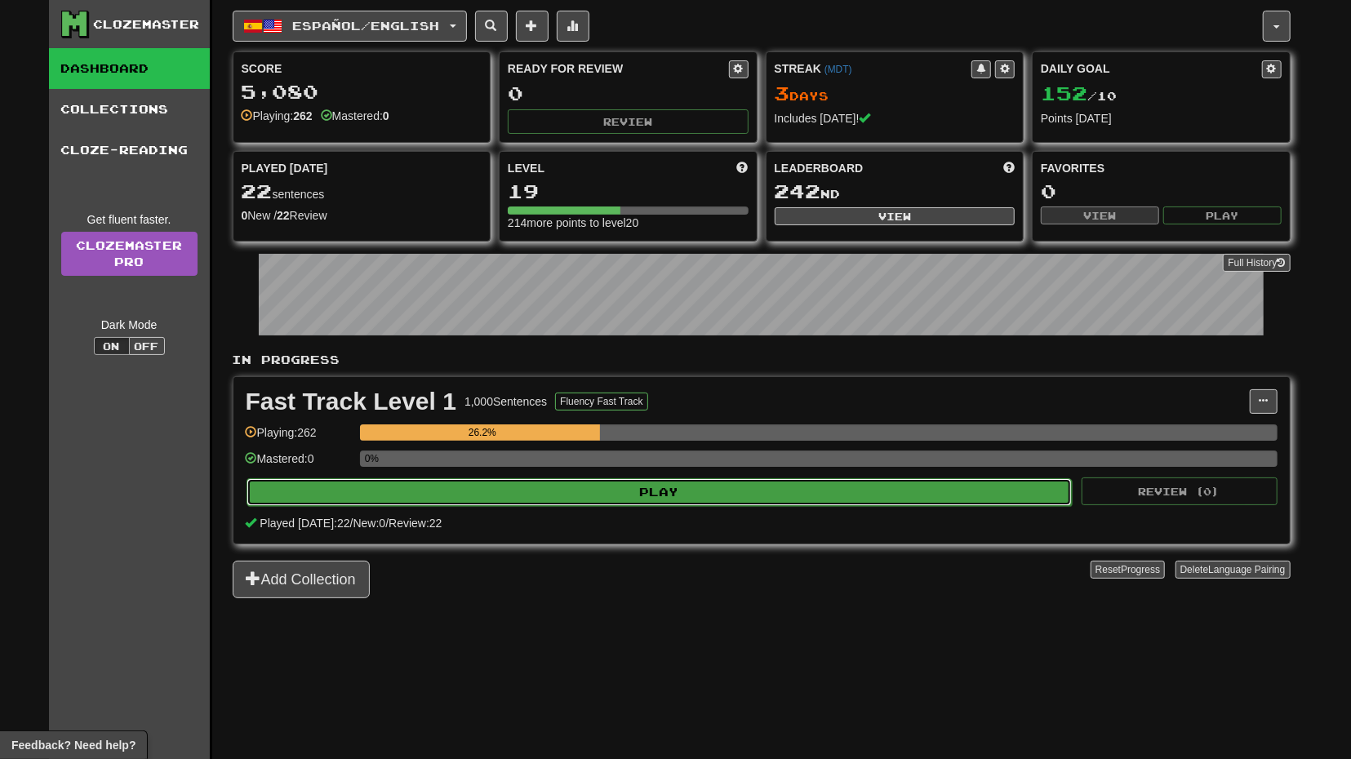
click at [623, 485] on button "Play" at bounding box center [659, 492] width 826 height 28
select select "**"
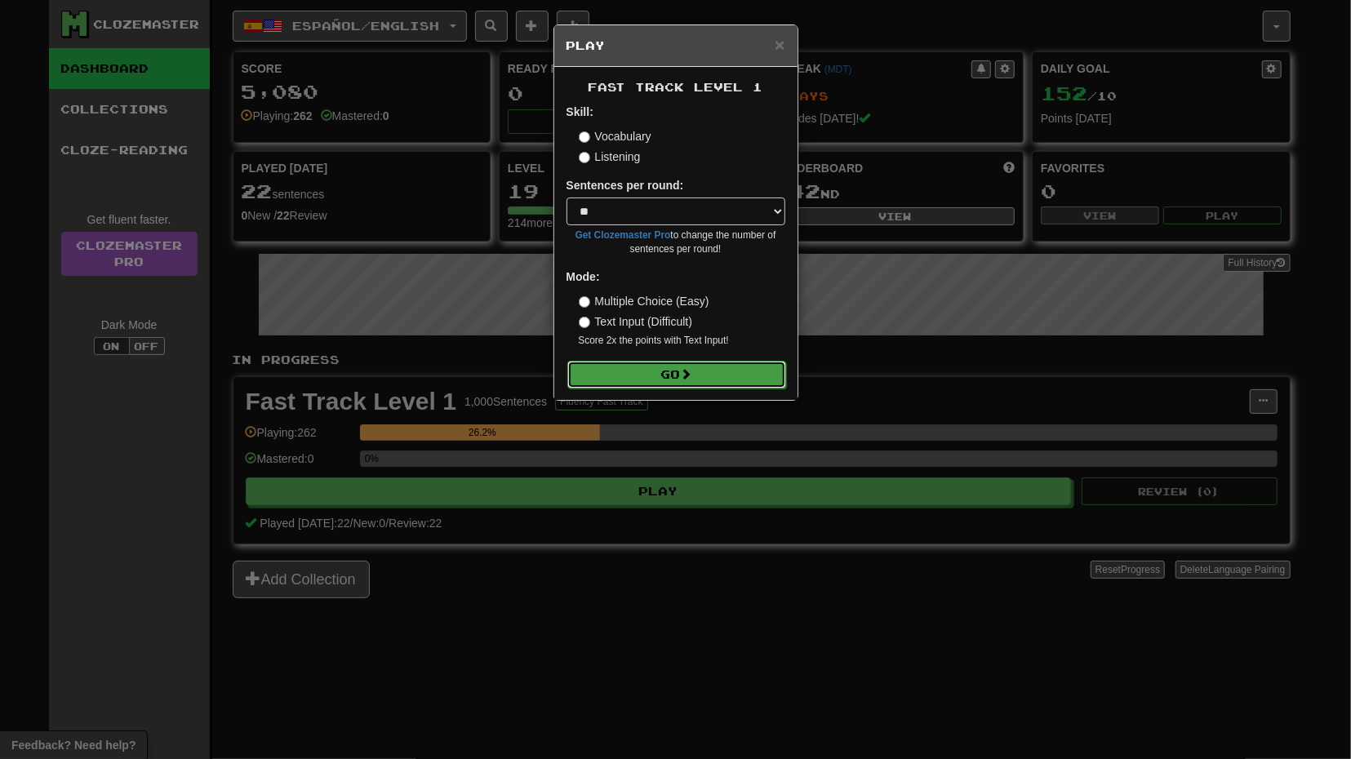
click at [667, 368] on button "Go" at bounding box center [676, 375] width 219 height 28
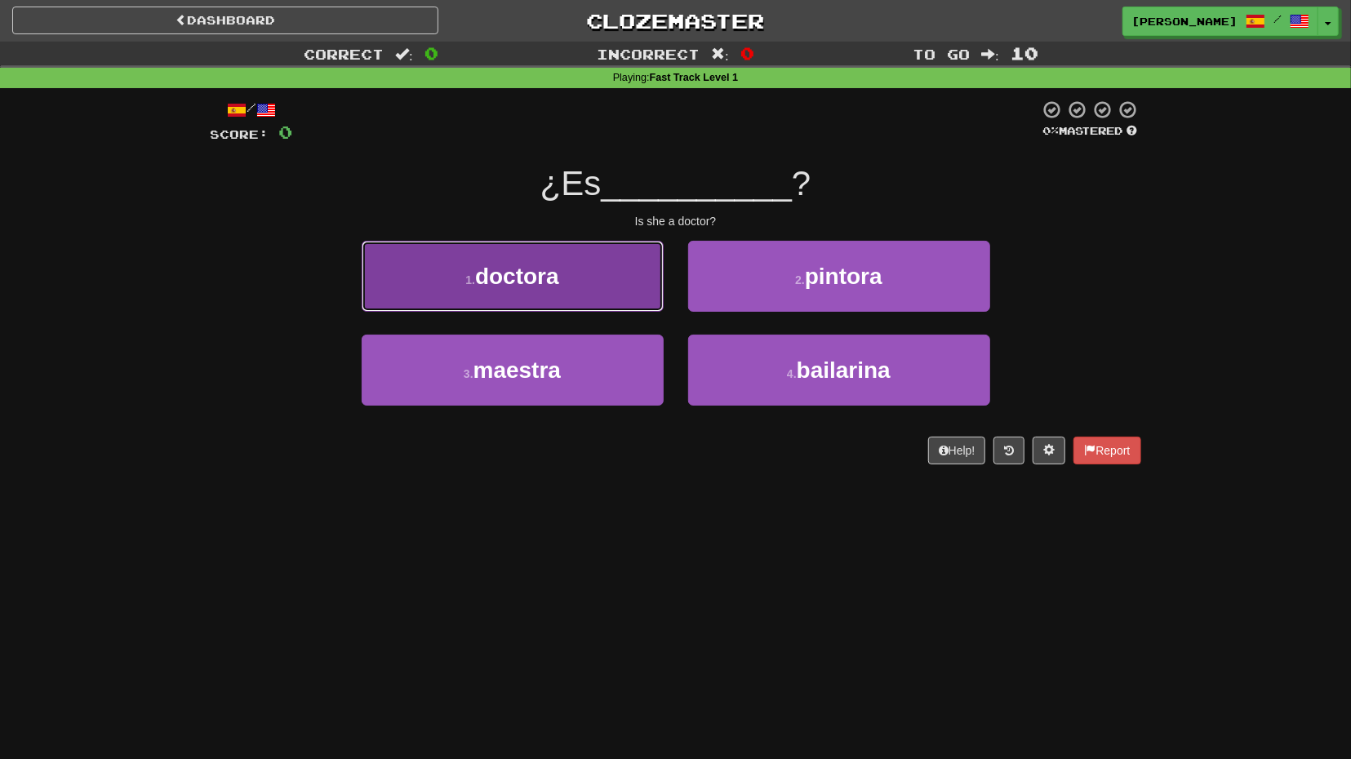
click at [579, 275] on button "1 . doctora" at bounding box center [513, 276] width 302 height 71
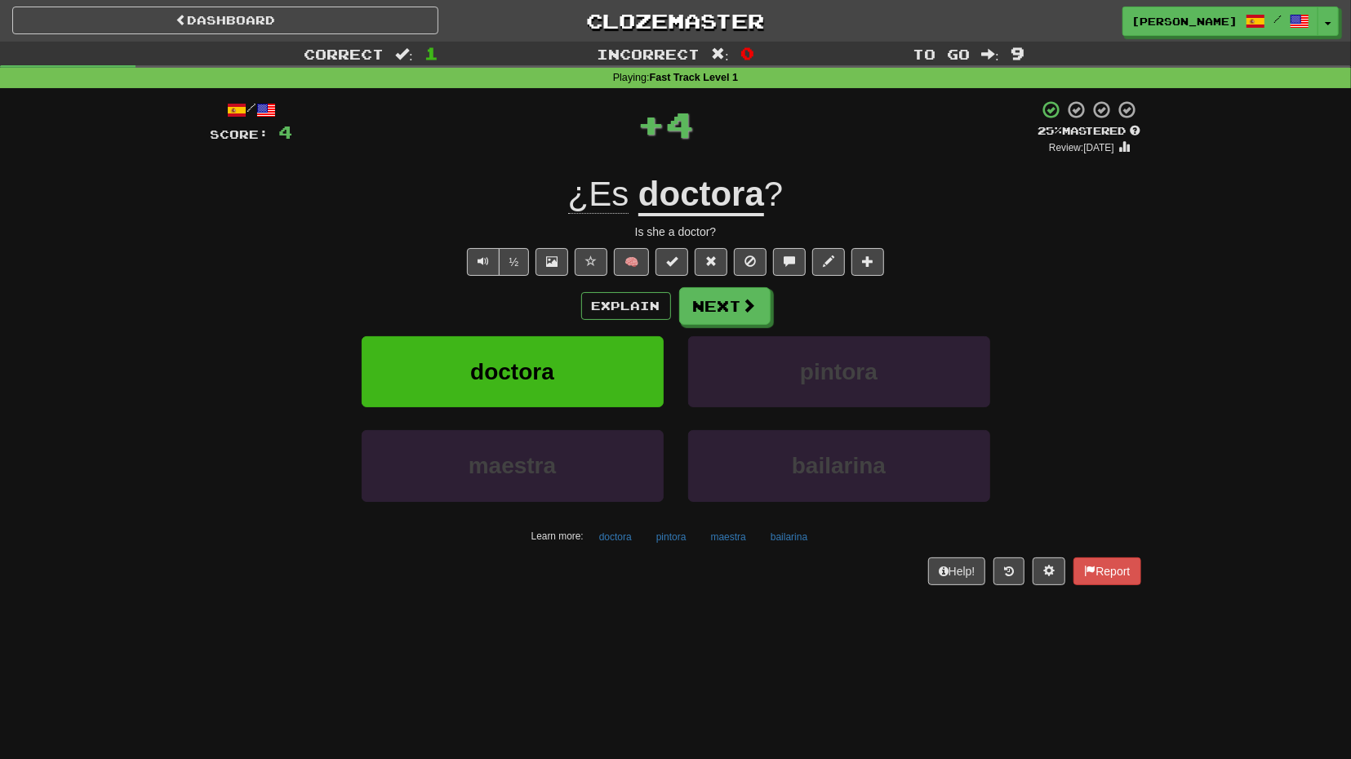
click at [709, 325] on div "Explain Next doctora pintora maestra bailarina Learn more: doctora pintora maes…" at bounding box center [676, 418] width 930 height 262
click at [747, 313] on span at bounding box center [750, 306] width 15 height 15
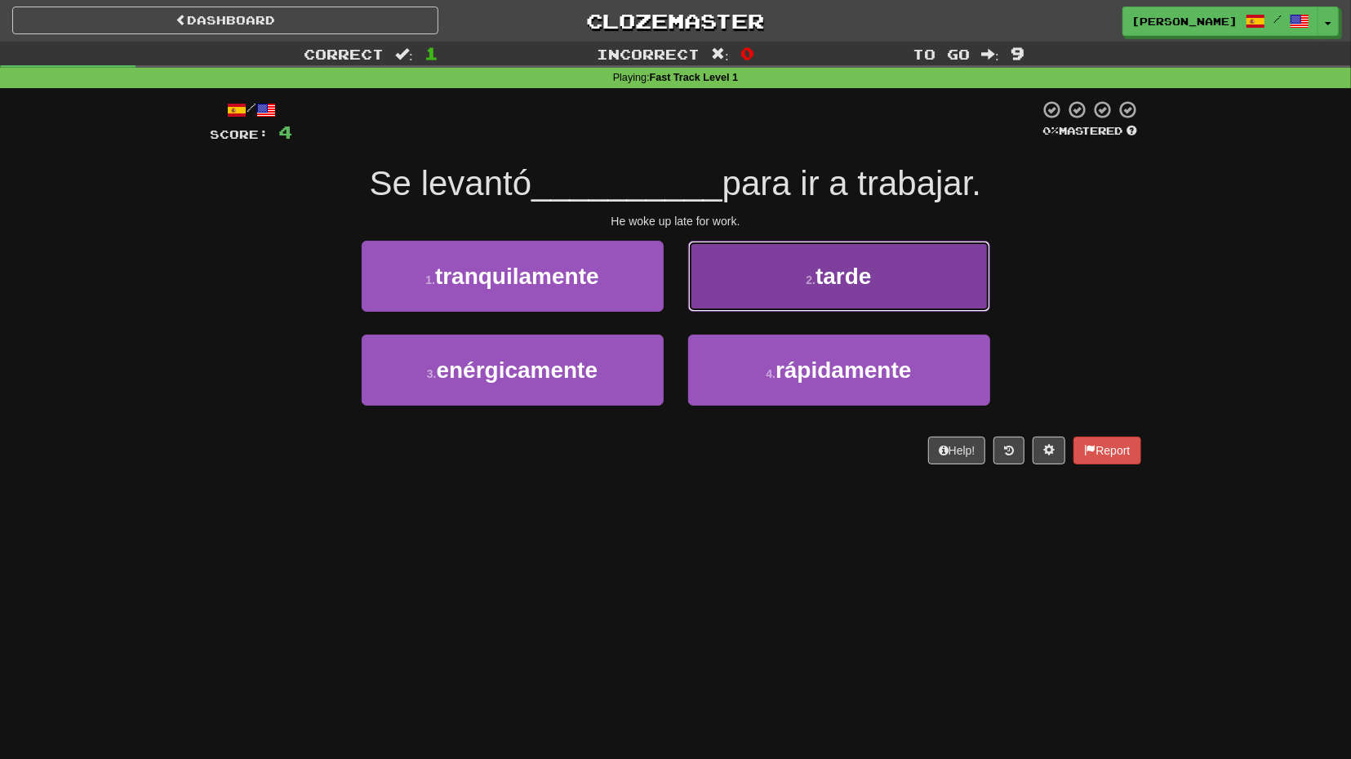
click at [763, 298] on button "2 . tarde" at bounding box center [839, 276] width 302 height 71
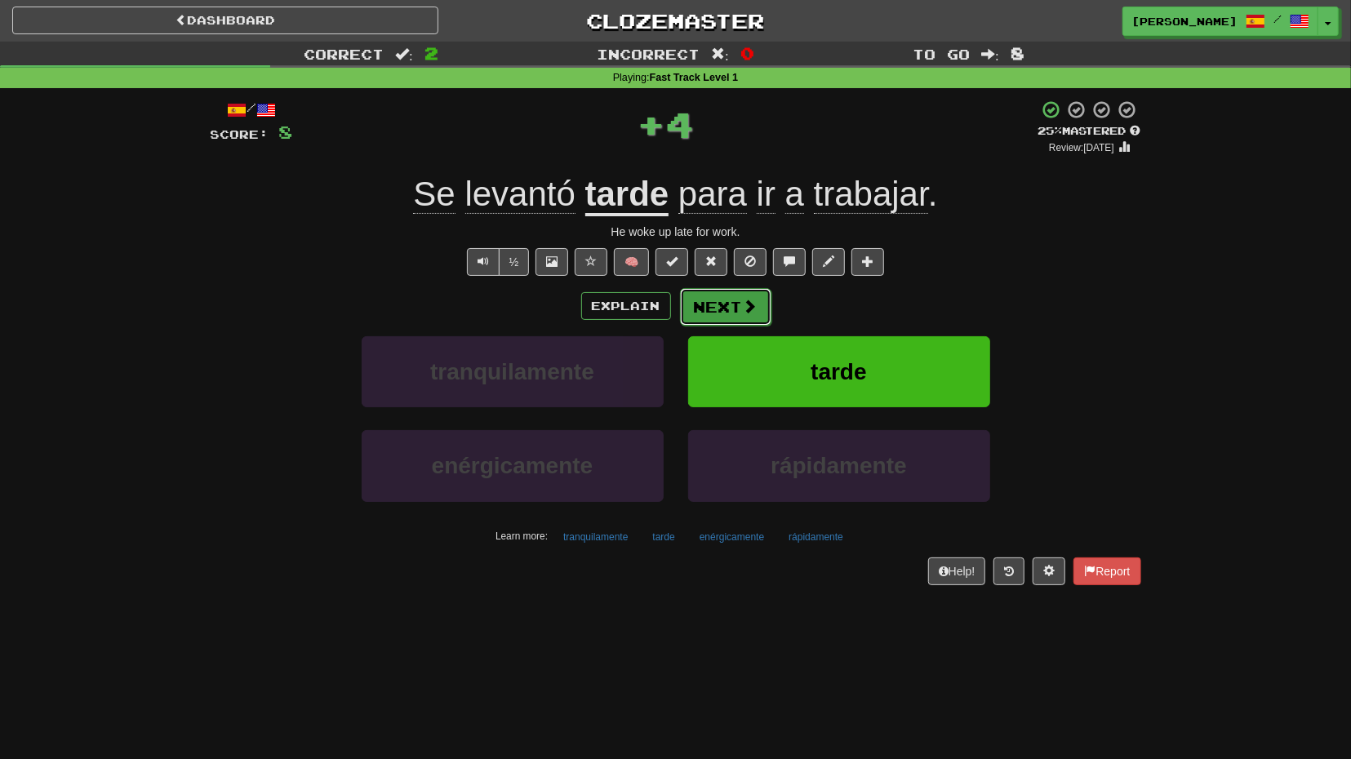
click at [730, 313] on button "Next" at bounding box center [725, 307] width 91 height 38
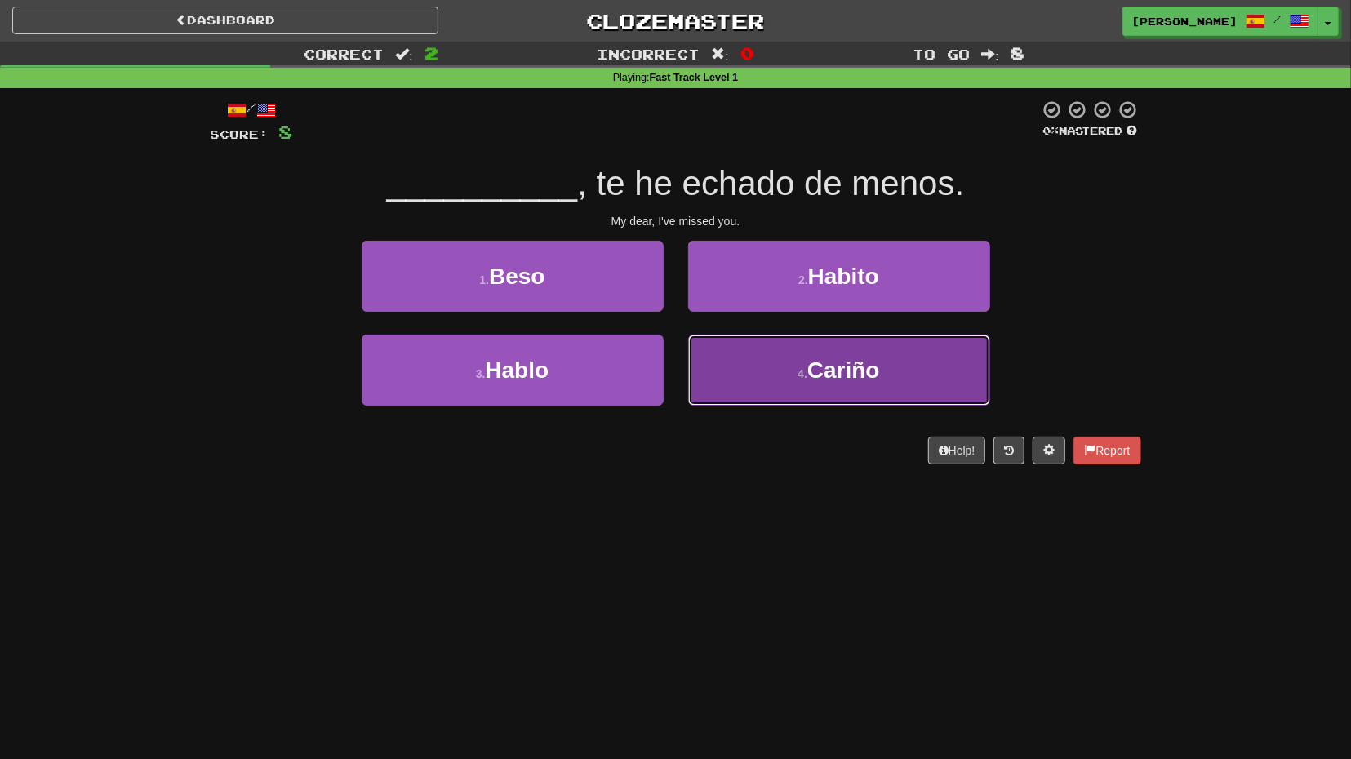
click at [739, 357] on button "4 . Cariño" at bounding box center [839, 370] width 302 height 71
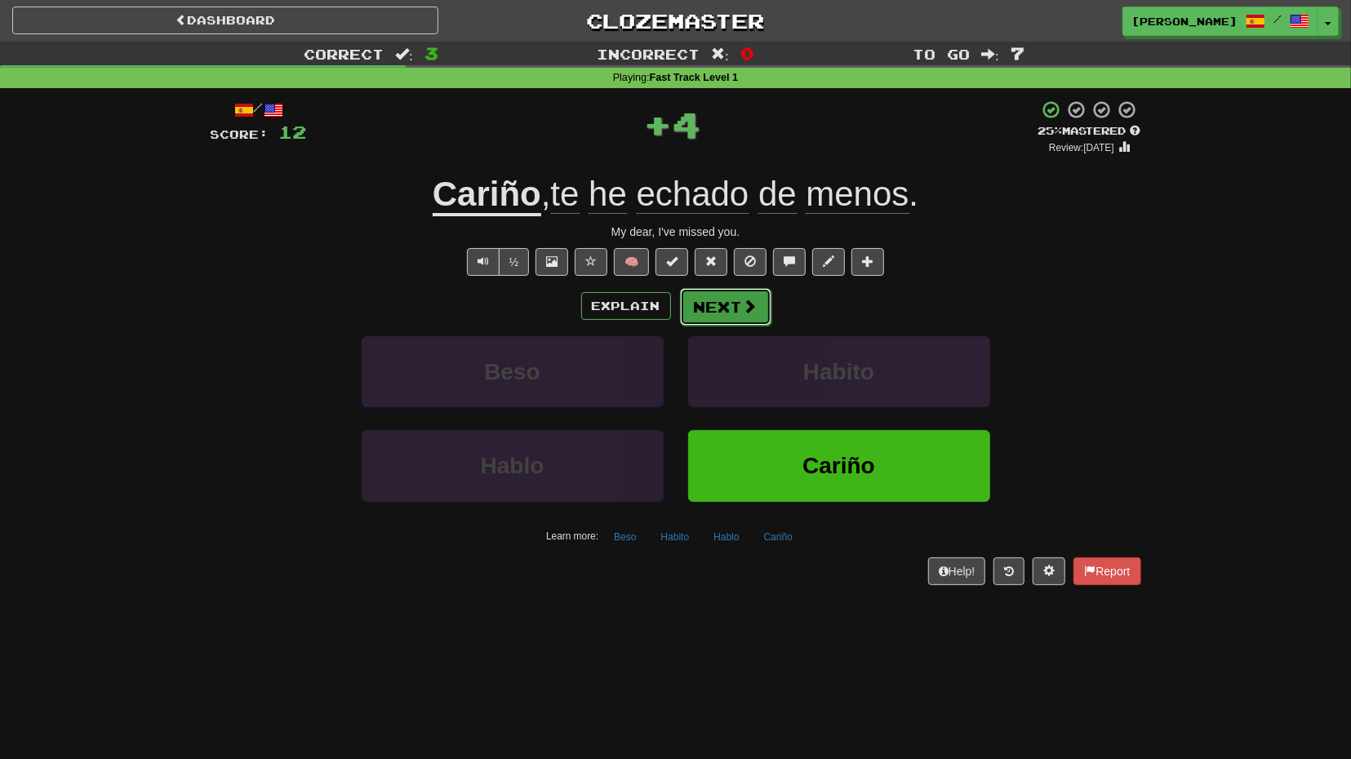
click at [722, 306] on button "Next" at bounding box center [725, 307] width 91 height 38
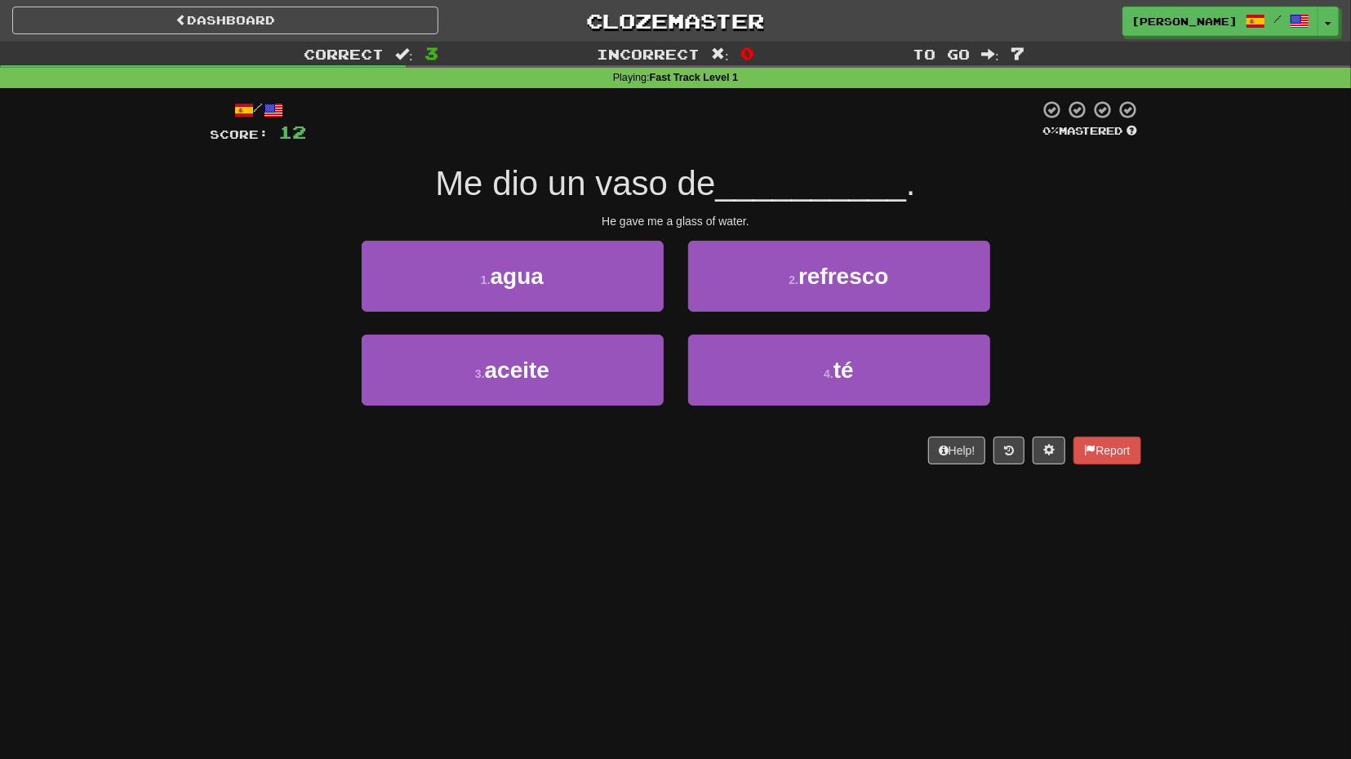
click at [649, 313] on div "1 . agua" at bounding box center [512, 288] width 326 height 94
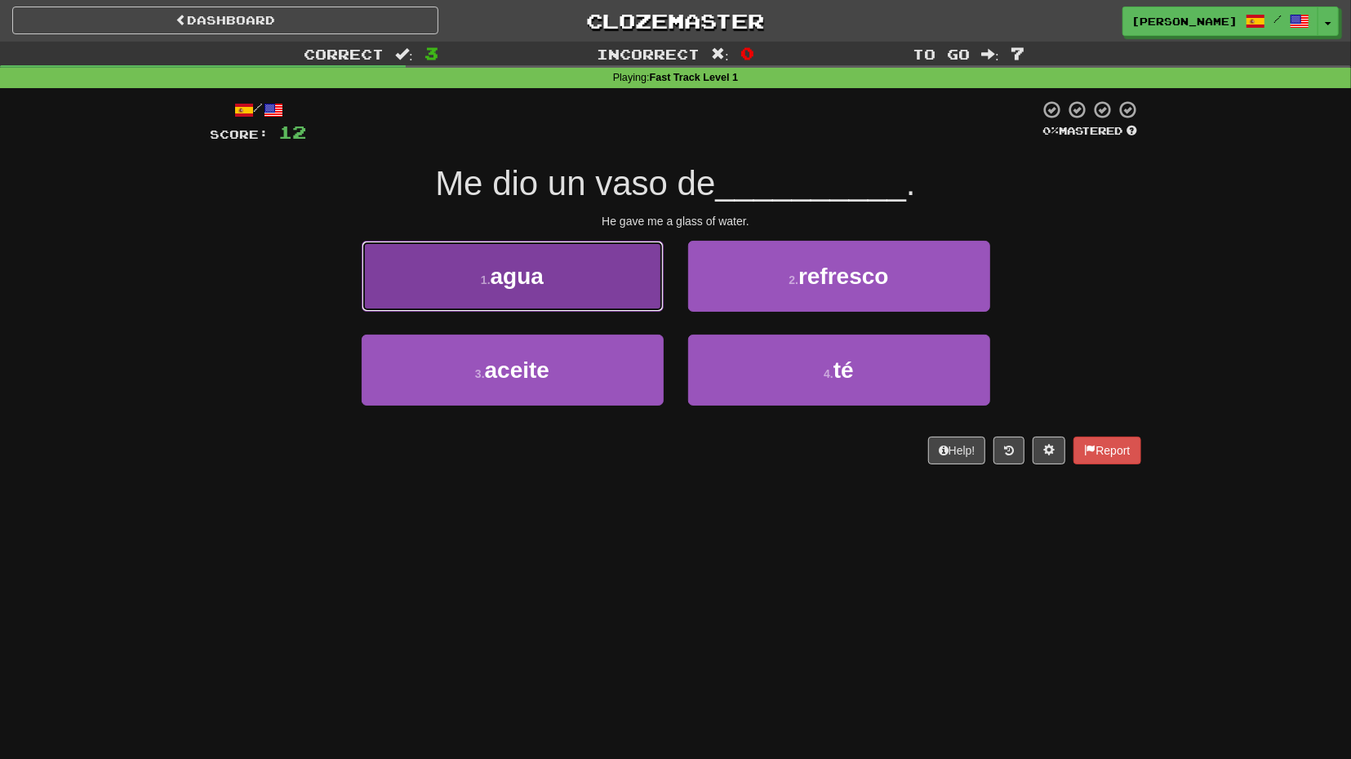
click at [623, 296] on button "1 . agua" at bounding box center [513, 276] width 302 height 71
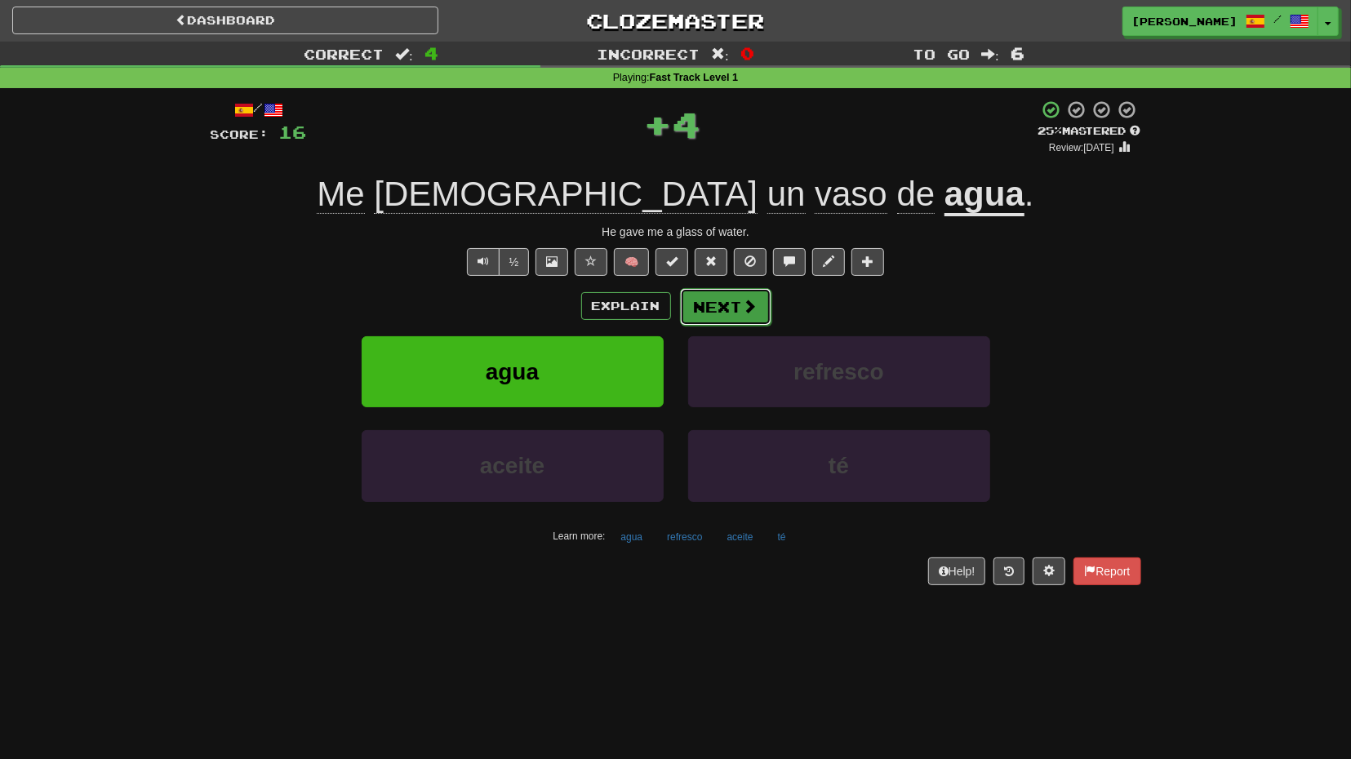
click at [721, 300] on button "Next" at bounding box center [725, 307] width 91 height 38
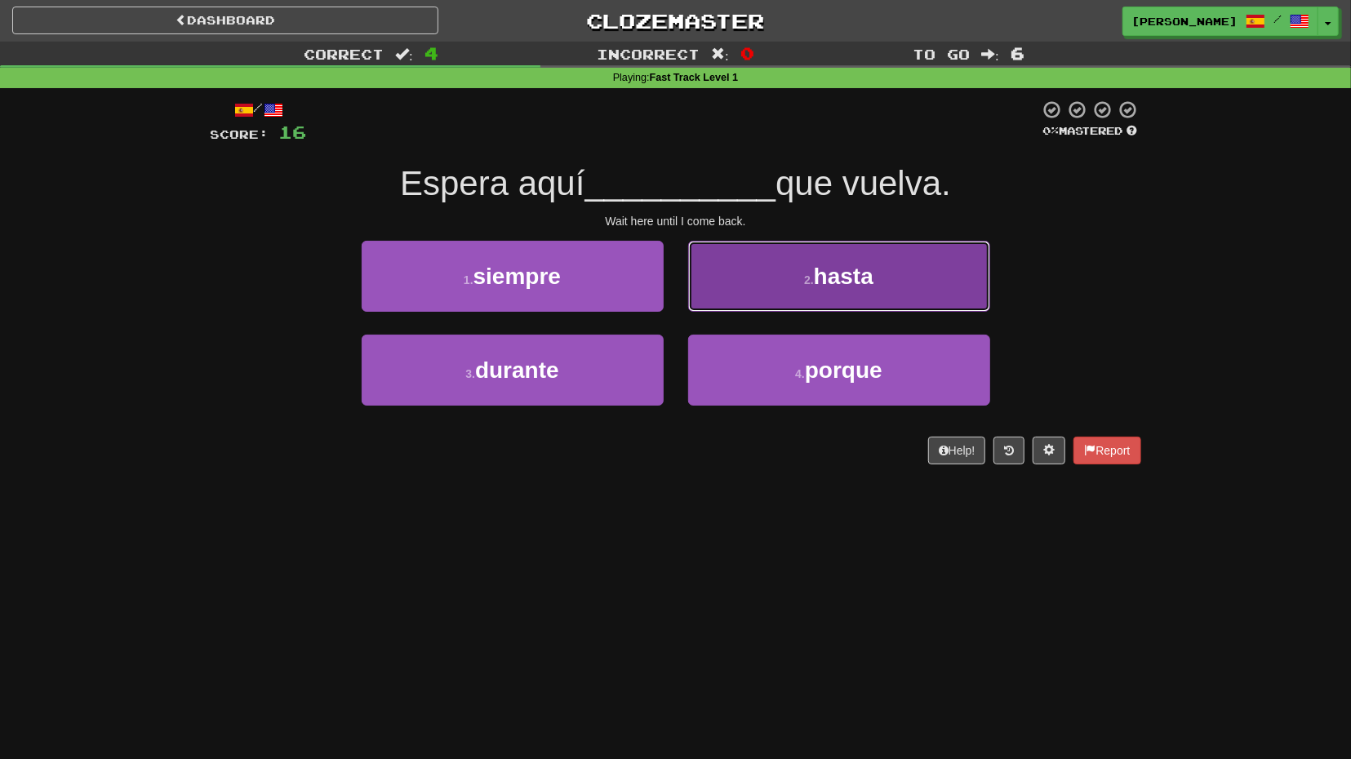
click at [753, 285] on button "2 . hasta" at bounding box center [839, 276] width 302 height 71
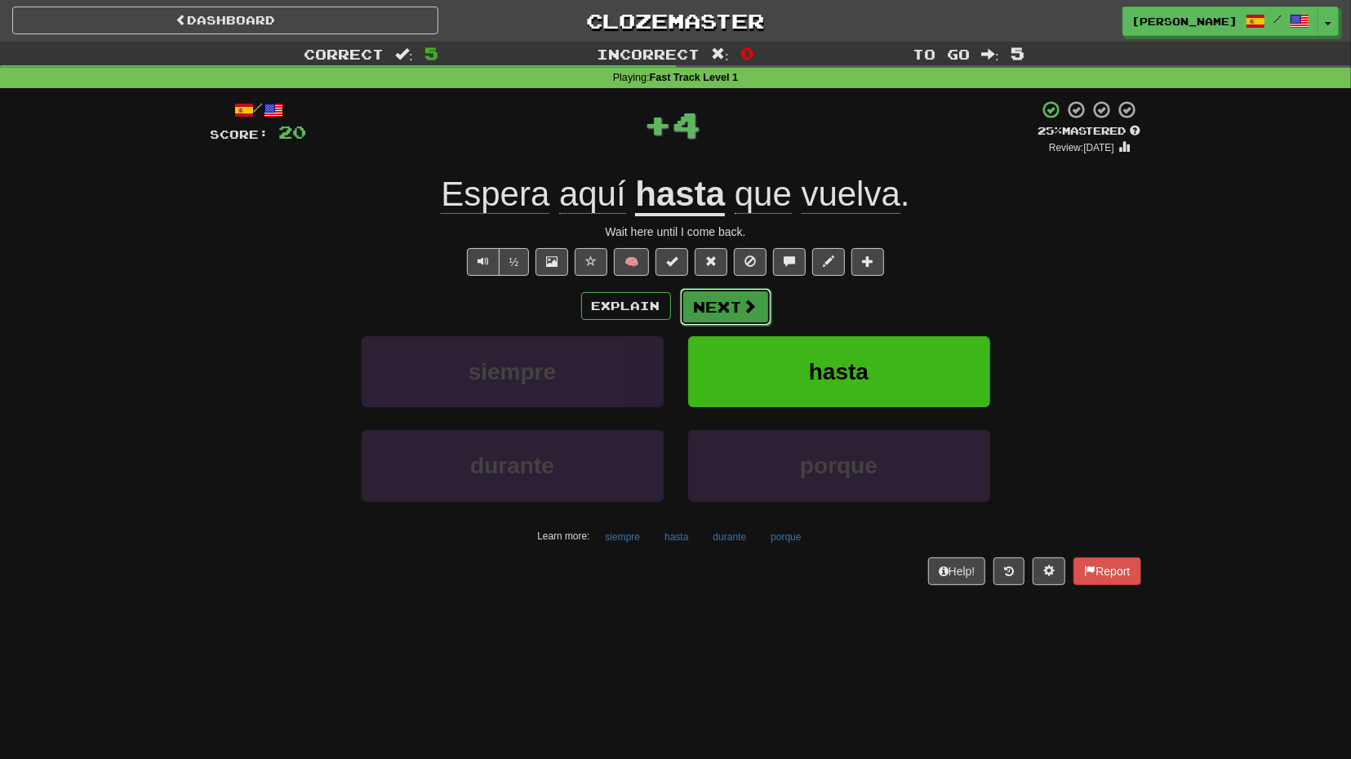
click at [740, 310] on button "Next" at bounding box center [725, 307] width 91 height 38
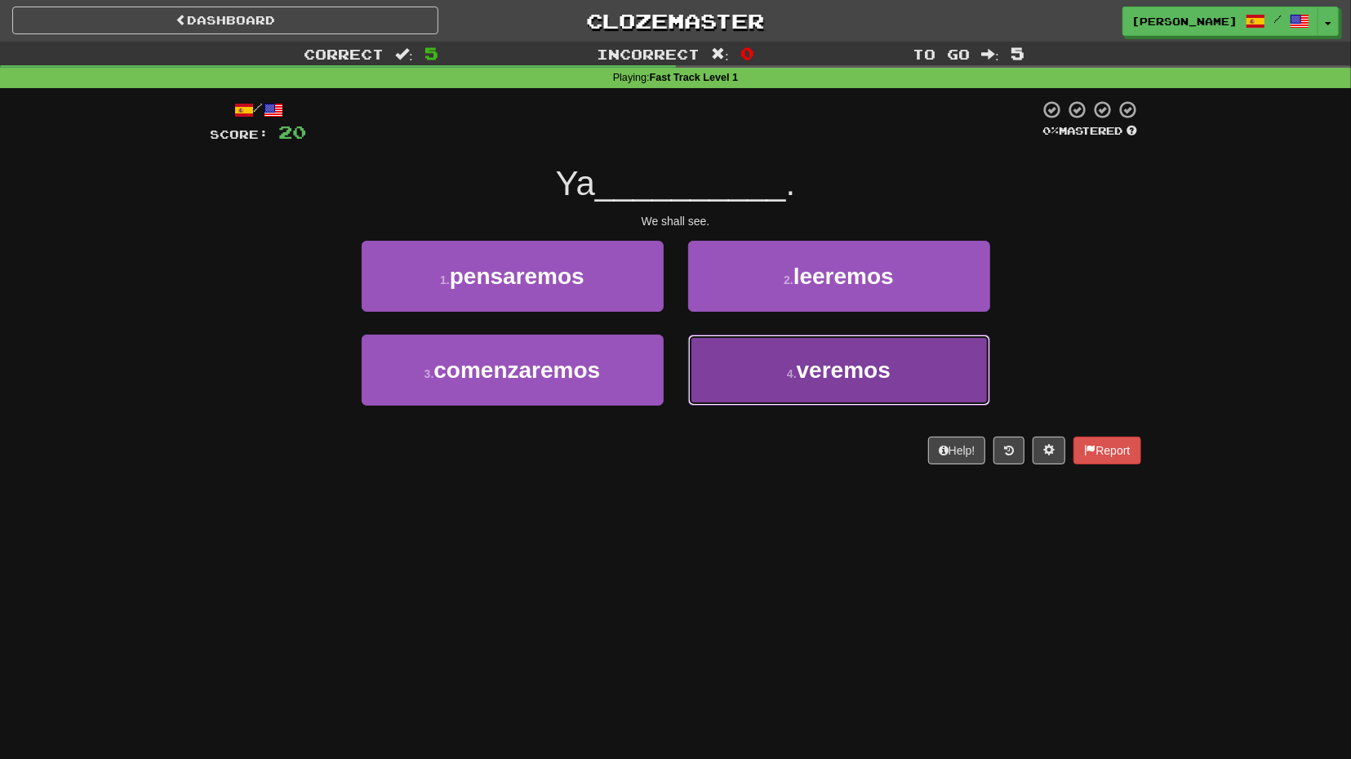
click at [760, 379] on button "4 . veremos" at bounding box center [839, 370] width 302 height 71
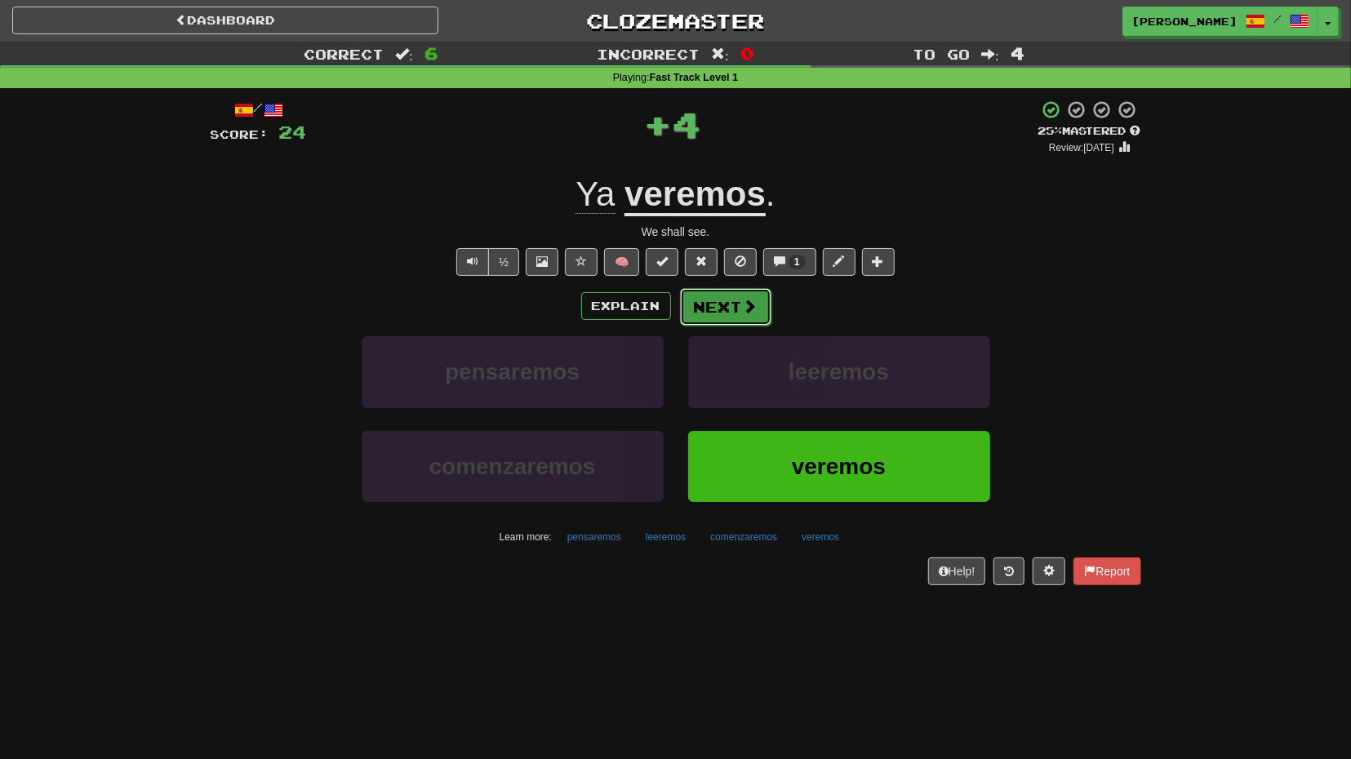
click at [735, 318] on button "Next" at bounding box center [725, 307] width 91 height 38
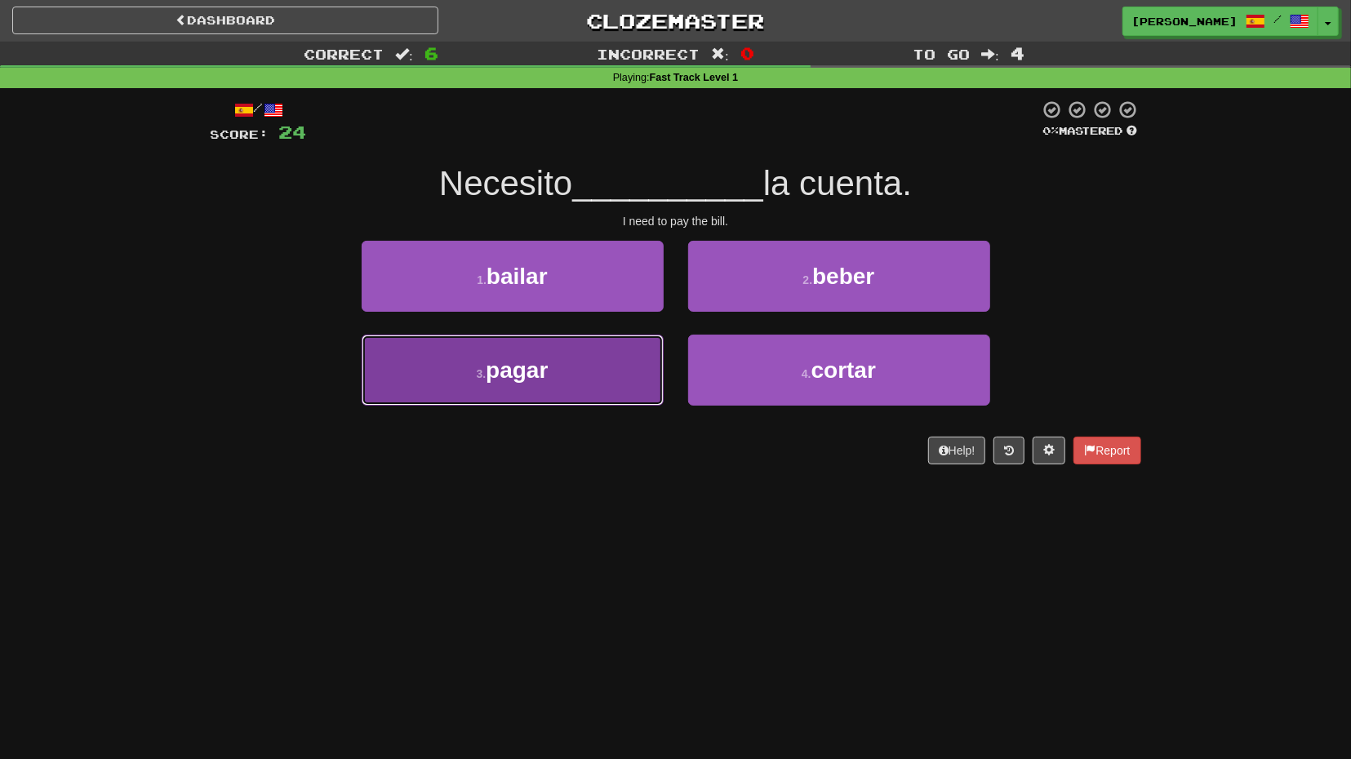
click at [615, 360] on button "3 . pagar" at bounding box center [513, 370] width 302 height 71
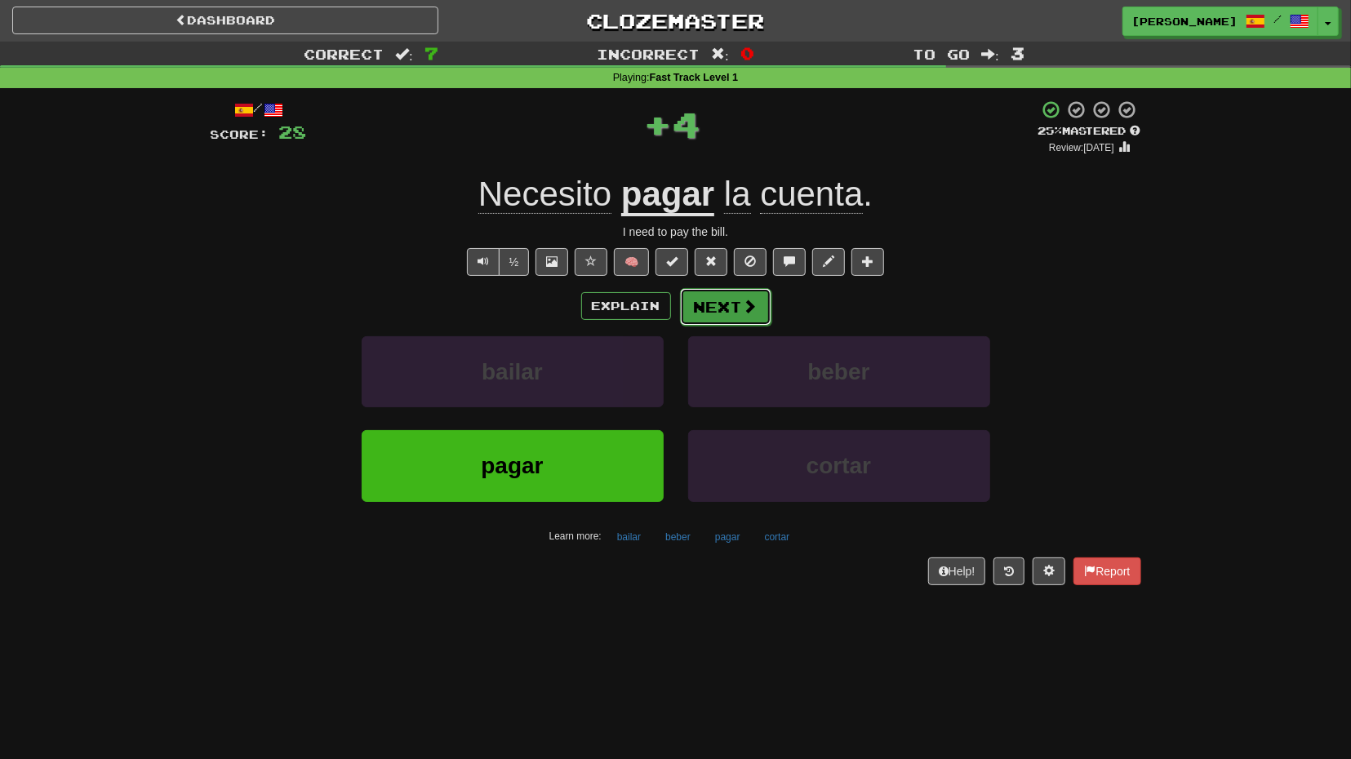
click at [735, 317] on button "Next" at bounding box center [725, 307] width 91 height 38
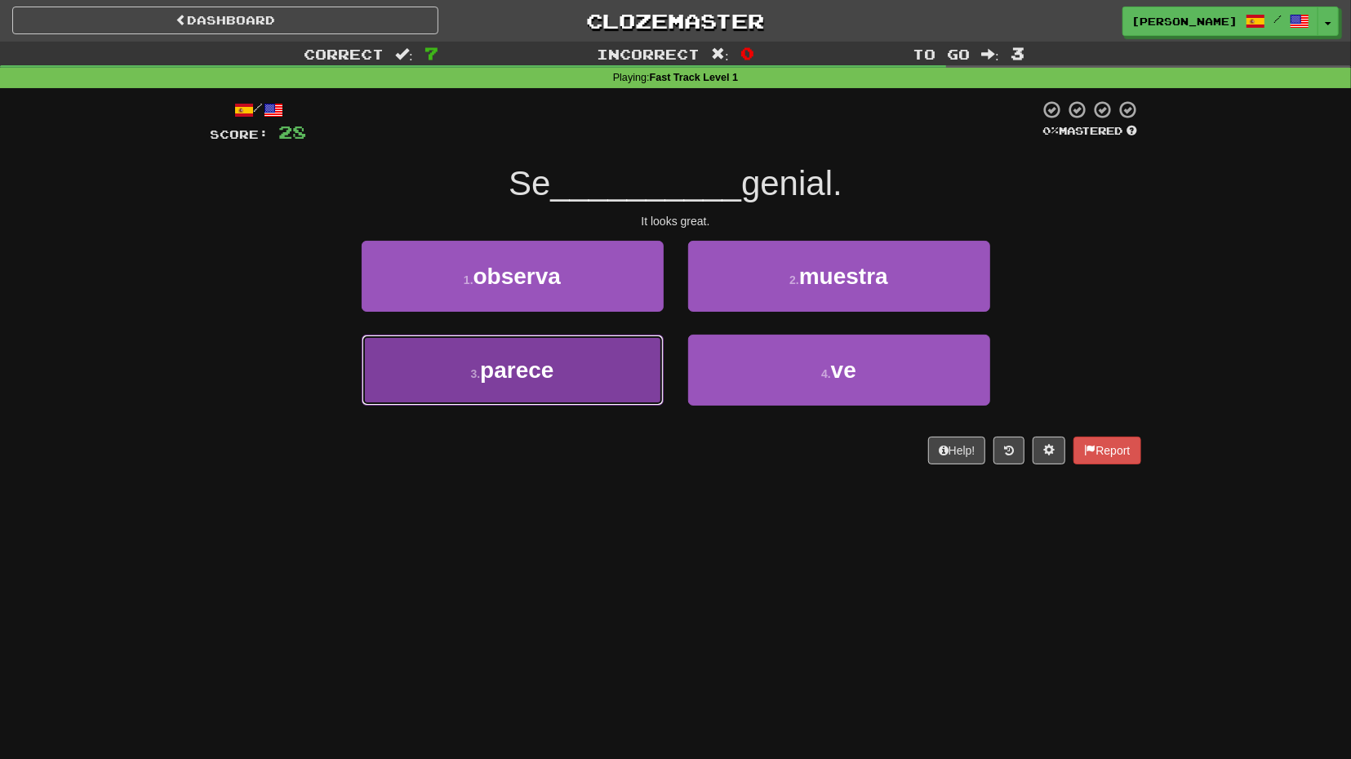
click at [644, 364] on button "3 . parece" at bounding box center [513, 370] width 302 height 71
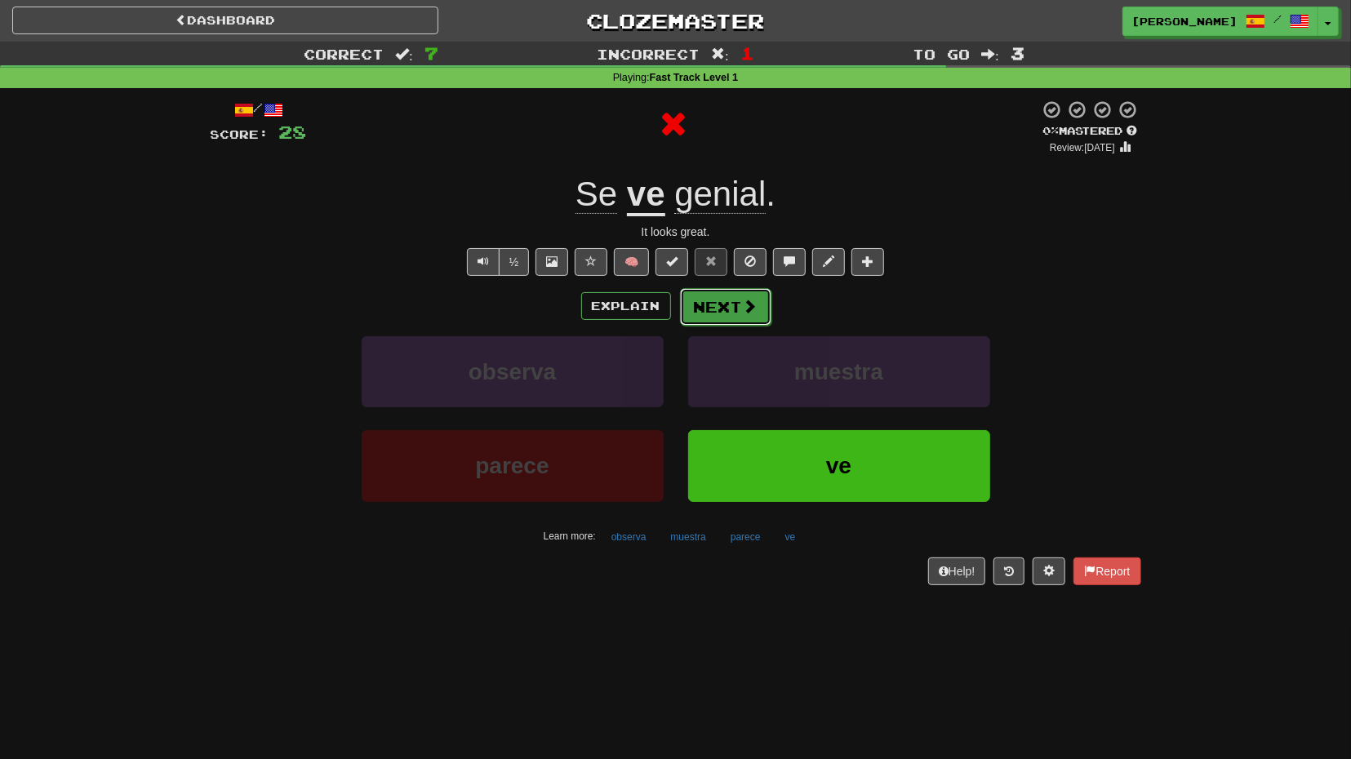
click at [740, 324] on button "Next" at bounding box center [725, 307] width 91 height 38
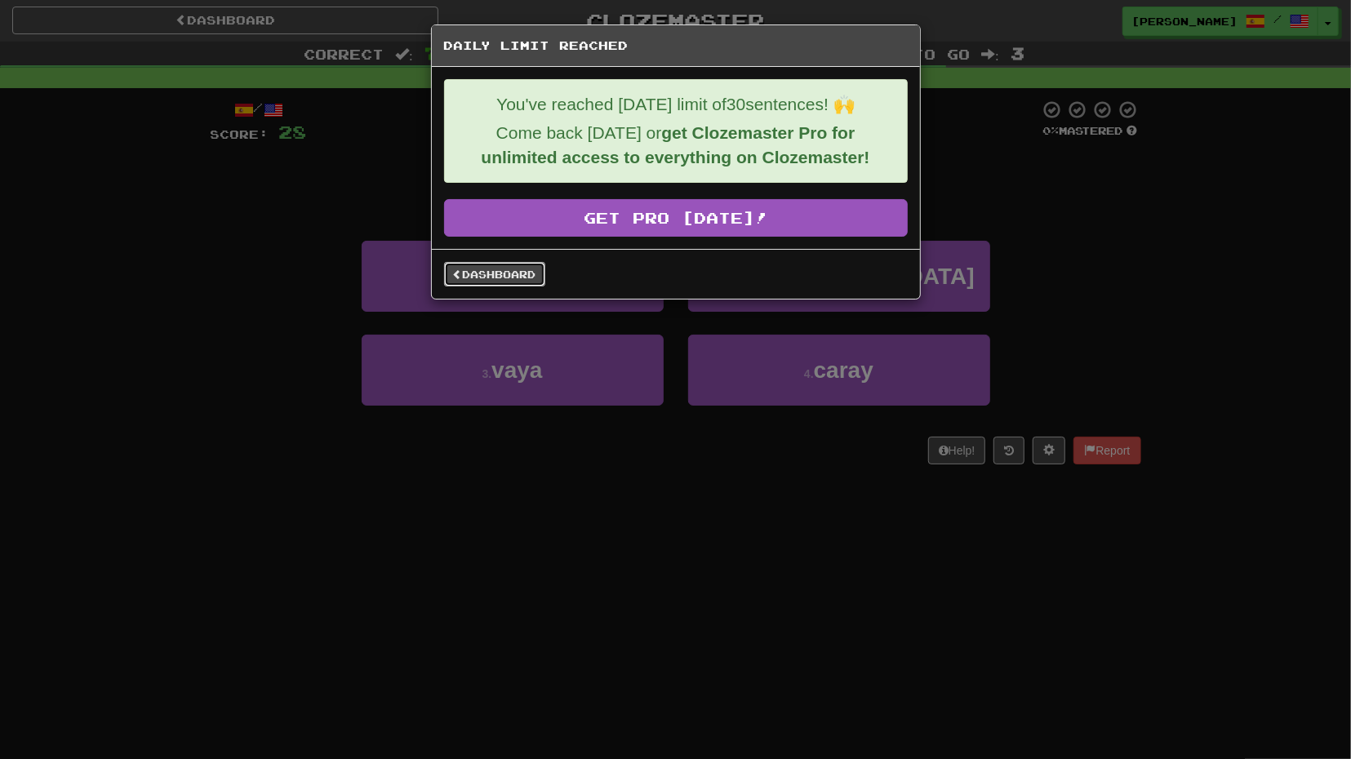
click at [536, 278] on link "Dashboard" at bounding box center [494, 274] width 101 height 24
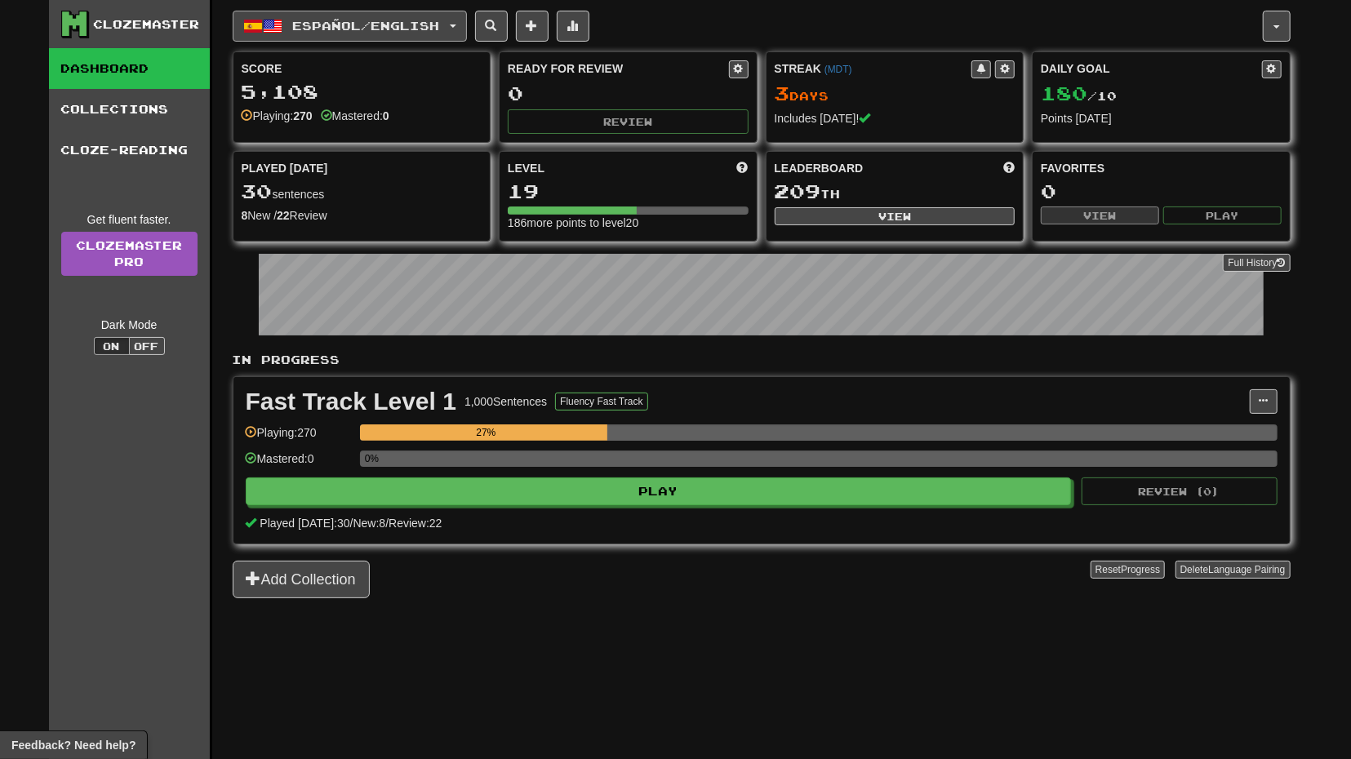
click at [428, 20] on span "Español / English" at bounding box center [365, 26] width 147 height 14
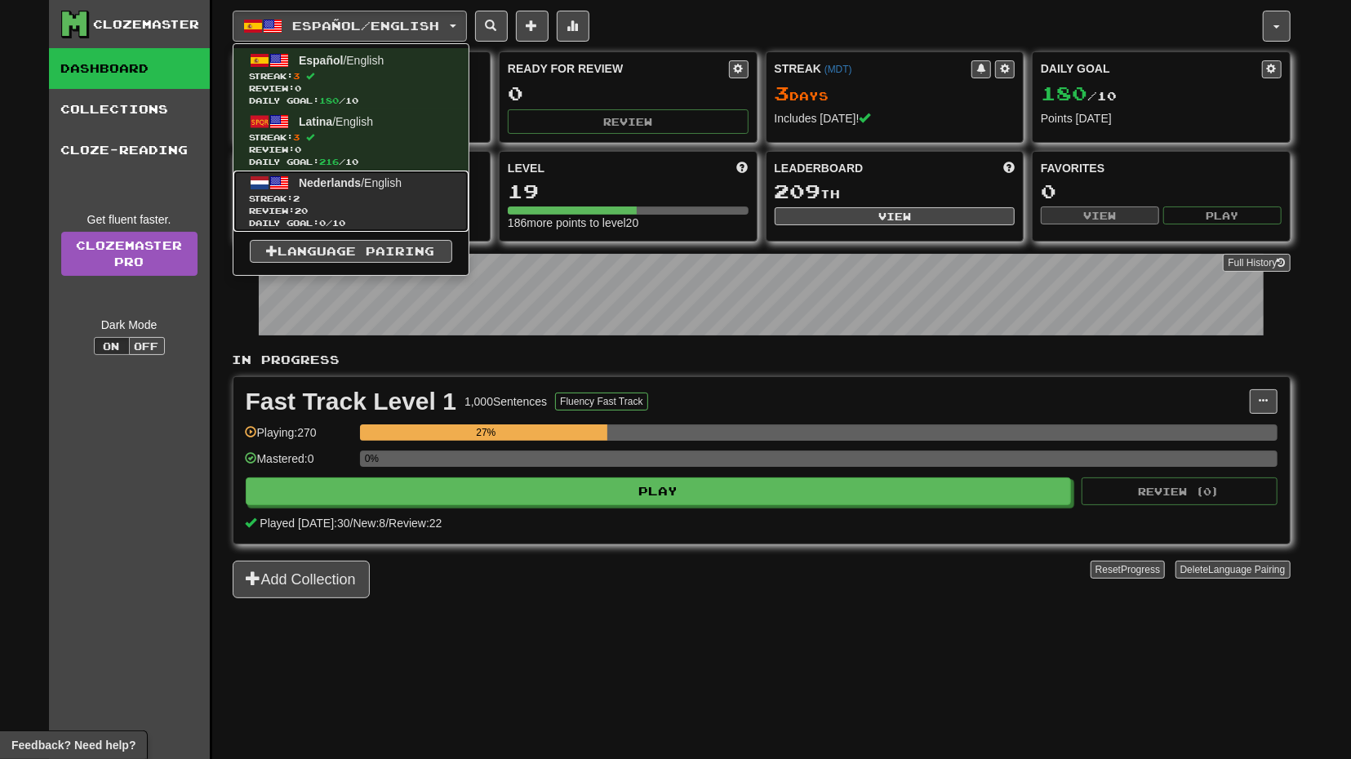
click at [371, 197] on span "Streak: 2" at bounding box center [351, 199] width 202 height 12
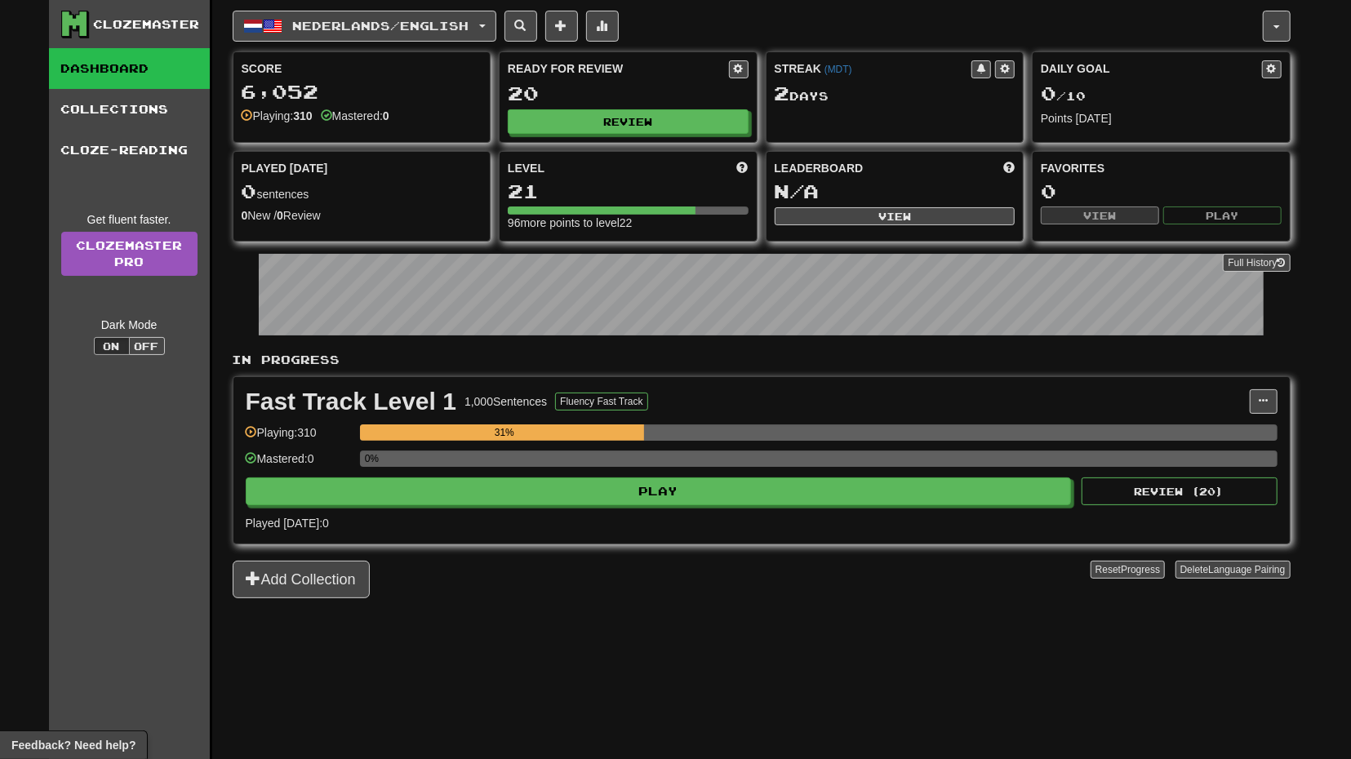
click at [689, 135] on div "Ready for Review 20 Review" at bounding box center [628, 97] width 257 height 90
click at [690, 130] on button "Review" at bounding box center [629, 122] width 241 height 24
select select "**"
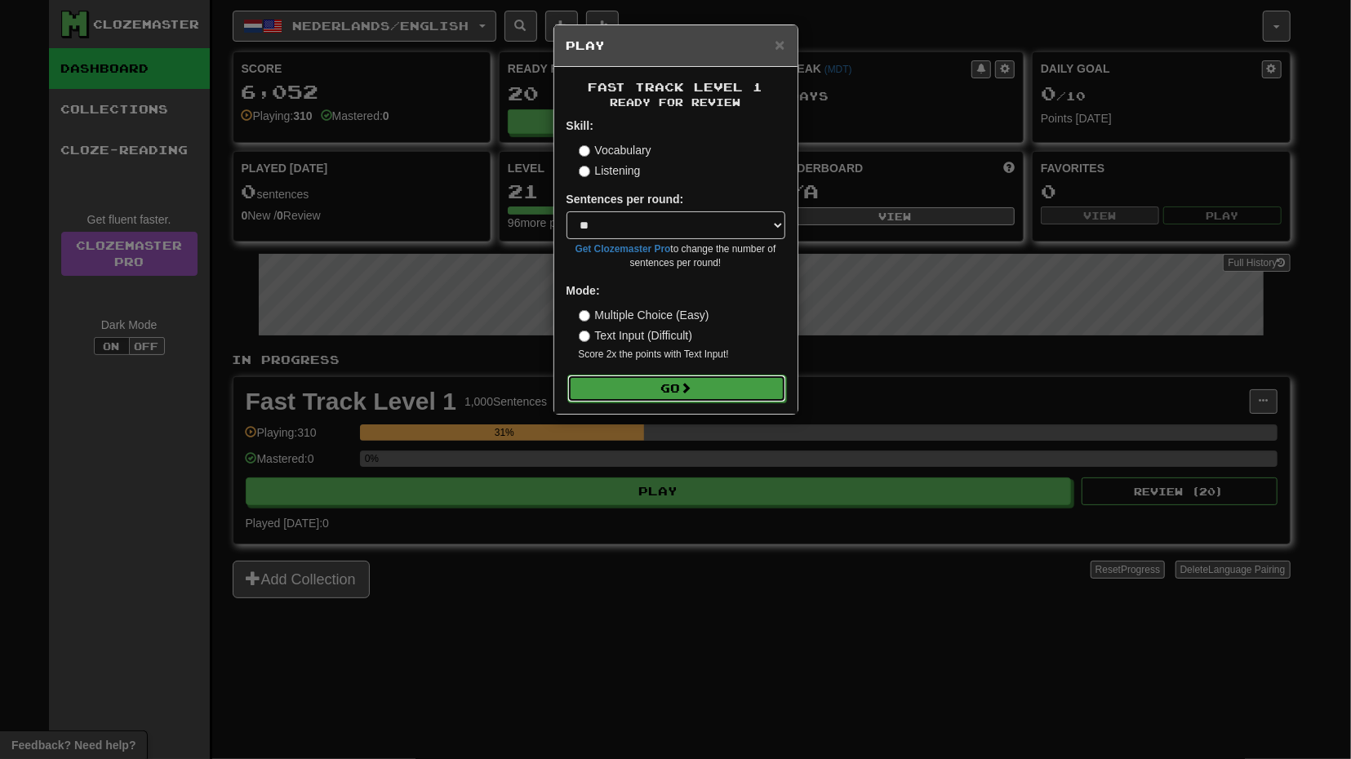
click at [678, 388] on button "Go" at bounding box center [676, 389] width 219 height 28
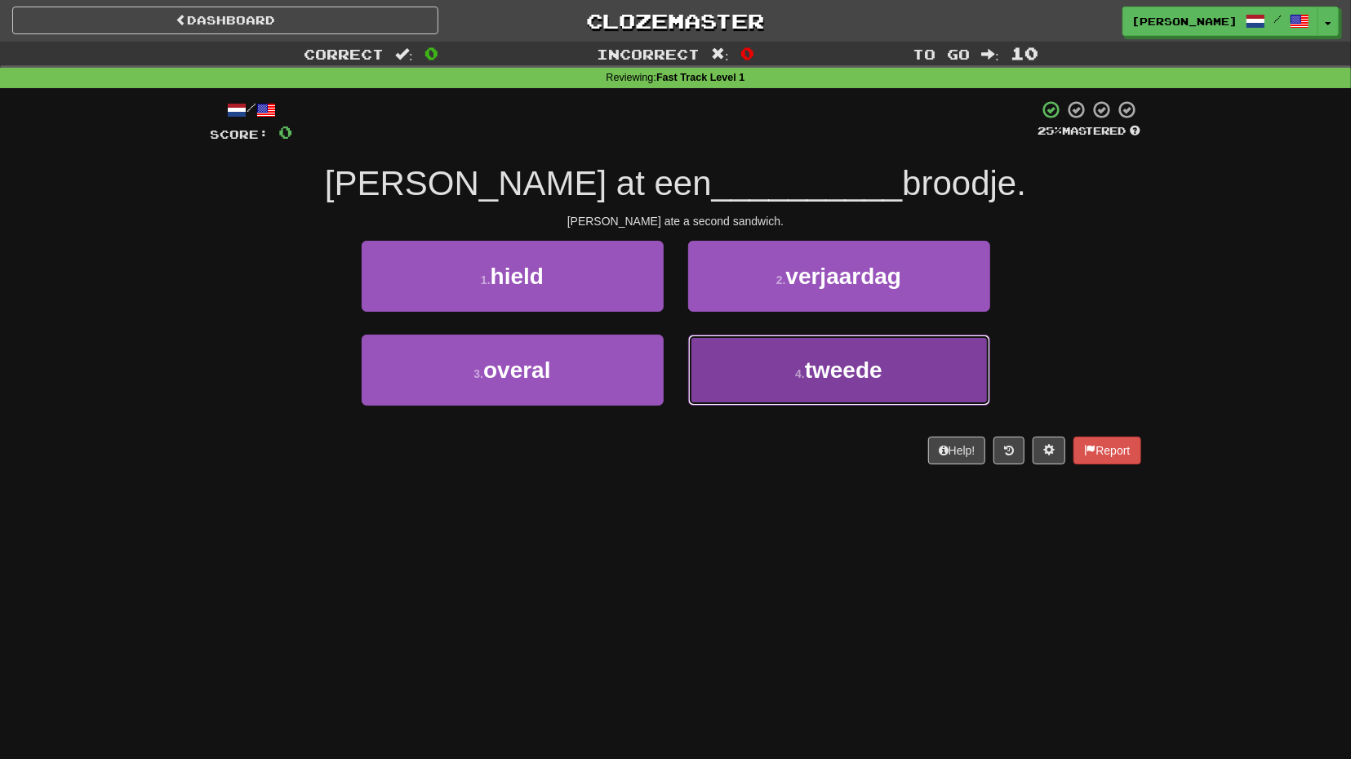
click at [788, 360] on button "4 . tweede" at bounding box center [839, 370] width 302 height 71
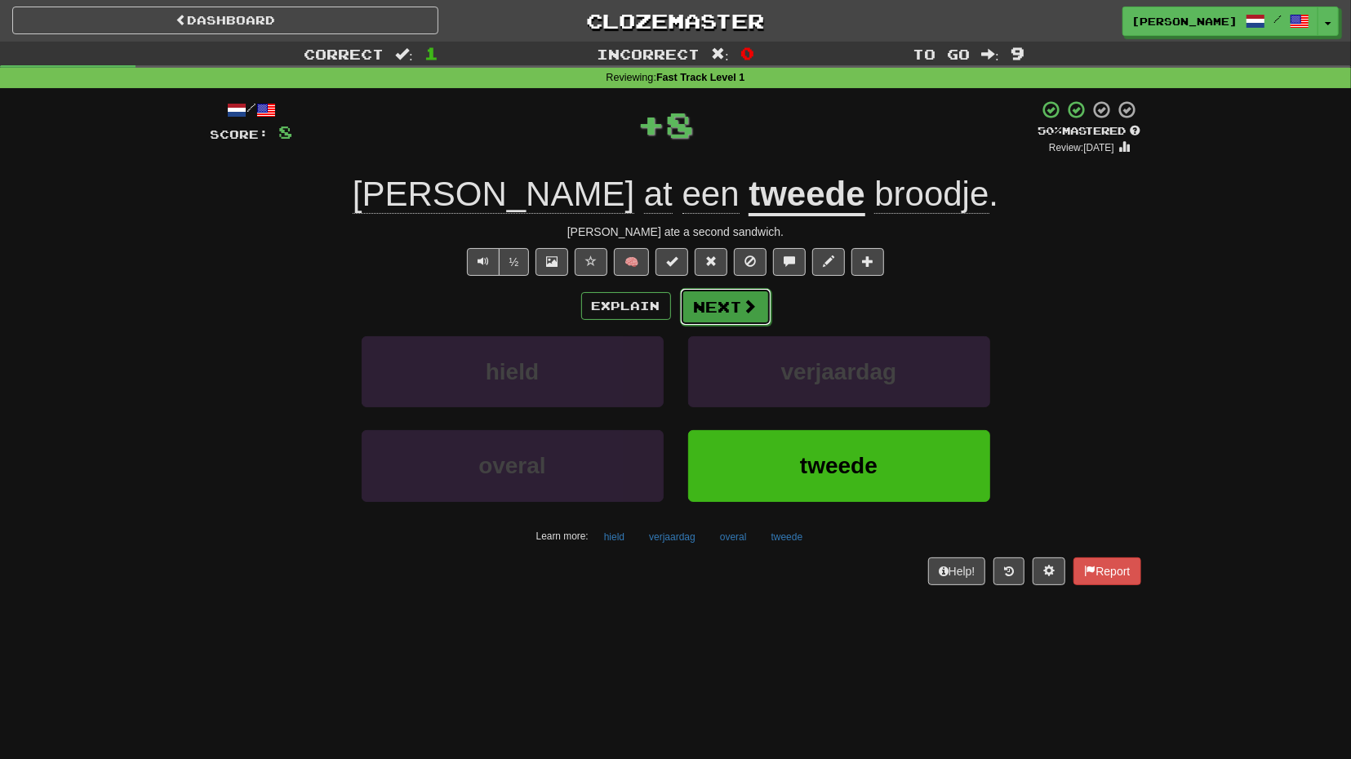
click at [732, 319] on button "Next" at bounding box center [725, 307] width 91 height 38
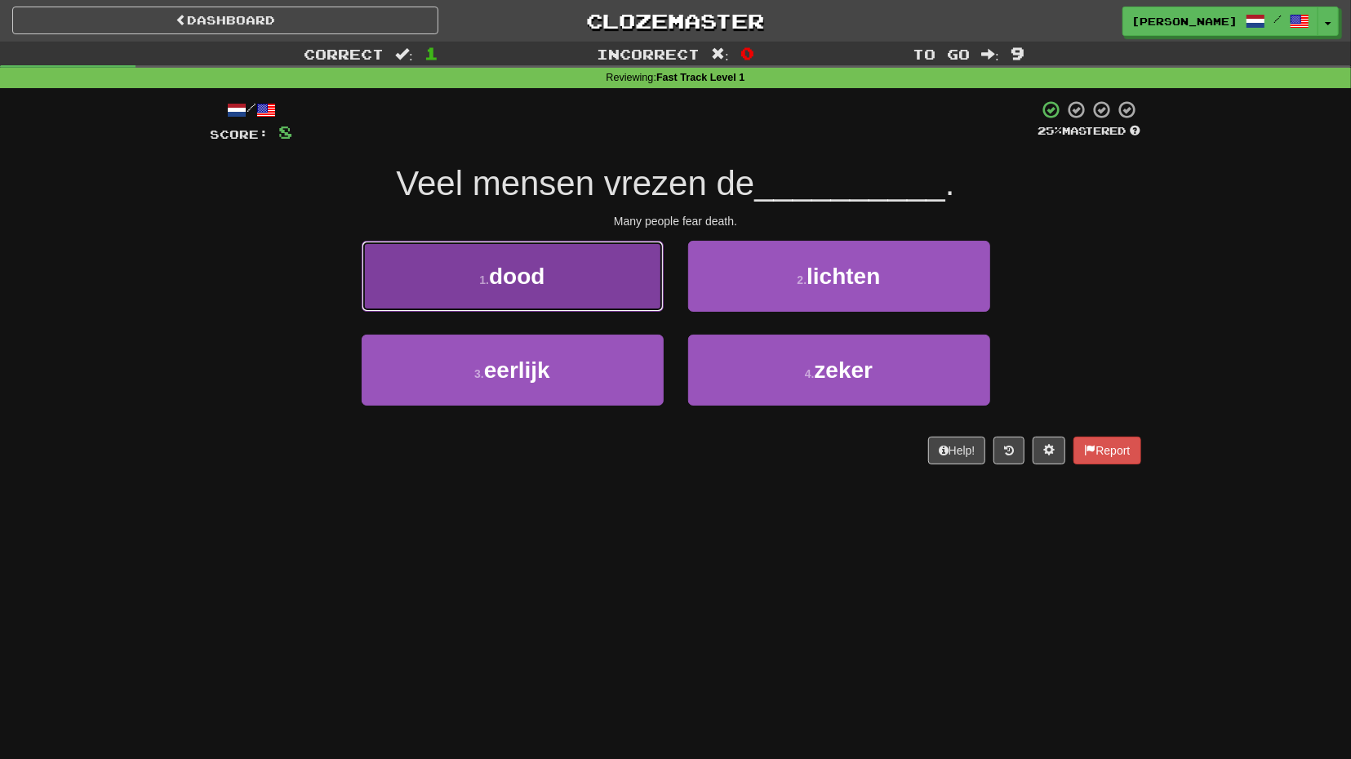
click at [641, 311] on button "1 . dood" at bounding box center [513, 276] width 302 height 71
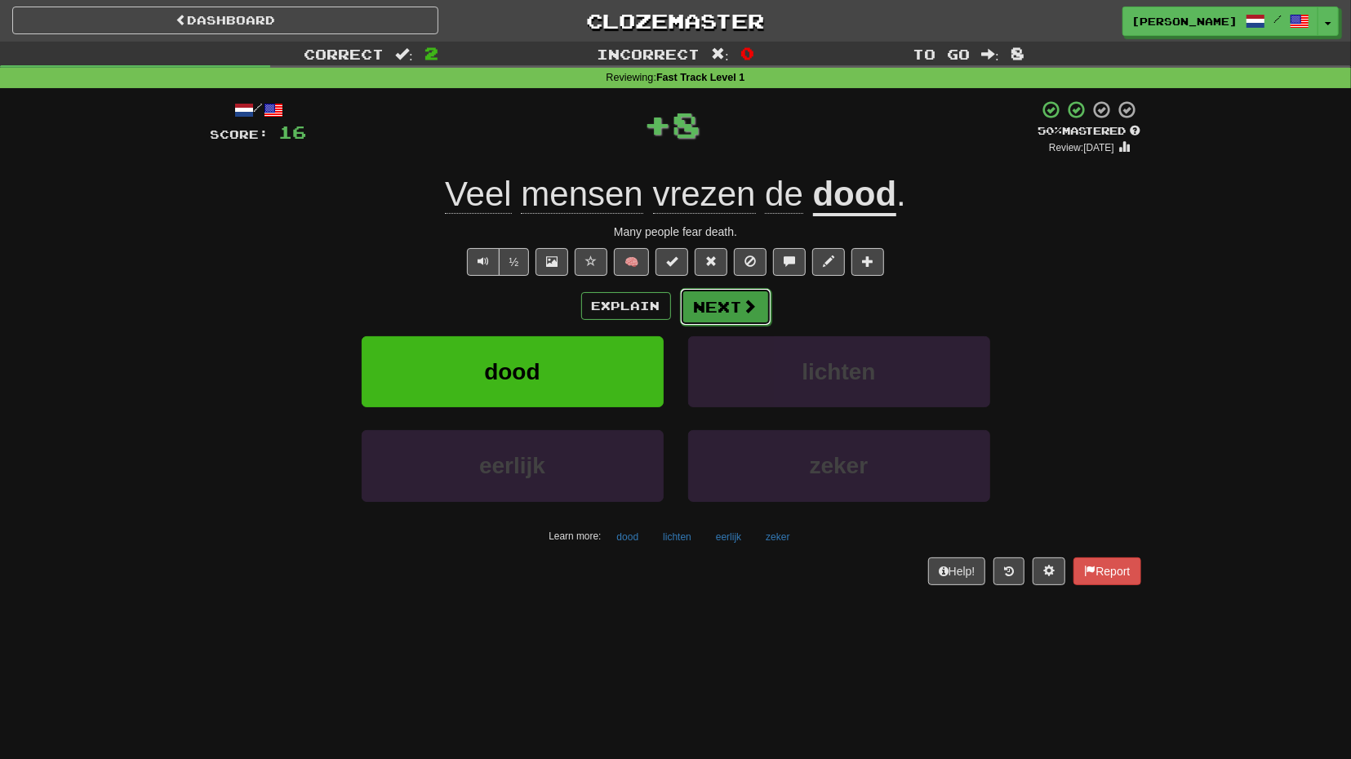
click at [734, 322] on button "Next" at bounding box center [725, 307] width 91 height 38
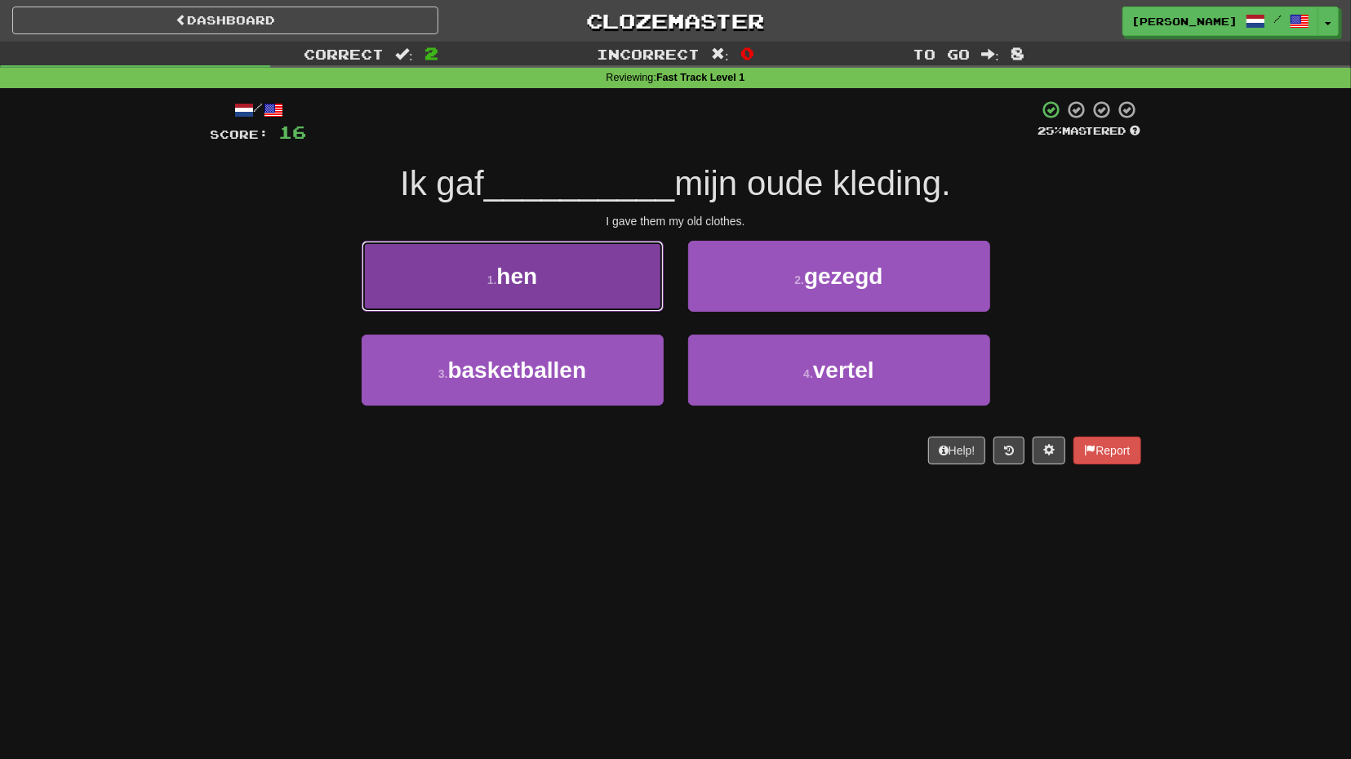
click at [613, 298] on button "1 . hen" at bounding box center [513, 276] width 302 height 71
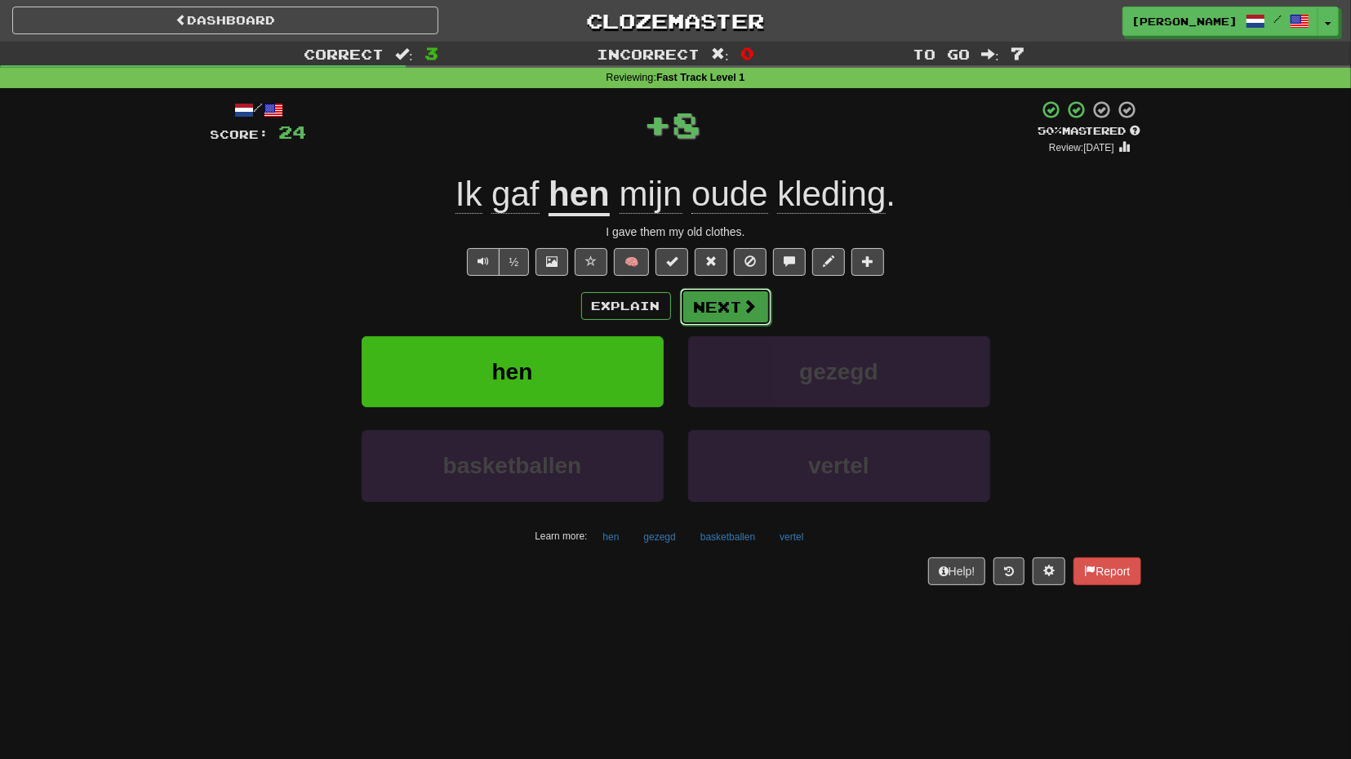
click at [747, 322] on button "Next" at bounding box center [725, 307] width 91 height 38
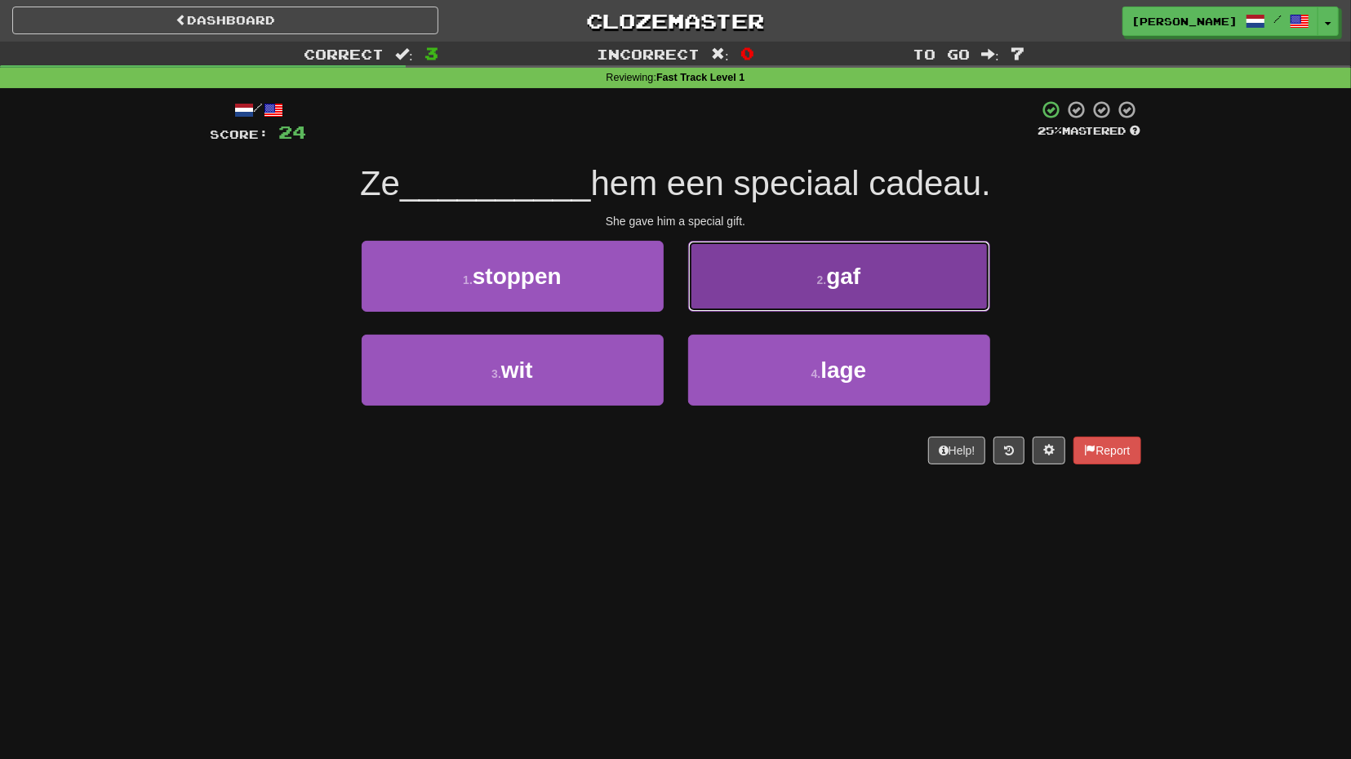
click at [756, 306] on button "2 . gaf" at bounding box center [839, 276] width 302 height 71
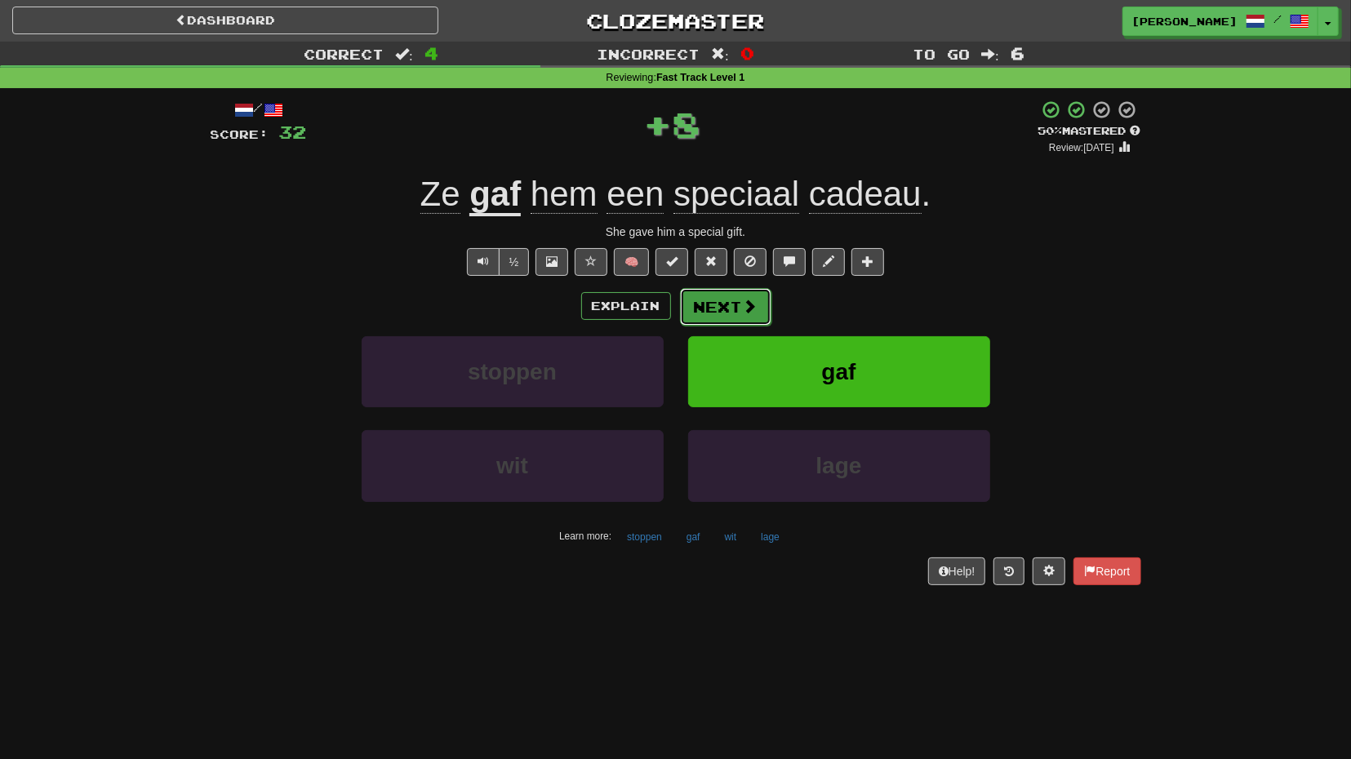
click at [724, 316] on button "Next" at bounding box center [725, 307] width 91 height 38
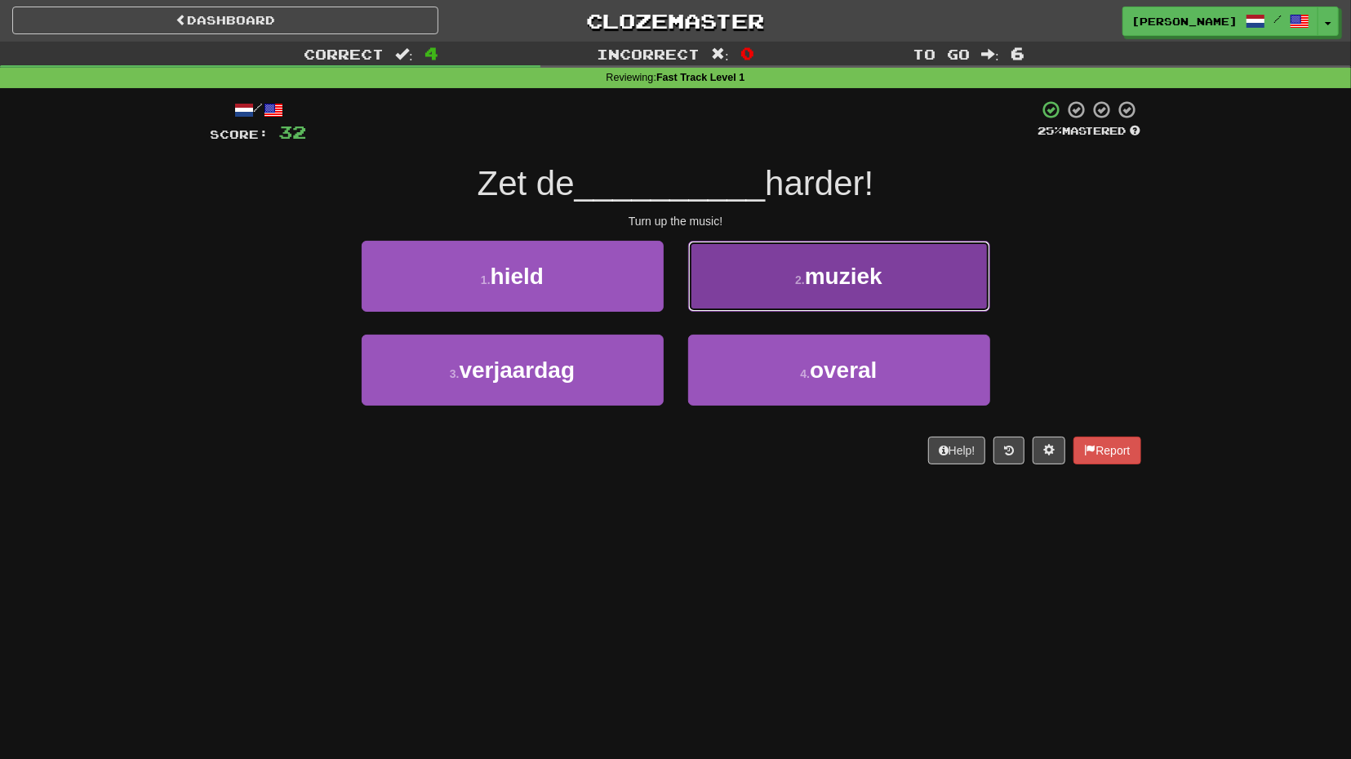
click at [808, 303] on button "2 . muziek" at bounding box center [839, 276] width 302 height 71
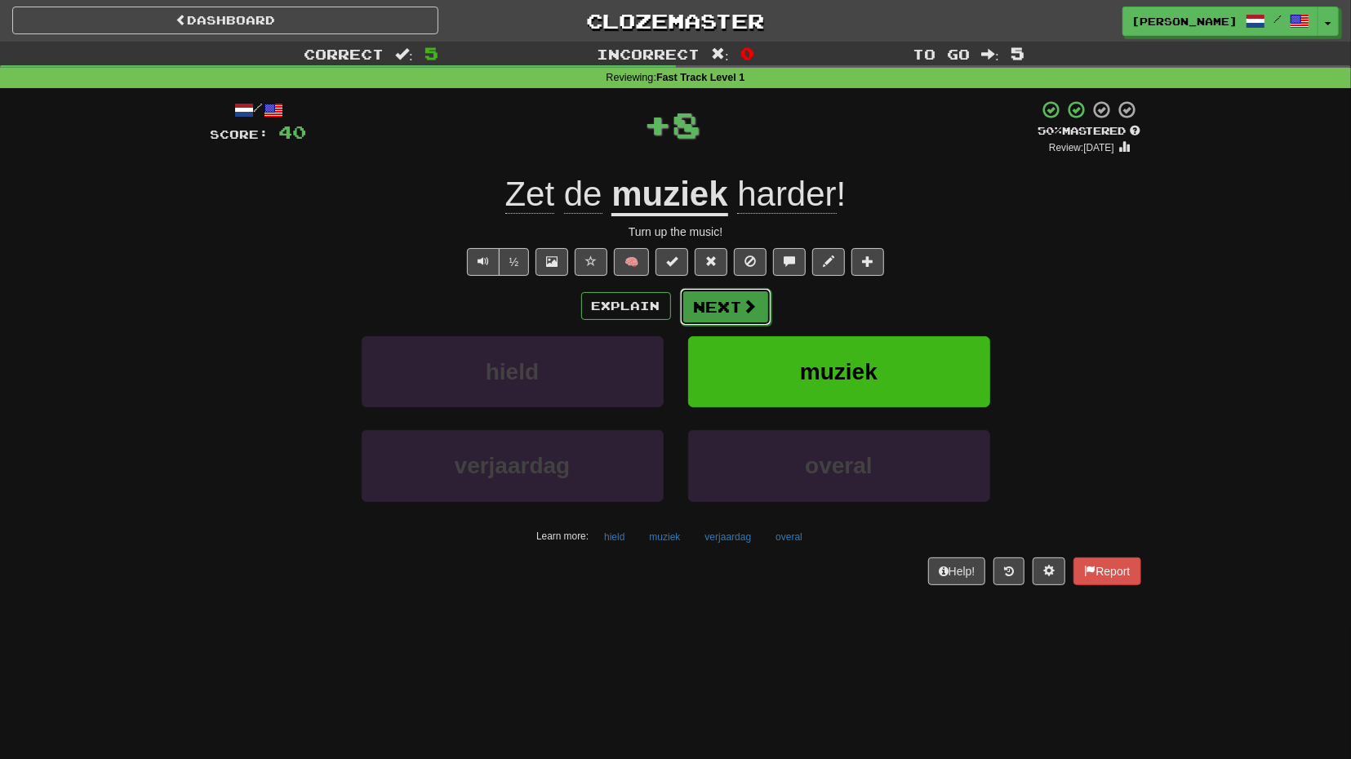
click at [722, 314] on button "Next" at bounding box center [725, 307] width 91 height 38
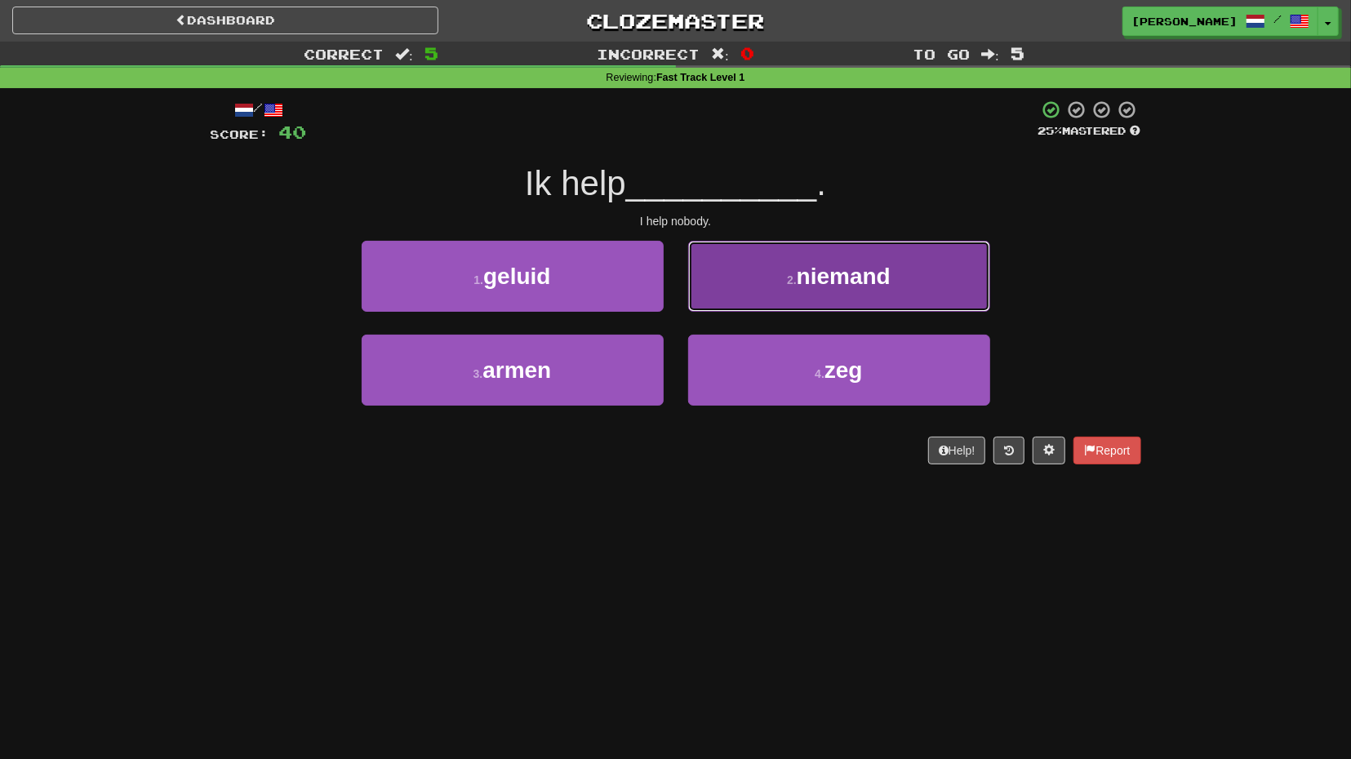
click at [781, 308] on button "2 . niemand" at bounding box center [839, 276] width 302 height 71
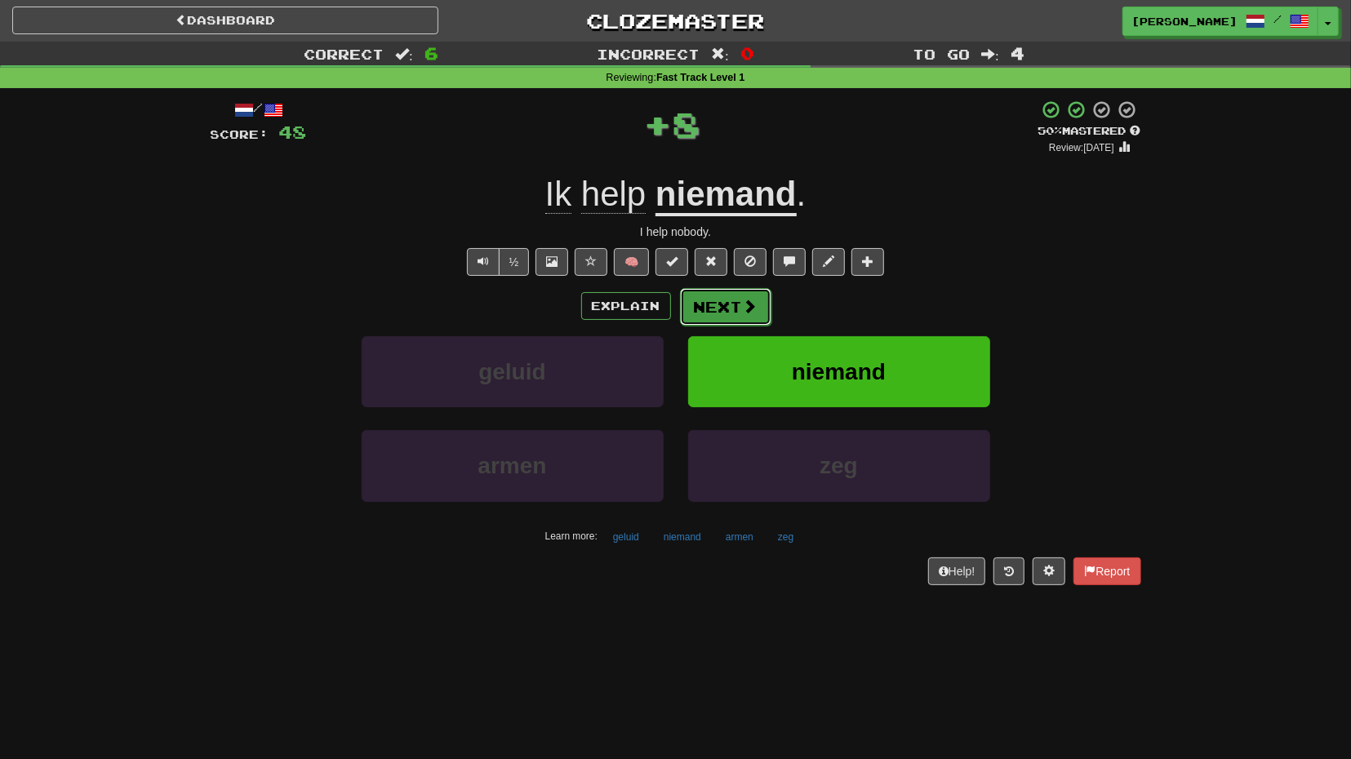
click at [743, 313] on span at bounding box center [750, 306] width 15 height 15
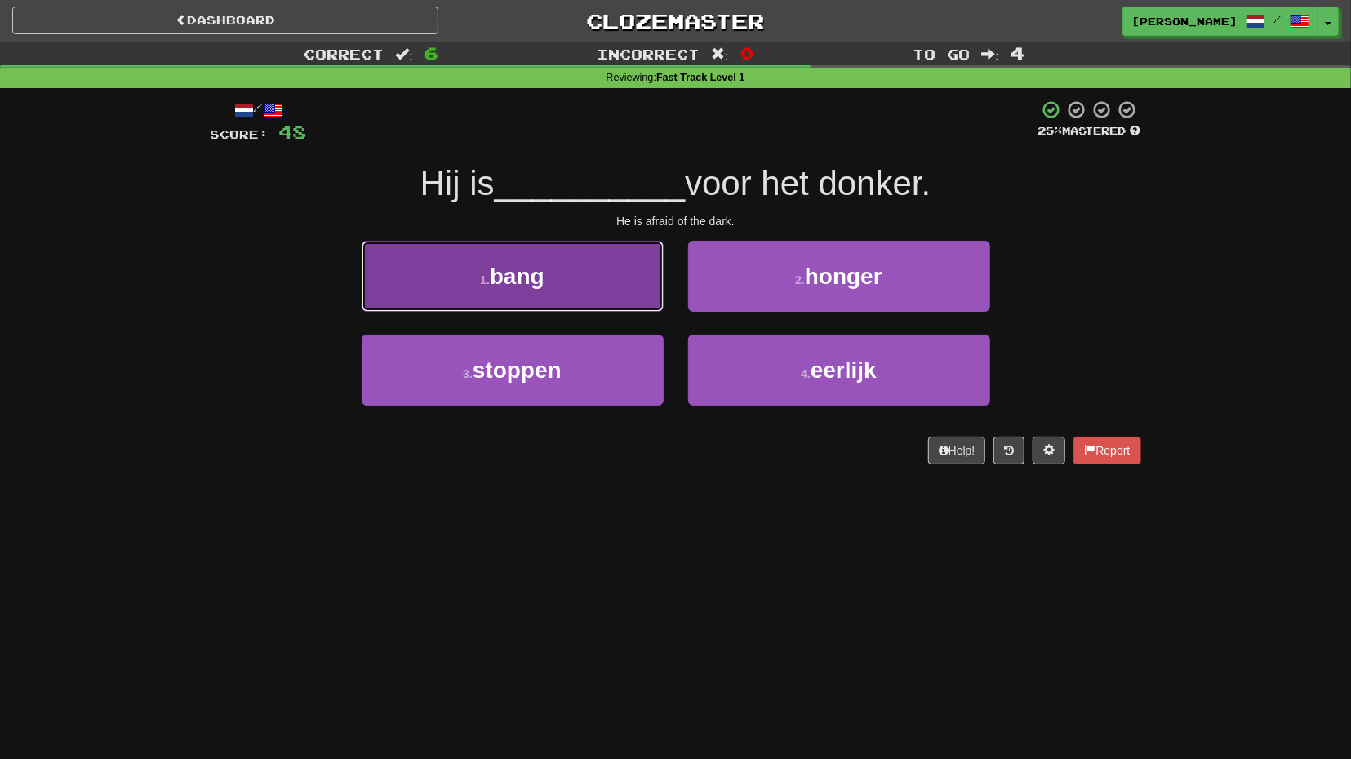
click at [619, 279] on button "1 . bang" at bounding box center [513, 276] width 302 height 71
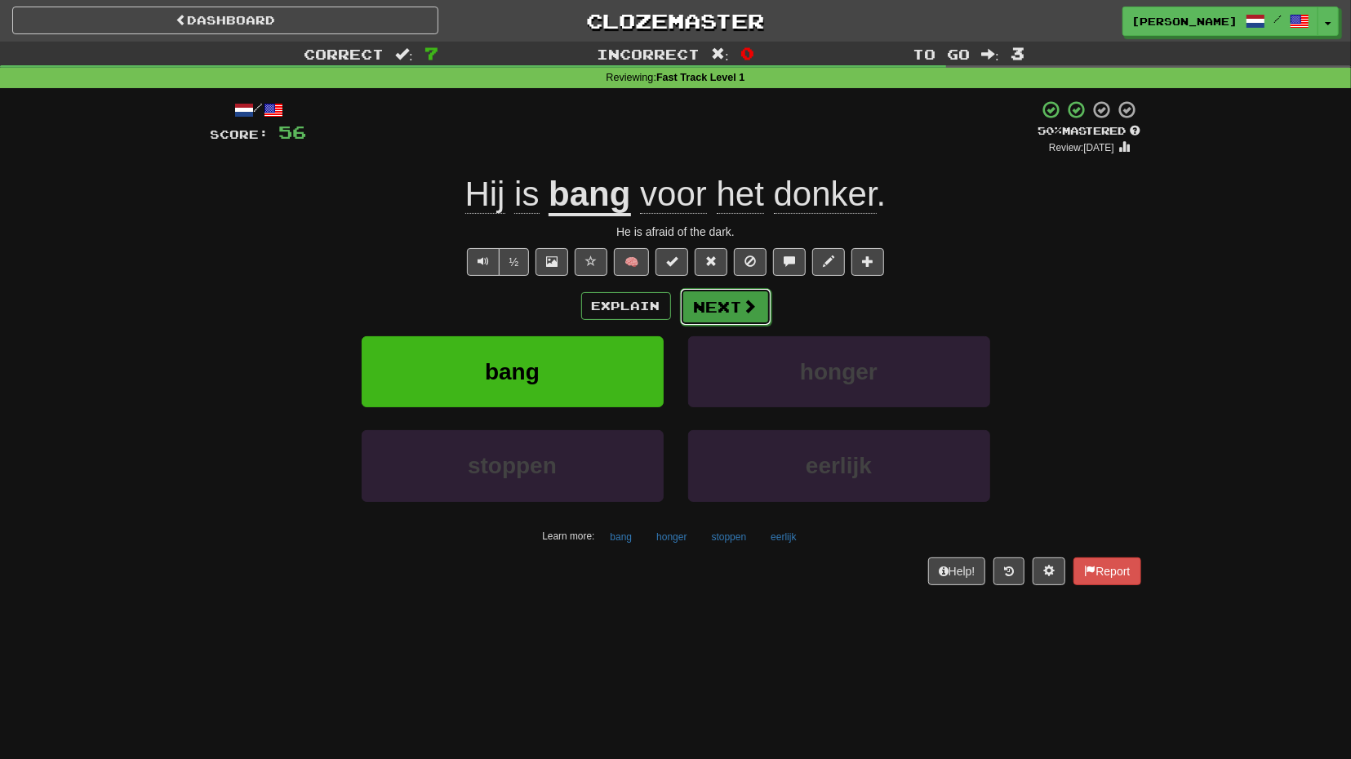
click at [732, 313] on button "Next" at bounding box center [725, 307] width 91 height 38
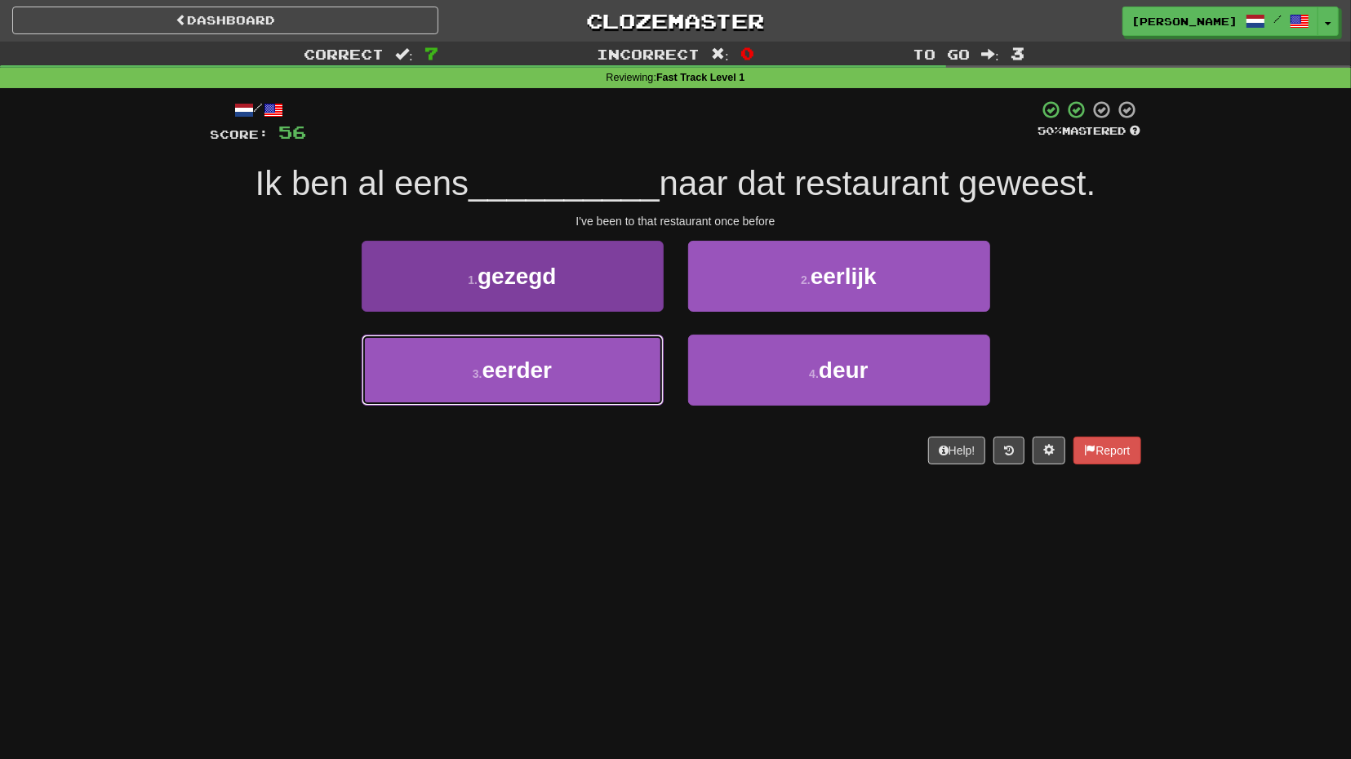
drag, startPoint x: 594, startPoint y: 366, endPoint x: 616, endPoint y: 381, distance: 26.9
click at [593, 366] on button "3 . eerder" at bounding box center [513, 370] width 302 height 71
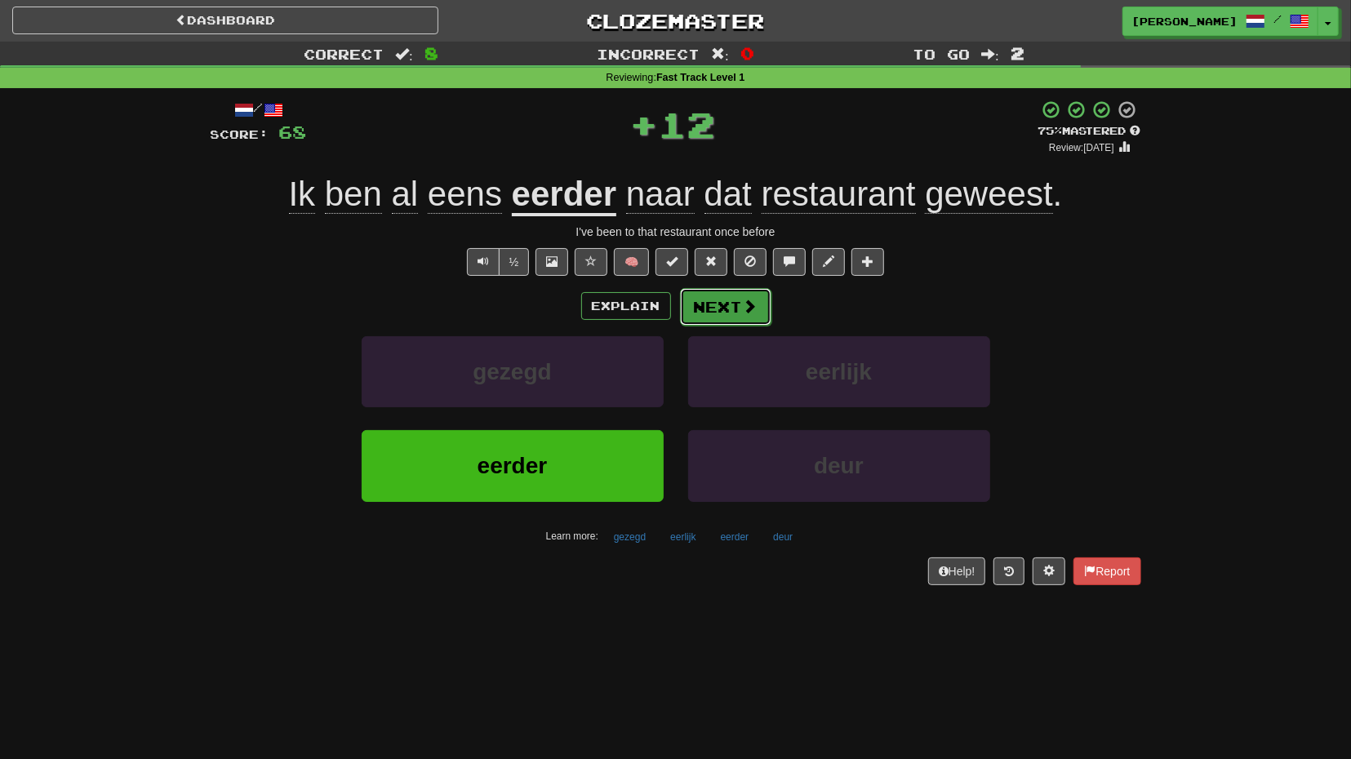
click at [731, 316] on button "Next" at bounding box center [725, 307] width 91 height 38
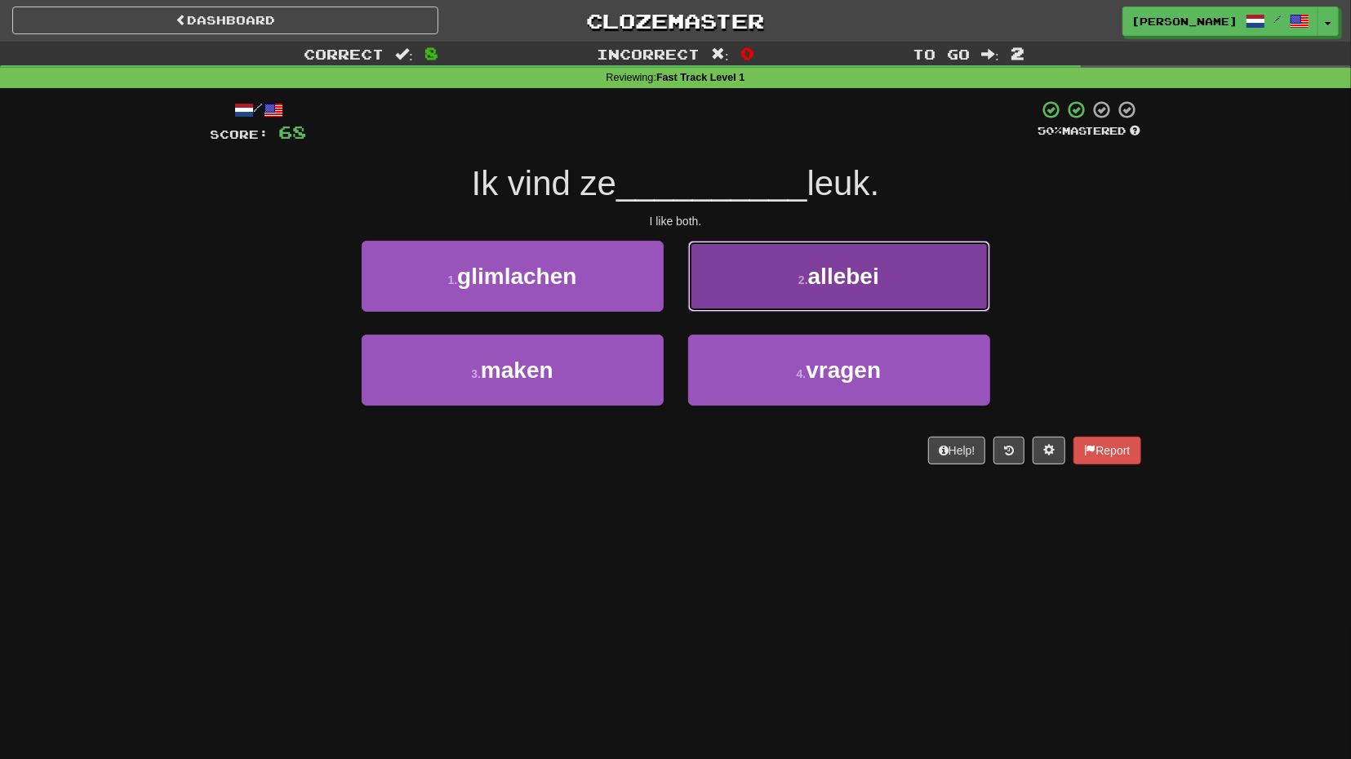
click at [790, 295] on button "2 . allebei" at bounding box center [839, 276] width 302 height 71
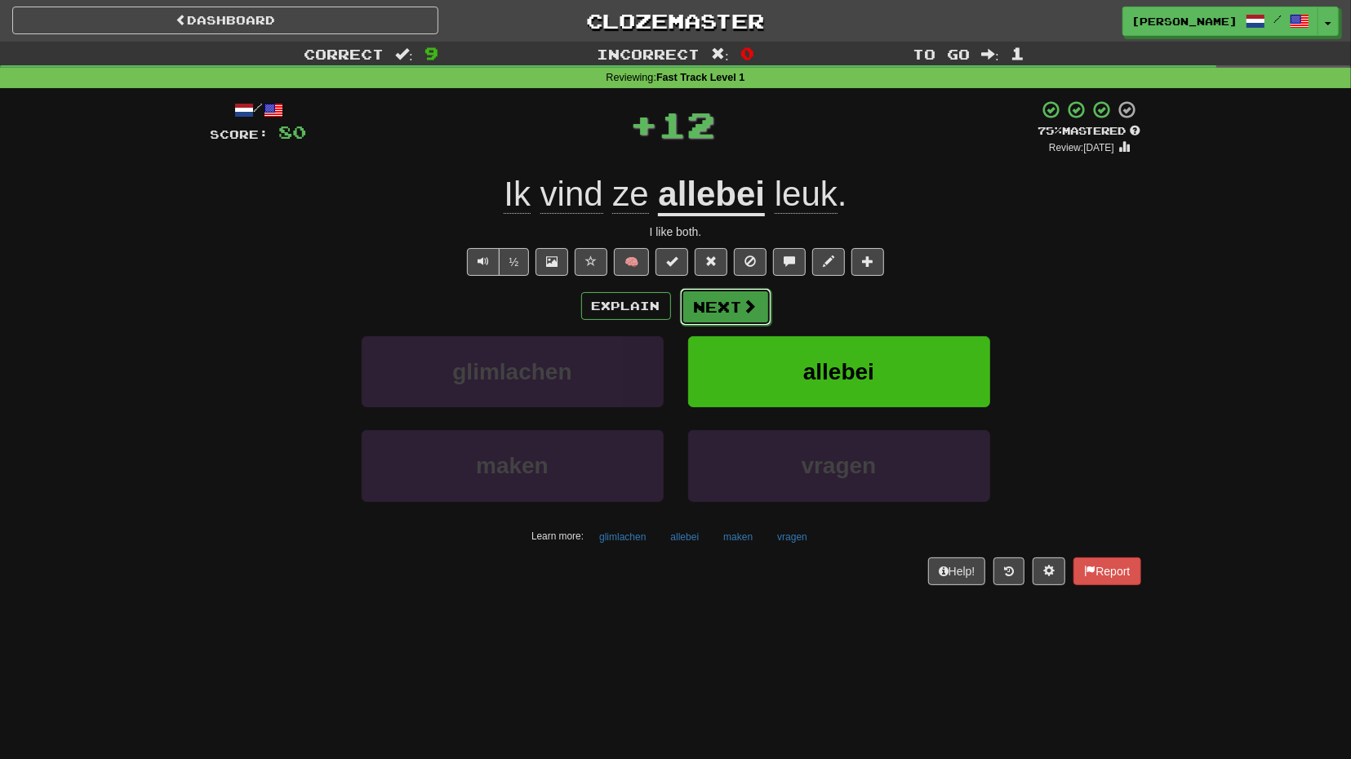
click at [717, 316] on button "Next" at bounding box center [725, 307] width 91 height 38
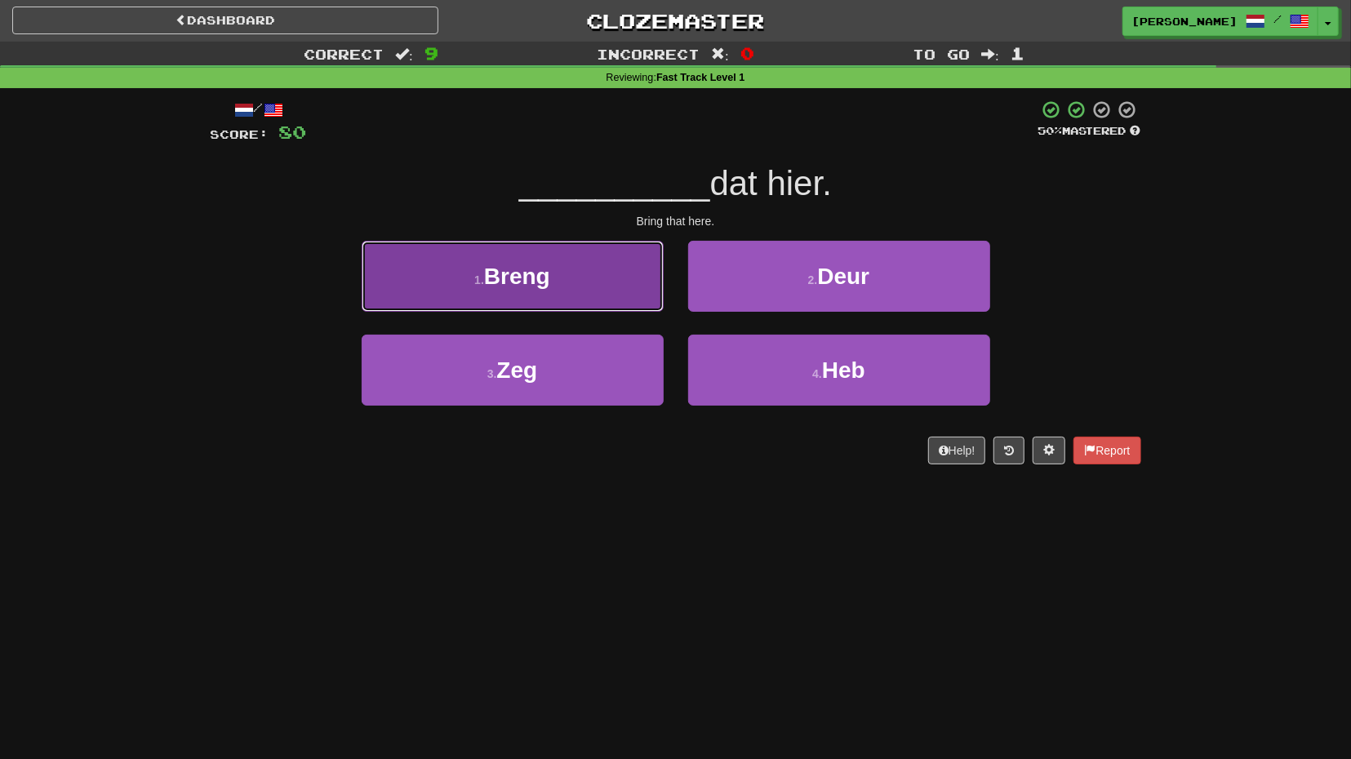
click at [628, 300] on button "1 . Breng" at bounding box center [513, 276] width 302 height 71
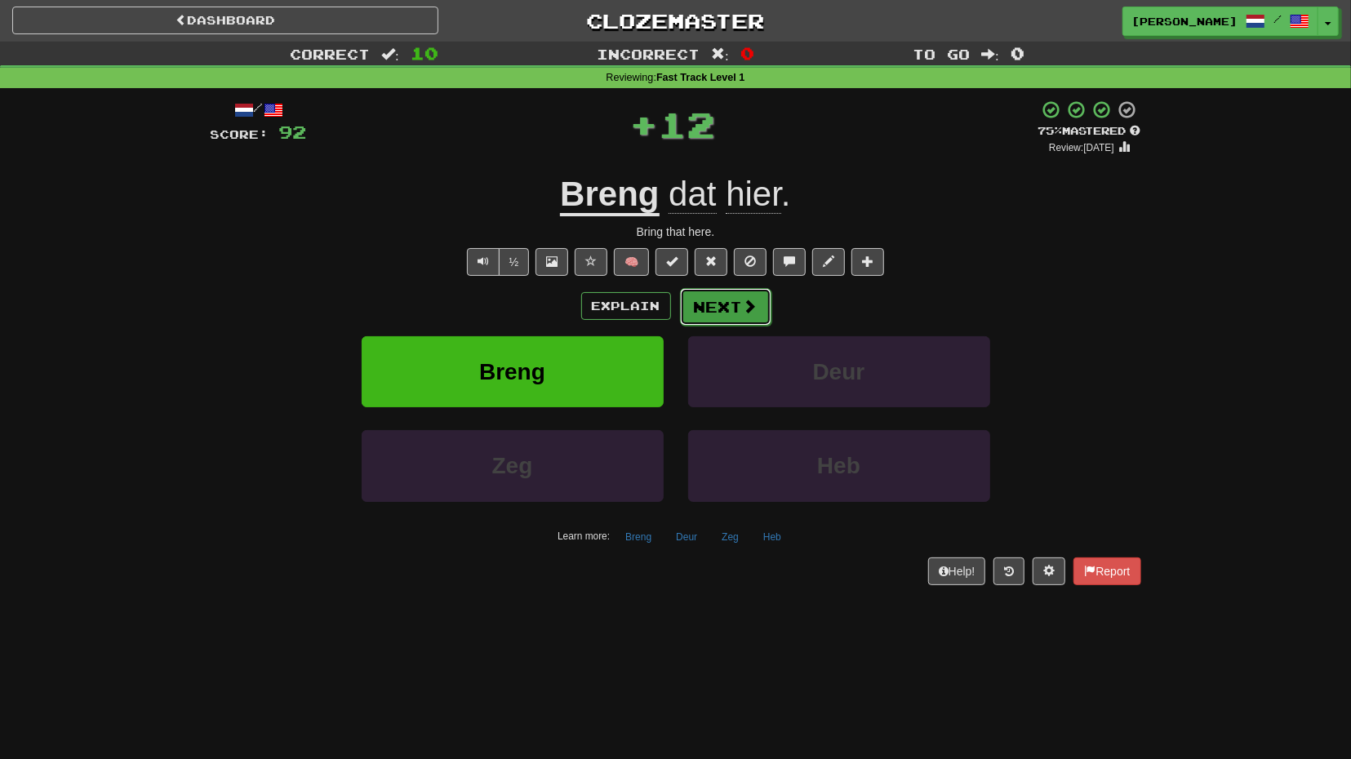
click at [722, 309] on button "Next" at bounding box center [725, 307] width 91 height 38
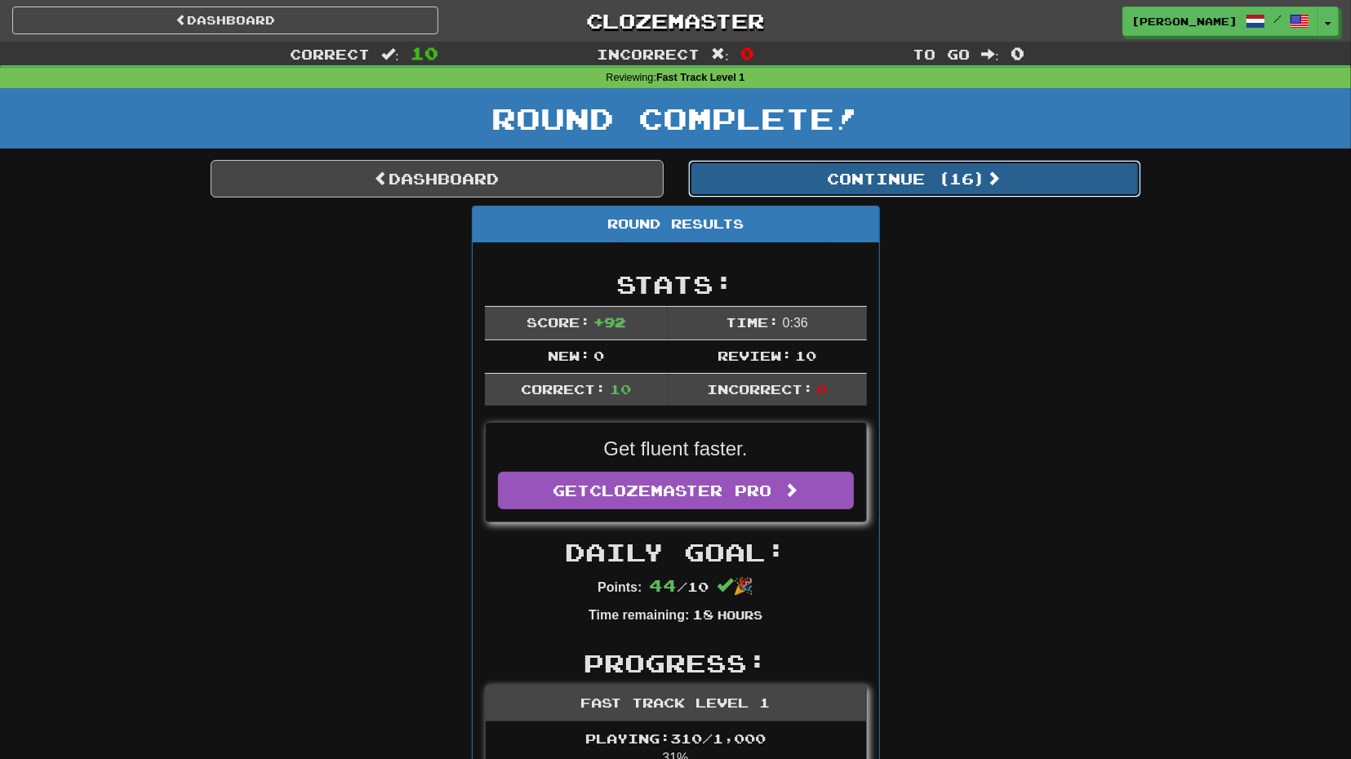
click at [873, 179] on button "Continue ( 16 )" at bounding box center [914, 179] width 453 height 38
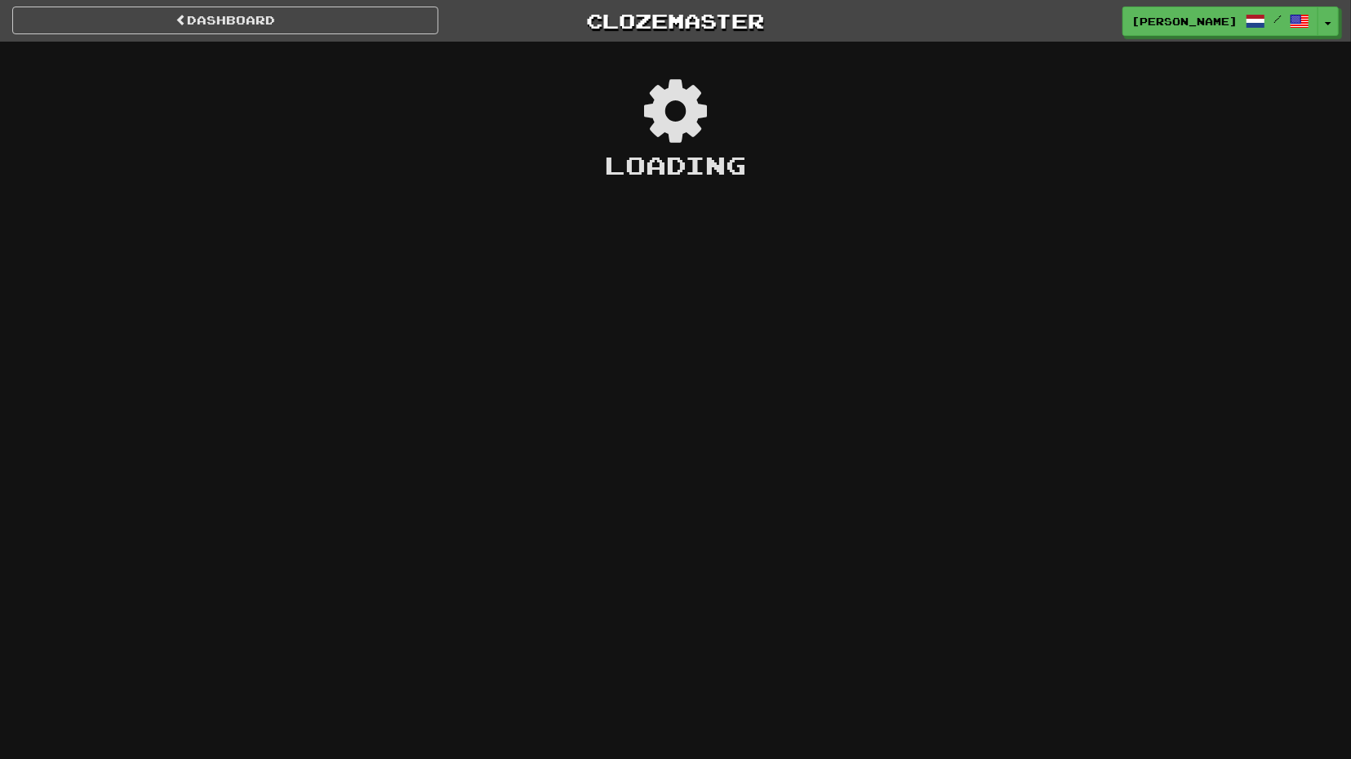
click at [571, 390] on div "Dashboard Clozemaster griggs / Toggle Dropdown Dashboard Leaderboard Activity F…" at bounding box center [675, 379] width 1351 height 759
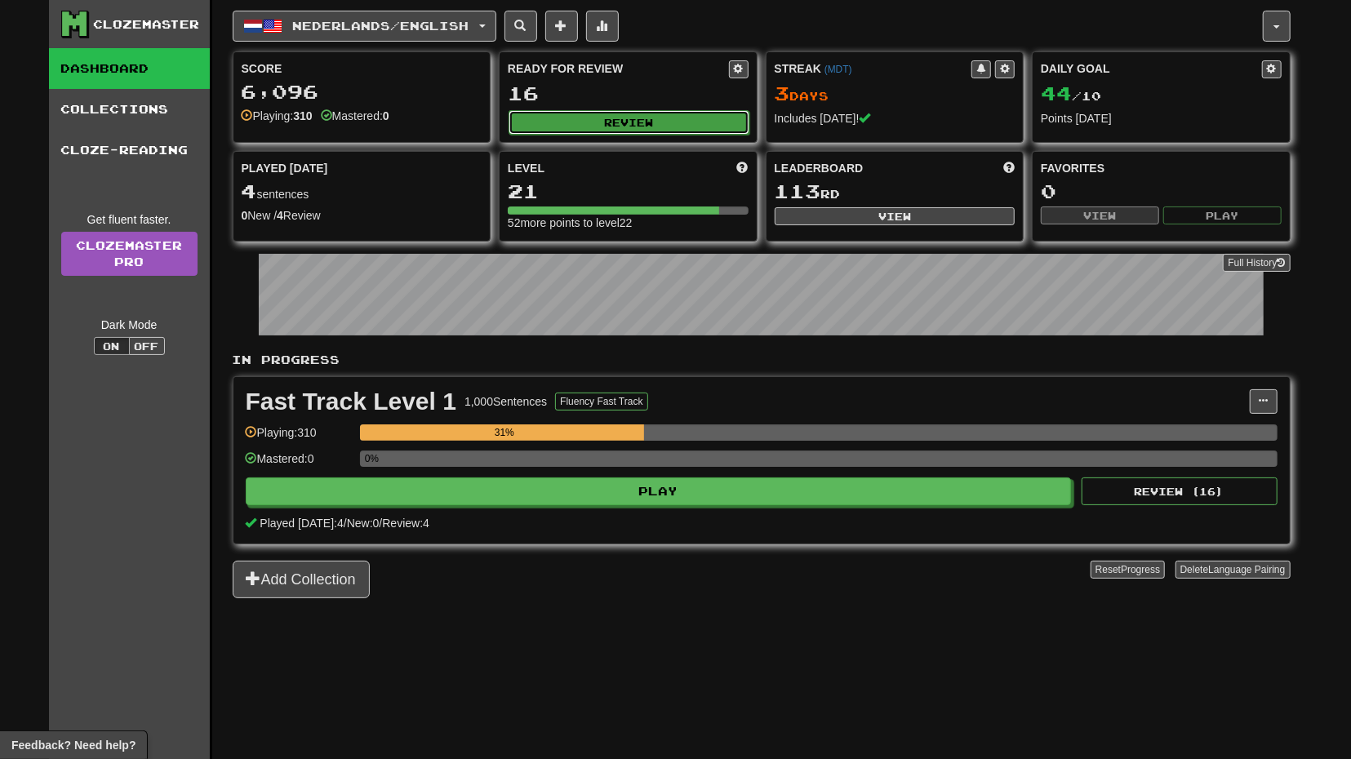
click at [714, 127] on button "Review" at bounding box center [629, 122] width 241 height 24
select select "**"
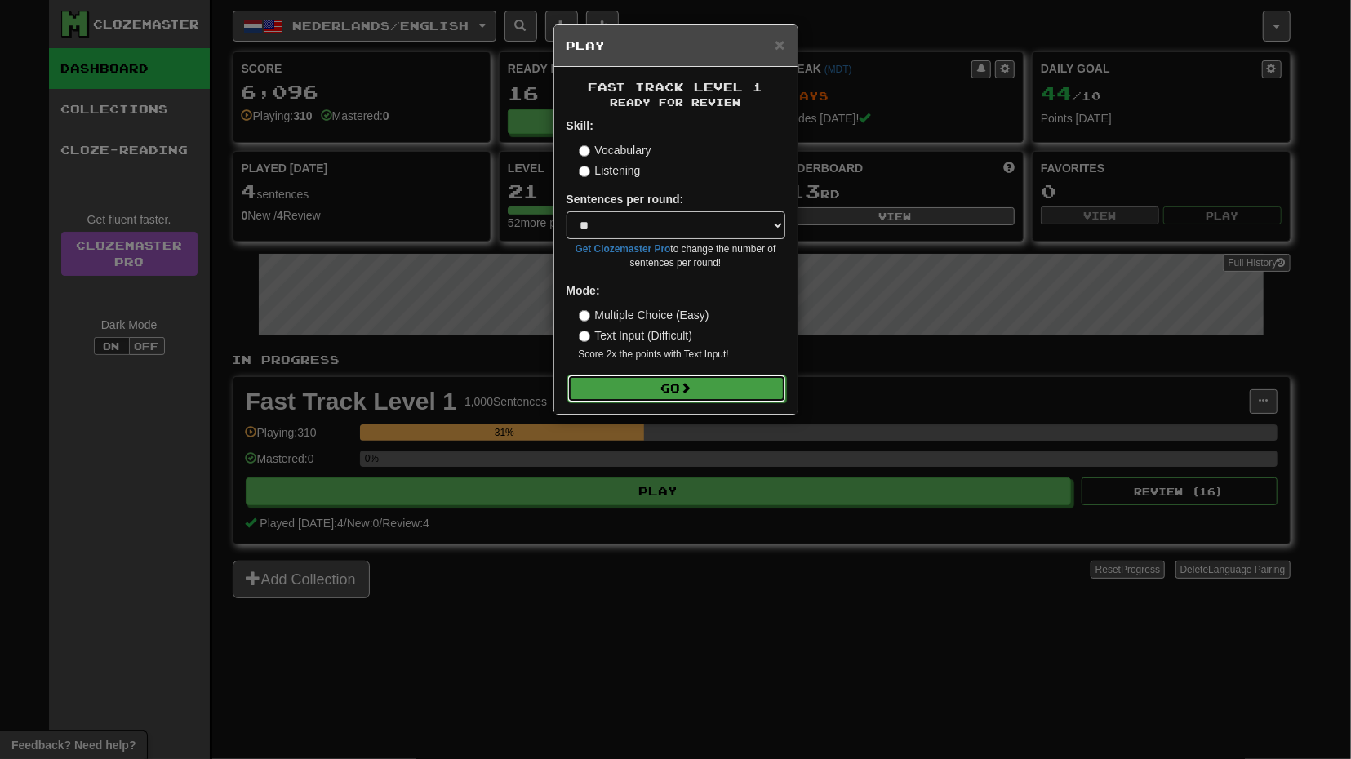
click at [668, 383] on button "Go" at bounding box center [676, 389] width 219 height 28
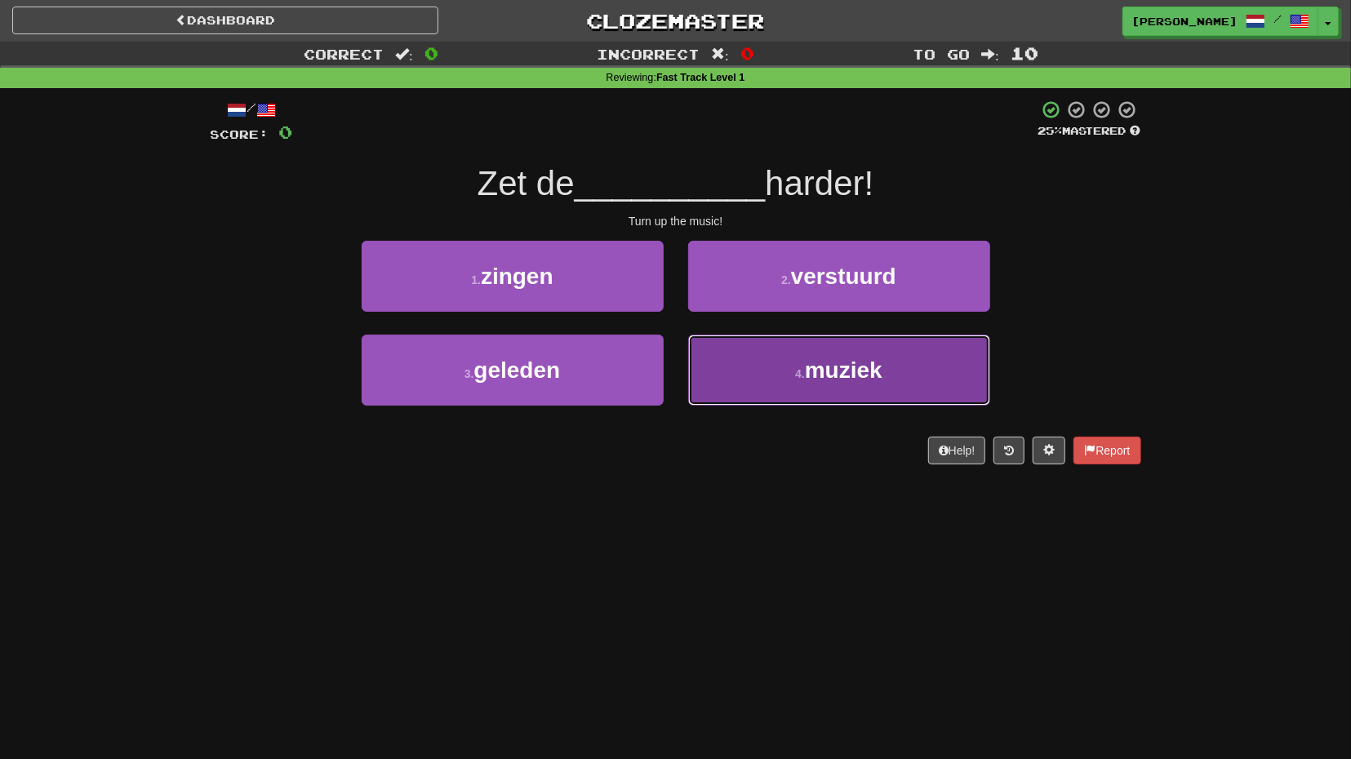
click at [802, 378] on small "4 ." at bounding box center [800, 373] width 10 height 13
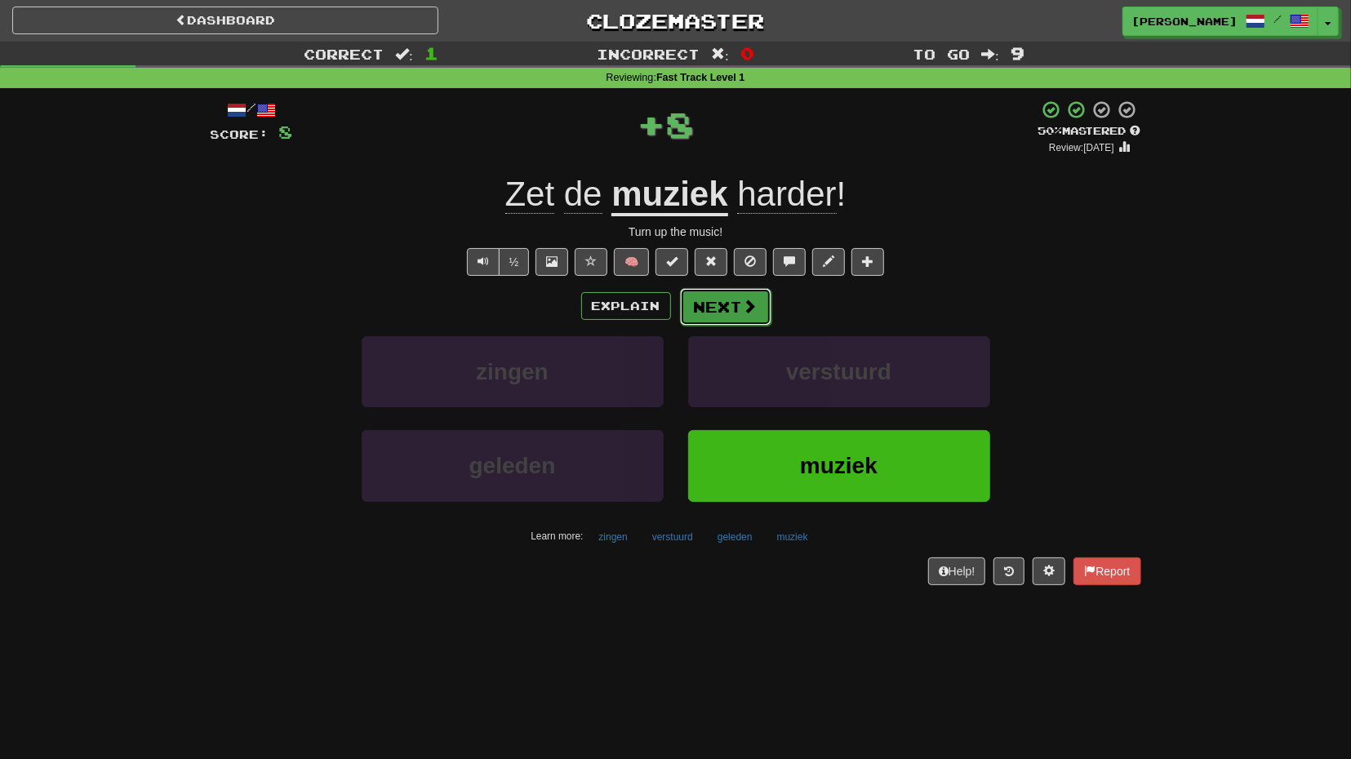
click at [724, 317] on button "Next" at bounding box center [725, 307] width 91 height 38
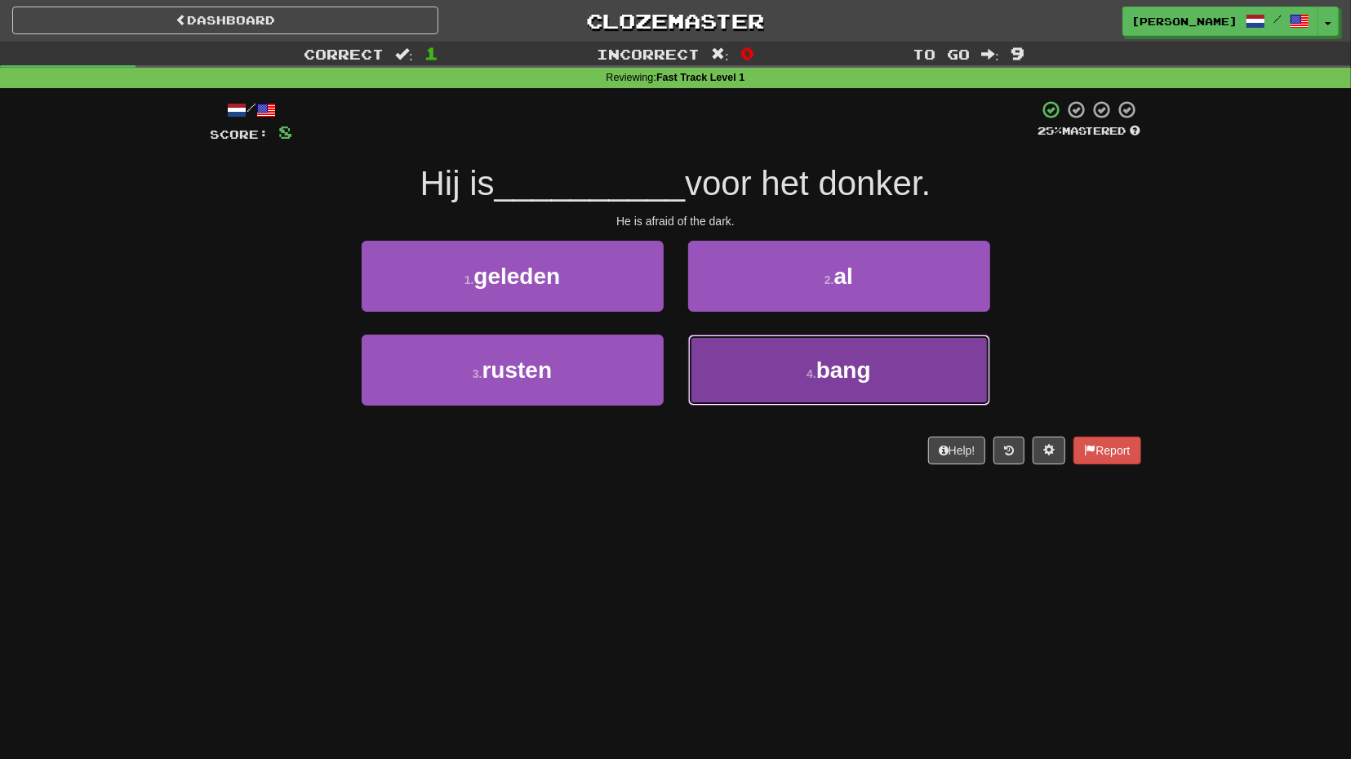
click at [773, 375] on button "4 . bang" at bounding box center [839, 370] width 302 height 71
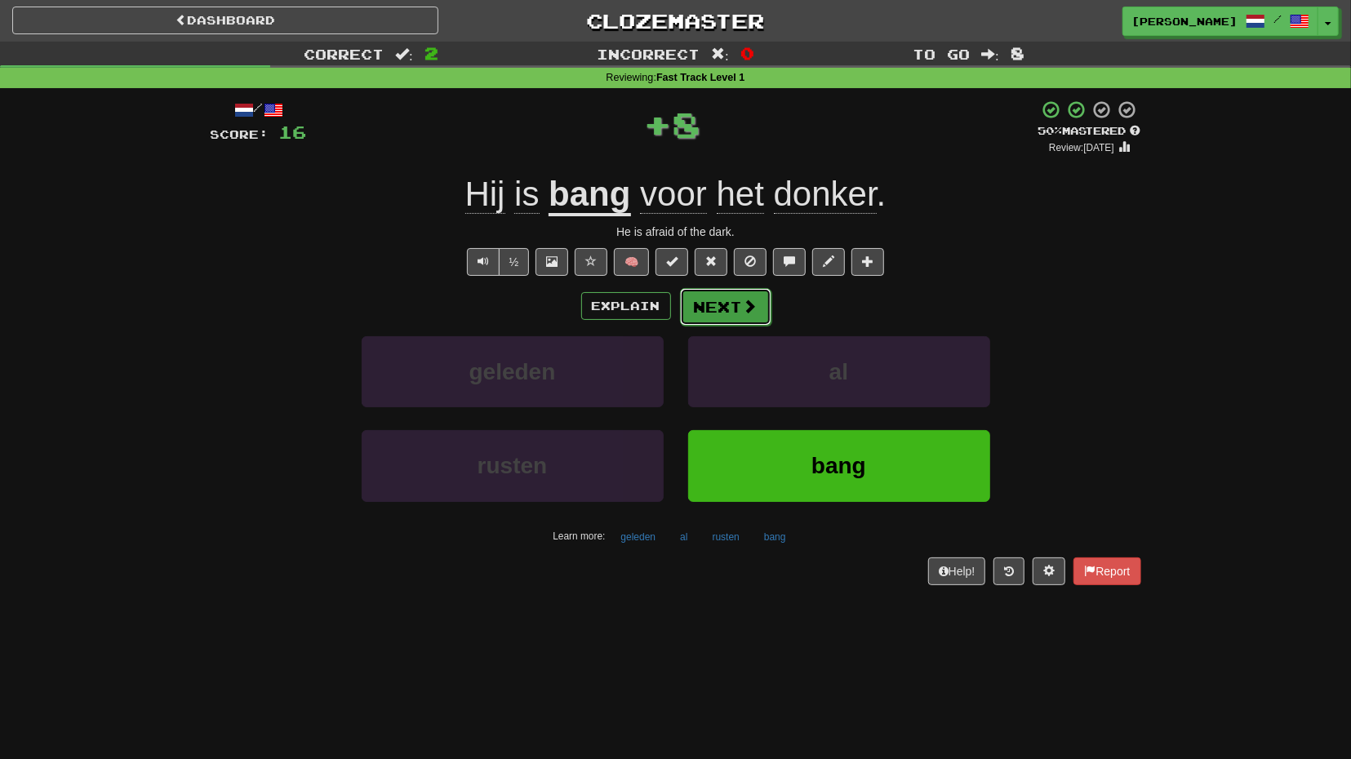
click at [727, 313] on button "Next" at bounding box center [725, 307] width 91 height 38
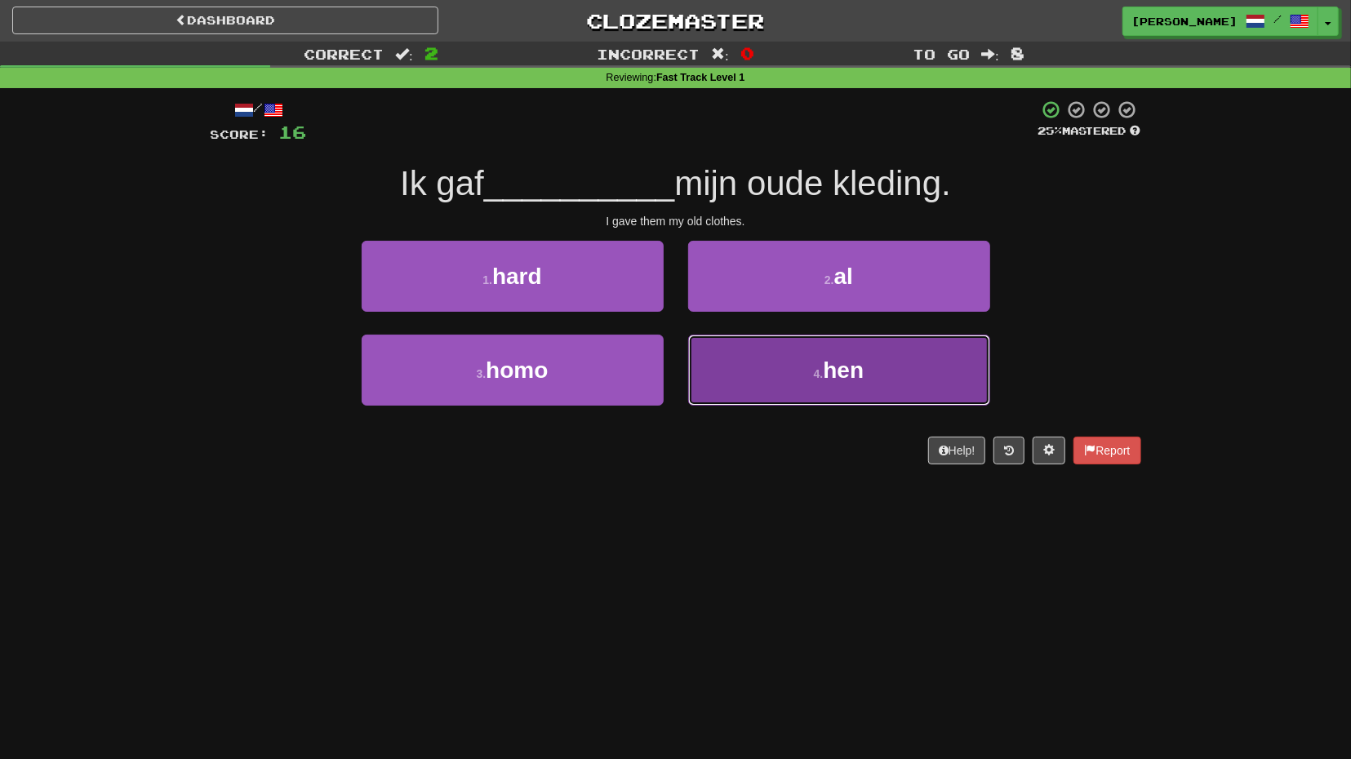
click at [763, 373] on button "4 . hen" at bounding box center [839, 370] width 302 height 71
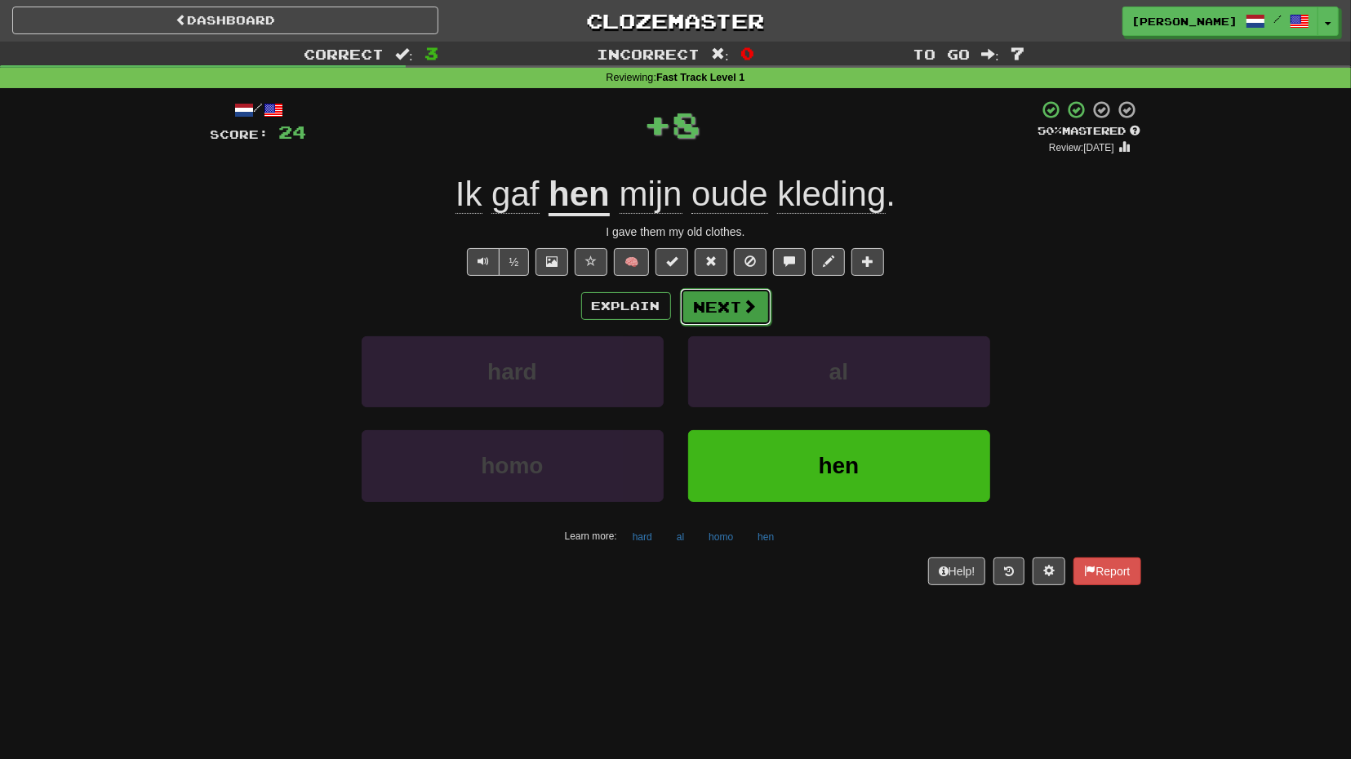
click at [726, 315] on button "Next" at bounding box center [725, 307] width 91 height 38
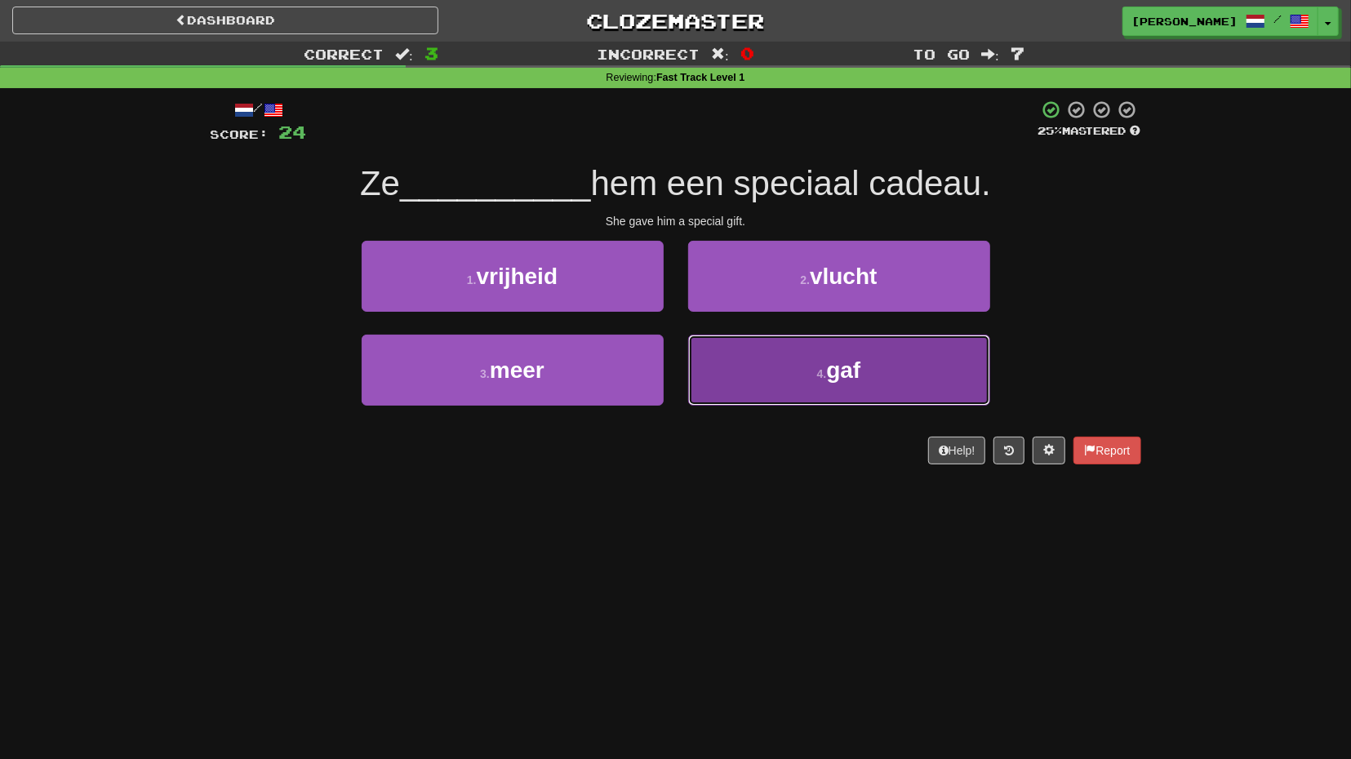
click at [752, 362] on button "4 . gaf" at bounding box center [839, 370] width 302 height 71
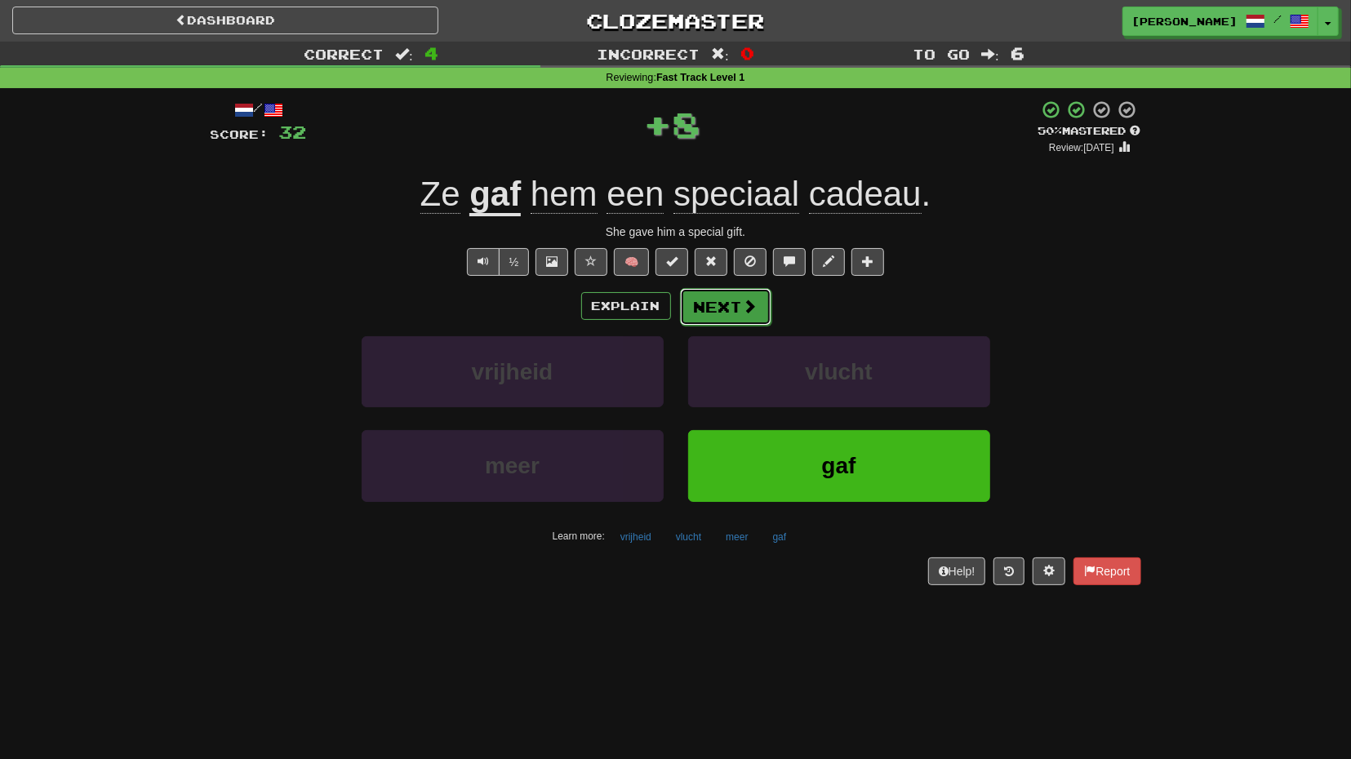
click at [722, 314] on button "Next" at bounding box center [725, 307] width 91 height 38
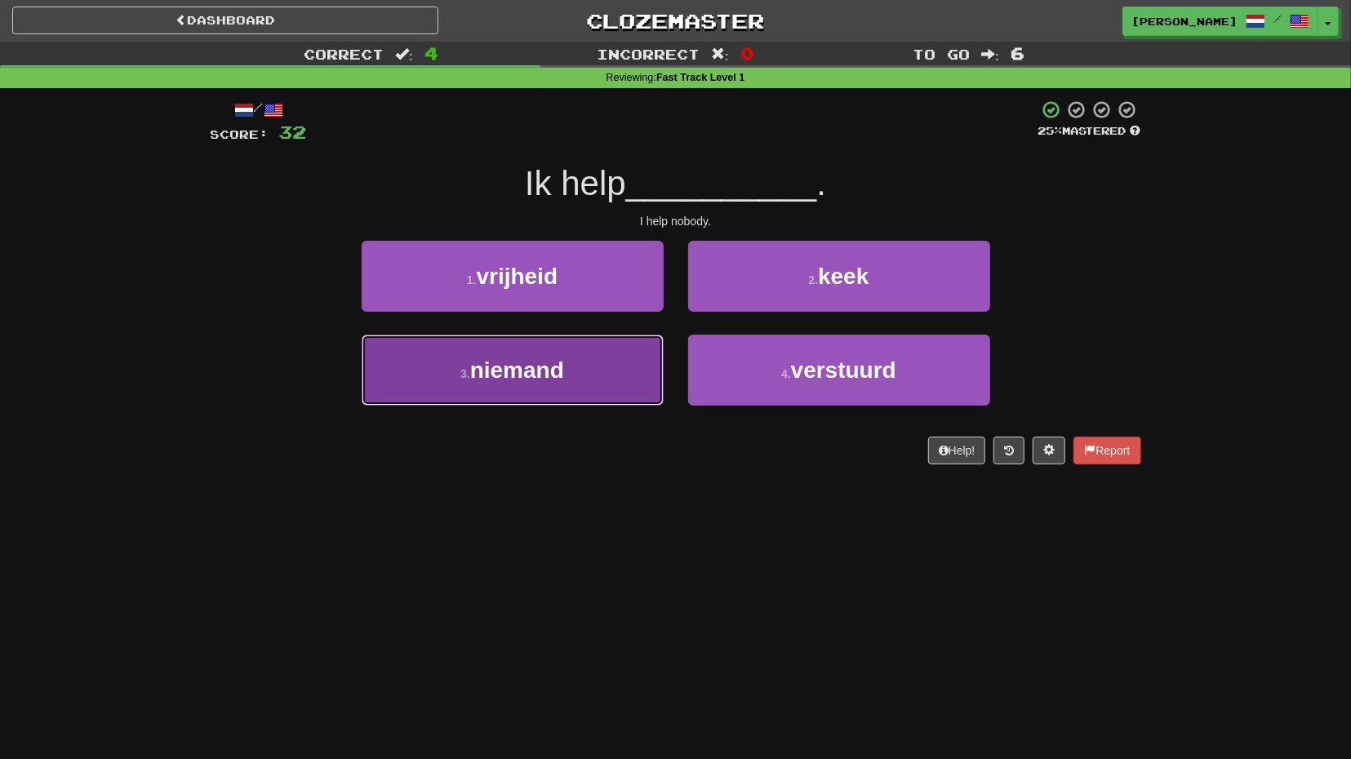
click at [642, 371] on button "3 . niemand" at bounding box center [513, 370] width 302 height 71
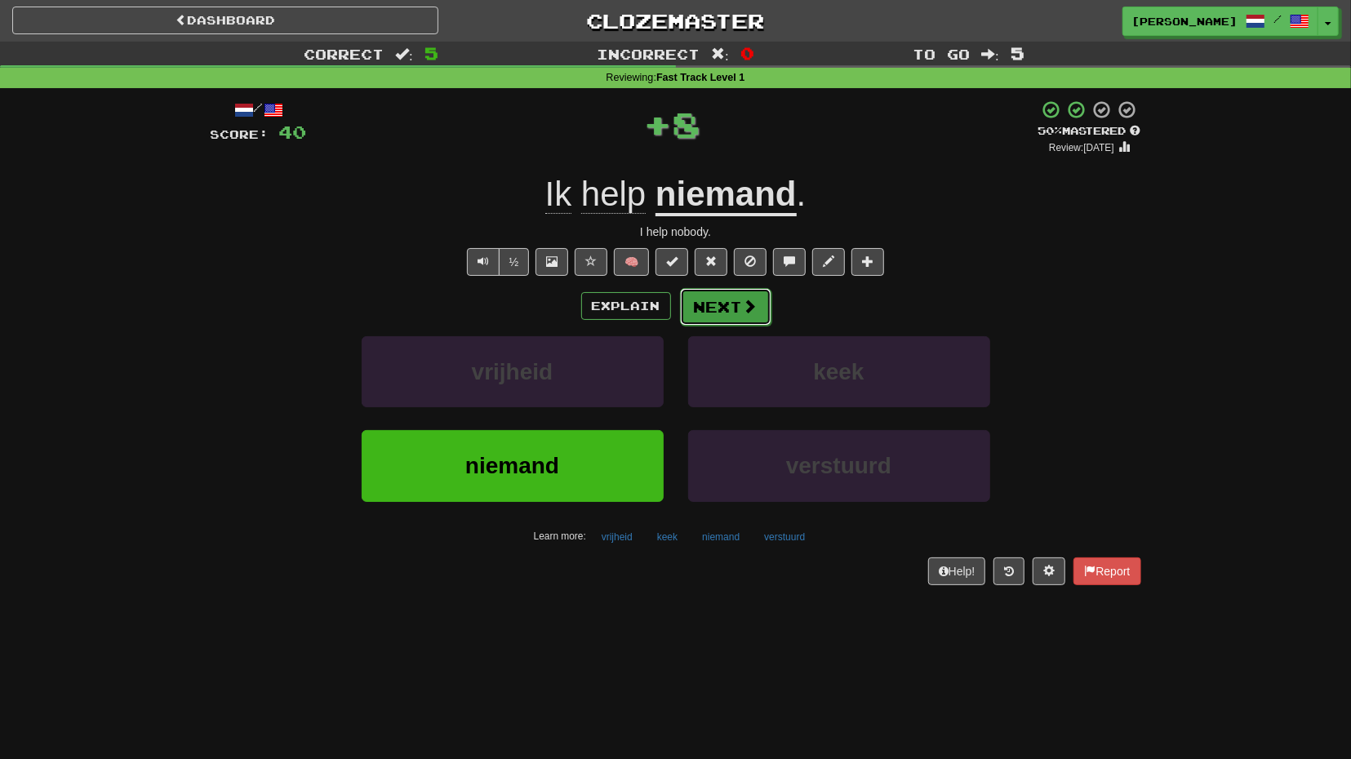
click at [708, 323] on button "Next" at bounding box center [725, 307] width 91 height 38
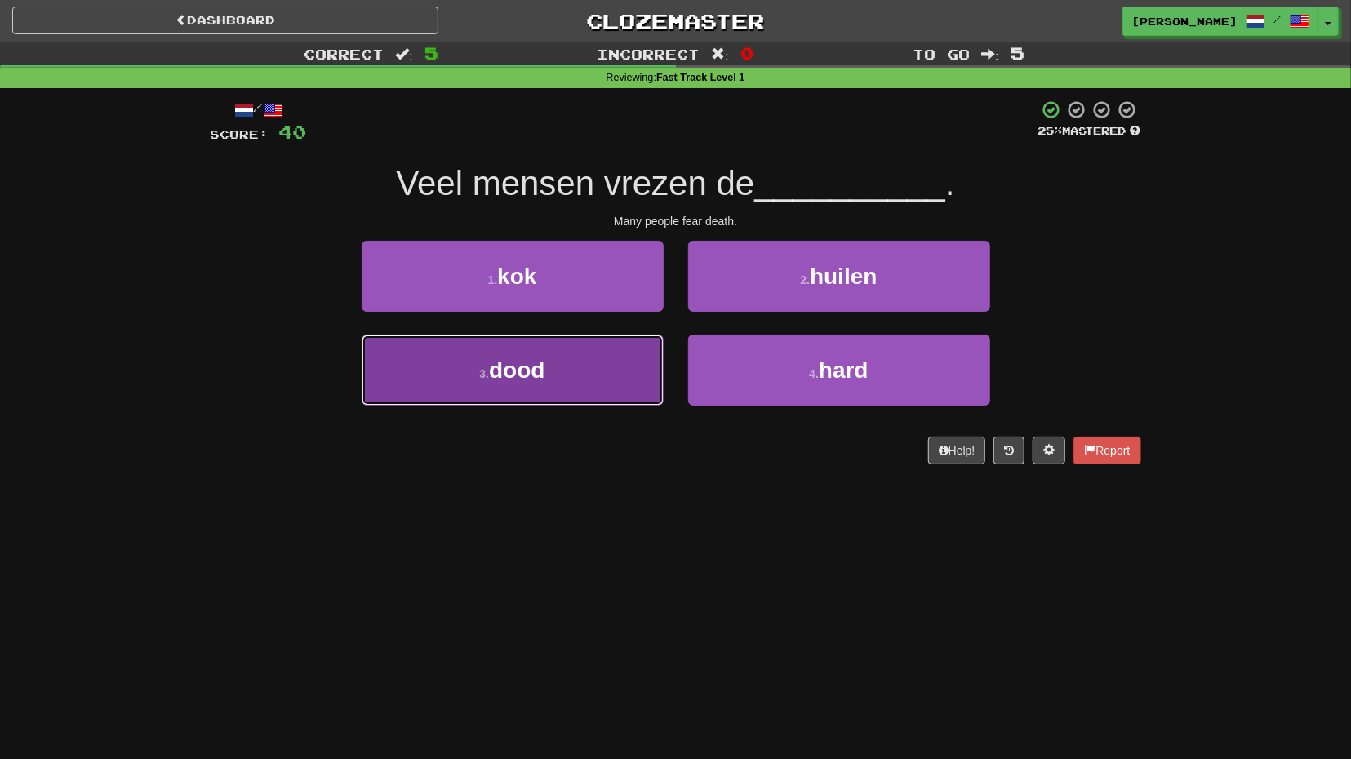
click at [612, 367] on button "3 . dood" at bounding box center [513, 370] width 302 height 71
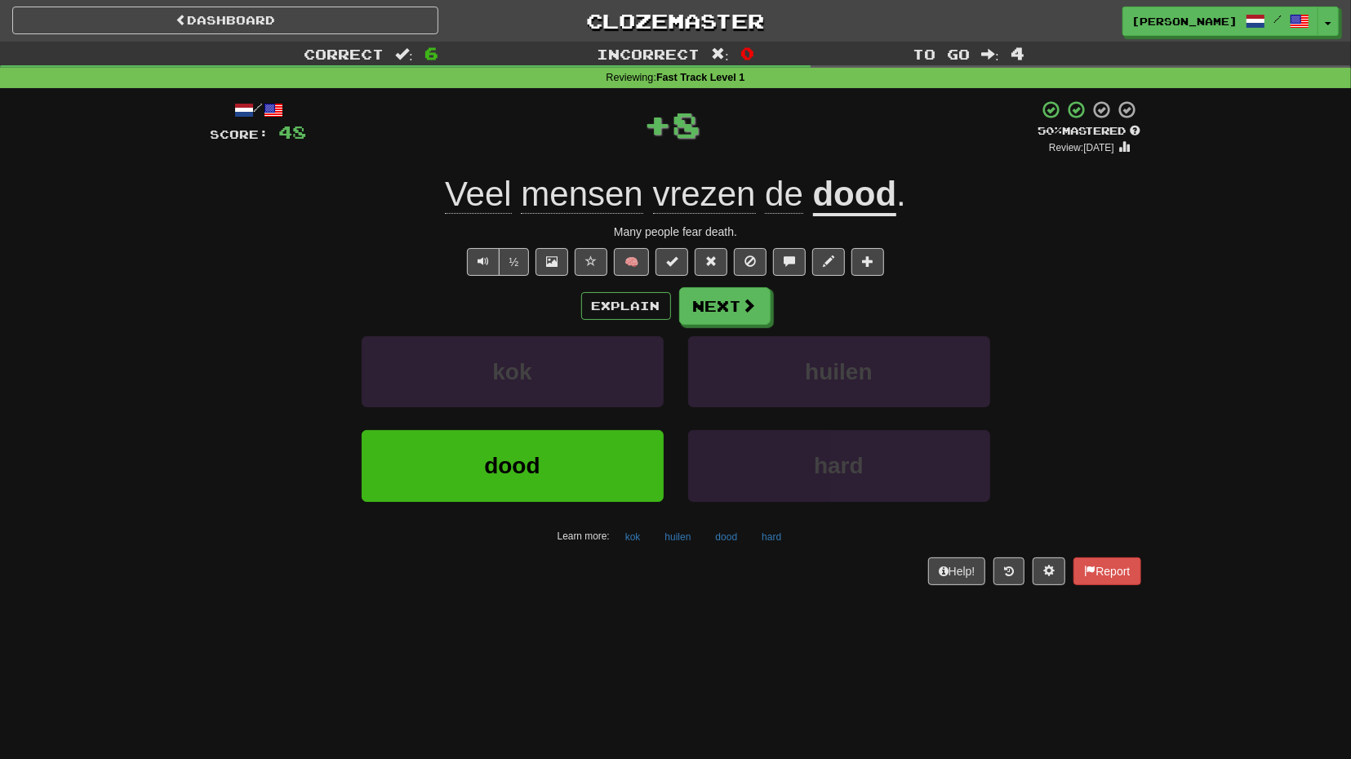
click at [739, 324] on div "Explain Next kok huilen dood hard Learn more: kok huilen dood hard" at bounding box center [676, 418] width 930 height 262
click at [740, 311] on button "Next" at bounding box center [725, 307] width 91 height 38
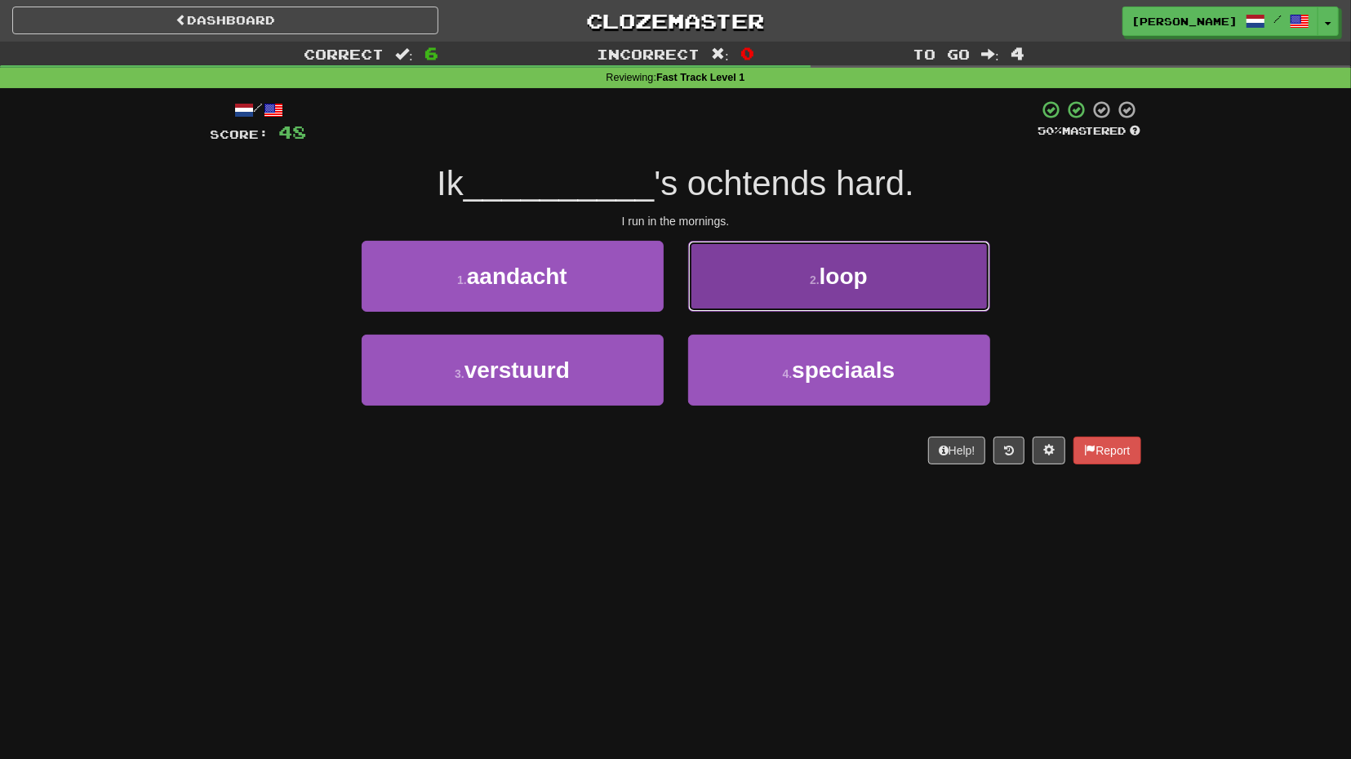
click at [752, 286] on button "2 . loop" at bounding box center [839, 276] width 302 height 71
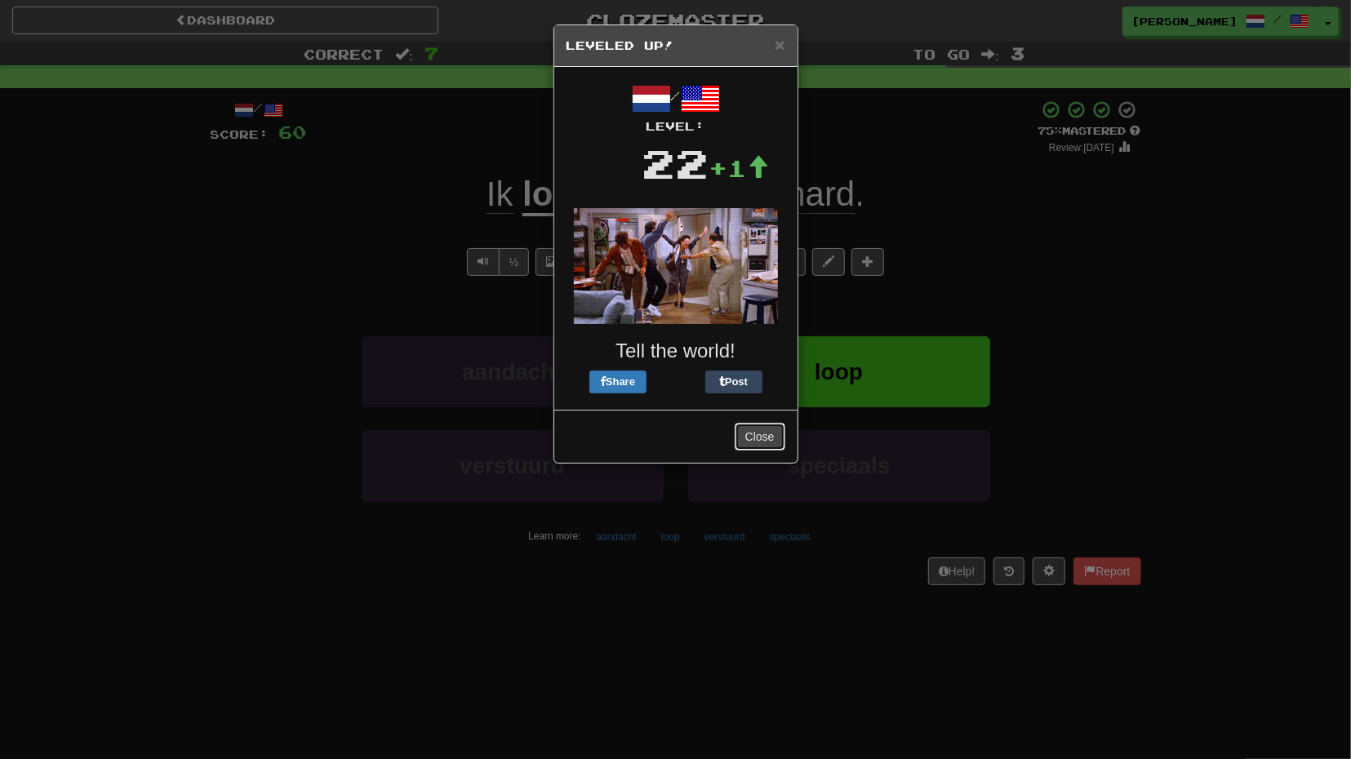
click at [766, 423] on button "Close" at bounding box center [760, 437] width 51 height 28
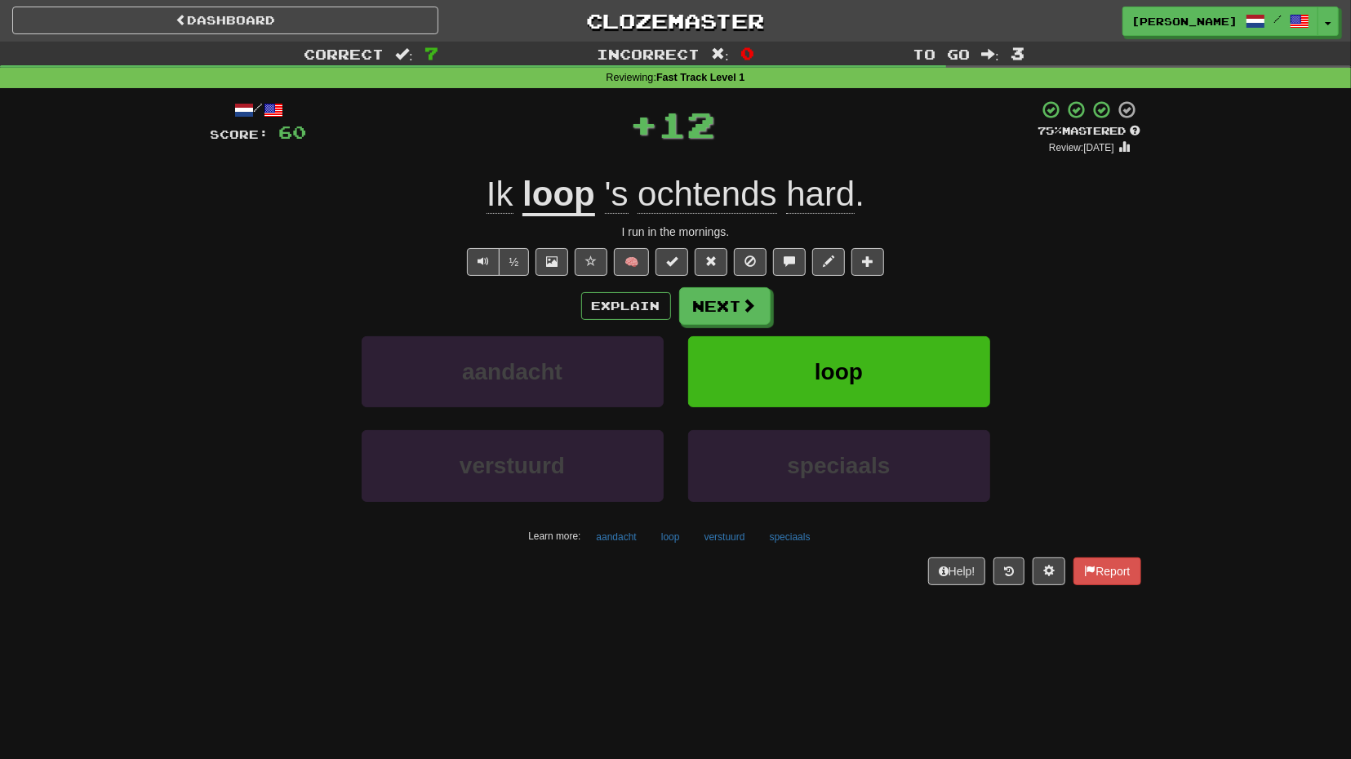
click at [775, 308] on div "Explain Next" at bounding box center [676, 306] width 930 height 38
click at [764, 311] on button "Next" at bounding box center [725, 307] width 91 height 38
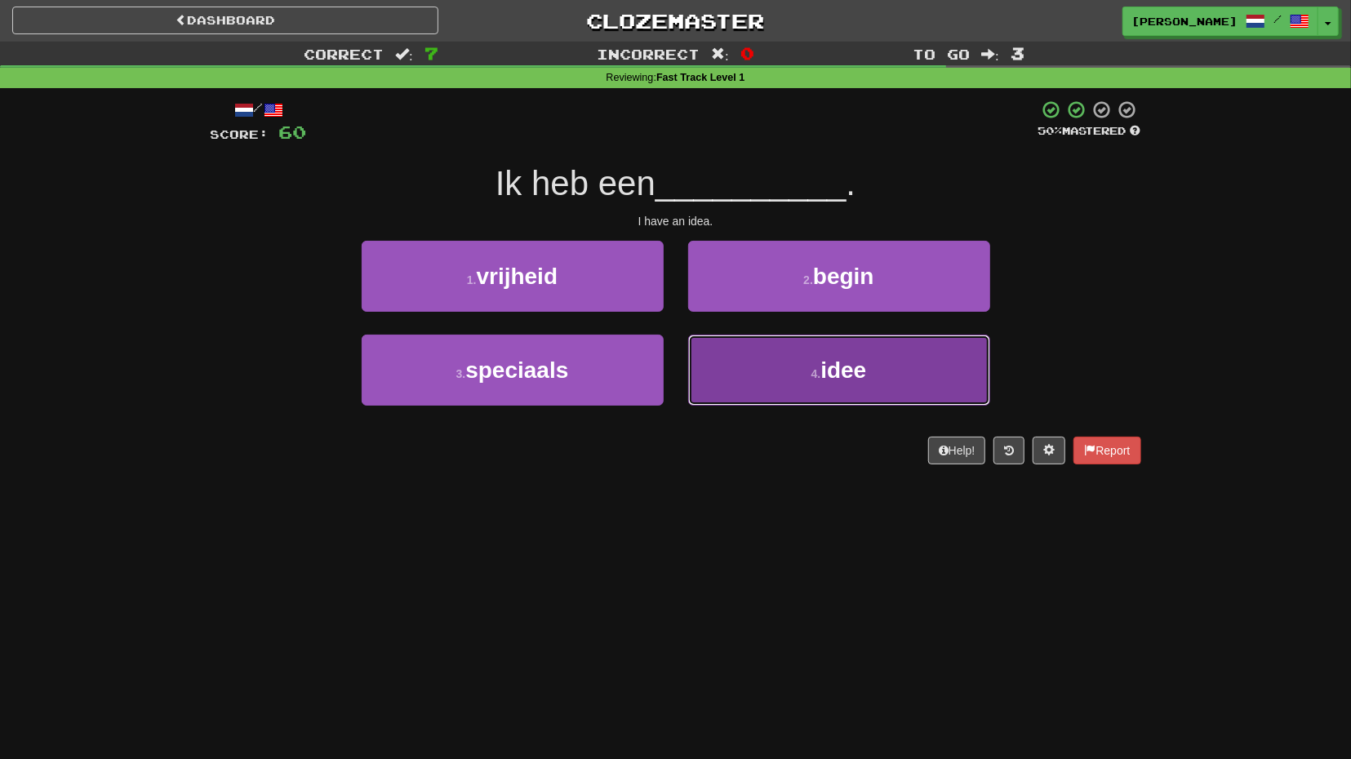
click at [757, 375] on button "4 . idee" at bounding box center [839, 370] width 302 height 71
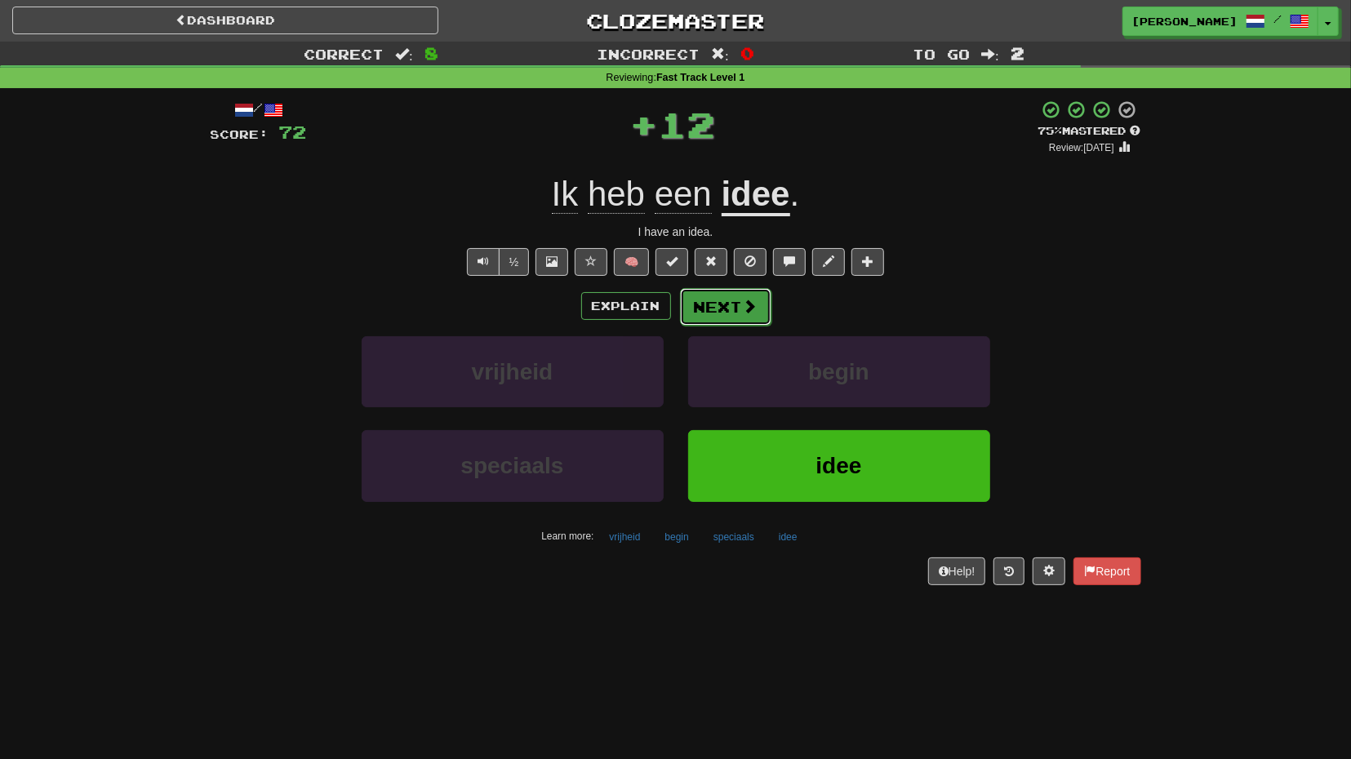
click at [724, 317] on button "Next" at bounding box center [725, 307] width 91 height 38
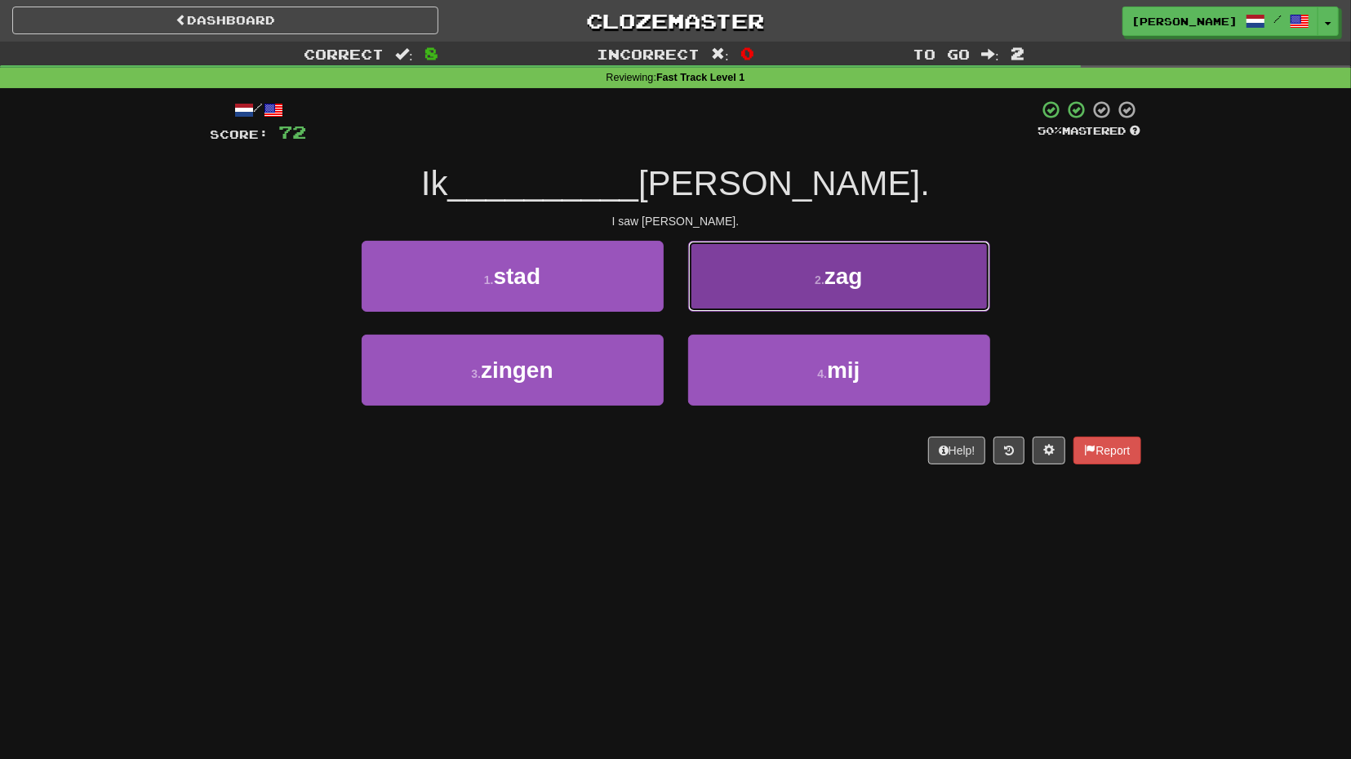
click at [803, 297] on button "2 . zag" at bounding box center [839, 276] width 302 height 71
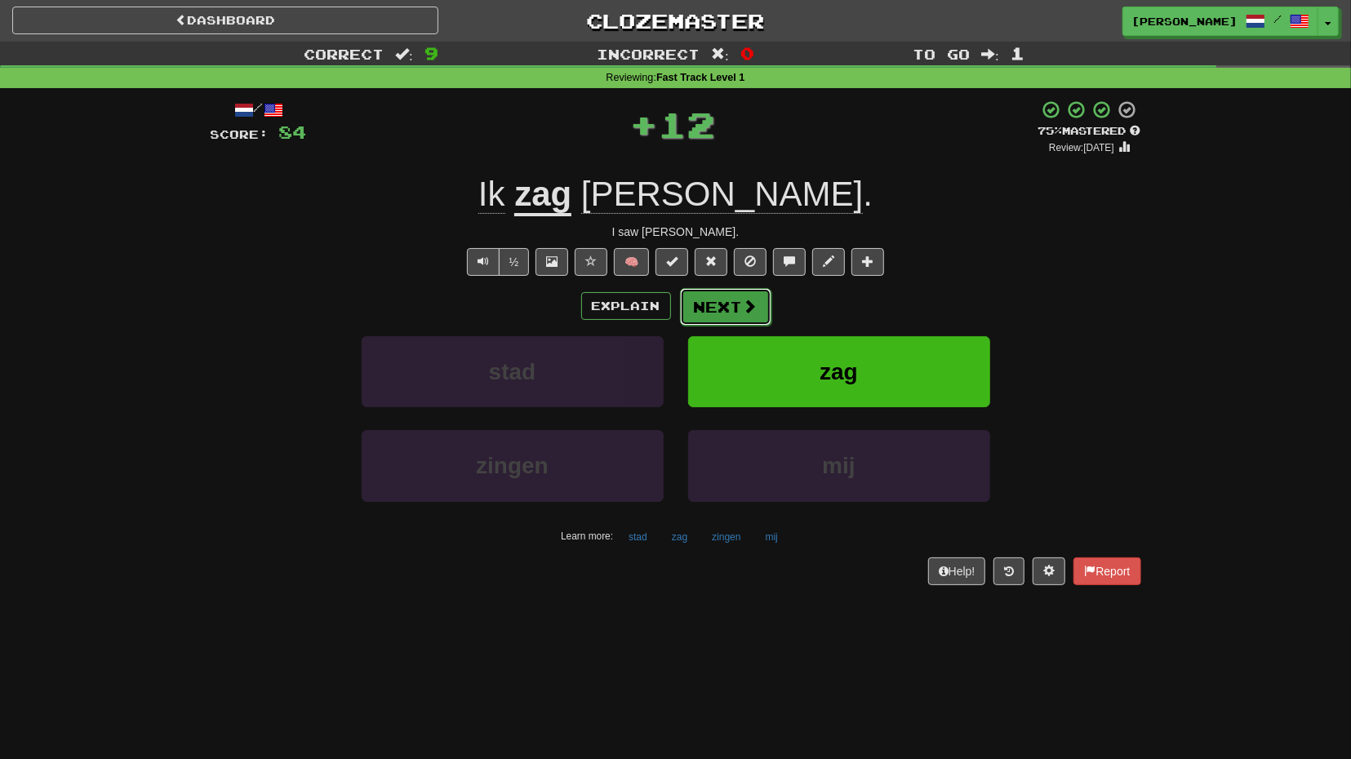
click at [736, 316] on button "Next" at bounding box center [725, 307] width 91 height 38
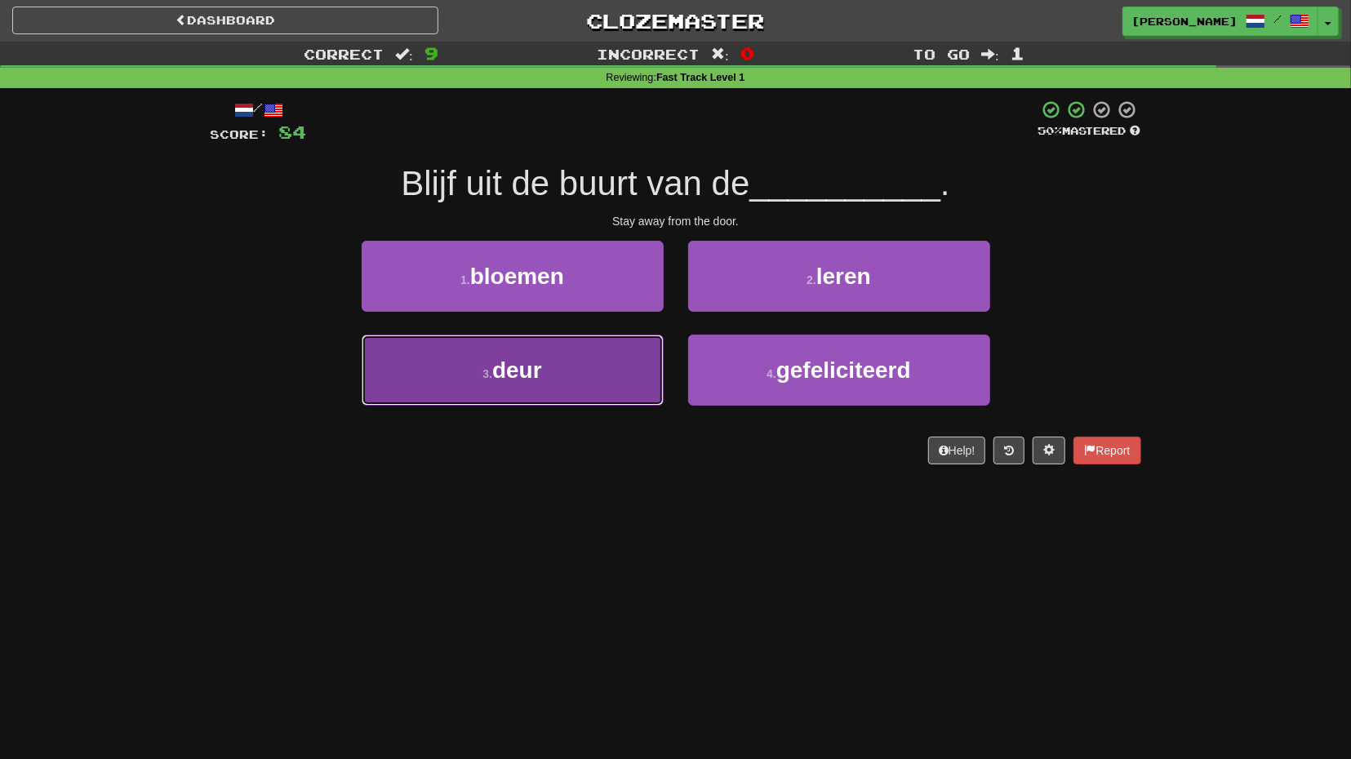
click at [582, 358] on button "3 . deur" at bounding box center [513, 370] width 302 height 71
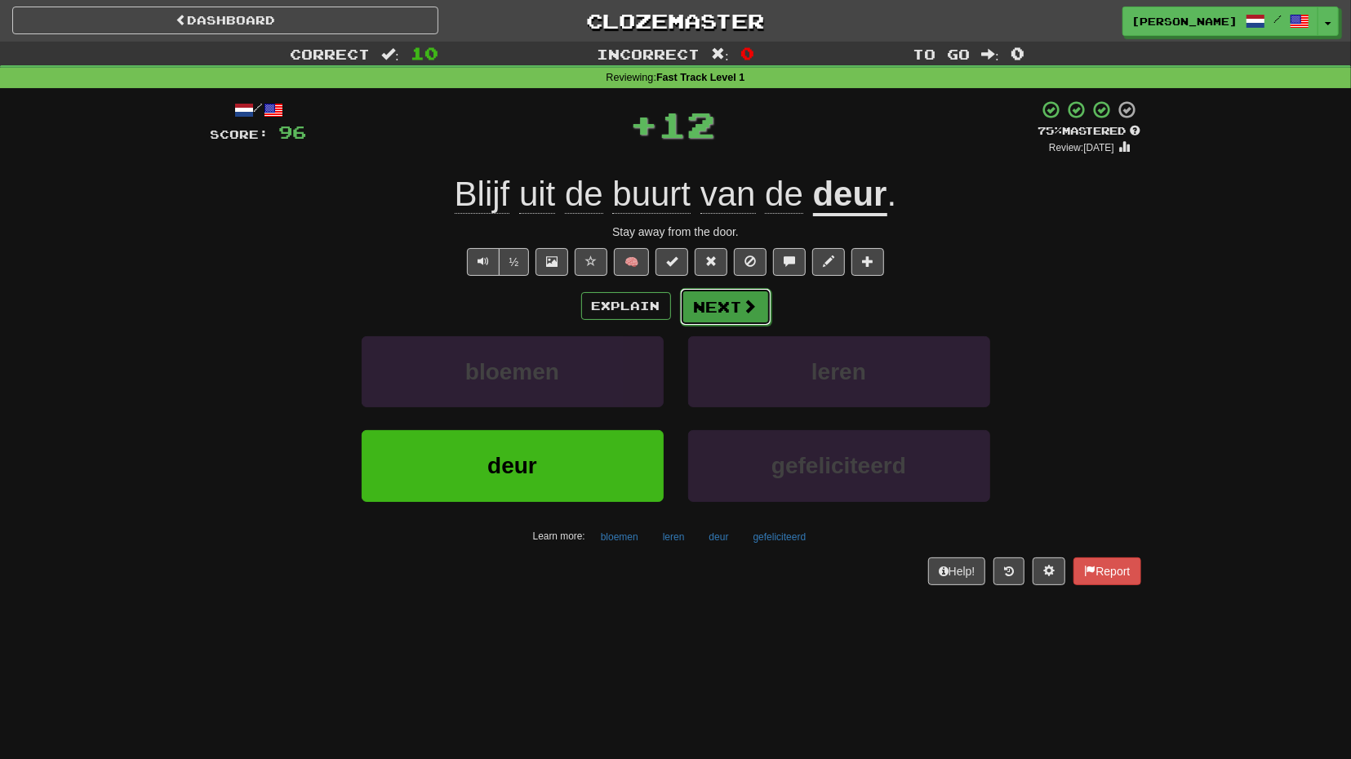
click at [711, 301] on button "Next" at bounding box center [725, 307] width 91 height 38
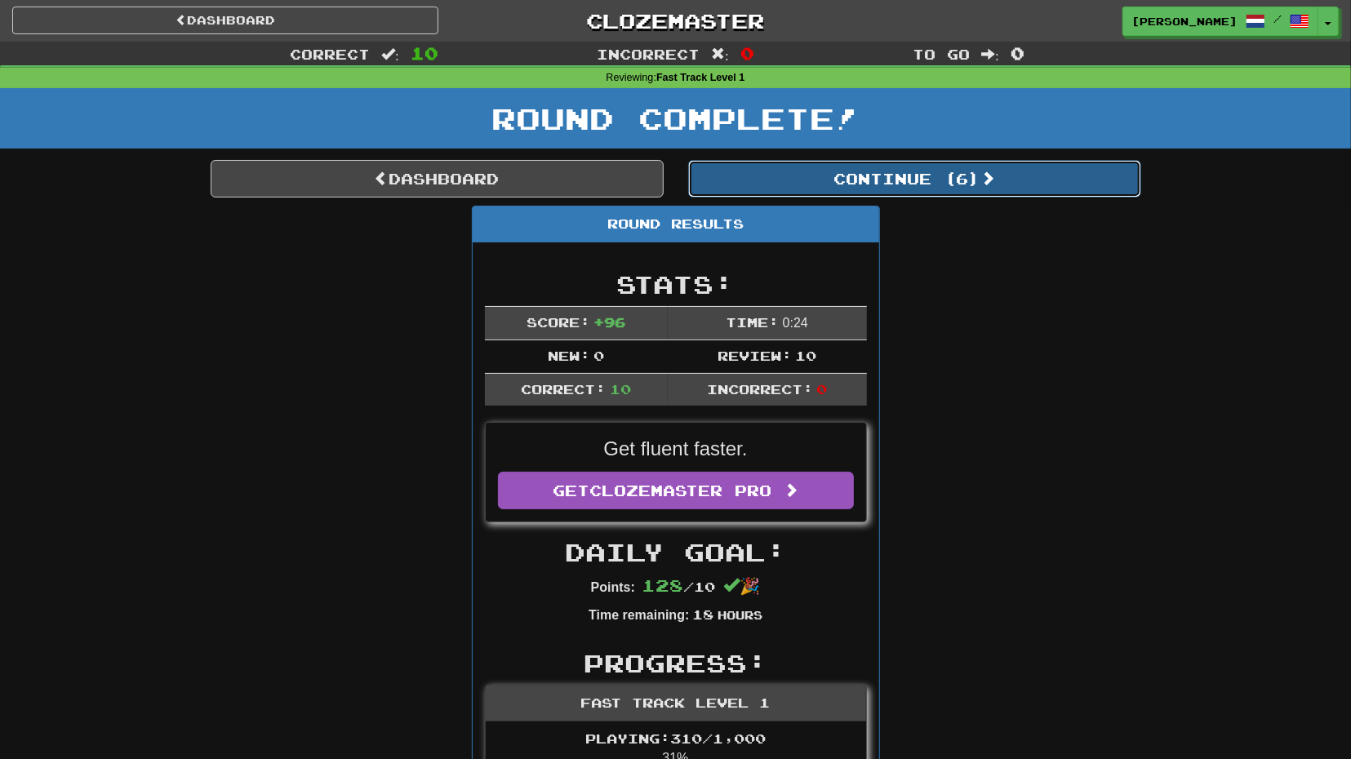
click at [828, 186] on button "Continue ( 6 )" at bounding box center [914, 179] width 453 height 38
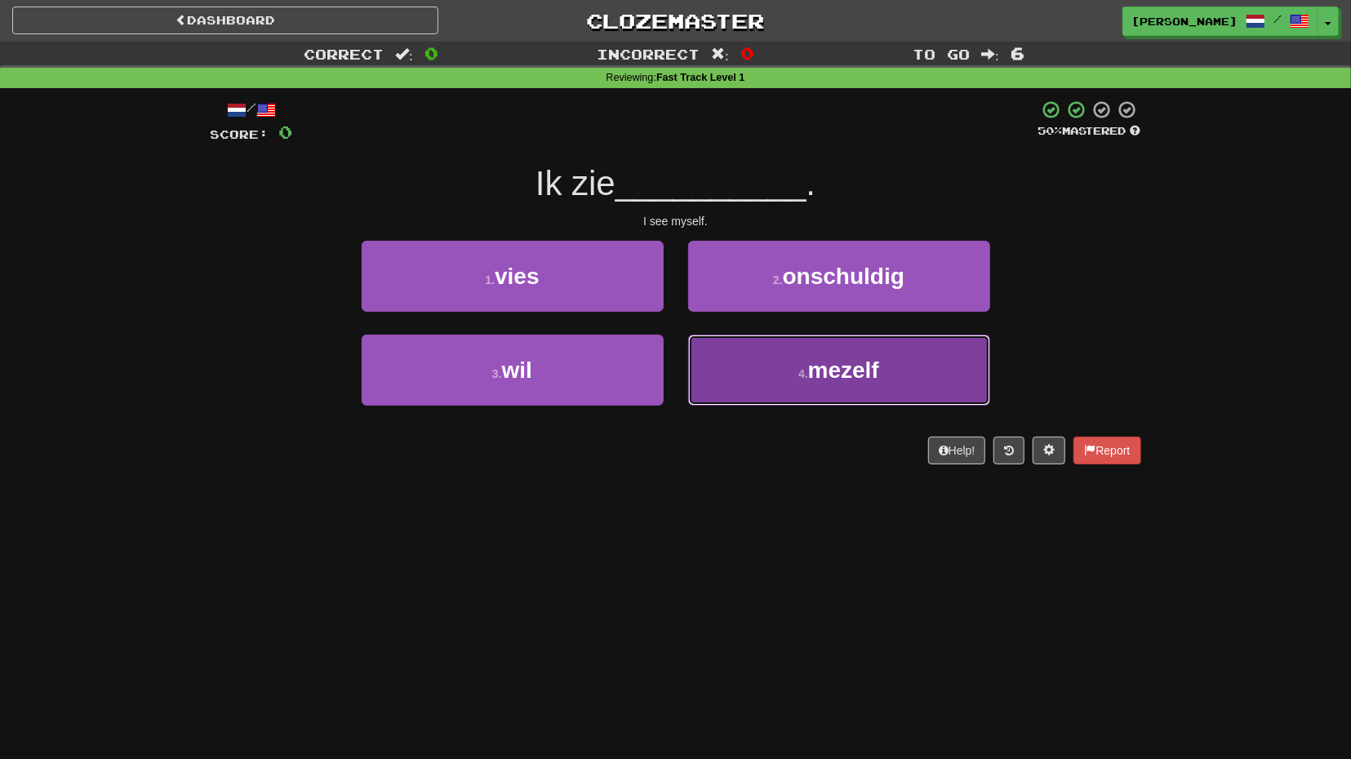
click at [734, 342] on button "4 . mezelf" at bounding box center [839, 370] width 302 height 71
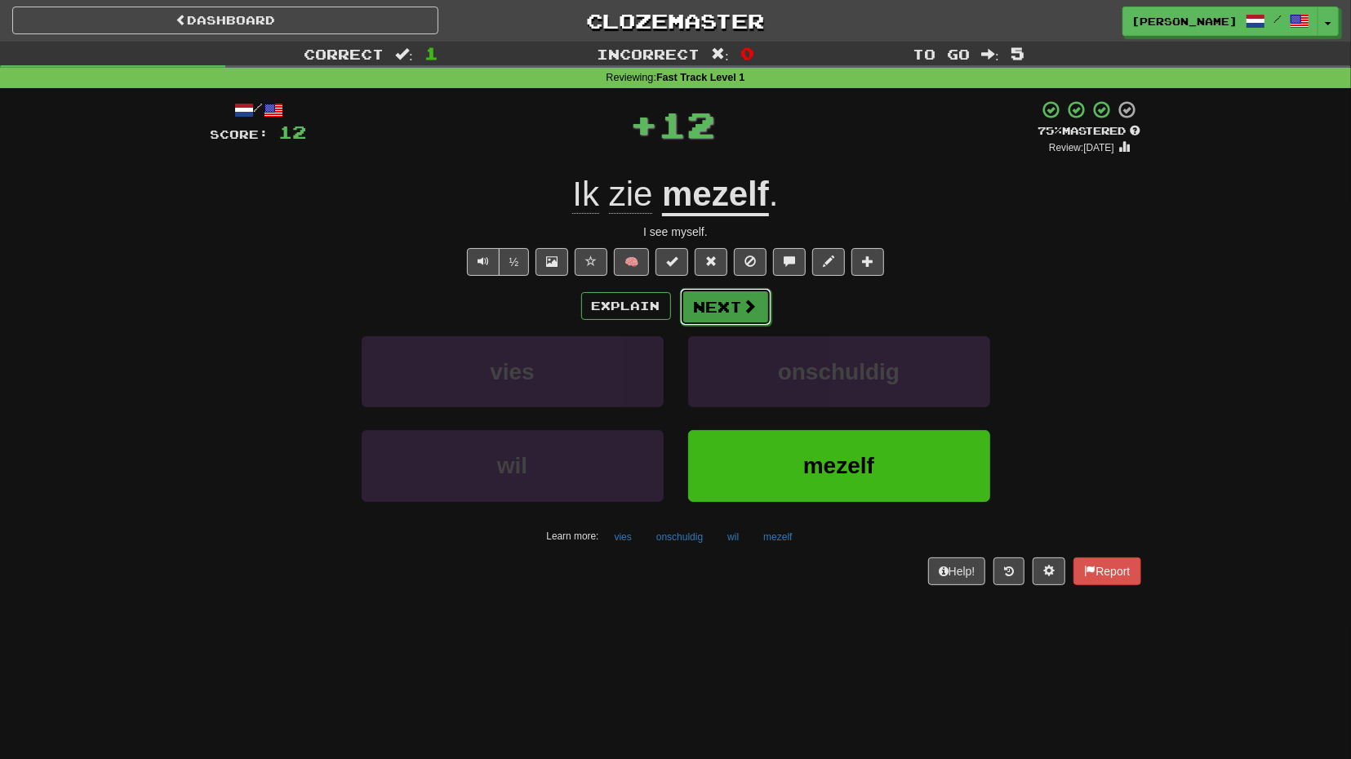
click at [731, 298] on button "Next" at bounding box center [725, 307] width 91 height 38
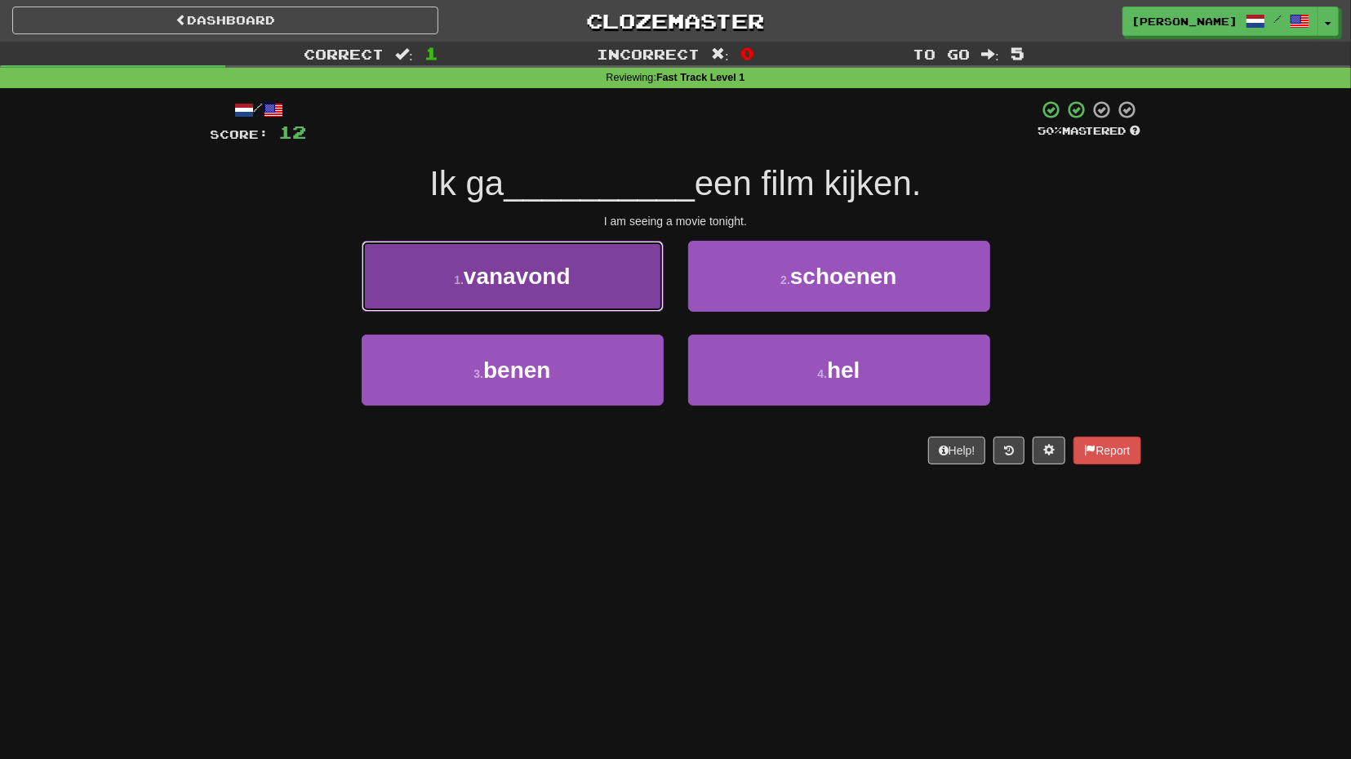
click at [636, 305] on button "1 . vanavond" at bounding box center [513, 276] width 302 height 71
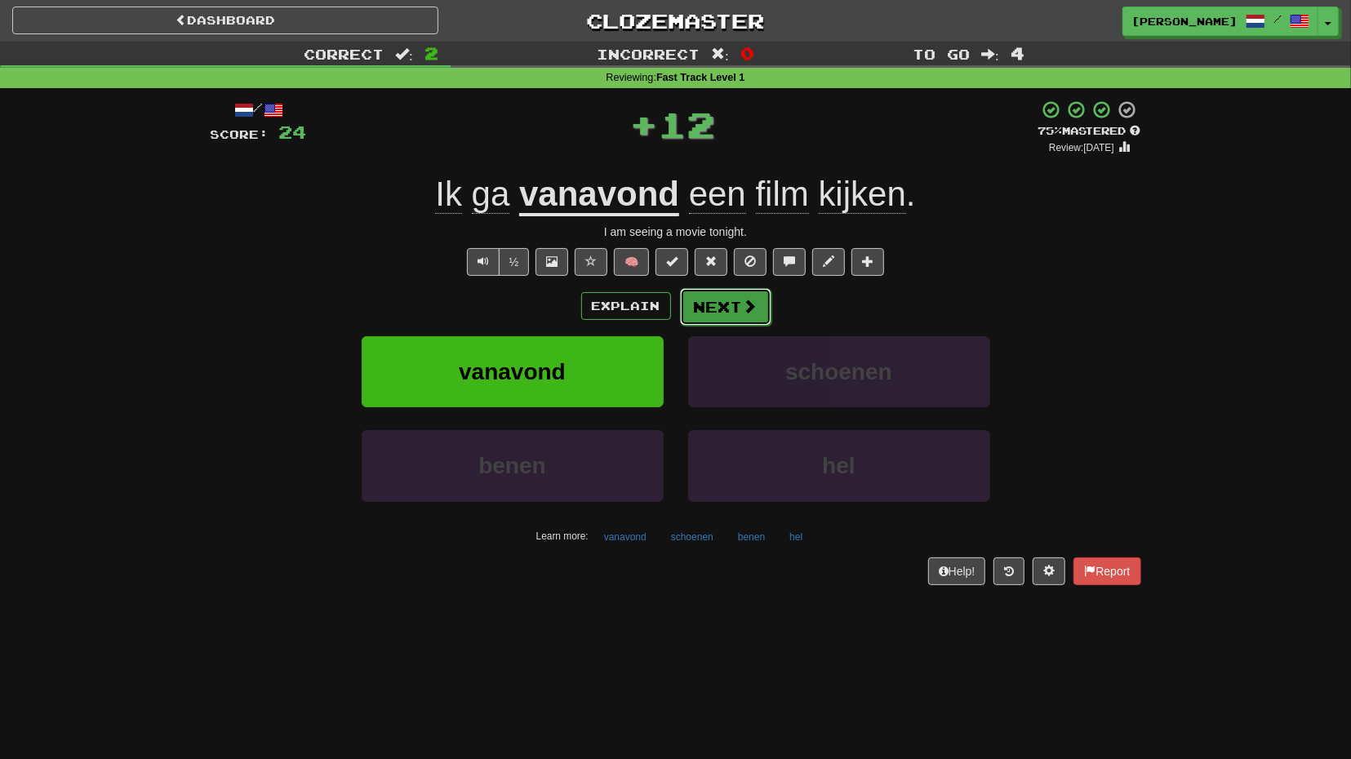
click at [695, 303] on button "Next" at bounding box center [725, 307] width 91 height 38
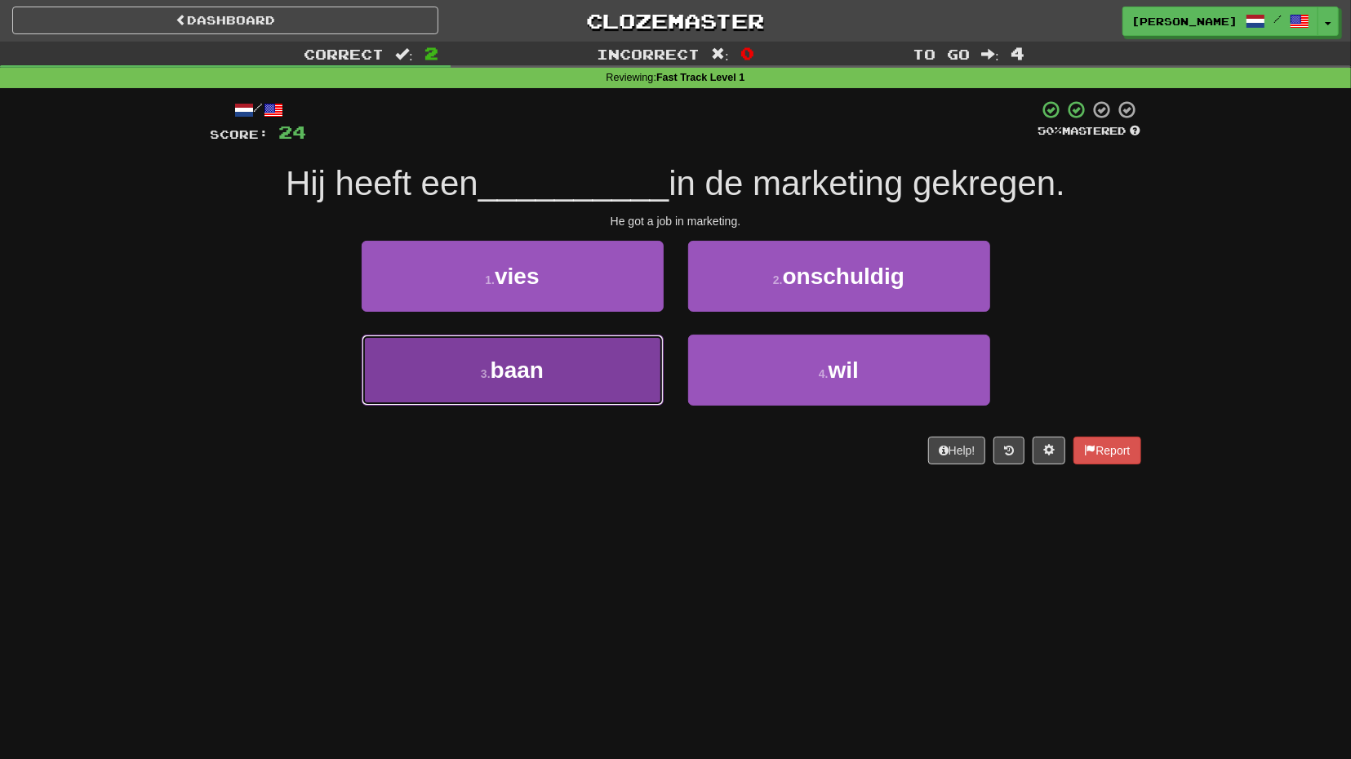
click at [616, 353] on button "3 . baan" at bounding box center [513, 370] width 302 height 71
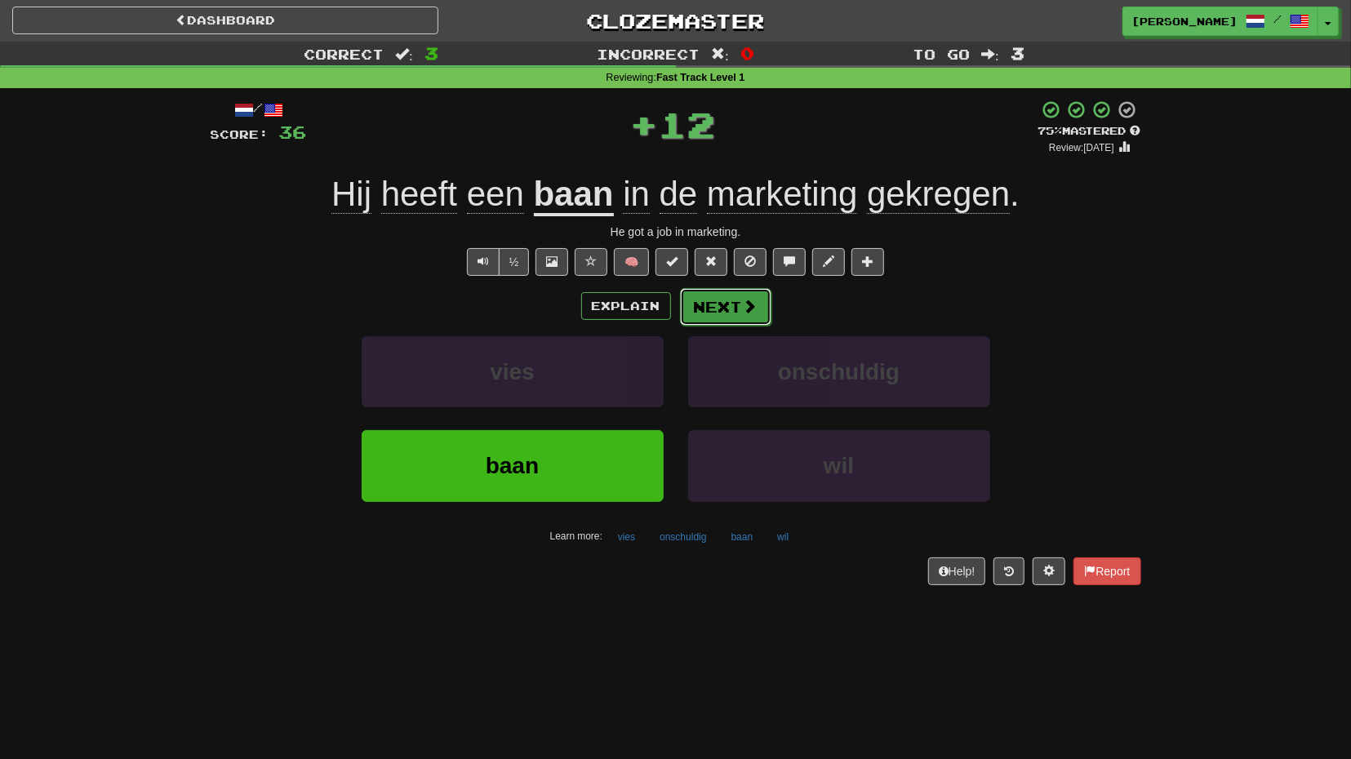
click at [724, 306] on button "Next" at bounding box center [725, 307] width 91 height 38
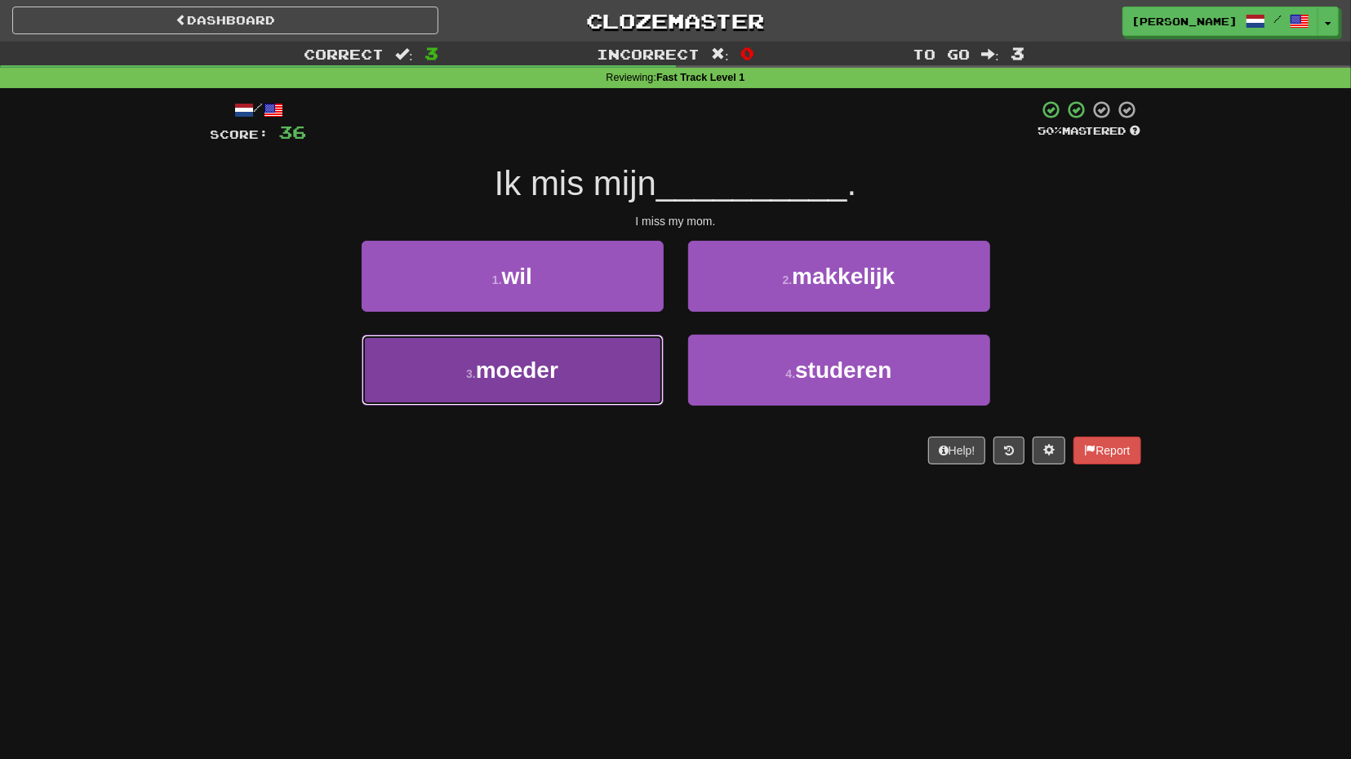
click at [614, 369] on button "3 . moeder" at bounding box center [513, 370] width 302 height 71
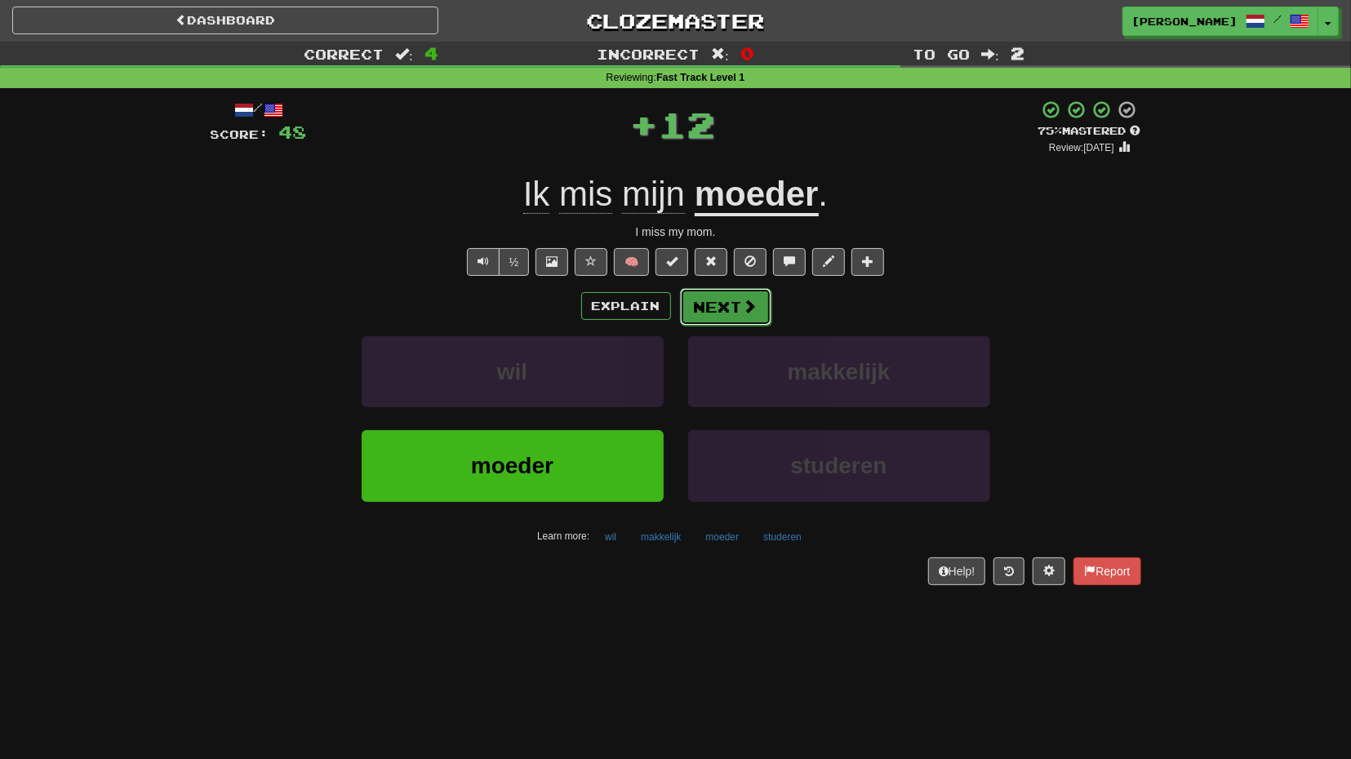
click at [726, 321] on button "Next" at bounding box center [725, 307] width 91 height 38
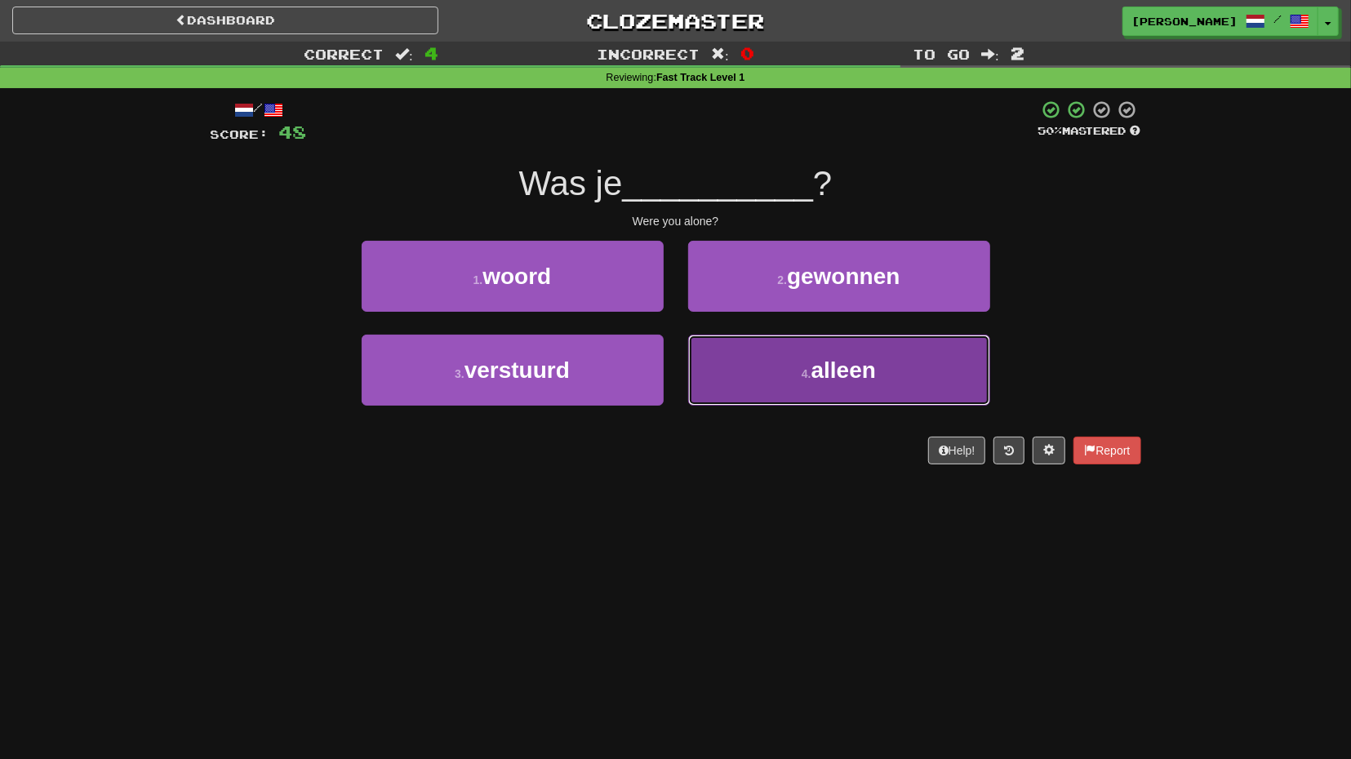
click at [778, 363] on button "4 . alleen" at bounding box center [839, 370] width 302 height 71
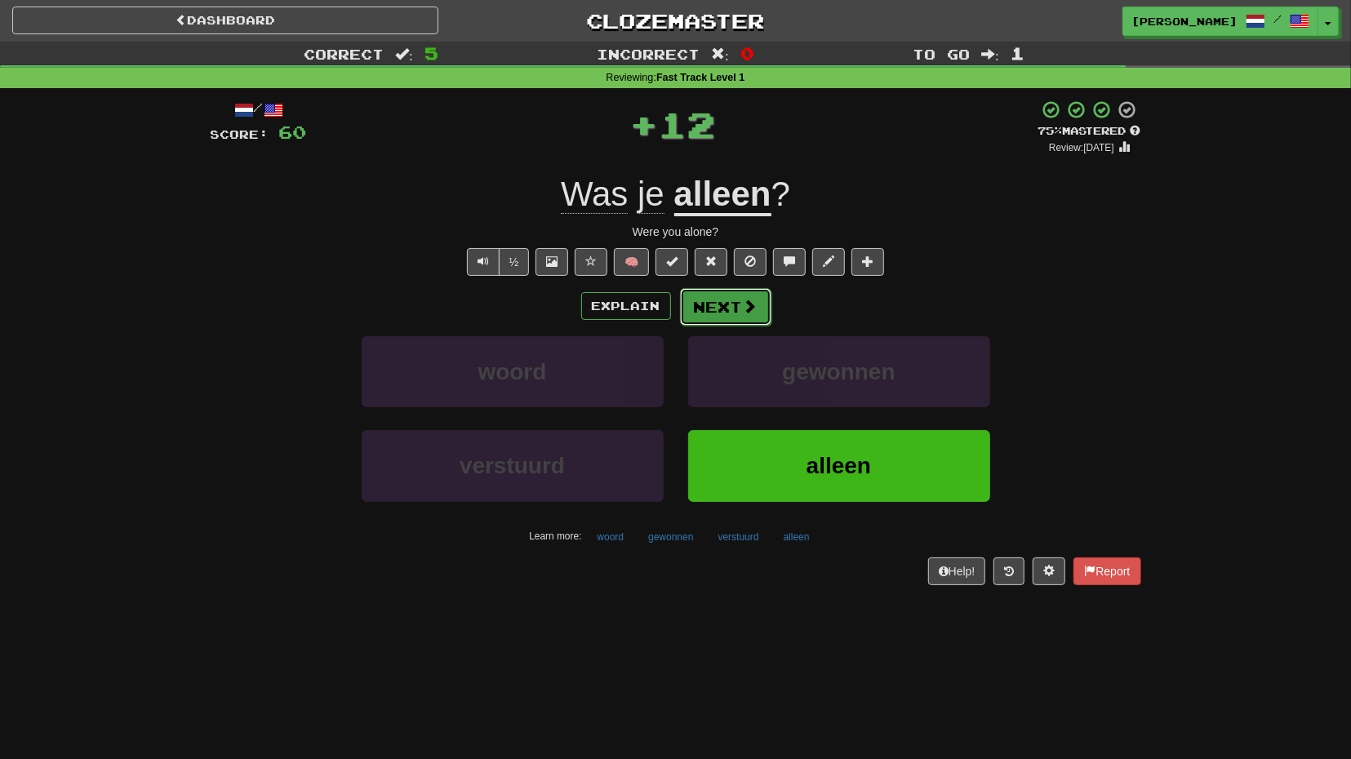
click at [732, 311] on button "Next" at bounding box center [725, 307] width 91 height 38
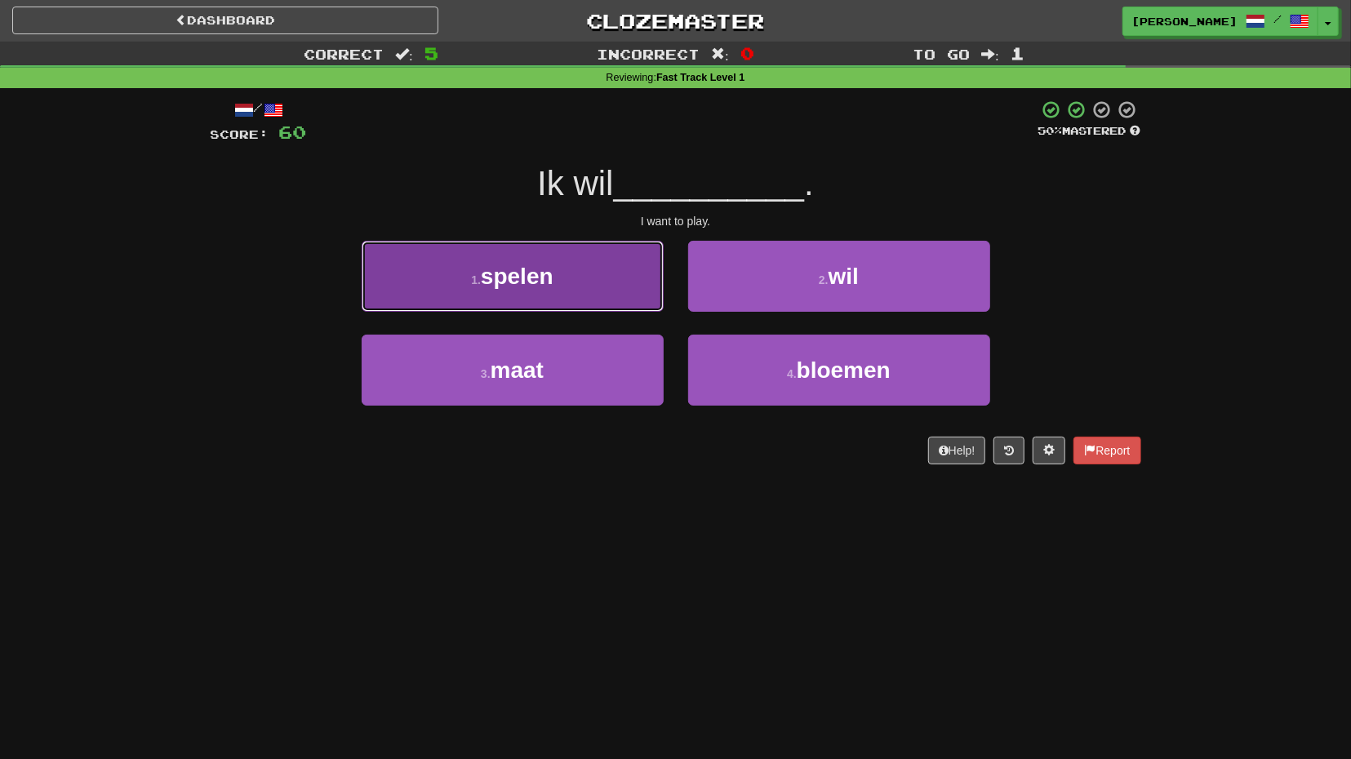
click at [578, 277] on button "1 . spelen" at bounding box center [513, 276] width 302 height 71
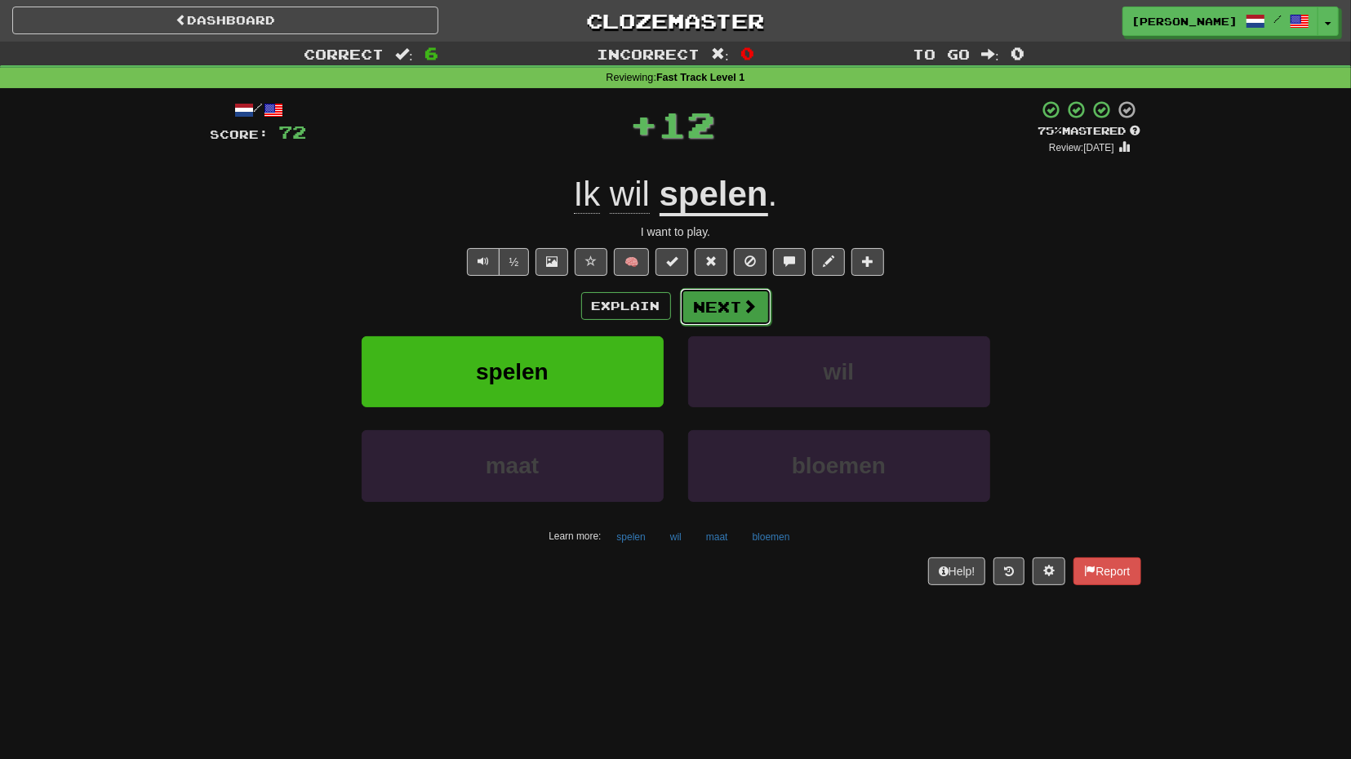
click at [722, 305] on button "Next" at bounding box center [725, 307] width 91 height 38
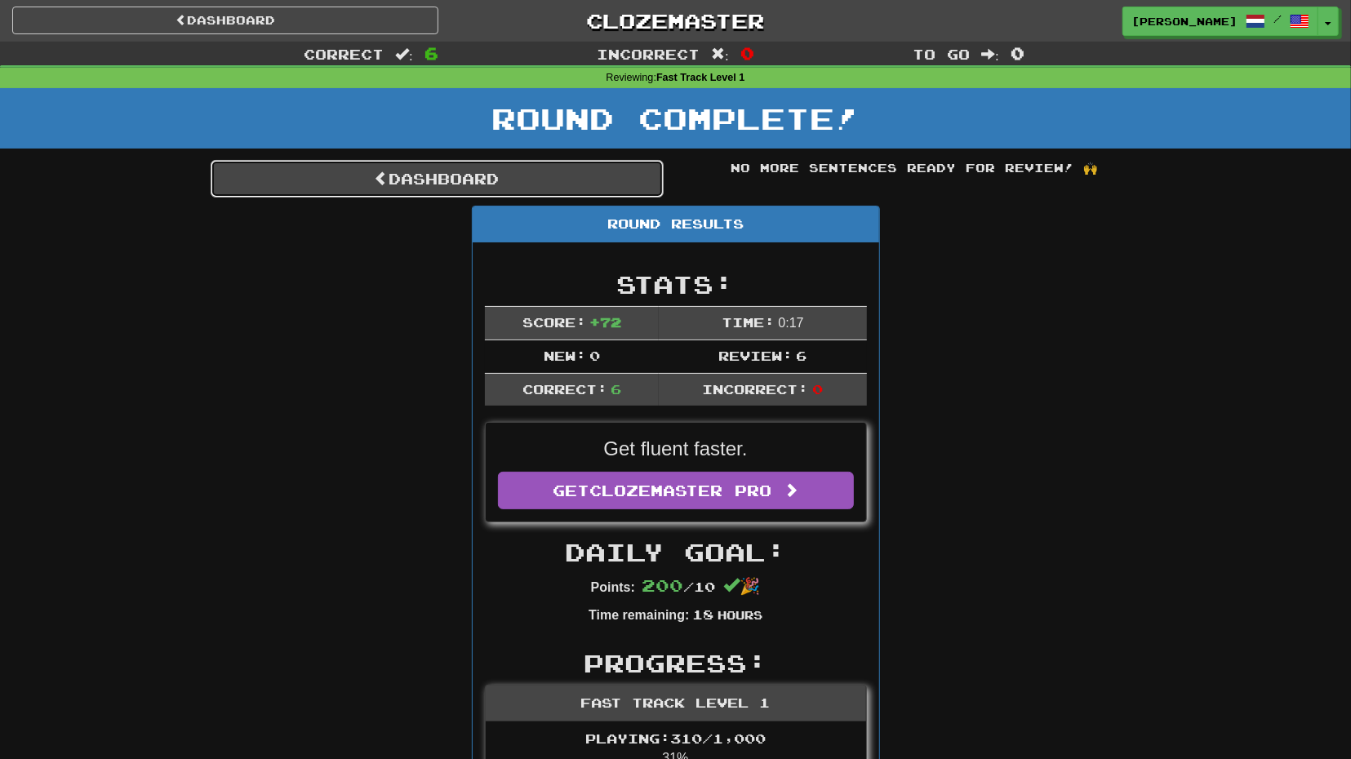
click at [517, 187] on link "Dashboard" at bounding box center [437, 179] width 453 height 38
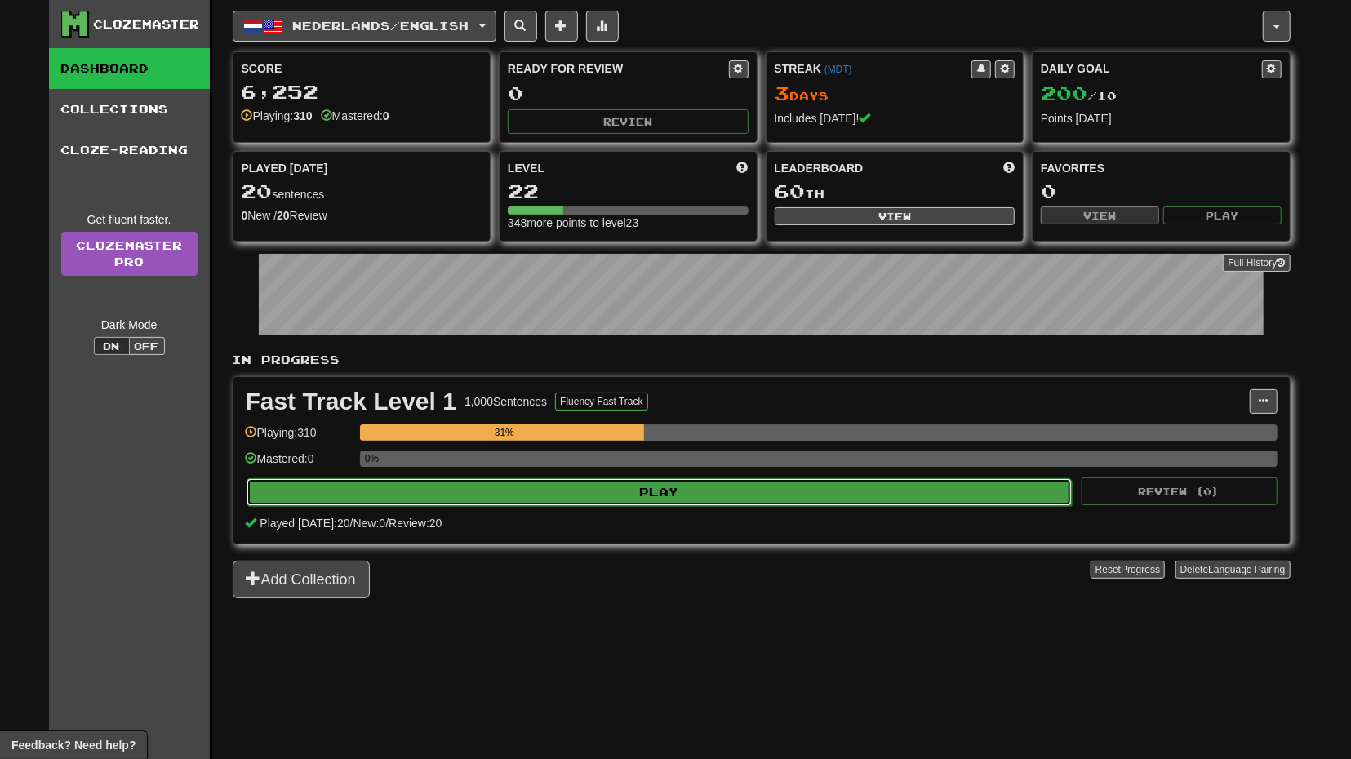
click at [580, 487] on button "Play" at bounding box center [659, 492] width 826 height 28
select select "**"
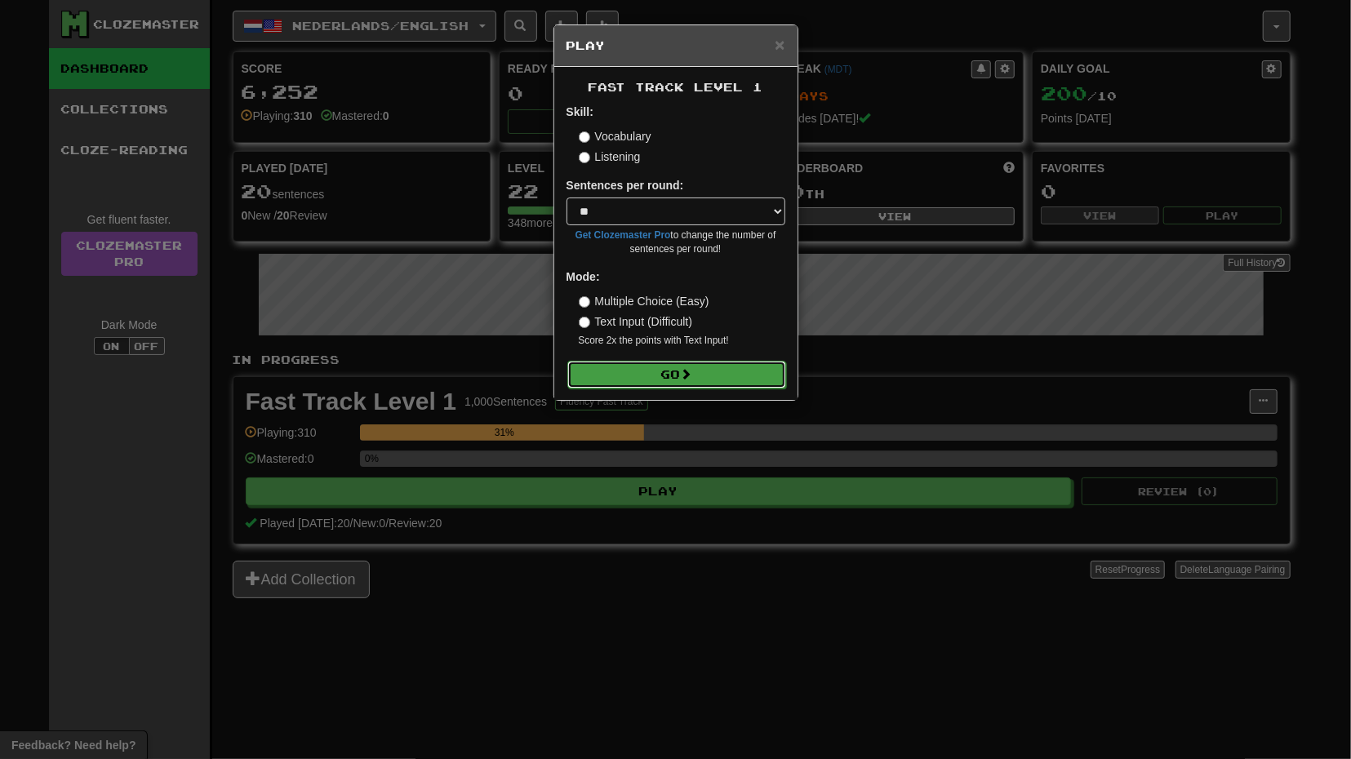
click at [673, 380] on button "Go" at bounding box center [676, 375] width 219 height 28
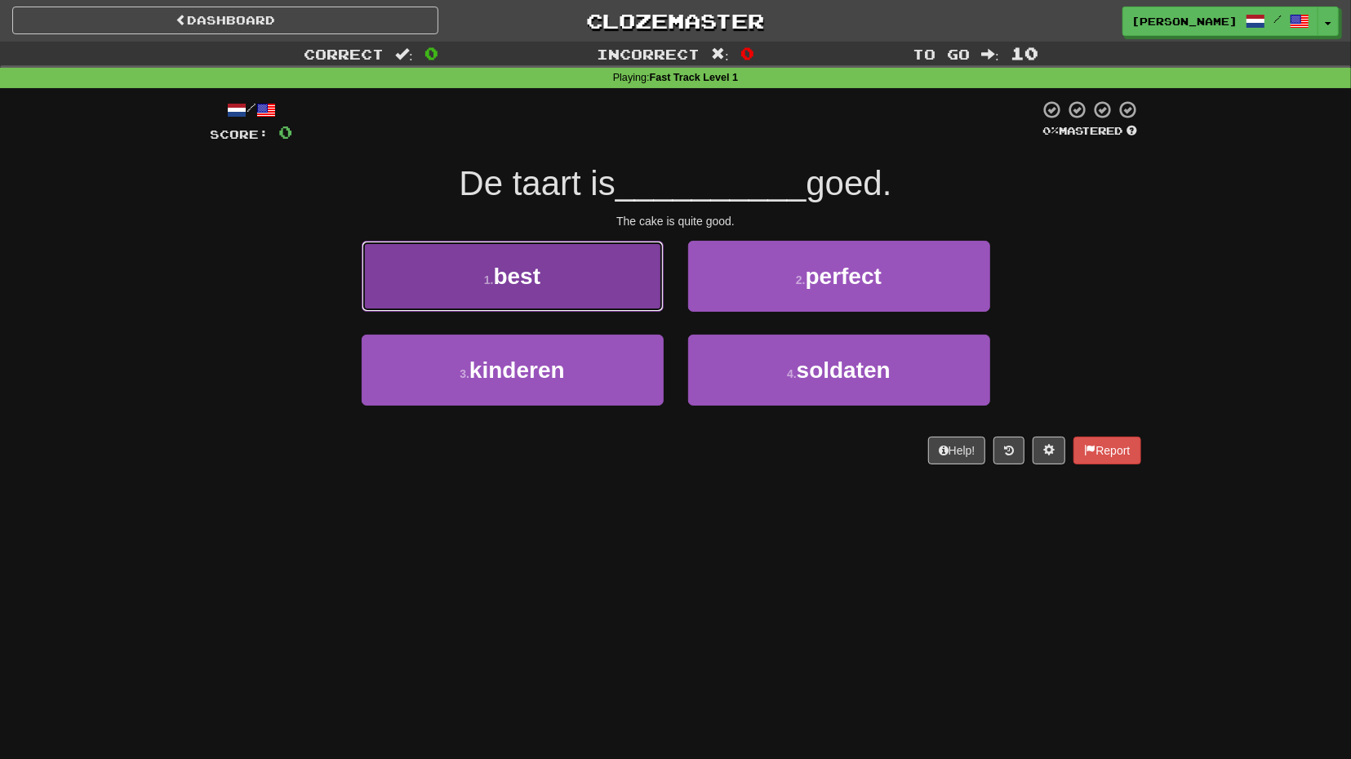
click at [633, 289] on button "1 . best" at bounding box center [513, 276] width 302 height 71
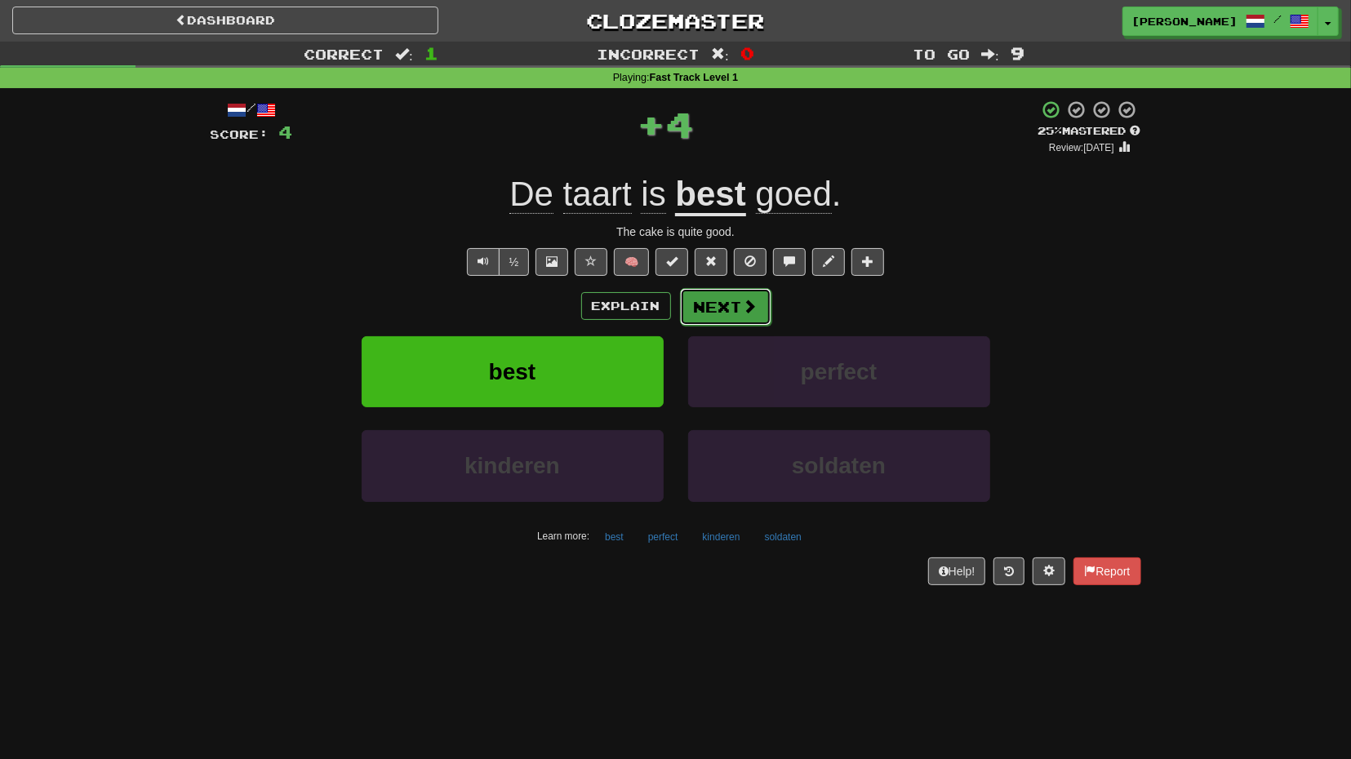
click at [719, 321] on button "Next" at bounding box center [725, 307] width 91 height 38
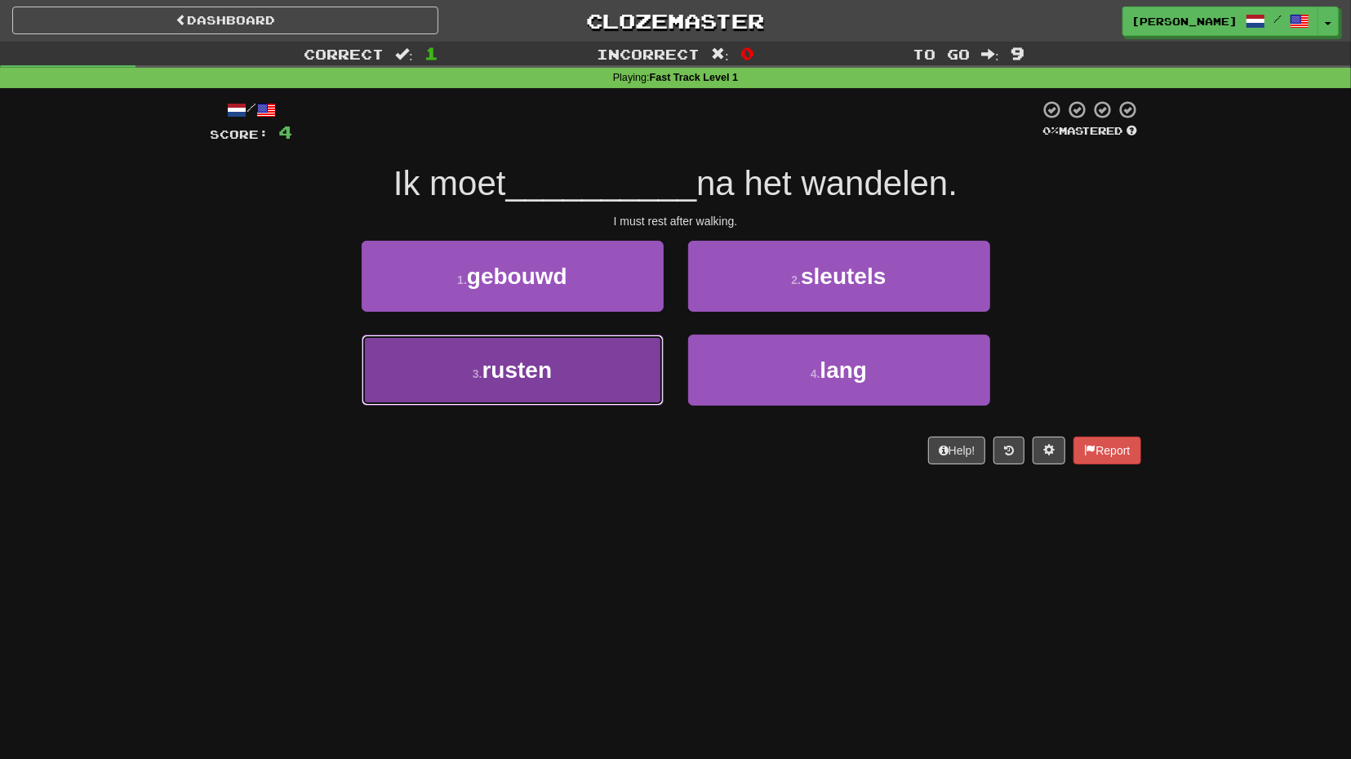
click at [620, 360] on button "3 . rusten" at bounding box center [513, 370] width 302 height 71
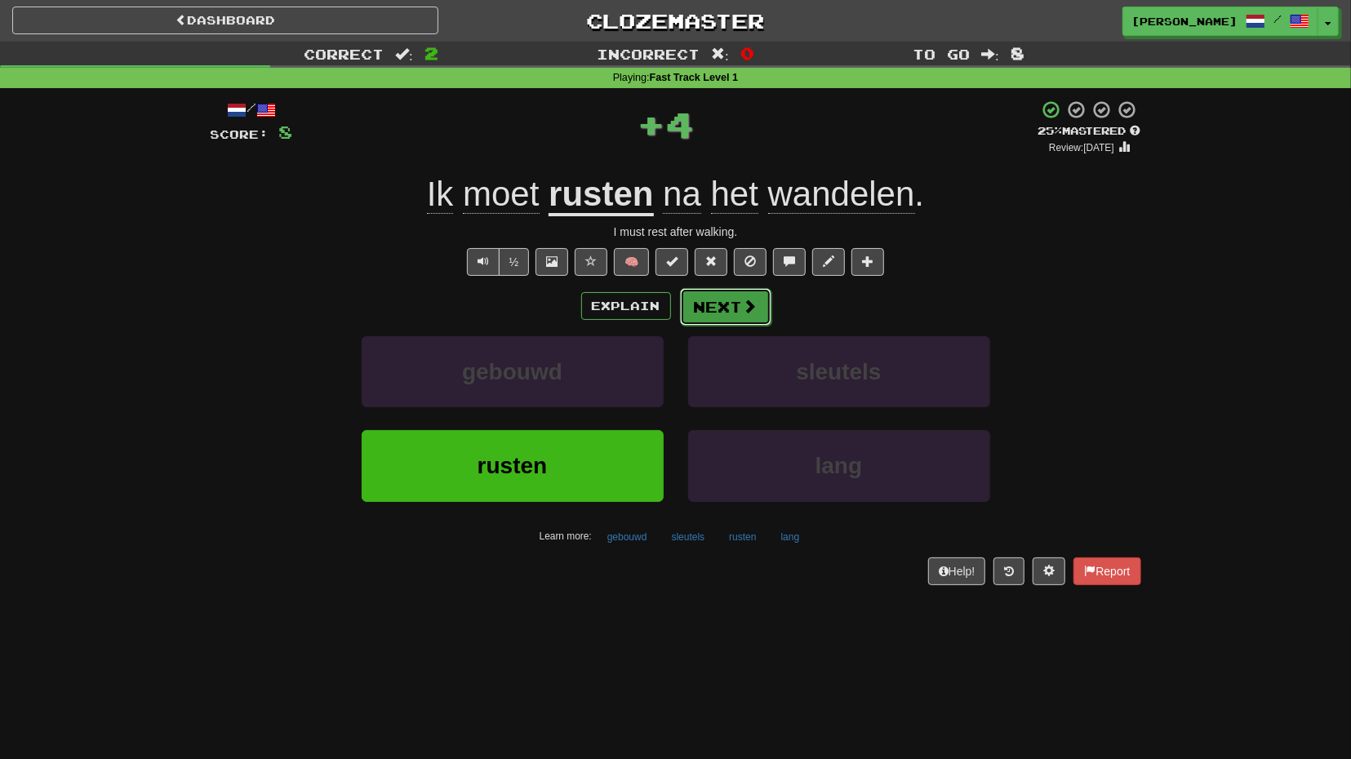
click at [716, 320] on button "Next" at bounding box center [725, 307] width 91 height 38
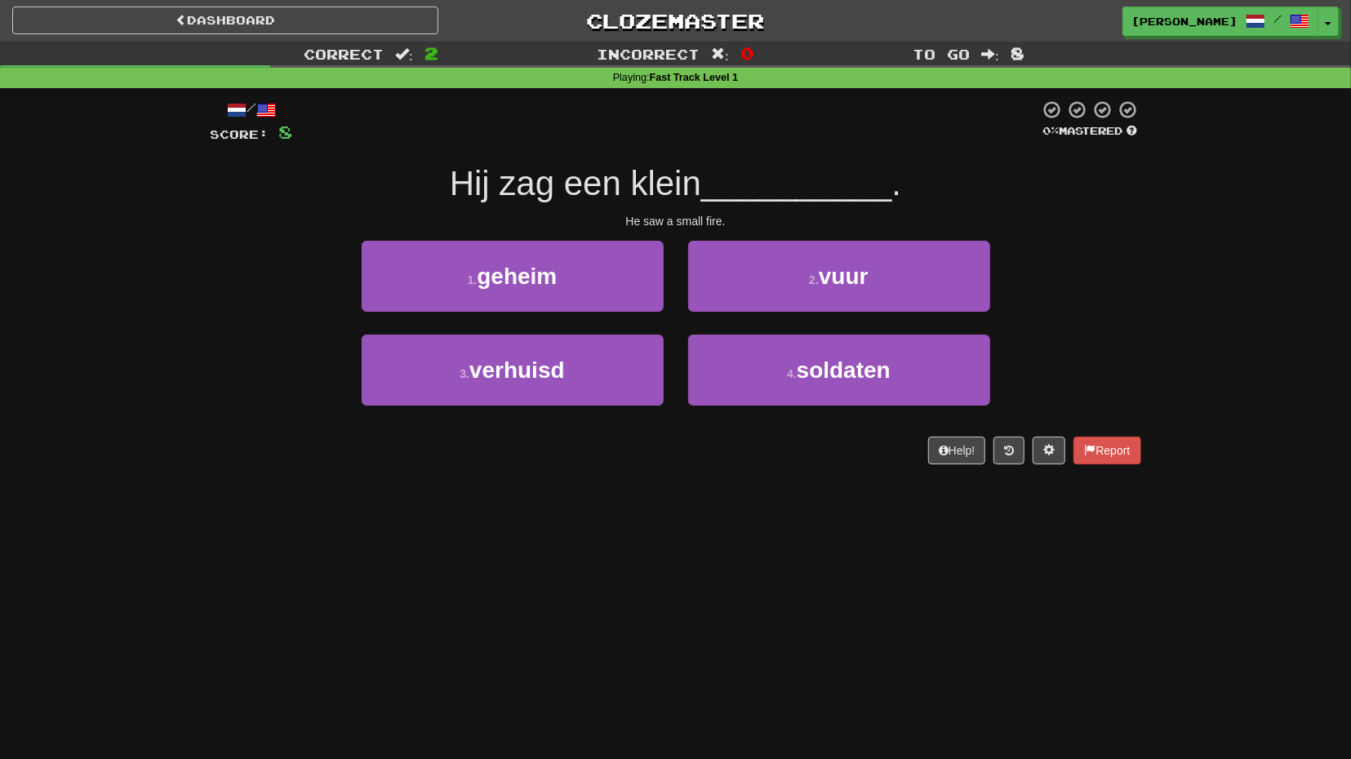
click at [731, 313] on div "2 . vuur" at bounding box center [839, 288] width 326 height 94
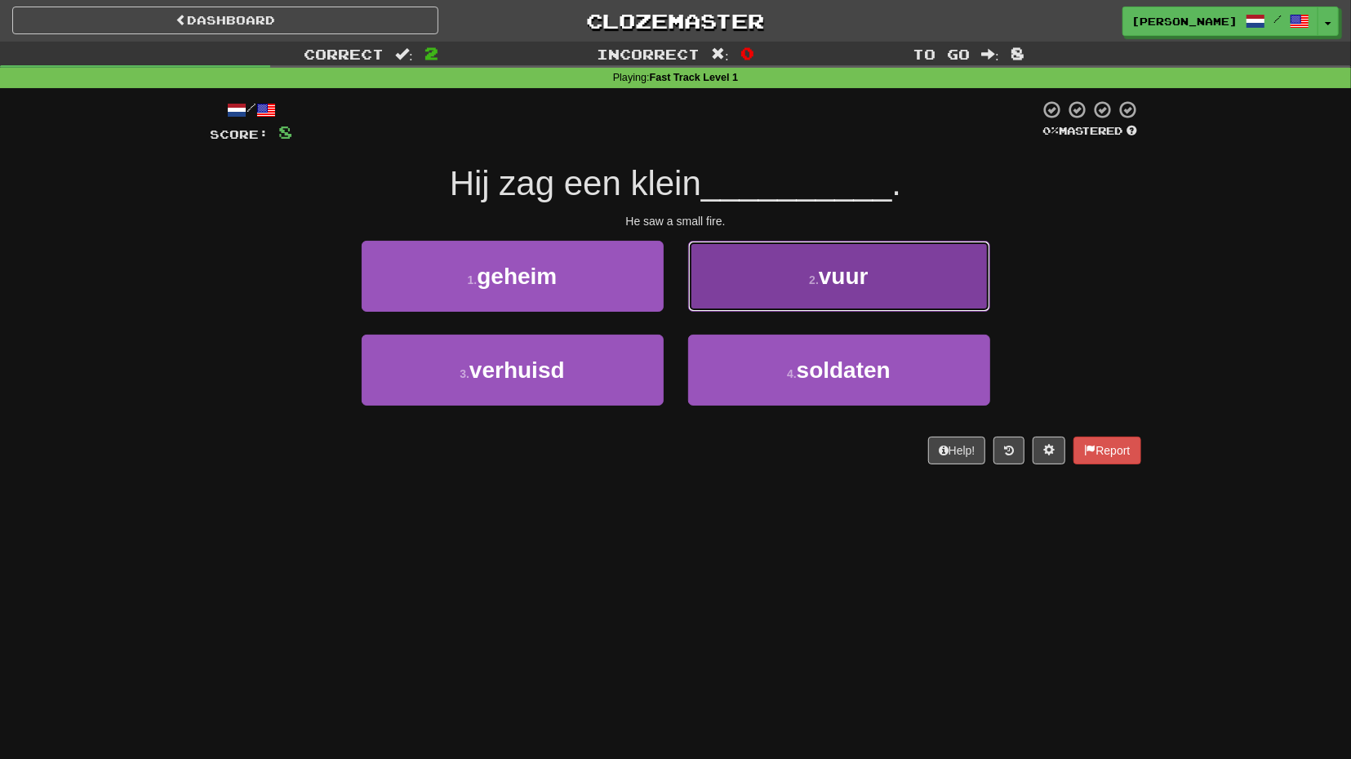
click at [776, 283] on button "2 . vuur" at bounding box center [839, 276] width 302 height 71
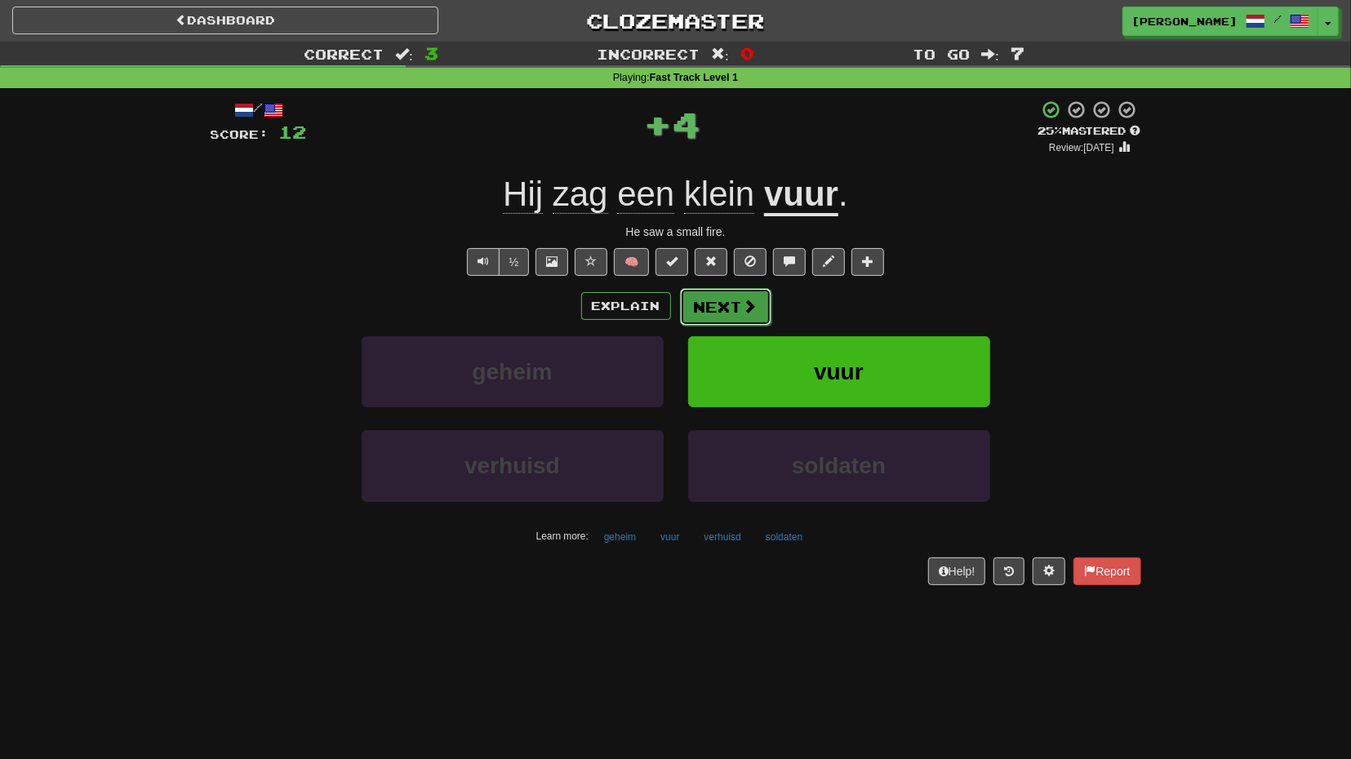
click at [718, 317] on button "Next" at bounding box center [725, 307] width 91 height 38
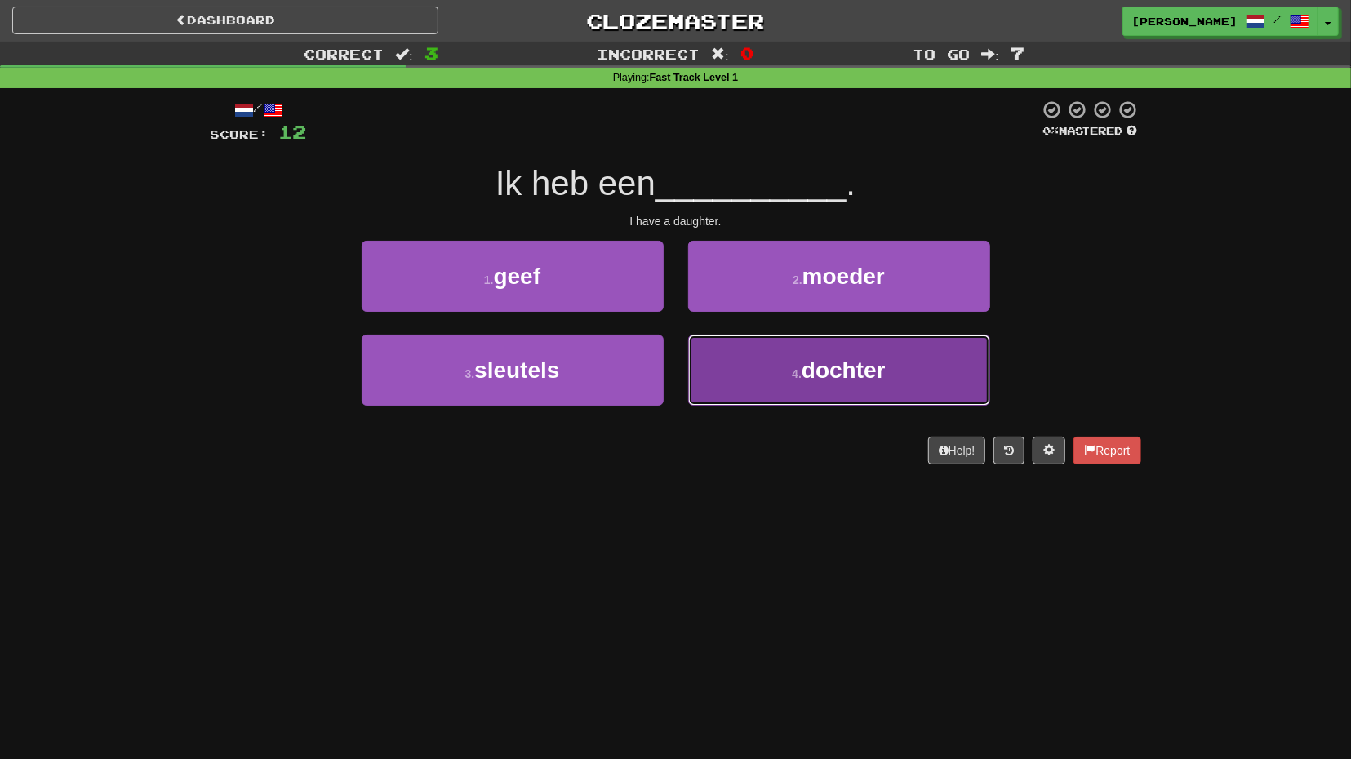
click at [749, 381] on button "4 . dochter" at bounding box center [839, 370] width 302 height 71
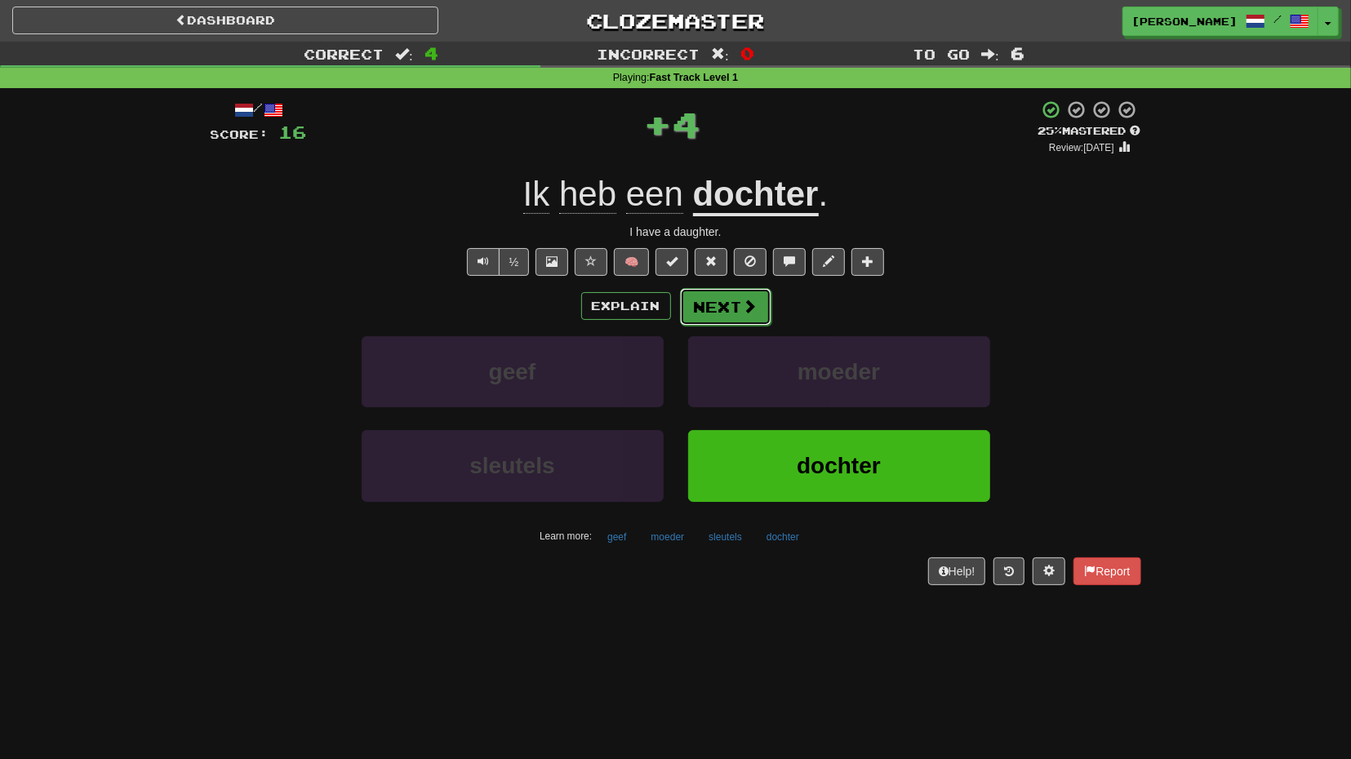
click at [722, 320] on button "Next" at bounding box center [725, 307] width 91 height 38
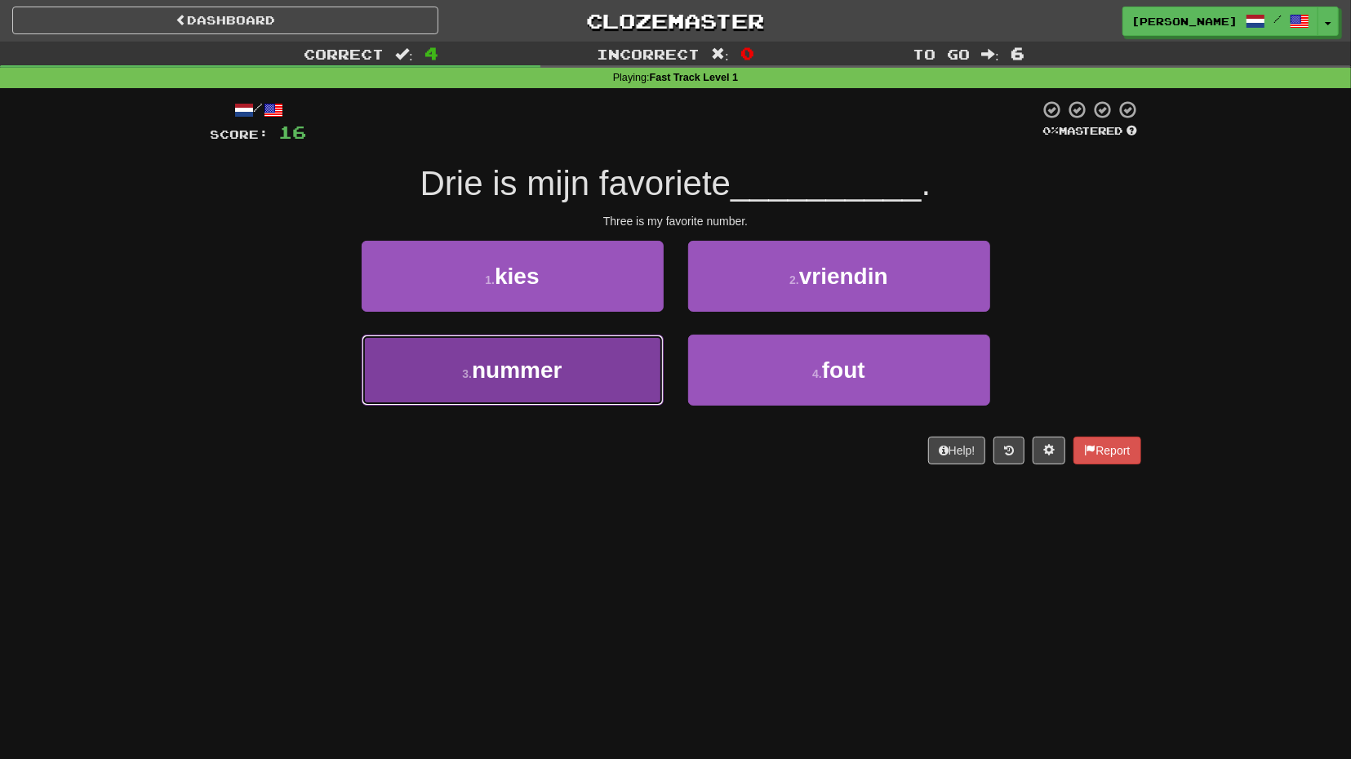
click at [606, 368] on button "3 . nummer" at bounding box center [513, 370] width 302 height 71
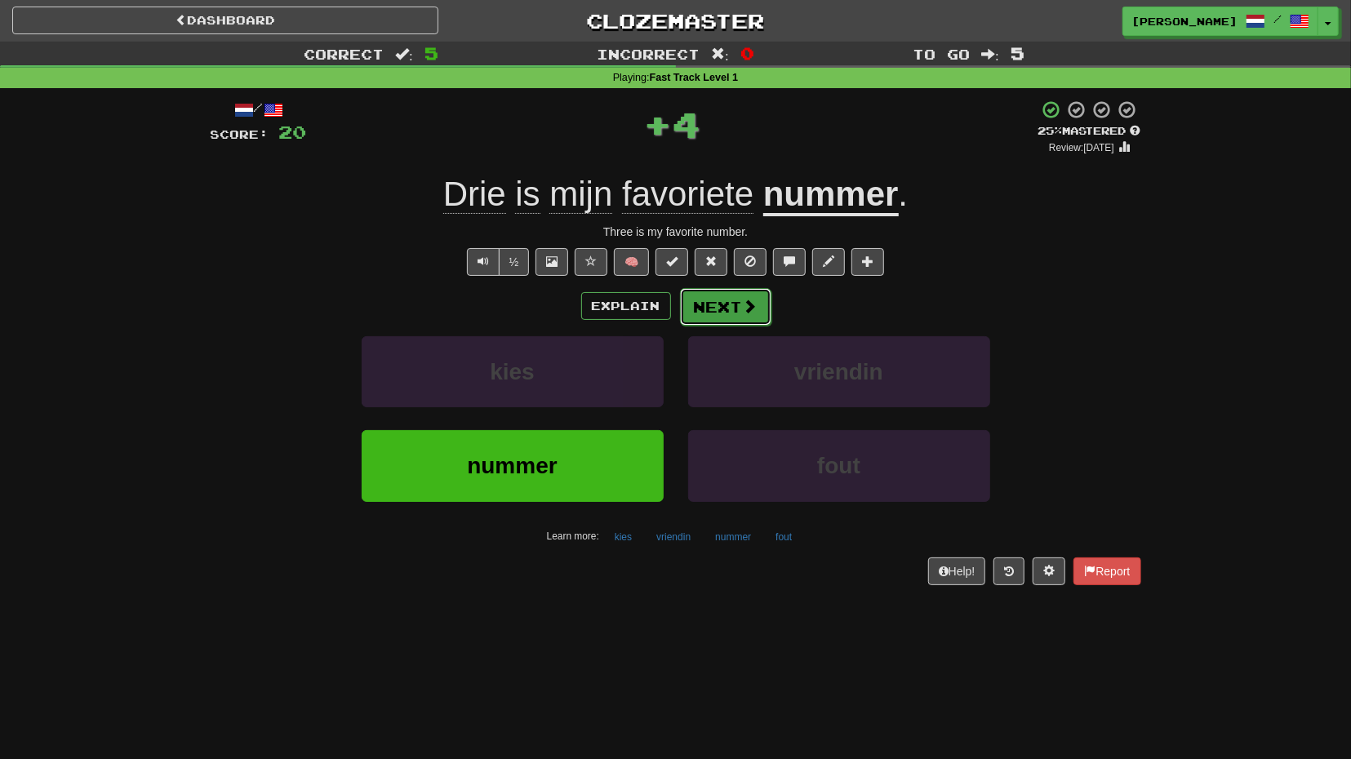
click at [713, 316] on button "Next" at bounding box center [725, 307] width 91 height 38
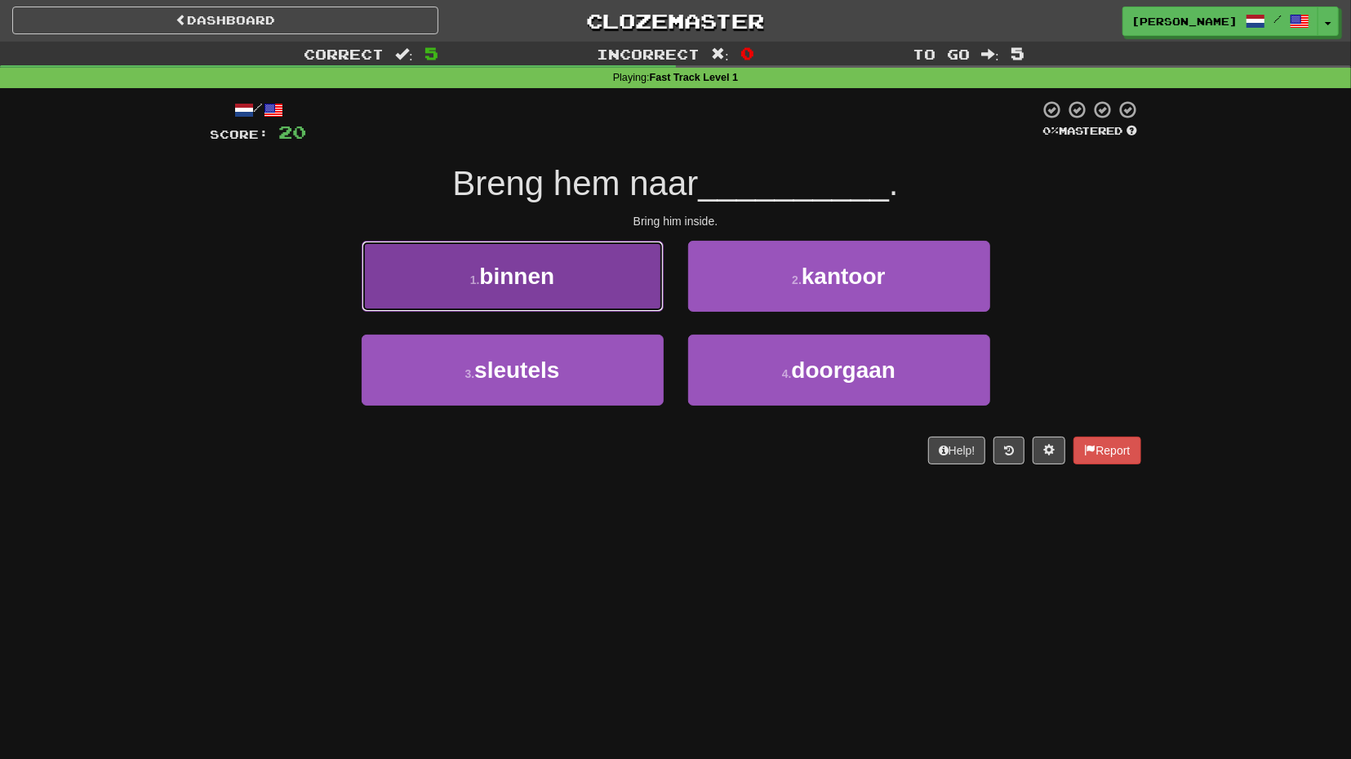
click at [598, 305] on button "1 . binnen" at bounding box center [513, 276] width 302 height 71
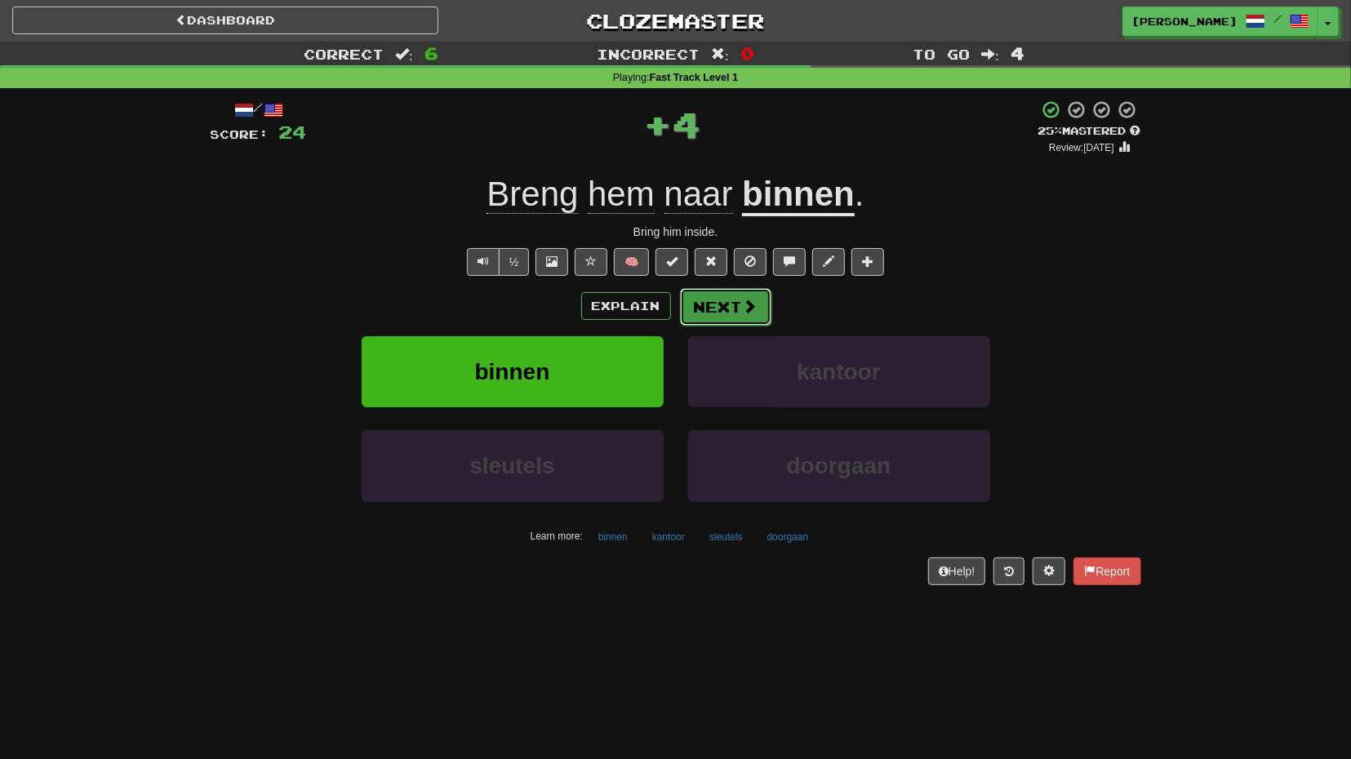
click at [705, 309] on button "Next" at bounding box center [725, 307] width 91 height 38
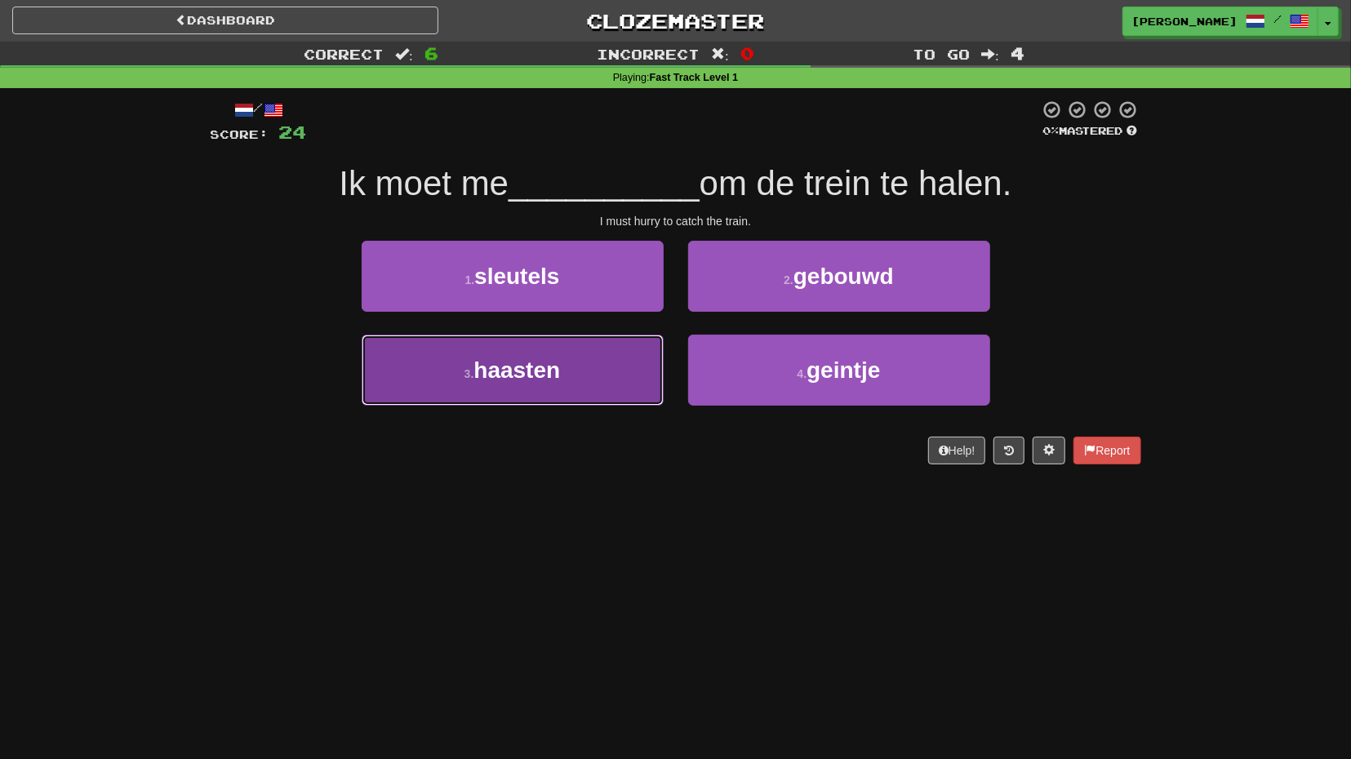
click at [616, 361] on button "3 . haasten" at bounding box center [513, 370] width 302 height 71
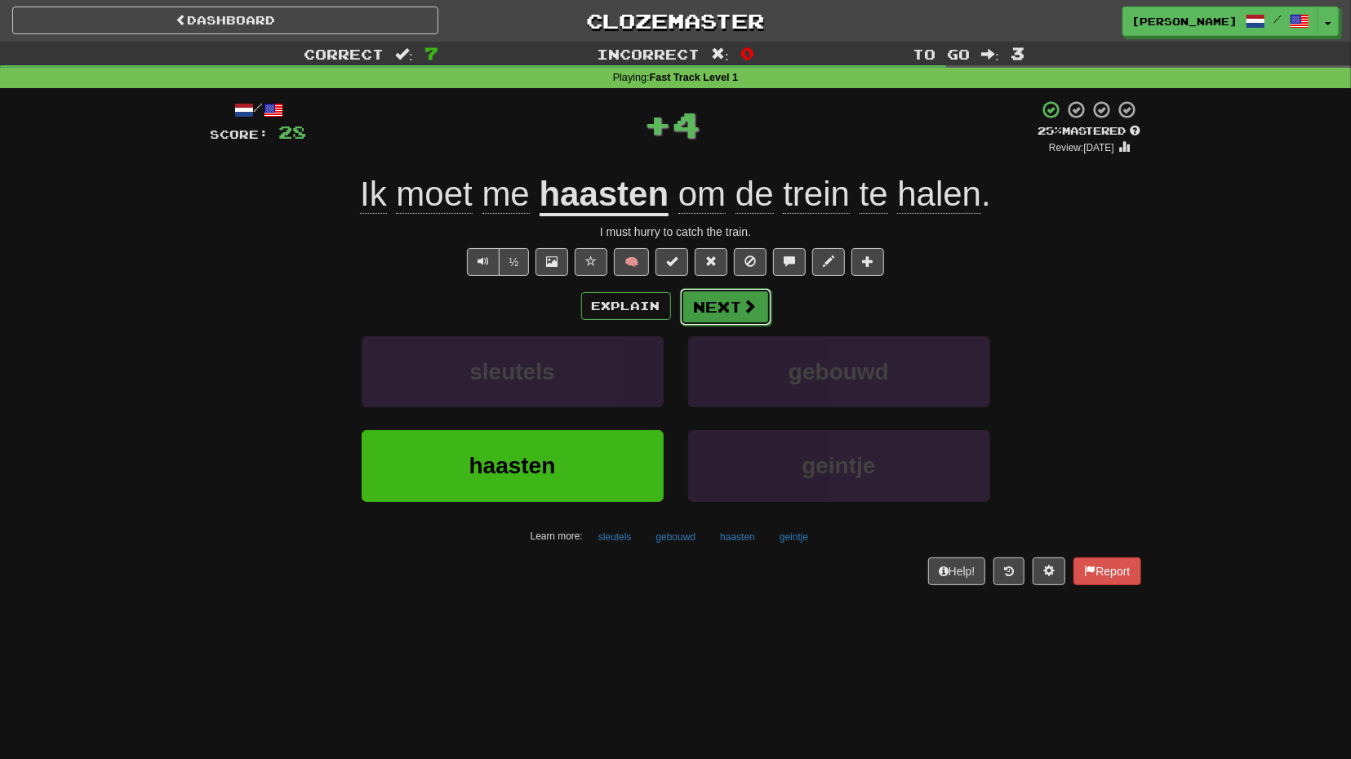
click at [703, 310] on button "Next" at bounding box center [725, 307] width 91 height 38
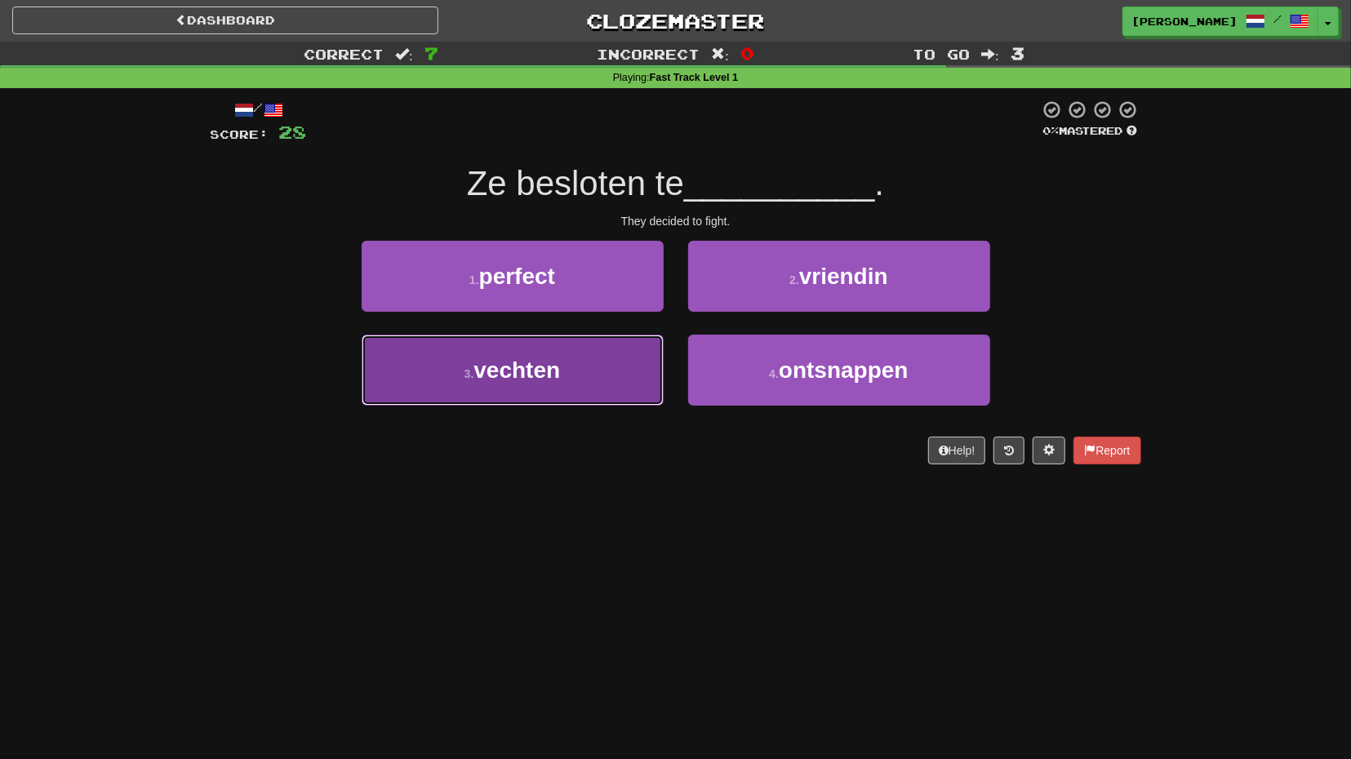
click at [628, 370] on button "3 . vechten" at bounding box center [513, 370] width 302 height 71
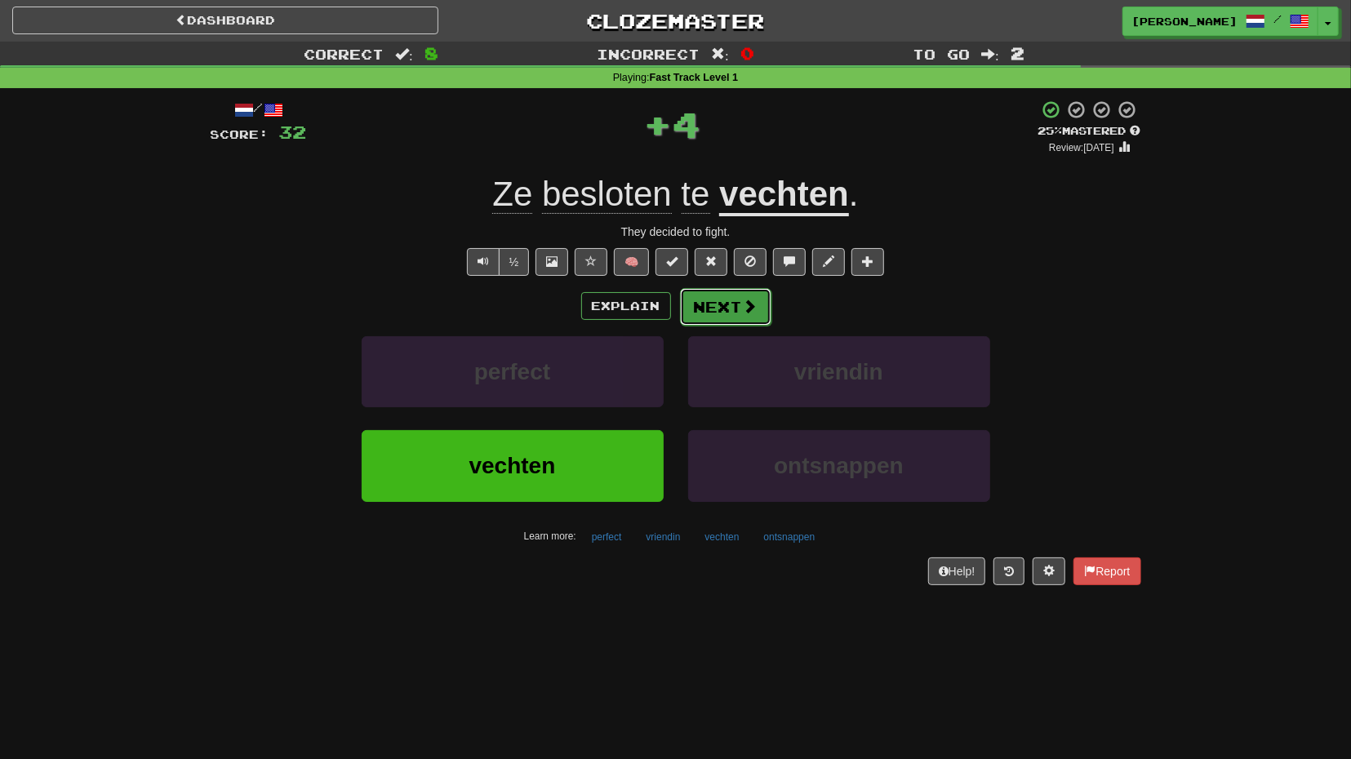
click at [740, 313] on button "Next" at bounding box center [725, 307] width 91 height 38
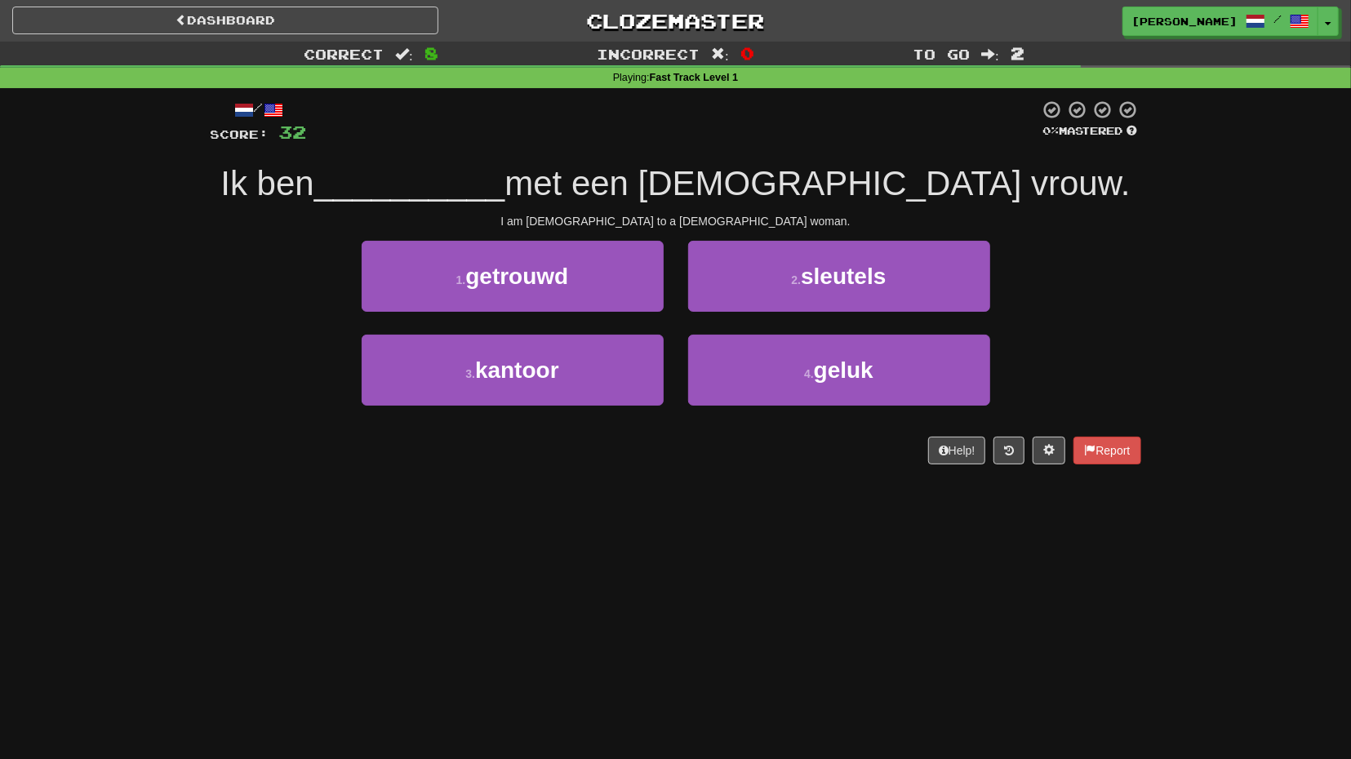
click at [605, 313] on div "1 . getrouwd" at bounding box center [512, 288] width 326 height 94
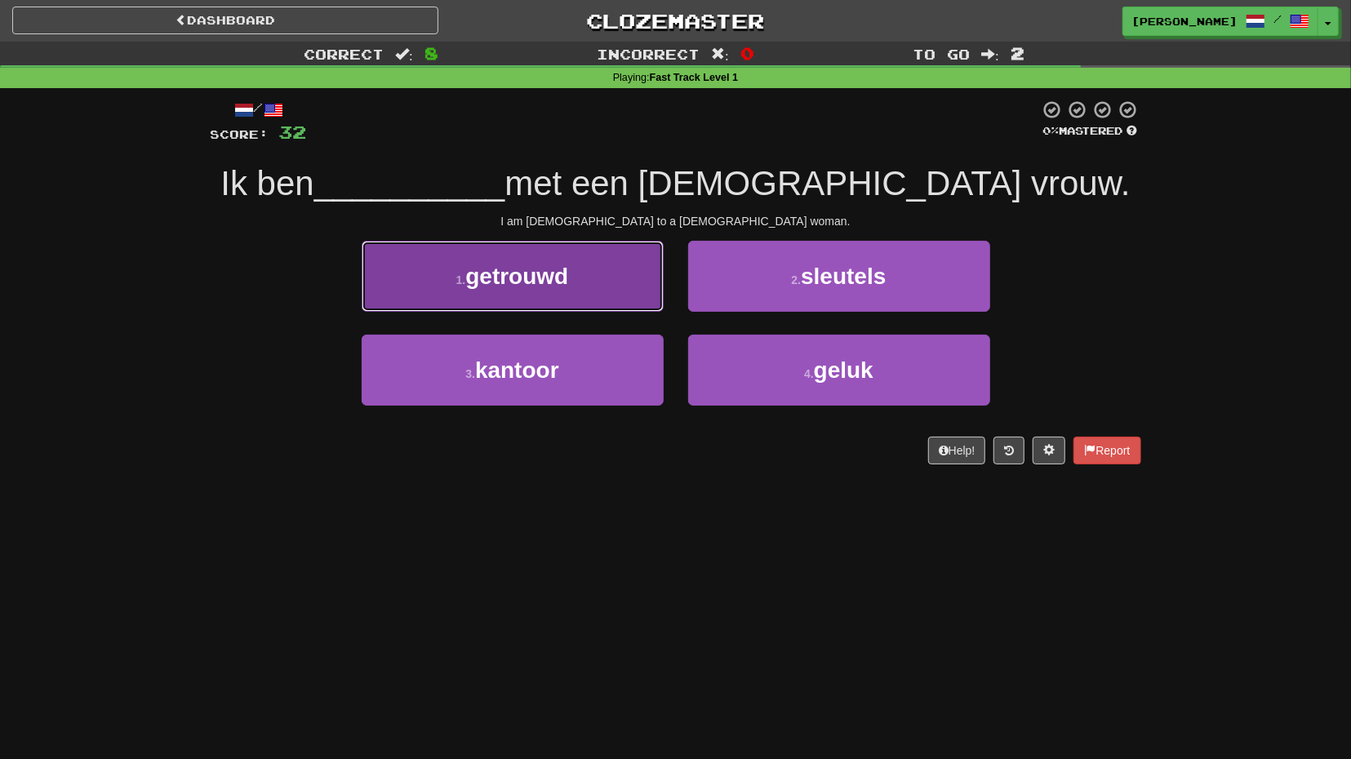
click at [633, 286] on button "1 . getrouwd" at bounding box center [513, 276] width 302 height 71
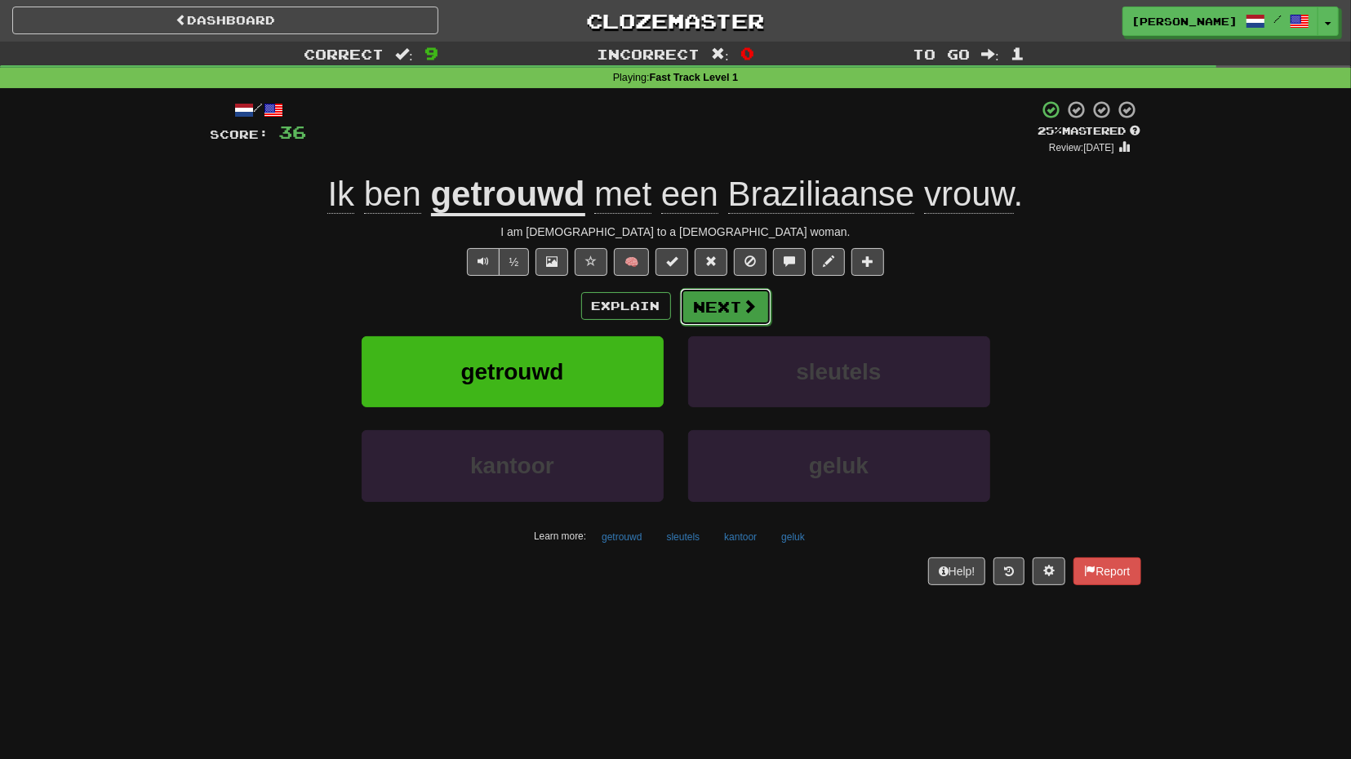
click at [740, 311] on button "Next" at bounding box center [725, 307] width 91 height 38
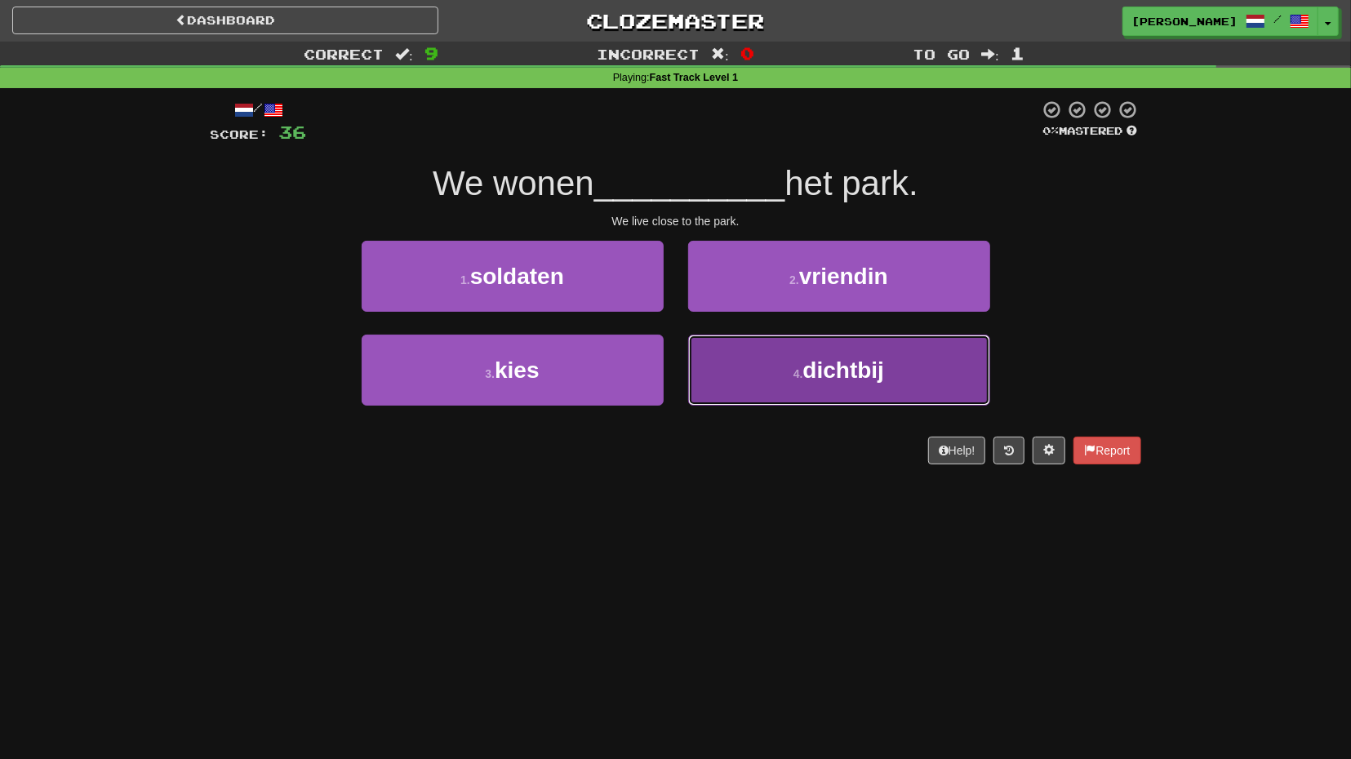
click at [742, 363] on button "4 . dichtbij" at bounding box center [839, 370] width 302 height 71
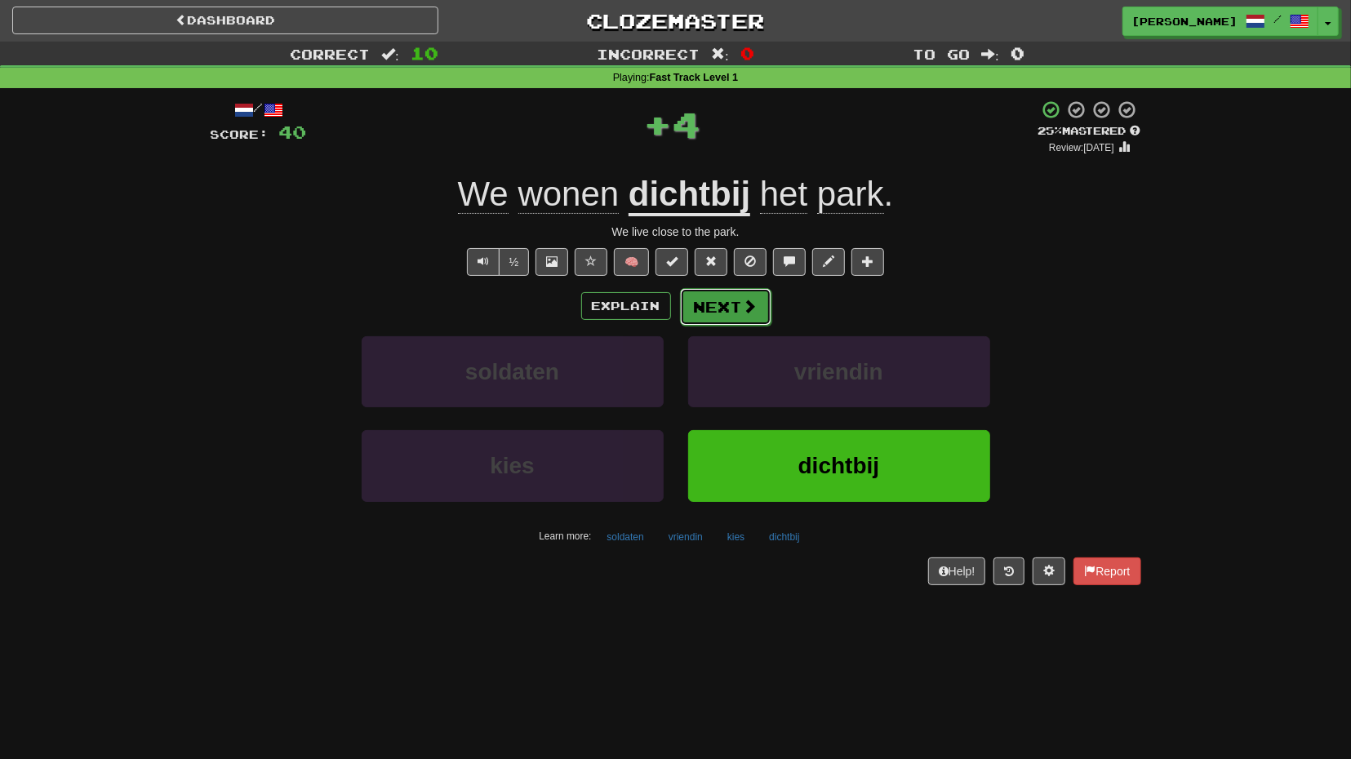
click at [729, 316] on button "Next" at bounding box center [725, 307] width 91 height 38
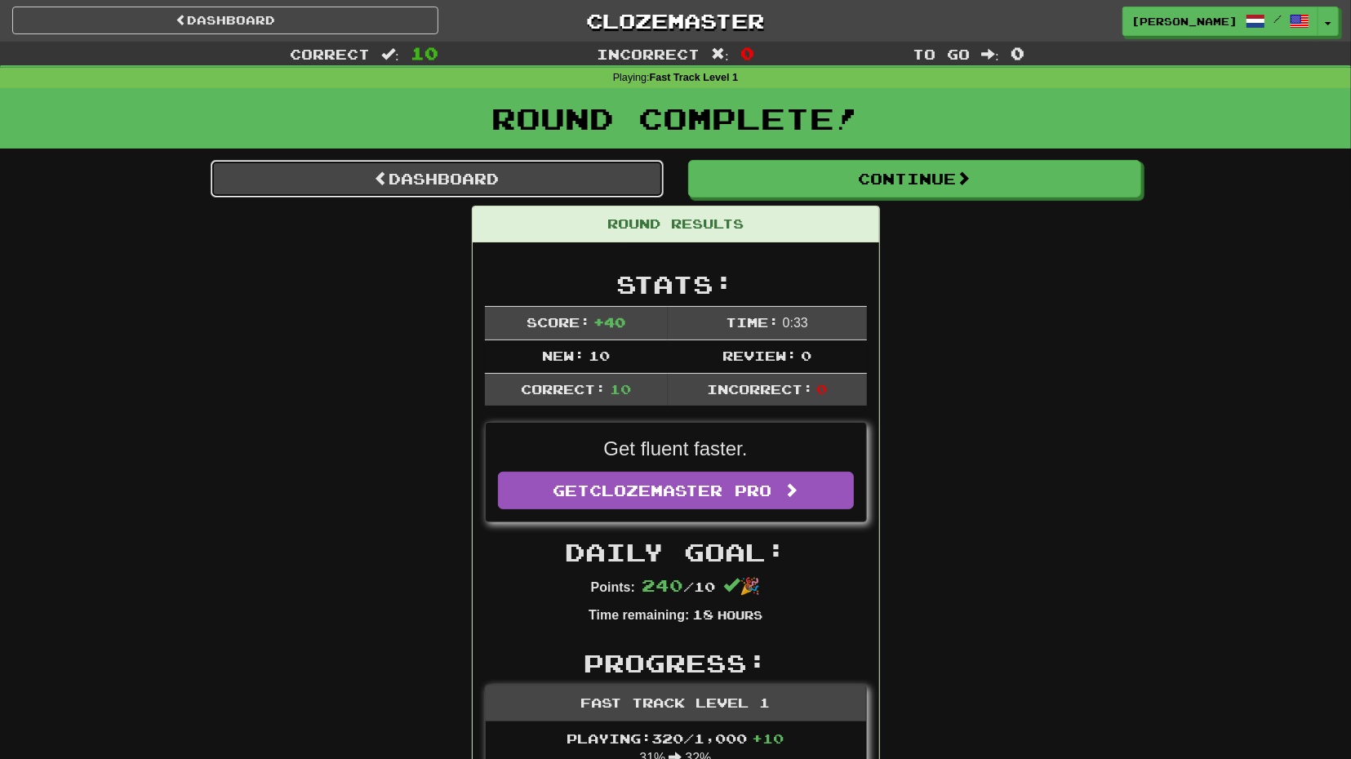
click at [595, 189] on link "Dashboard" at bounding box center [437, 179] width 453 height 38
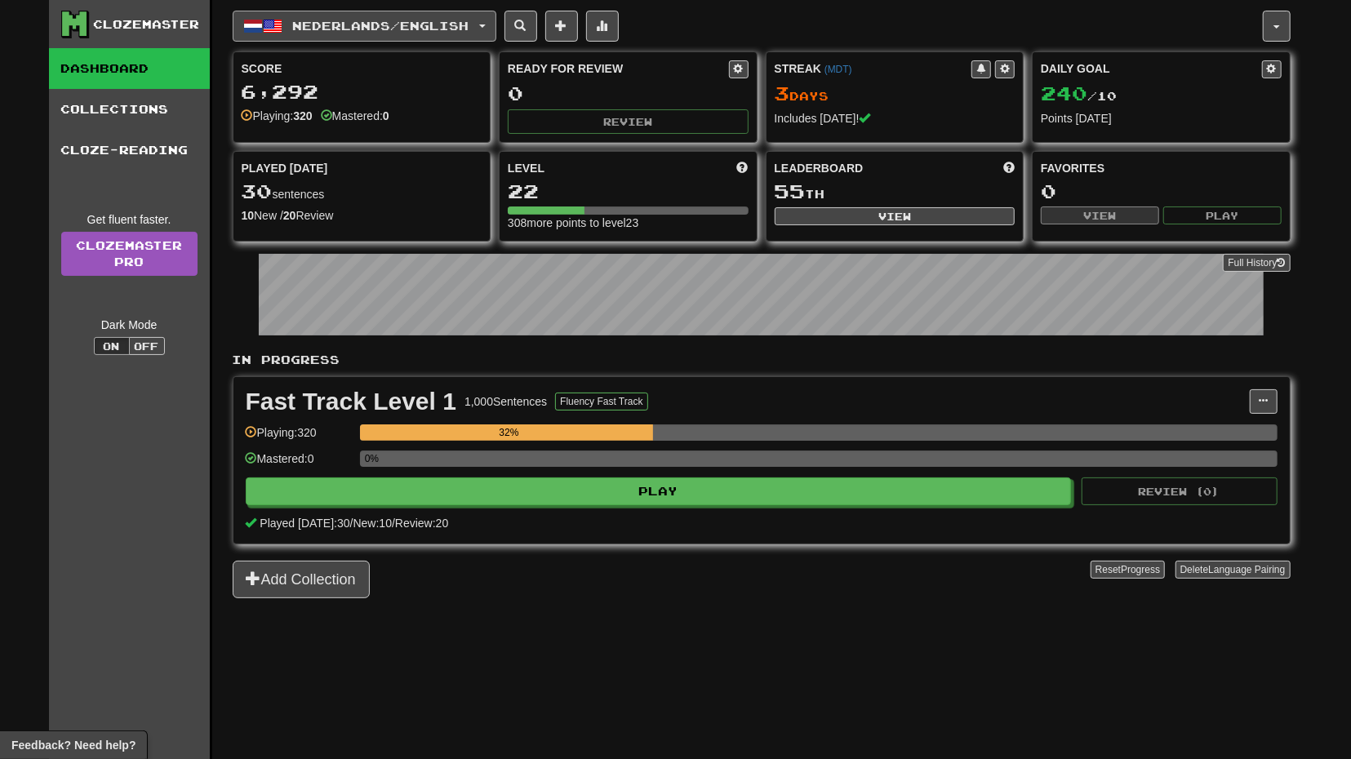
click at [492, 32] on button "Nederlands / English" at bounding box center [365, 26] width 264 height 31
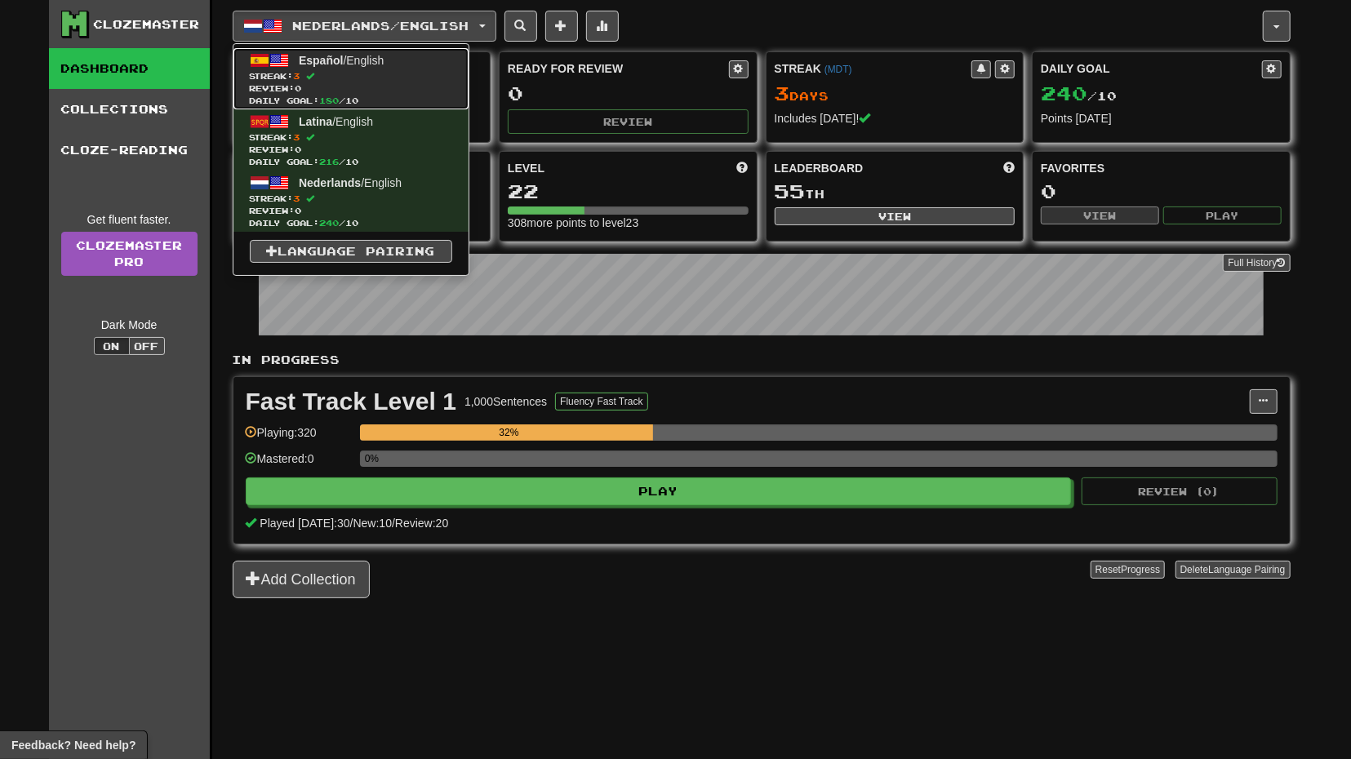
click at [397, 82] on span "Review: 0" at bounding box center [351, 88] width 202 height 12
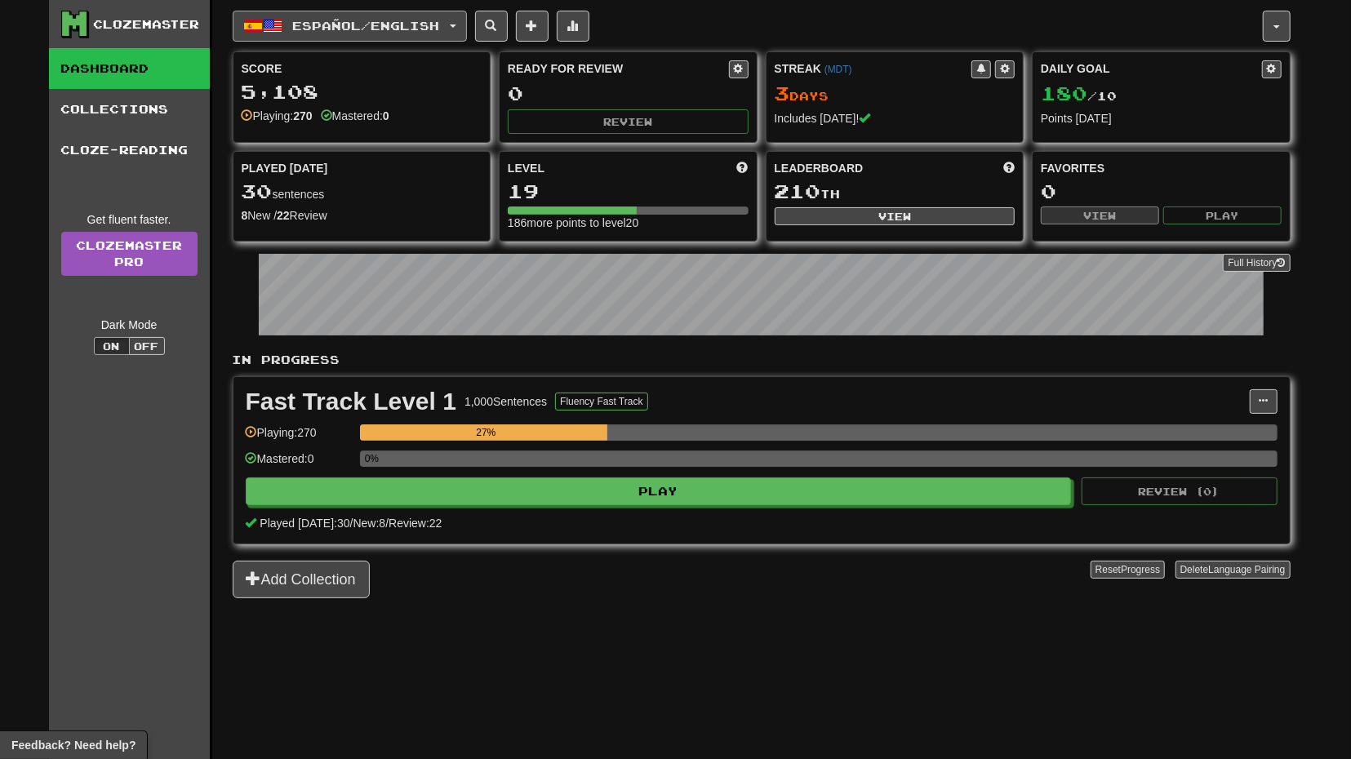
click at [464, 32] on button "Español / English" at bounding box center [350, 26] width 234 height 31
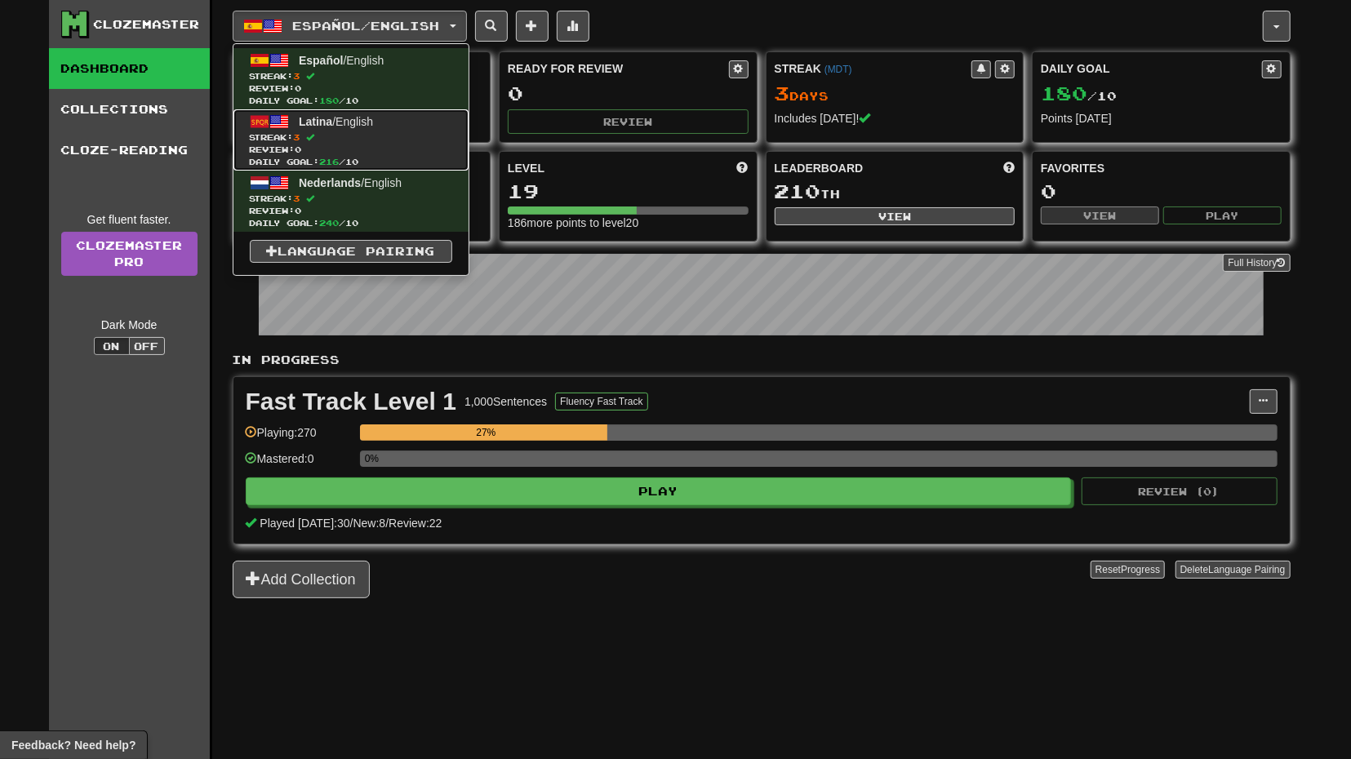
click at [401, 130] on link "Latina / English Streak: 3 Review: 0 Daily Goal: 216 / 10" at bounding box center [350, 139] width 235 height 61
